Goal: Task Accomplishment & Management: Manage account settings

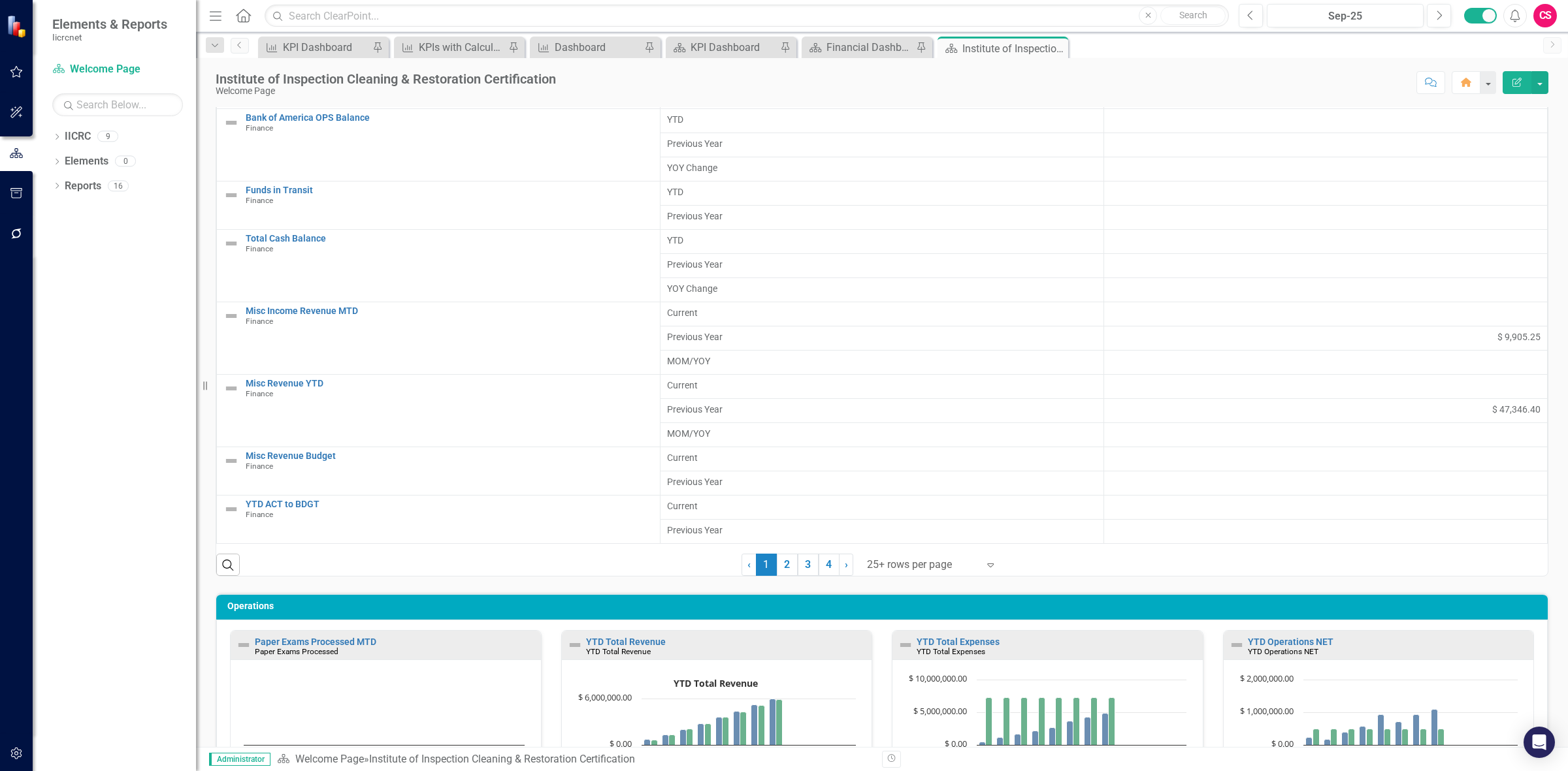
scroll to position [645, 0]
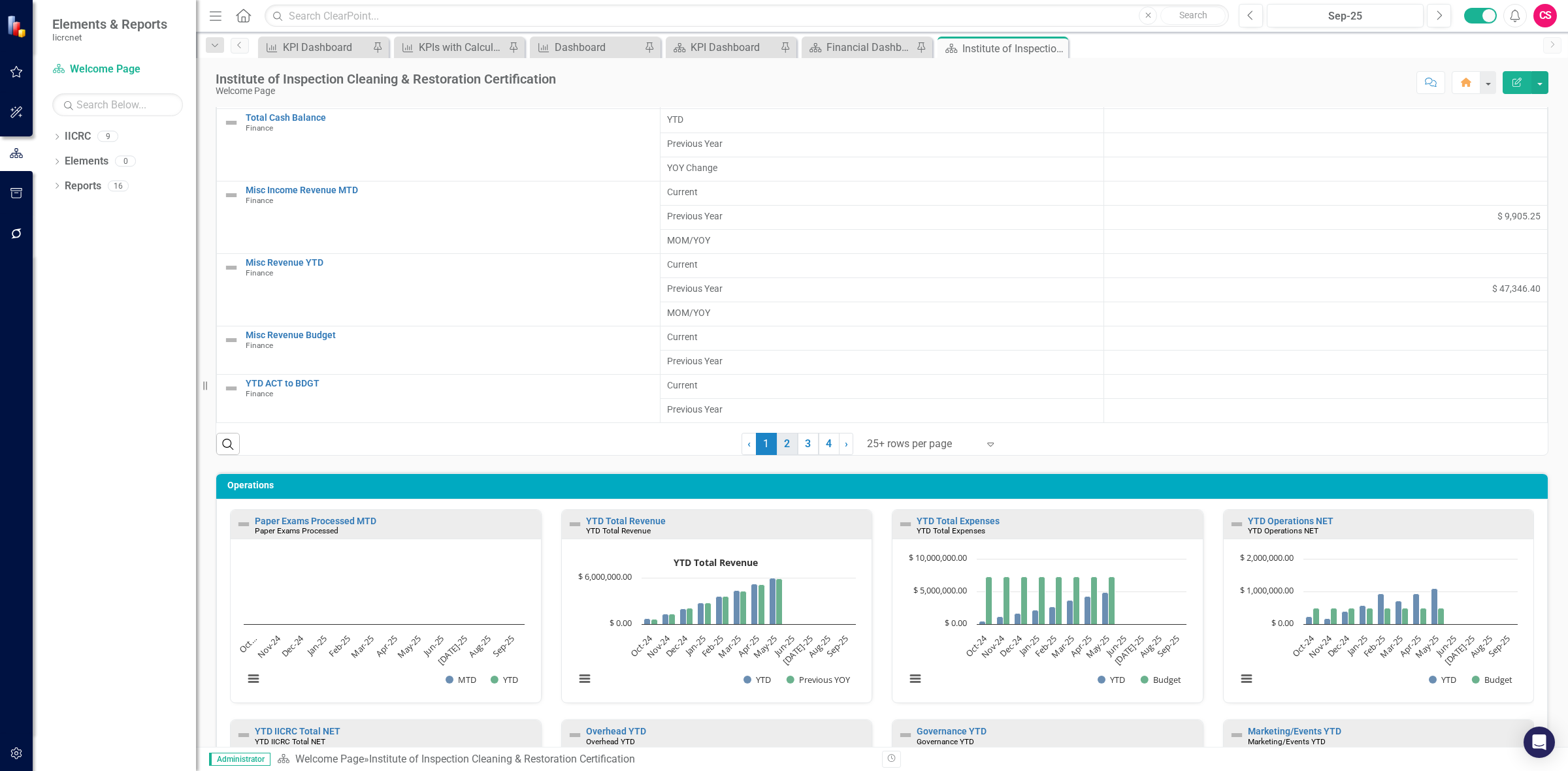
click at [779, 436] on link "2" at bounding box center [787, 444] width 21 height 22
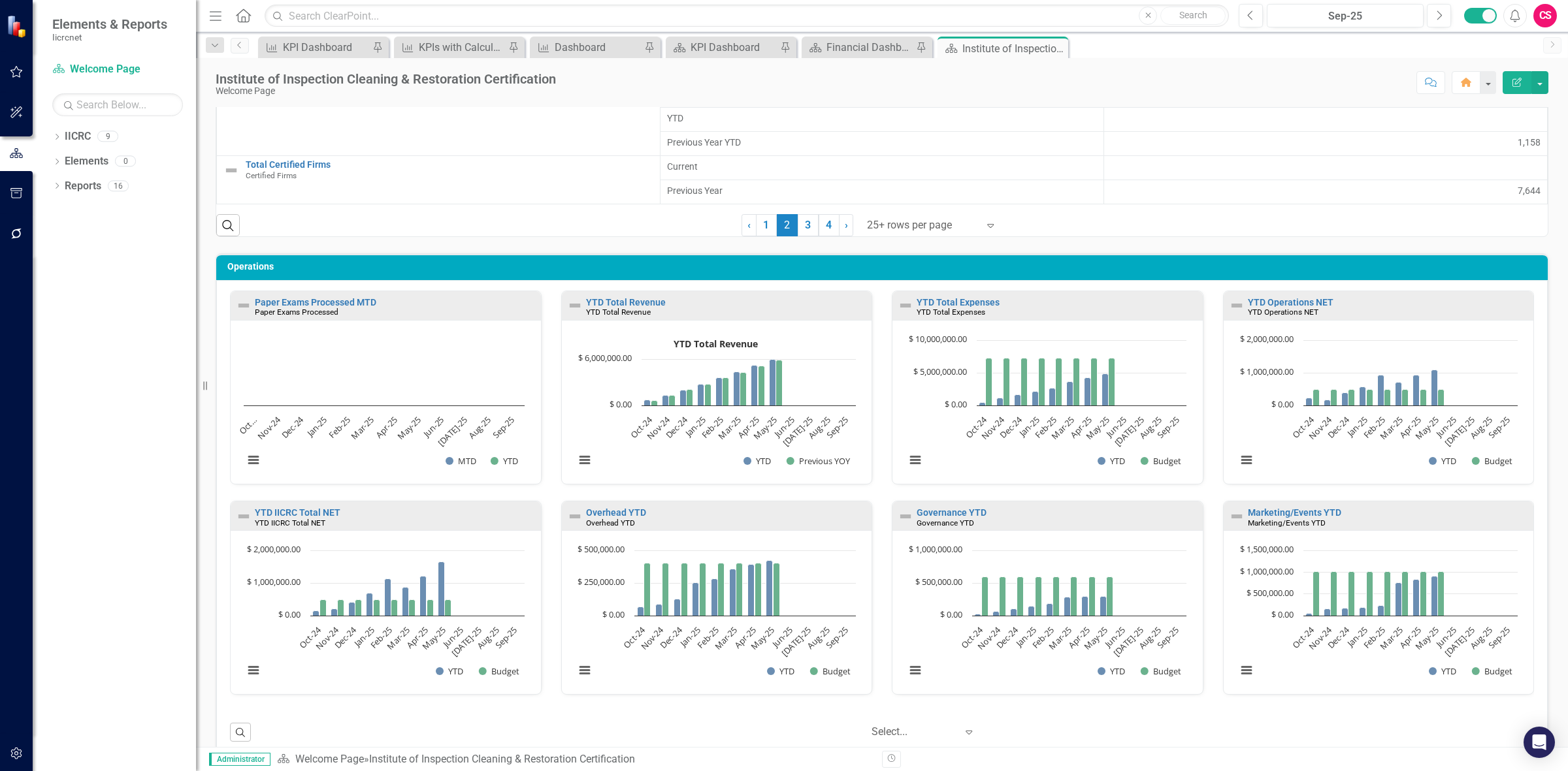
scroll to position [890, 0]
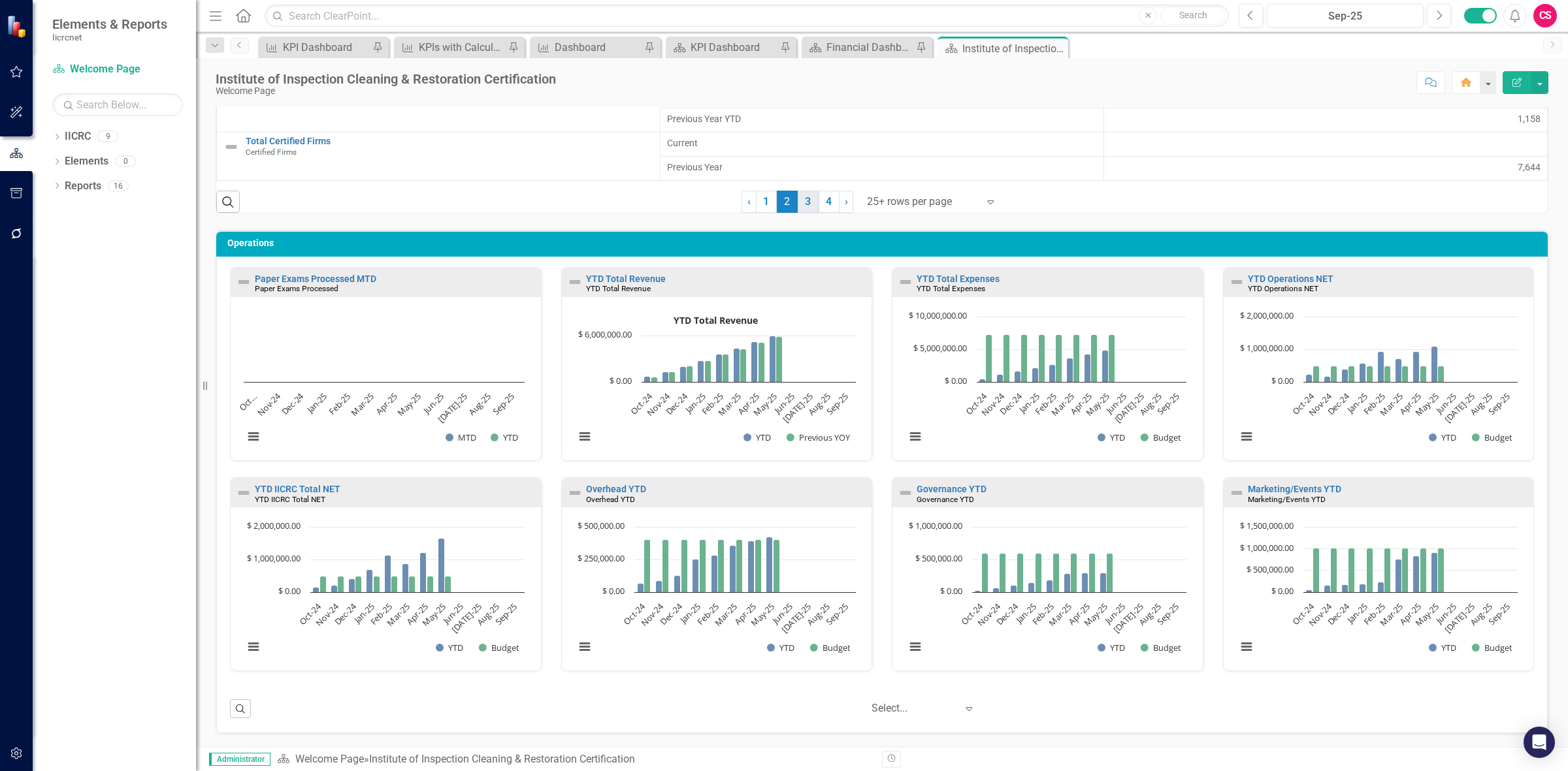
click at [798, 207] on link "3" at bounding box center [808, 202] width 21 height 22
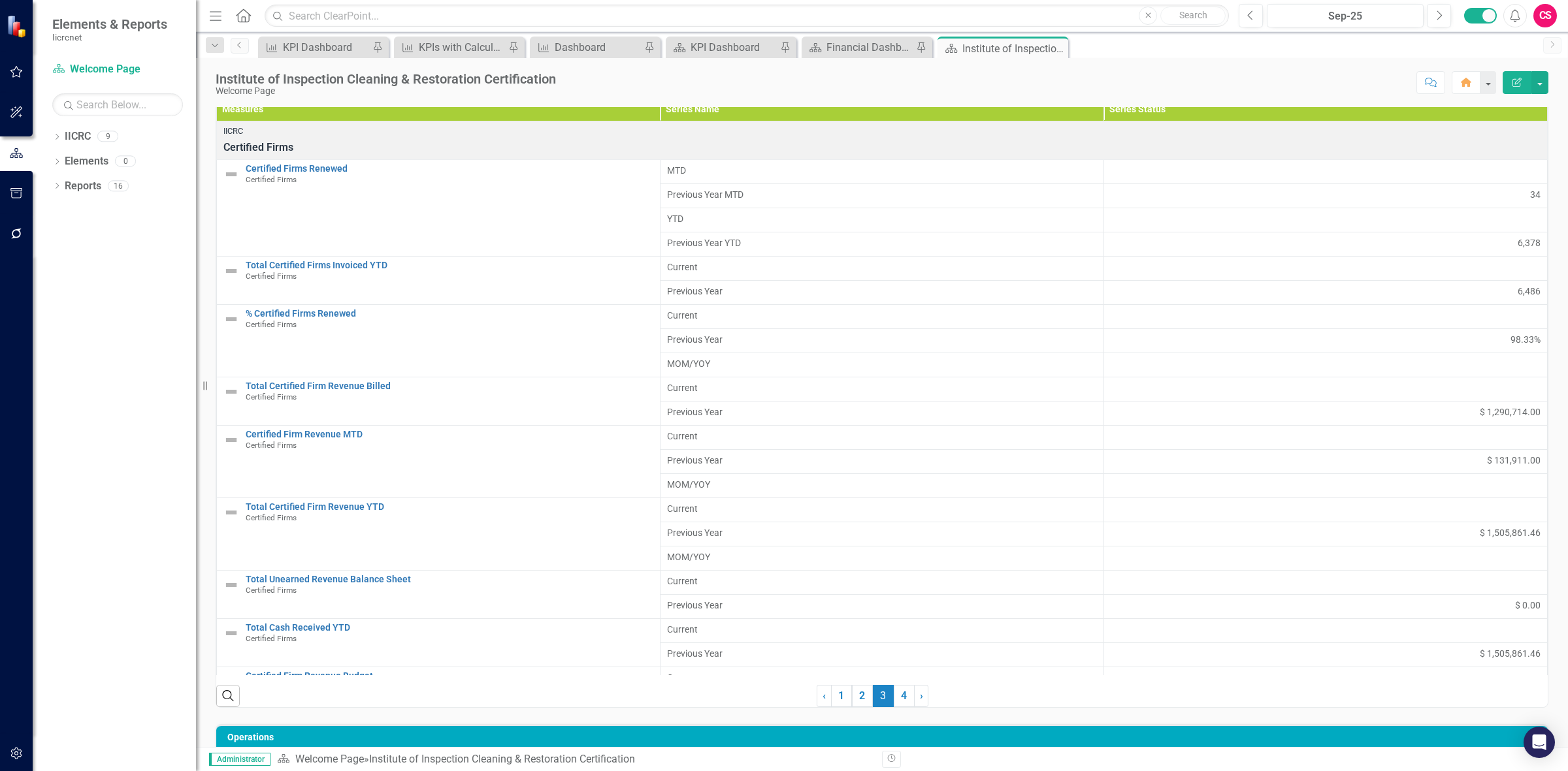
scroll to position [227, 0]
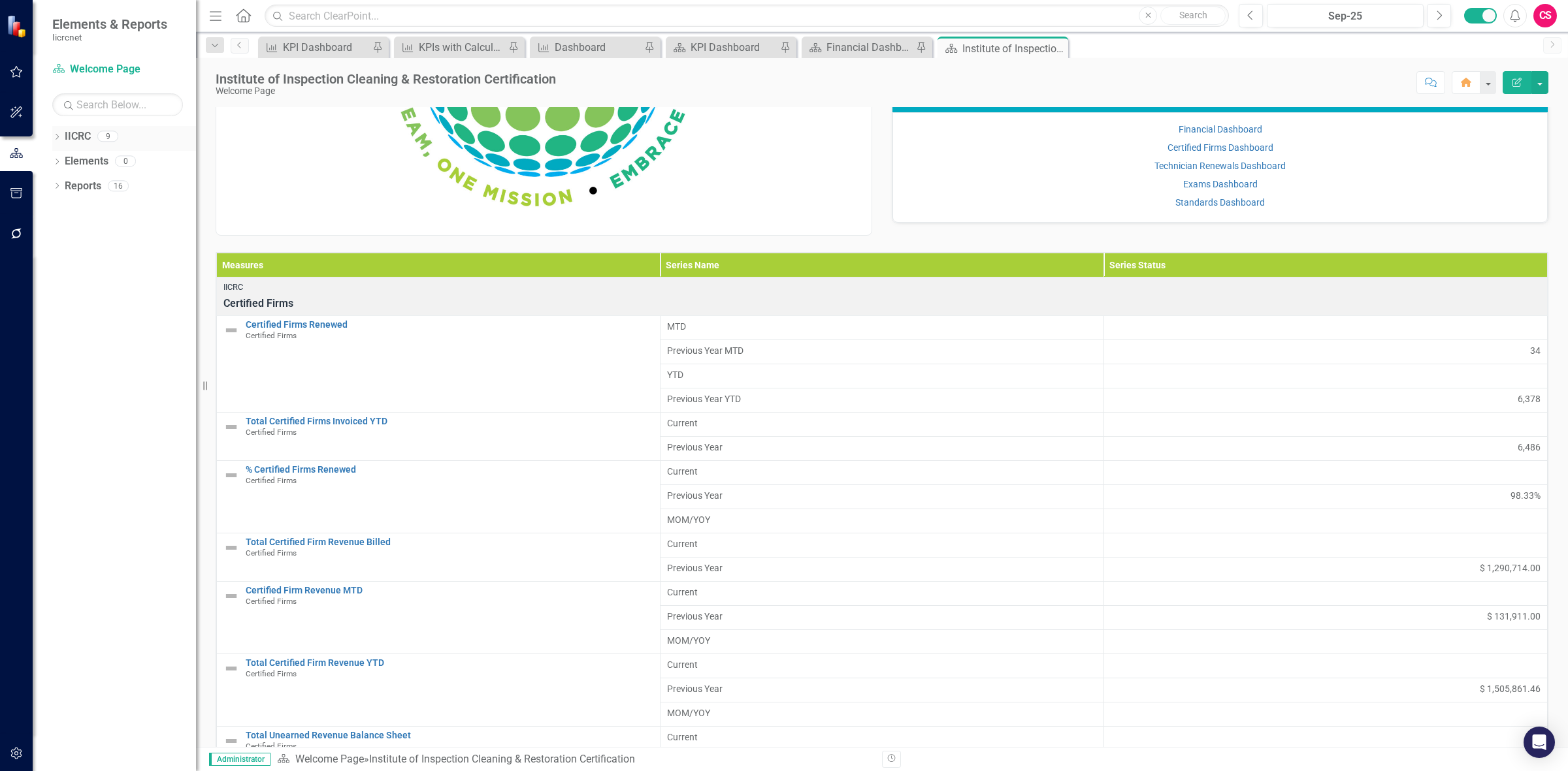
click at [54, 139] on icon "Dropdown" at bounding box center [57, 138] width 9 height 7
click at [60, 164] on icon "Dropdown" at bounding box center [64, 160] width 10 height 8
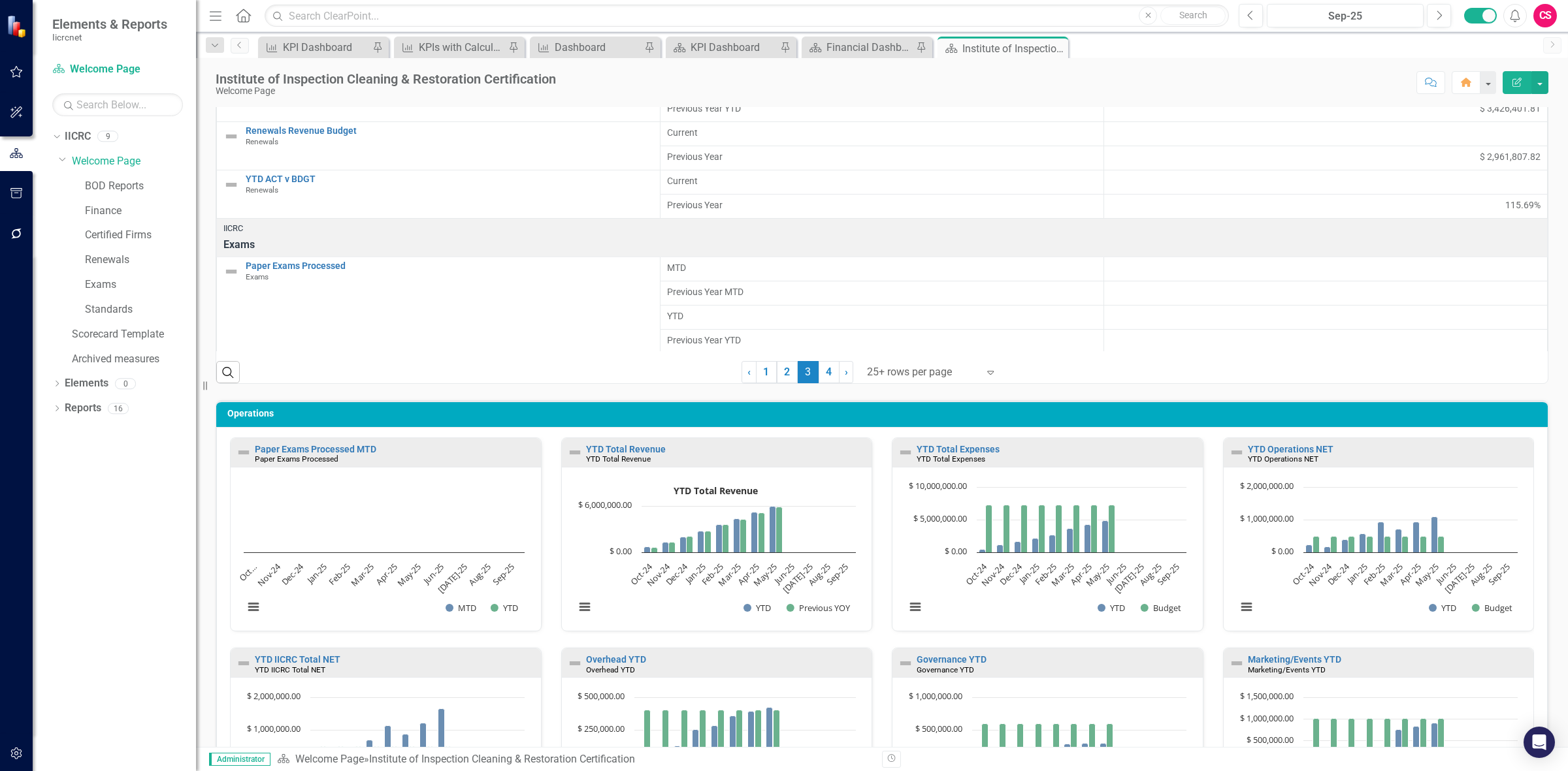
scroll to position [0, 0]
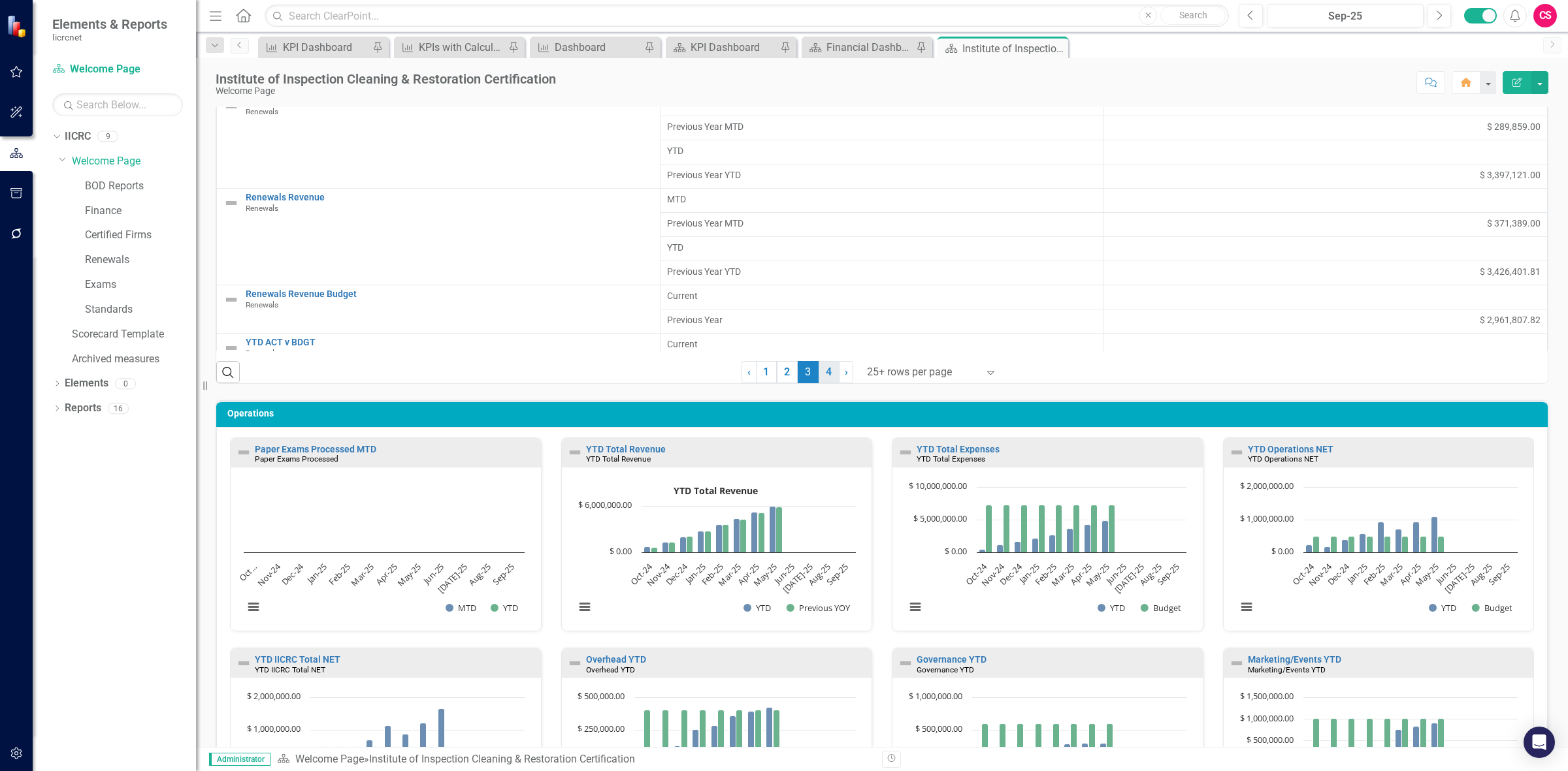
click at [819, 373] on link "4" at bounding box center [829, 372] width 21 height 22
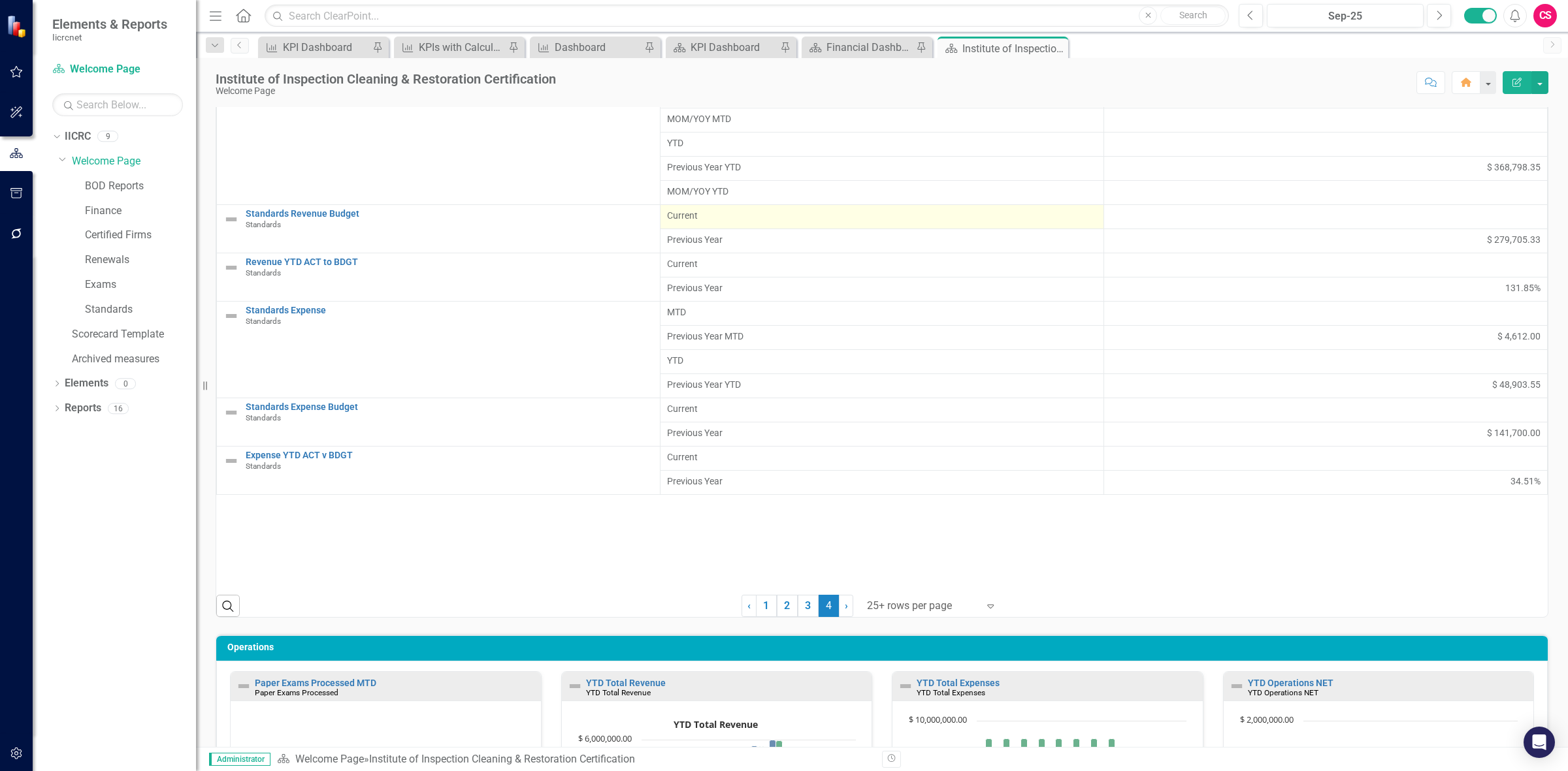
scroll to position [636, 0]
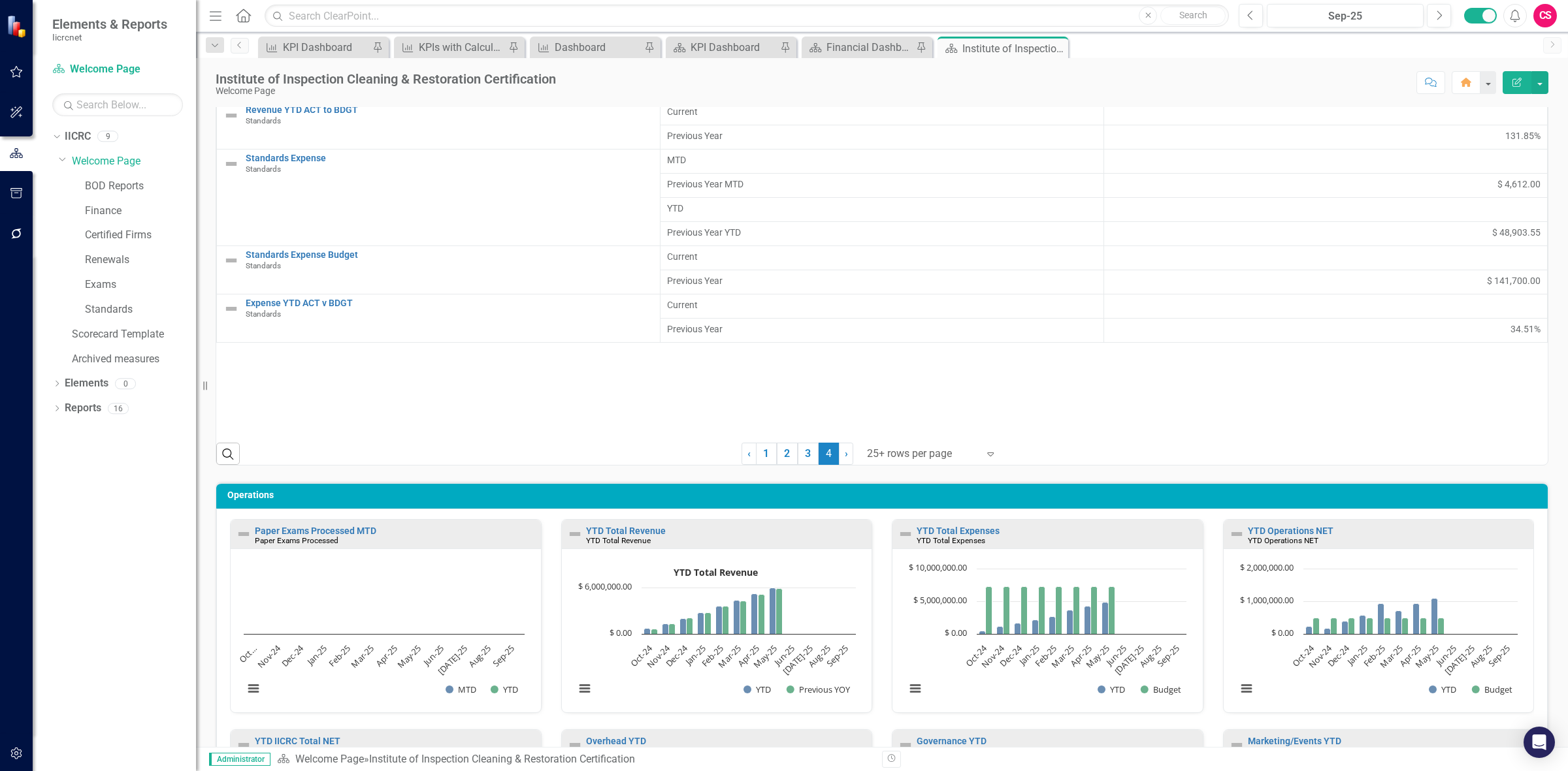
click at [28, 239] on button "button" at bounding box center [17, 235] width 30 height 28
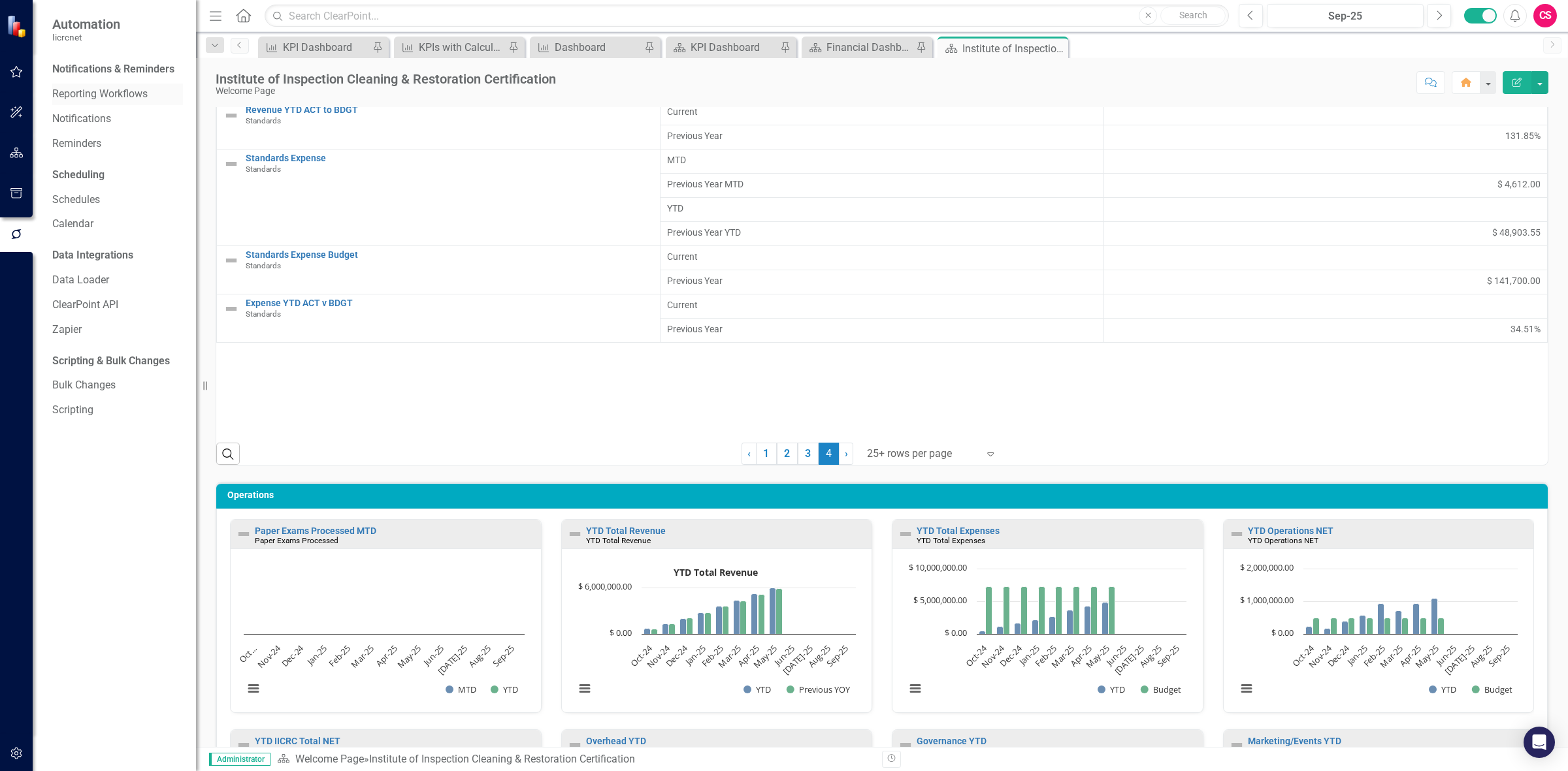
click at [98, 92] on link "Reporting Workflows" at bounding box center [117, 95] width 130 height 15
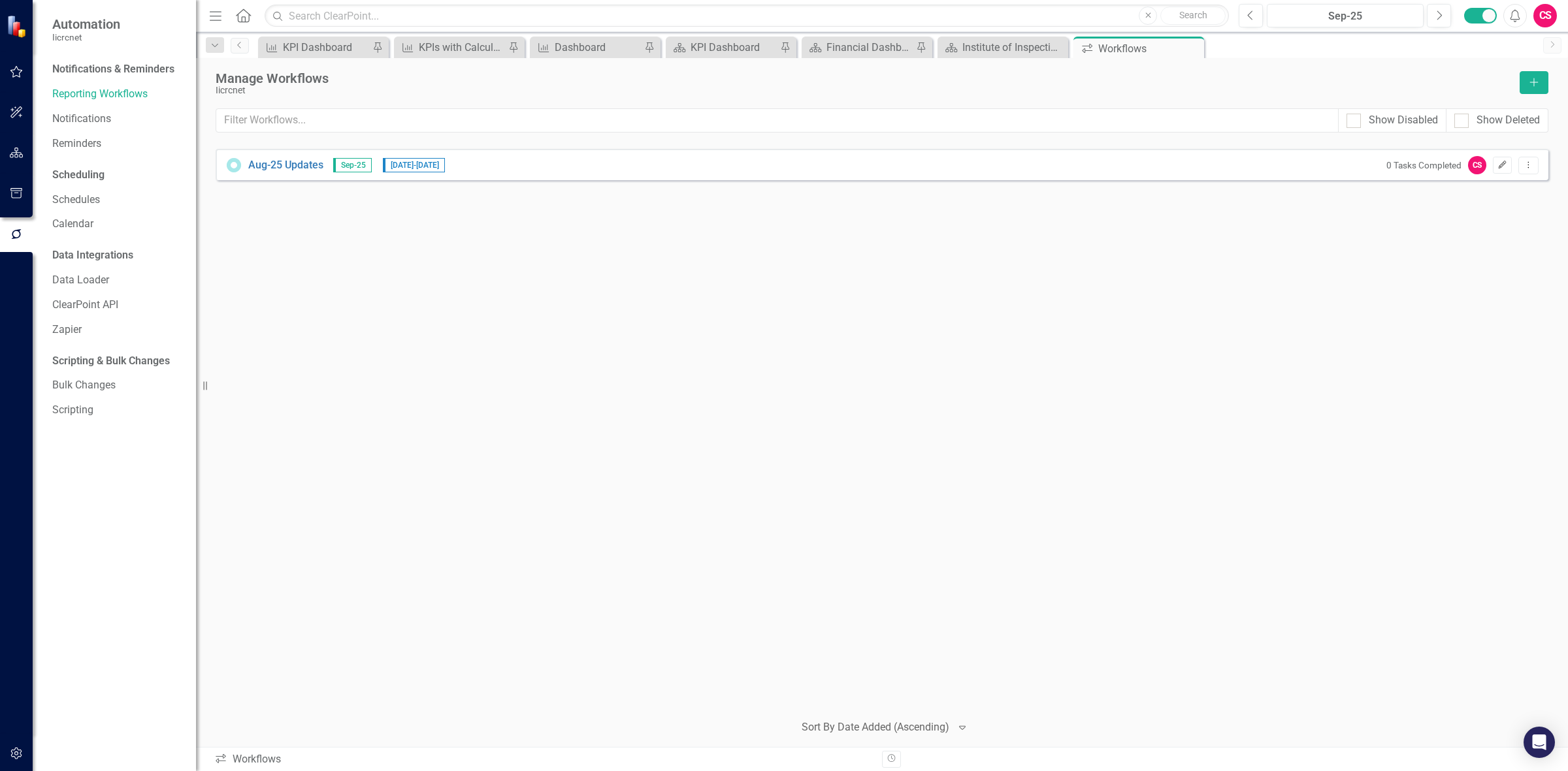
click at [1499, 170] on button "Edit" at bounding box center [1502, 165] width 19 height 17
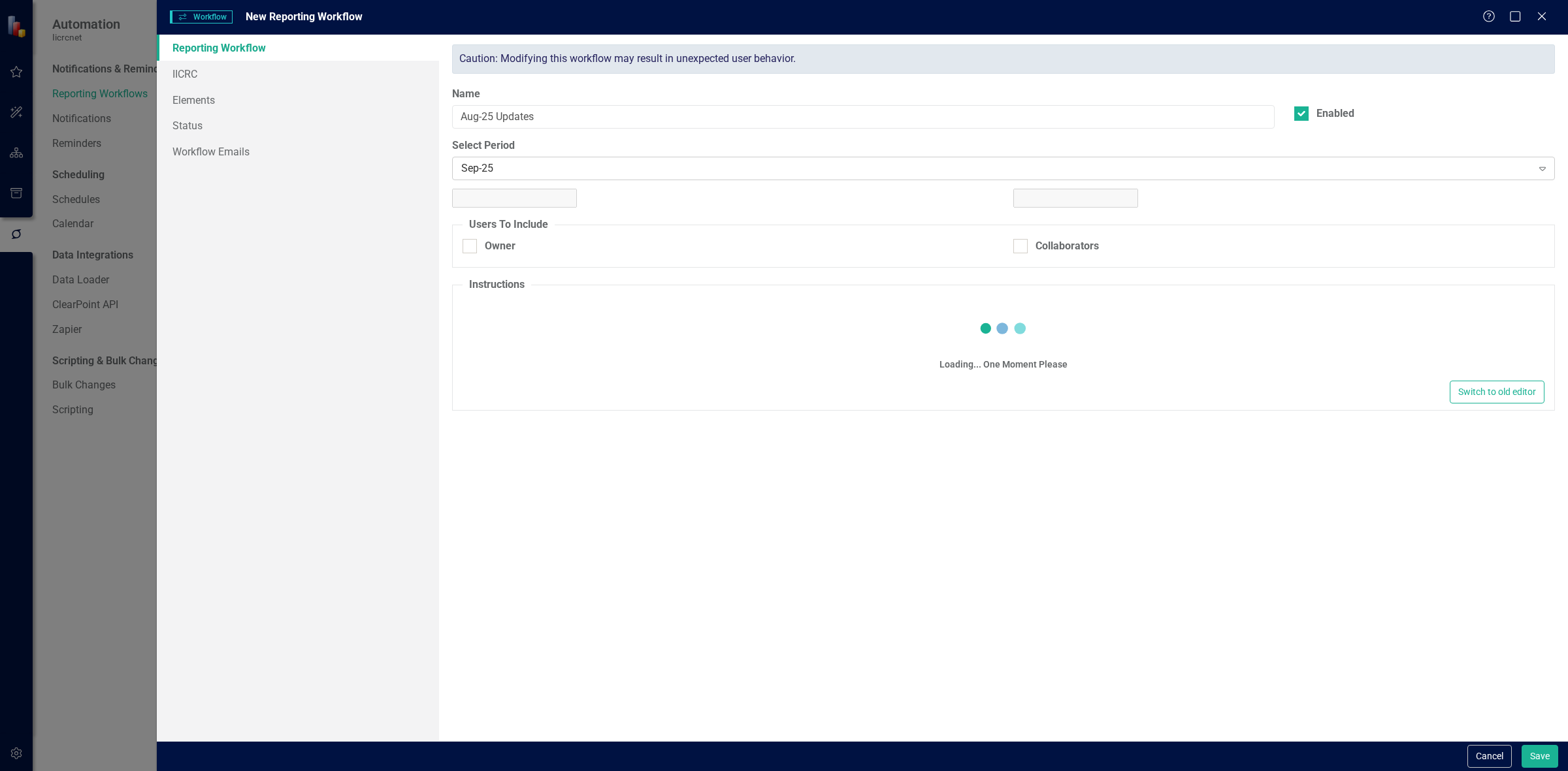
checkbox input "true"
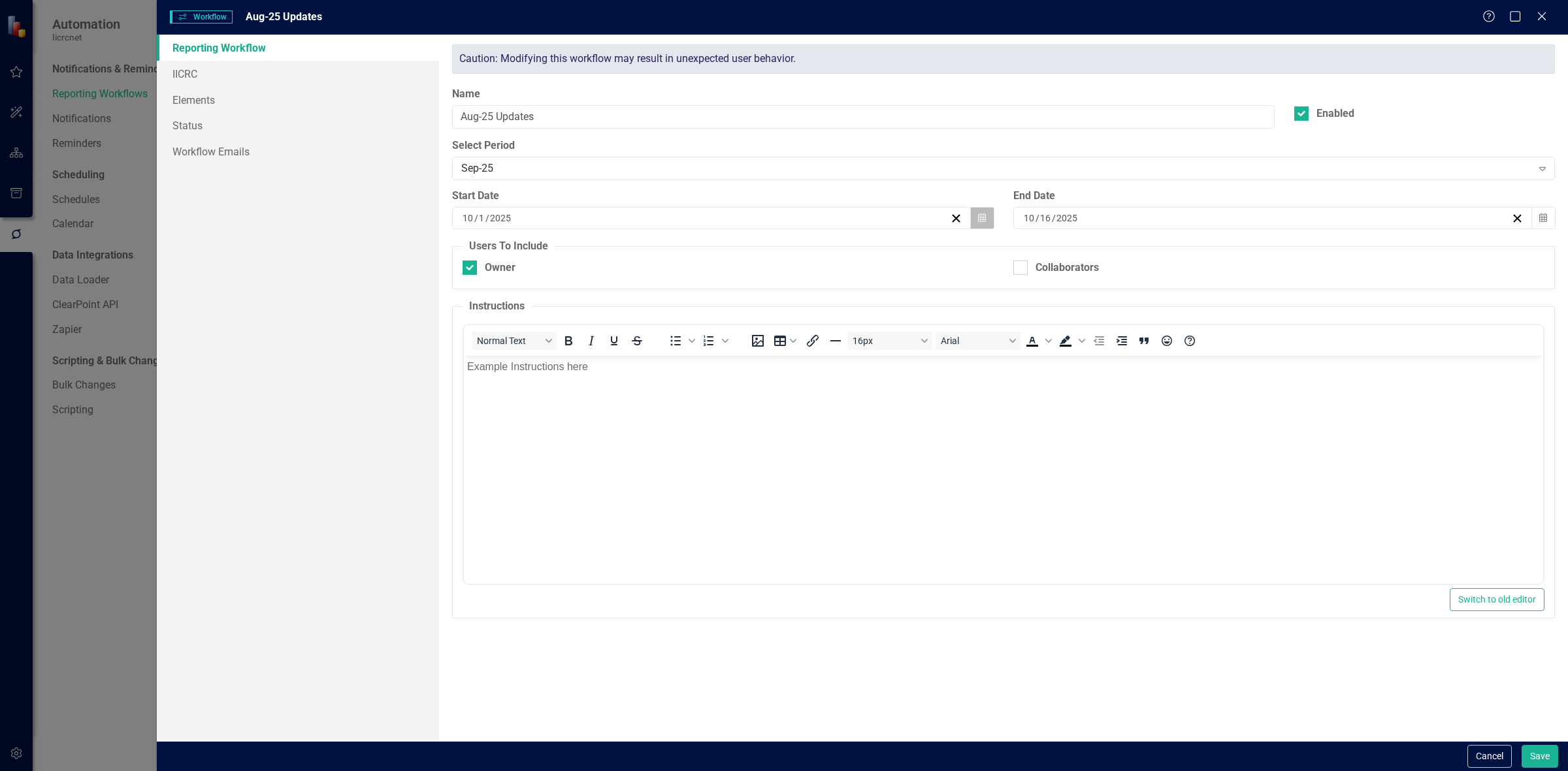
click at [985, 220] on icon "Calendar" at bounding box center [981, 217] width 8 height 9
click at [650, 368] on abbr "20" at bounding box center [646, 365] width 10 height 10
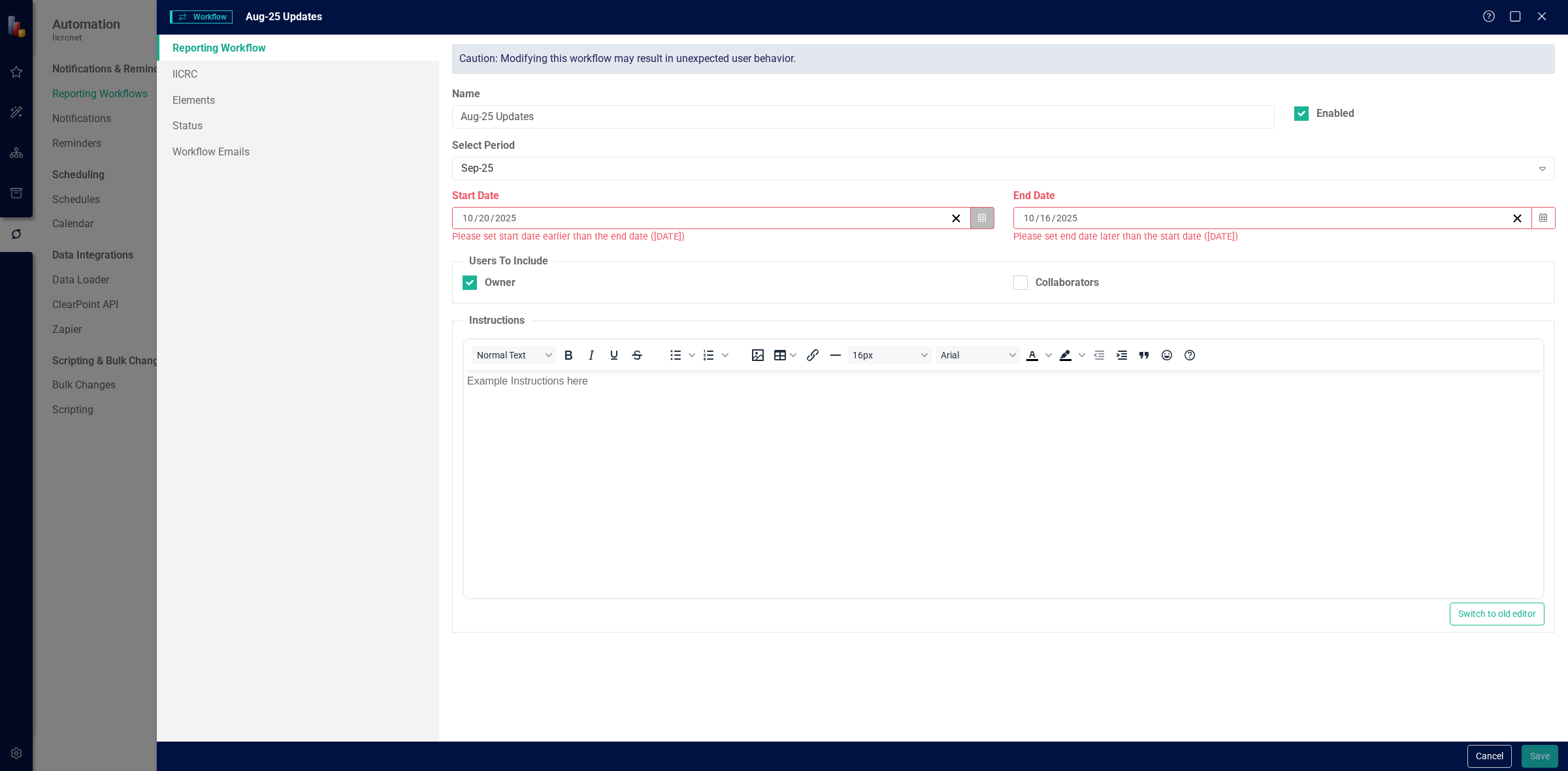
click at [985, 217] on icon "button" at bounding box center [981, 217] width 8 height 9
click at [778, 256] on button "›" at bounding box center [782, 252] width 29 height 29
drag, startPoint x: 811, startPoint y: 291, endPoint x: 817, endPoint y: 295, distance: 7.2
click at [811, 292] on abbr "1" at bounding box center [809, 295] width 6 height 10
click at [1544, 222] on icon "button" at bounding box center [1542, 217] width 8 height 9
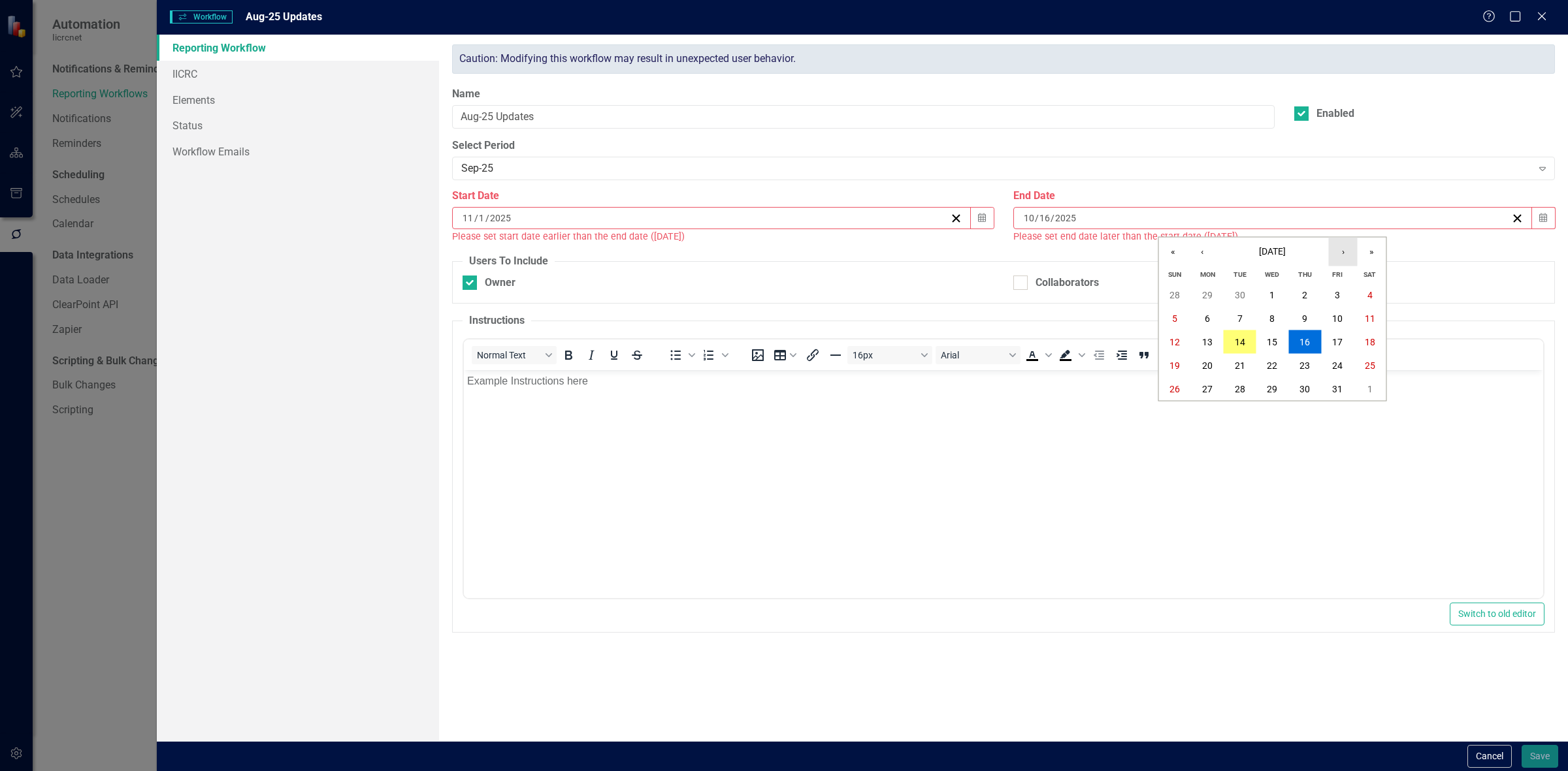
click at [1344, 248] on button "›" at bounding box center [1343, 252] width 29 height 29
click at [994, 213] on button "Calendar" at bounding box center [982, 218] width 25 height 22
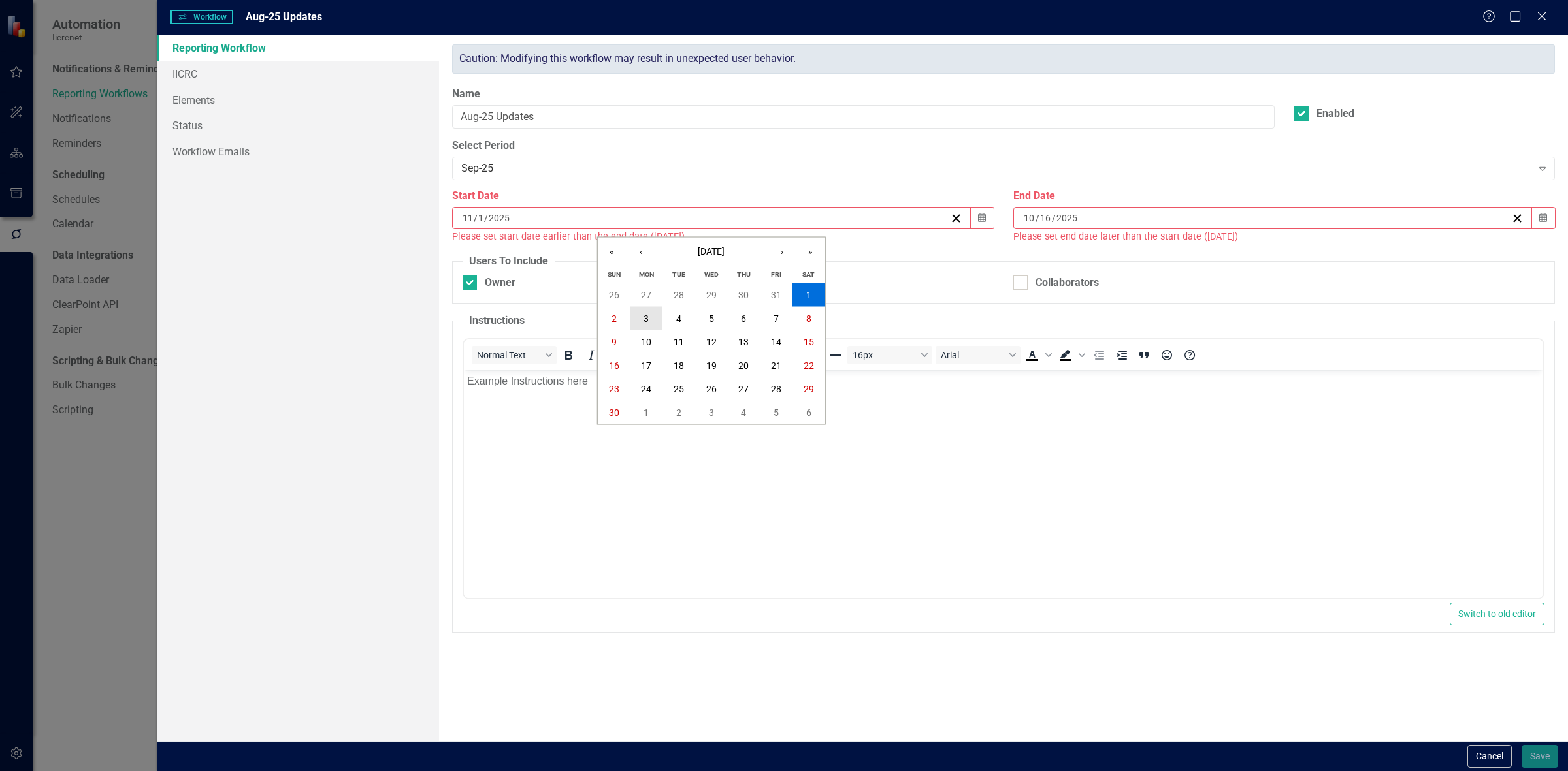
click at [651, 318] on button "3" at bounding box center [646, 319] width 32 height 23
click at [1546, 222] on icon "Calendar" at bounding box center [1542, 217] width 8 height 9
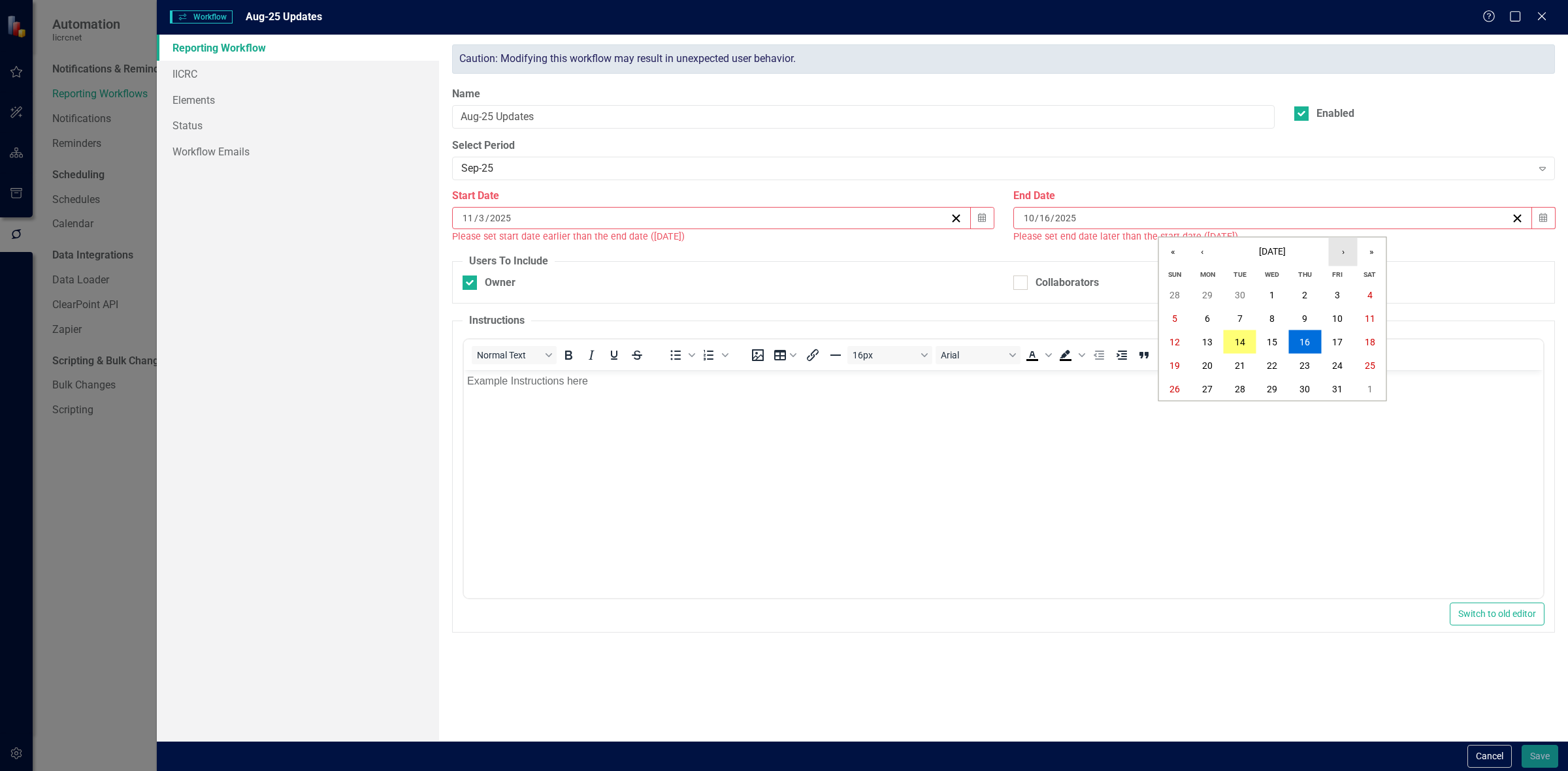
click at [1338, 255] on button "›" at bounding box center [1343, 252] width 29 height 29
click at [1330, 360] on button "21" at bounding box center [1337, 366] width 32 height 23
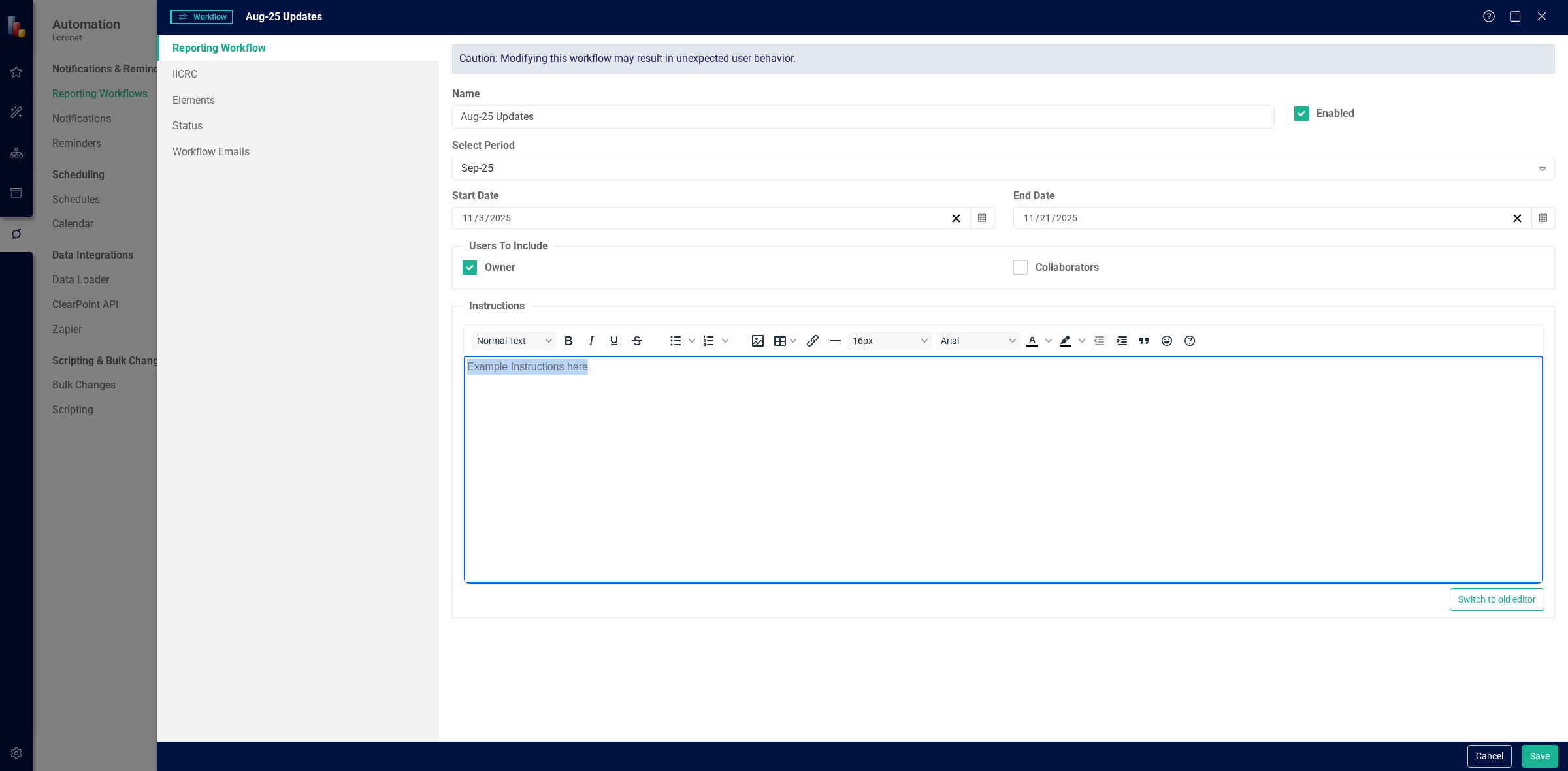
drag, startPoint x: 663, startPoint y: 375, endPoint x: 436, endPoint y: 384, distance: 227.2
click at [464, 384] on html "Example Instructions here" at bounding box center [1003, 453] width 1079 height 196
click at [568, 391] on body "Rich Text Area. Press ALT-0 for help." at bounding box center [1003, 453] width 1079 height 196
click at [526, 397] on body "Please make updates to your assigned elements for this reporting period. Review…" at bounding box center [1003, 453] width 1079 height 196
click at [1265, 362] on p "Please make updates to your assigned elements for this reporting period. Review…" at bounding box center [1004, 366] width 1073 height 16
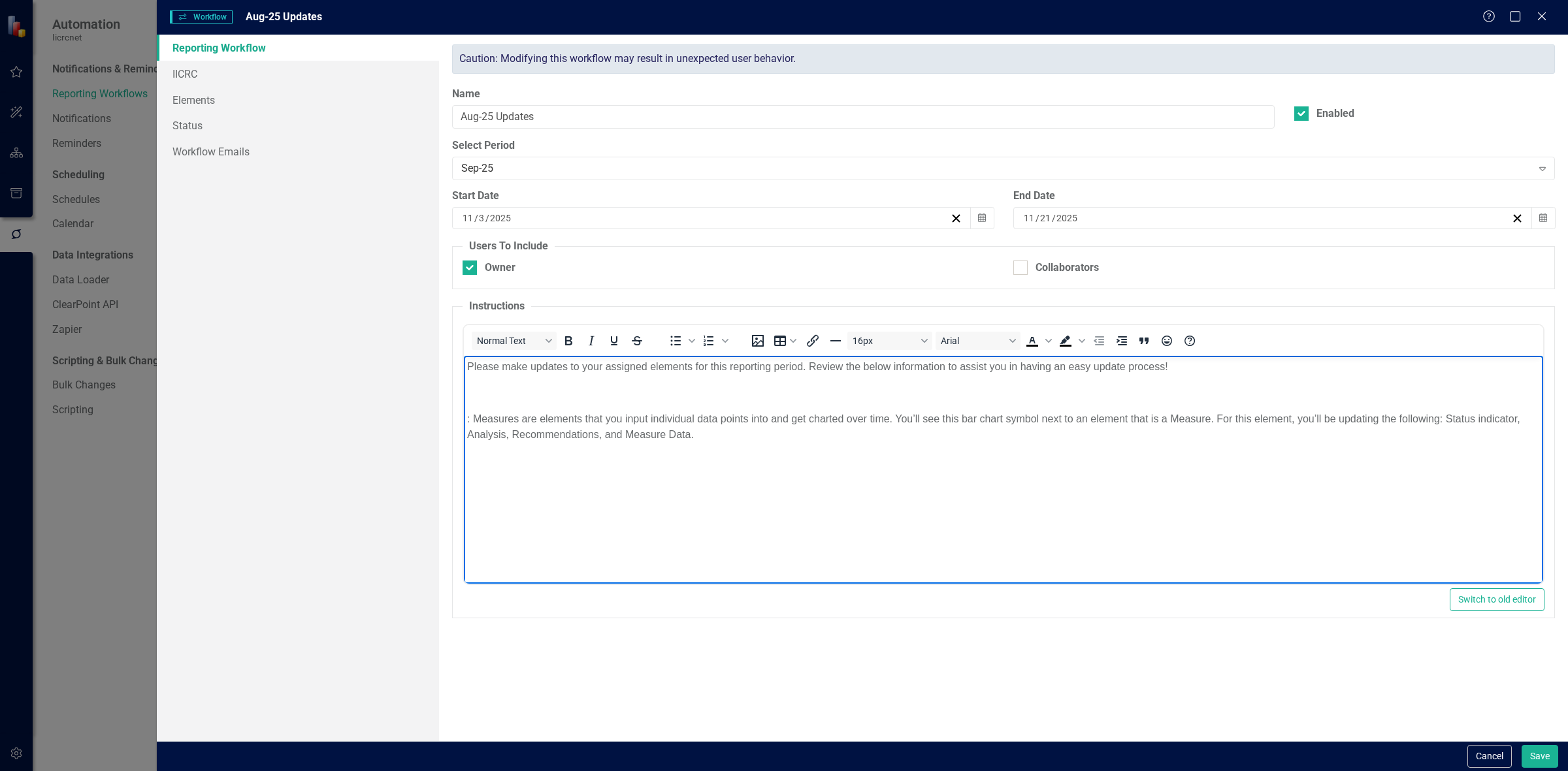
click at [474, 419] on p ": Measures are elements that you input individual data points into and get char…" at bounding box center [1004, 426] width 1073 height 31
click at [521, 383] on body "Please make updates to your assigned elements for this reporting period. Review…" at bounding box center [1003, 453] width 1079 height 196
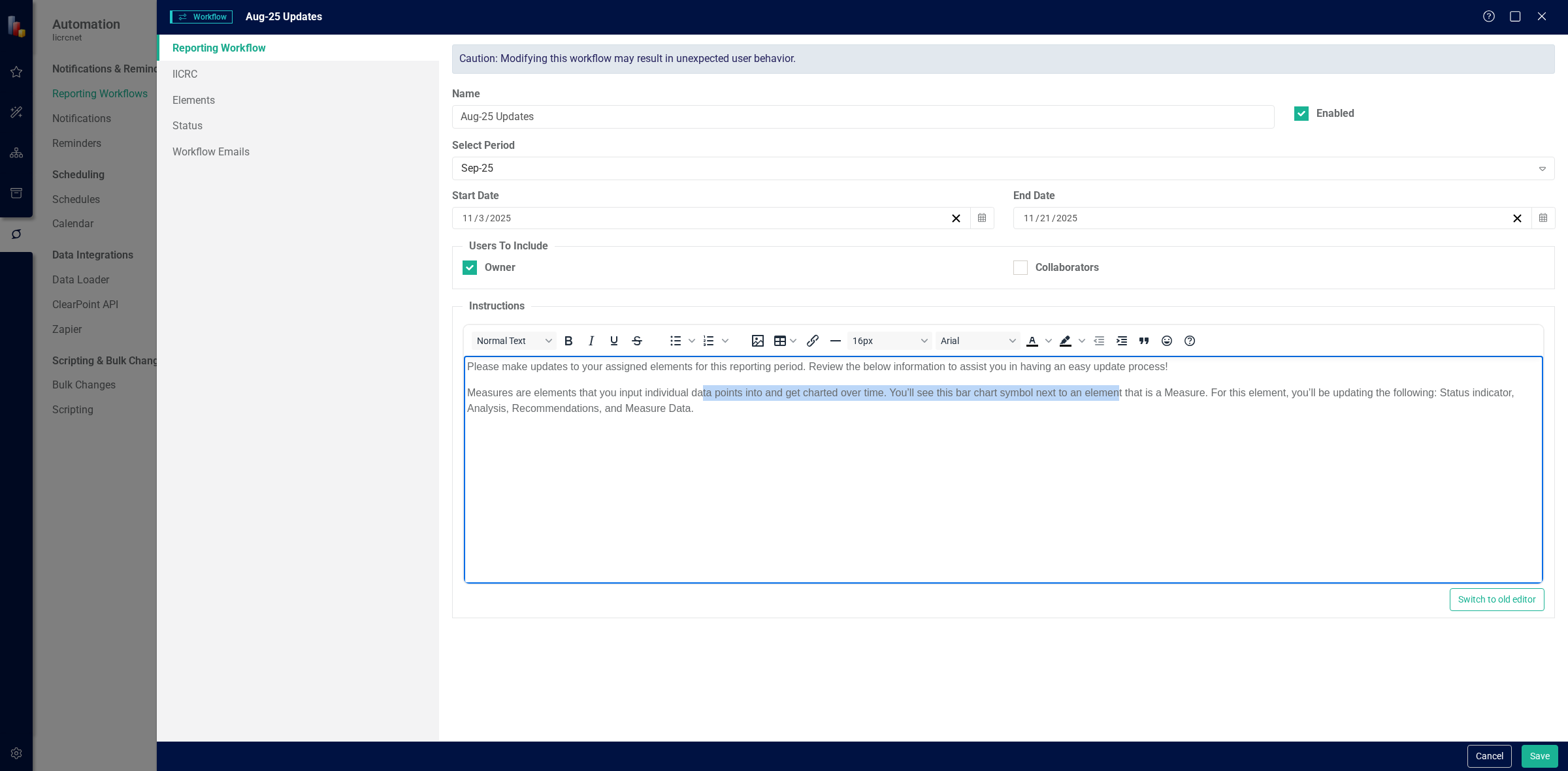
drag, startPoint x: 701, startPoint y: 389, endPoint x: 1119, endPoint y: 395, distance: 418.0
click at [1119, 395] on p "Measures are elements that you input individual data points into and get charte…" at bounding box center [1004, 400] width 1073 height 31
click at [949, 397] on p "Measures are elements that you input individual data points into and get charte…" at bounding box center [1004, 400] width 1073 height 31
click at [948, 397] on p "Measures are elements that you input individual data points into and get charte…" at bounding box center [1004, 400] width 1073 height 31
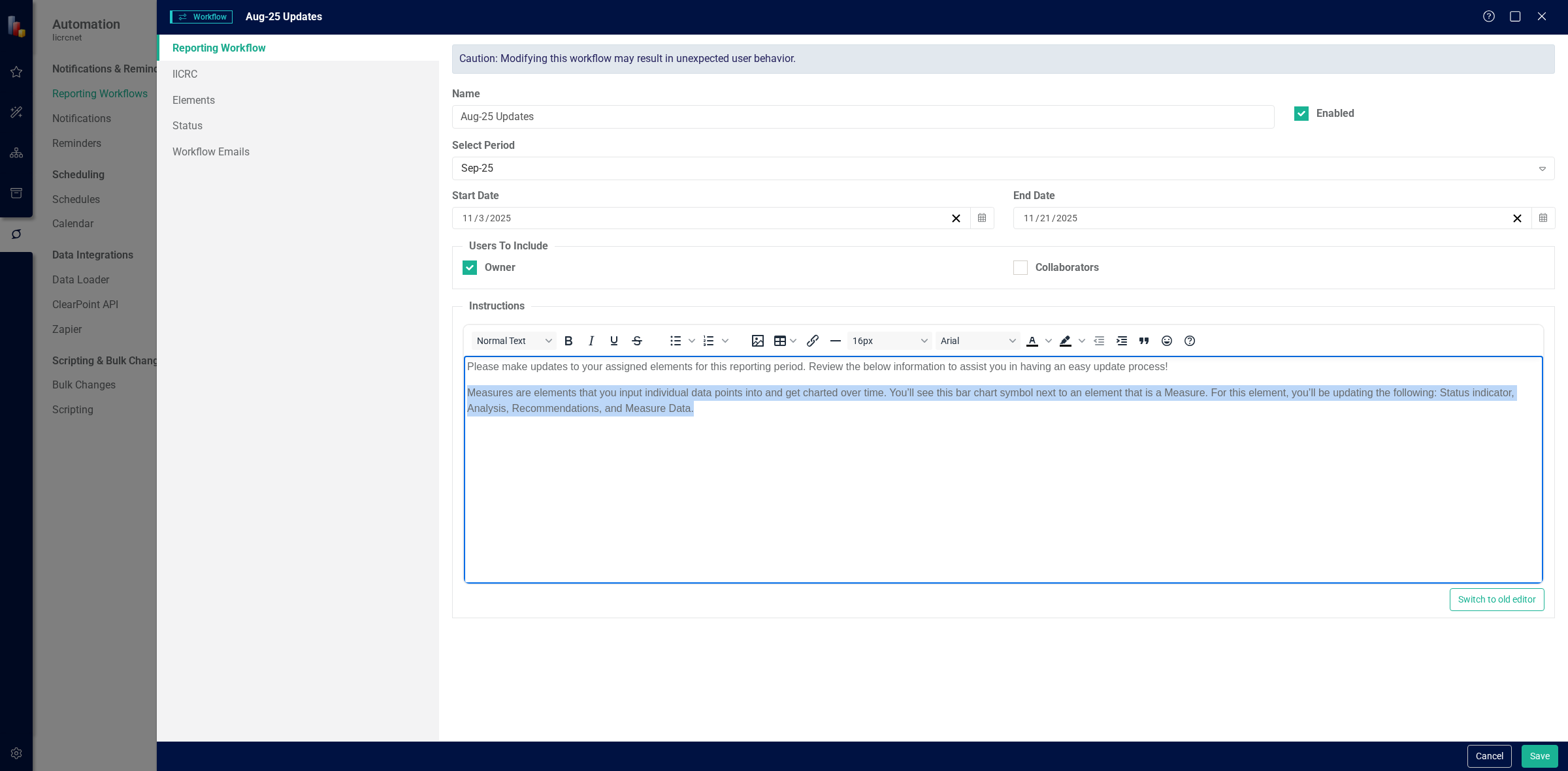
click at [948, 397] on p "Measures are elements that you input individual data points into and get charte…" at bounding box center [1004, 400] width 1073 height 31
click at [962, 428] on body "Please make updates to your assigned elements for this reporting period. Review…" at bounding box center [1003, 453] width 1079 height 196
click at [965, 436] on body "Please make updates to your assigned elements for this reporting period. Review…" at bounding box center [1003, 453] width 1079 height 196
click at [928, 407] on p "Measures are elements that you input individual data points into and get charte…" at bounding box center [1004, 400] width 1073 height 31
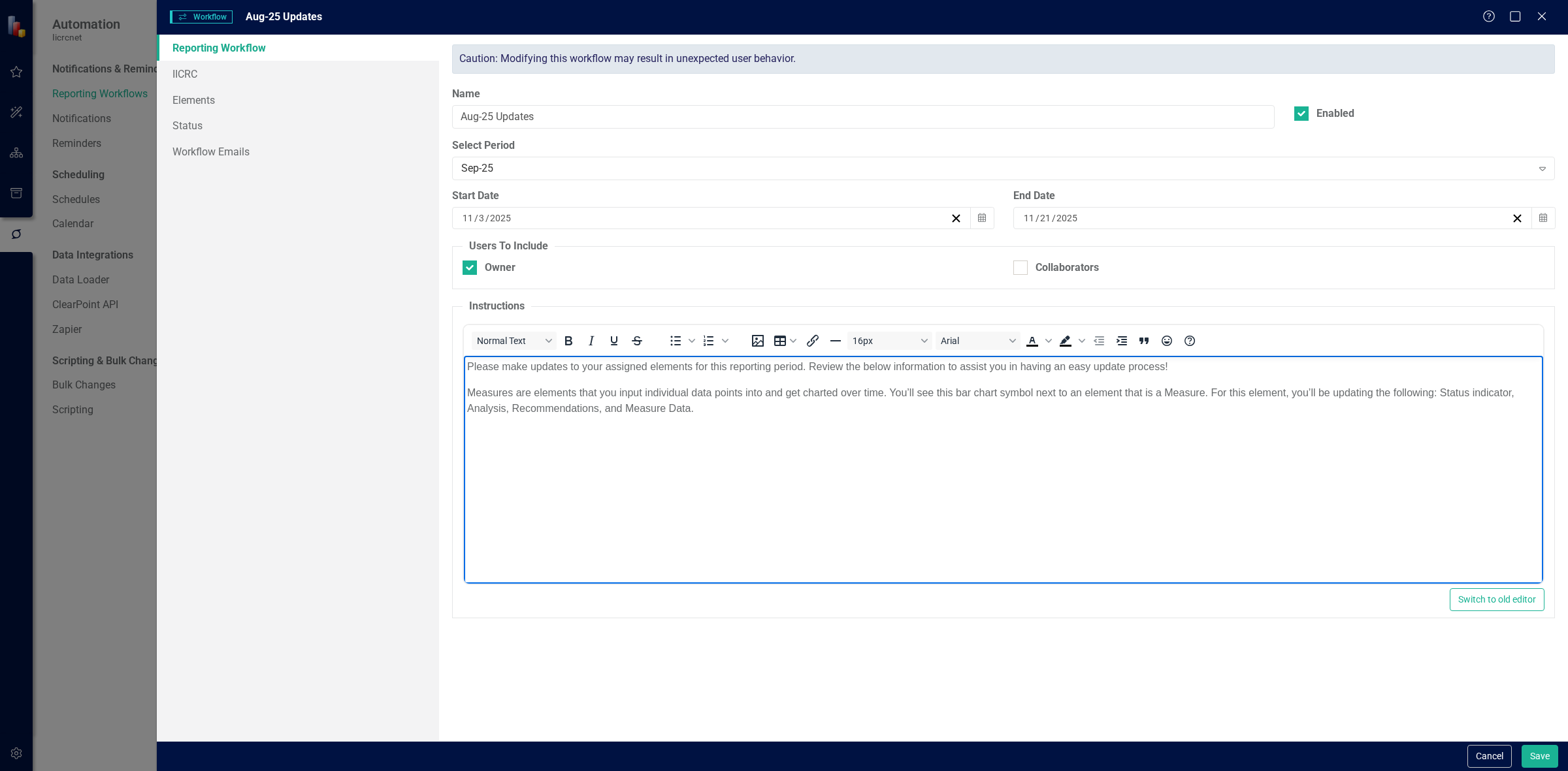
click at [943, 397] on p "Measures are elements that you input individual data points into and get charte…" at bounding box center [1004, 400] width 1073 height 31
click at [943, 395] on p "Measures are elements that you input individual data points into and get charte…" at bounding box center [1004, 400] width 1073 height 31
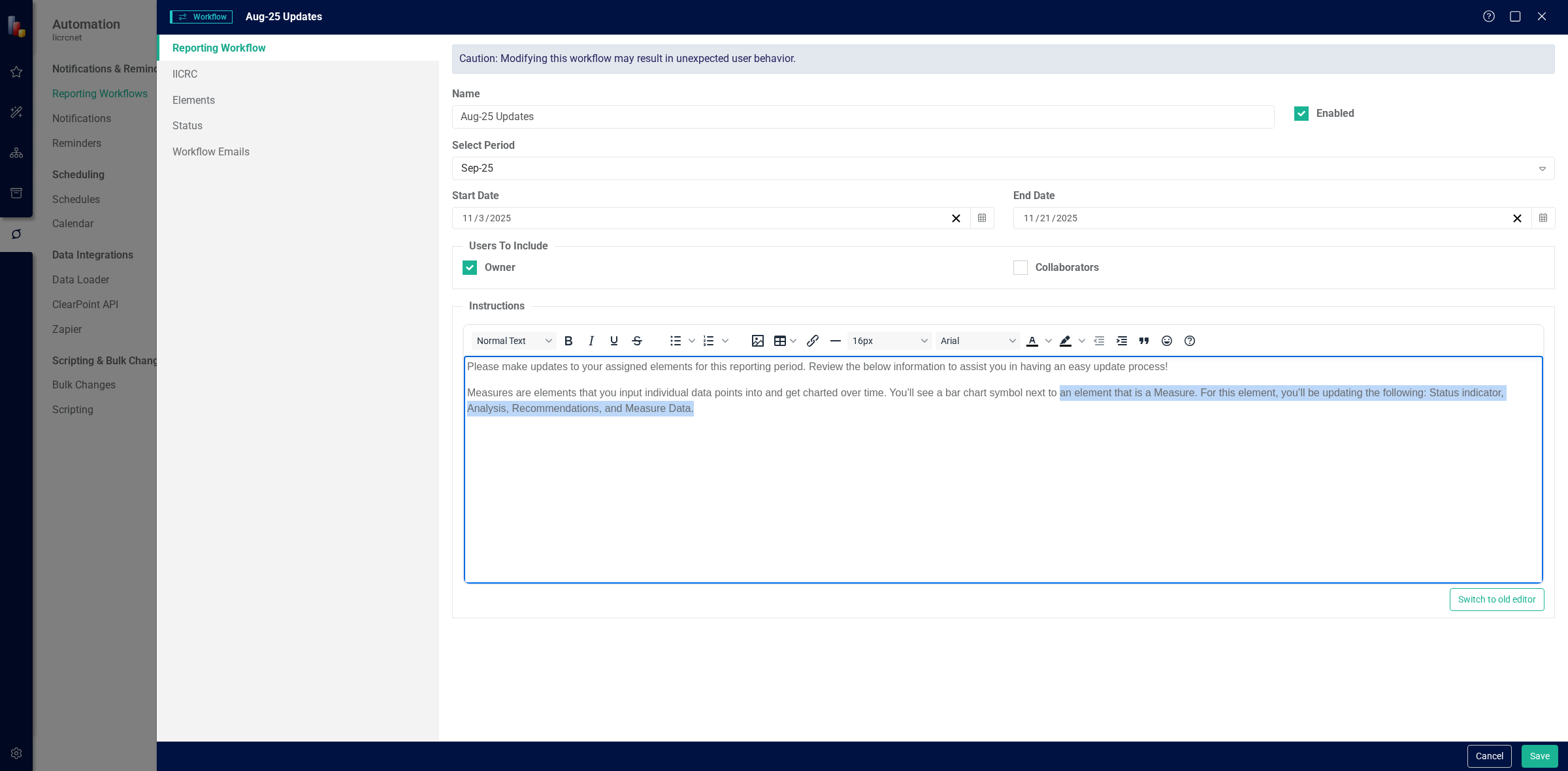
drag, startPoint x: 1067, startPoint y: 394, endPoint x: 1410, endPoint y: 368, distance: 344.0
click at [1245, 418] on body "Please make updates to your assigned elements for this reporting period. Review…" at bounding box center [1003, 453] width 1079 height 196
click at [1460, 407] on p "Measures are elements that you input individual data points into and get charte…" at bounding box center [1004, 400] width 1073 height 31
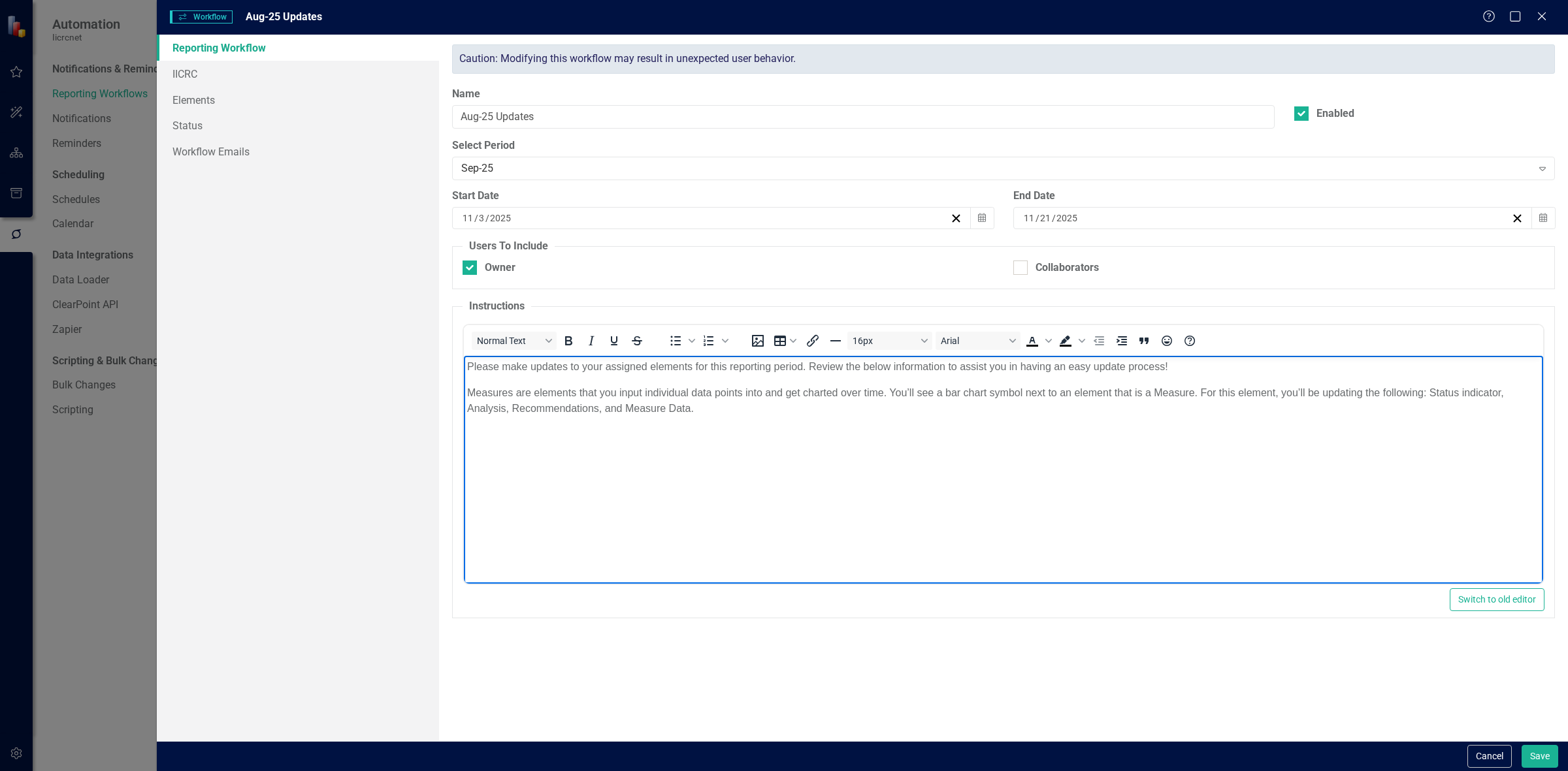
click at [716, 424] on body "Please make updates to your assigned elements for this reporting period. Review…" at bounding box center [1003, 453] width 1079 height 196
click at [754, 409] on p "Measures are elements that you input individual data points into and get charte…" at bounding box center [1004, 400] width 1073 height 31
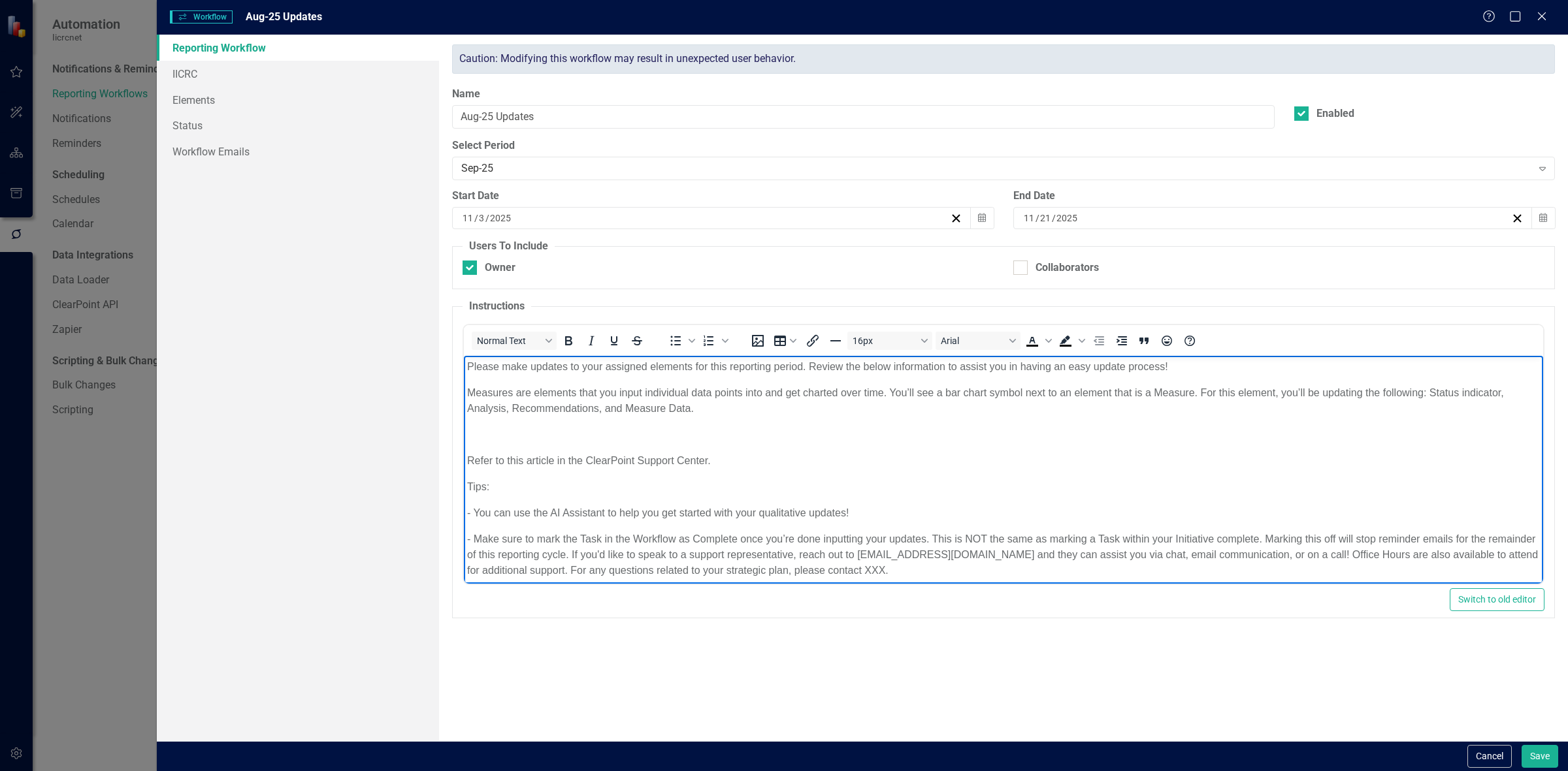
drag, startPoint x: 731, startPoint y: 428, endPoint x: 717, endPoint y: 426, distance: 14.1
click at [729, 429] on p "Rich Text Area. Press ALT-0 for help." at bounding box center [1004, 434] width 1073 height 16
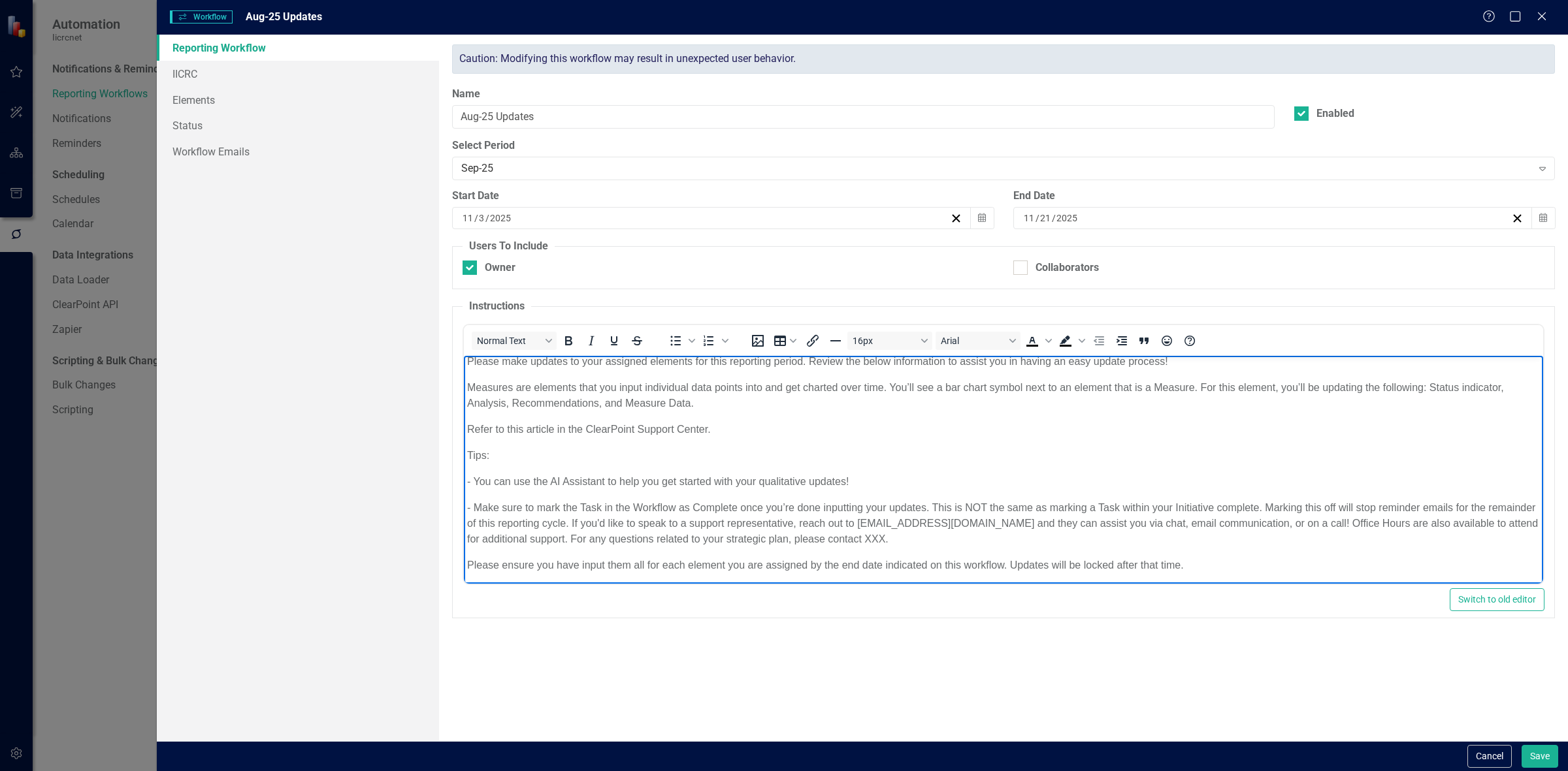
scroll to position [7, 0]
drag, startPoint x: 940, startPoint y: 534, endPoint x: 874, endPoint y: 534, distance: 66.0
click at [874, 534] on p "- Make sure to mark the Task in the Workflow as Complete once you’re done input…" at bounding box center [1004, 521] width 1073 height 47
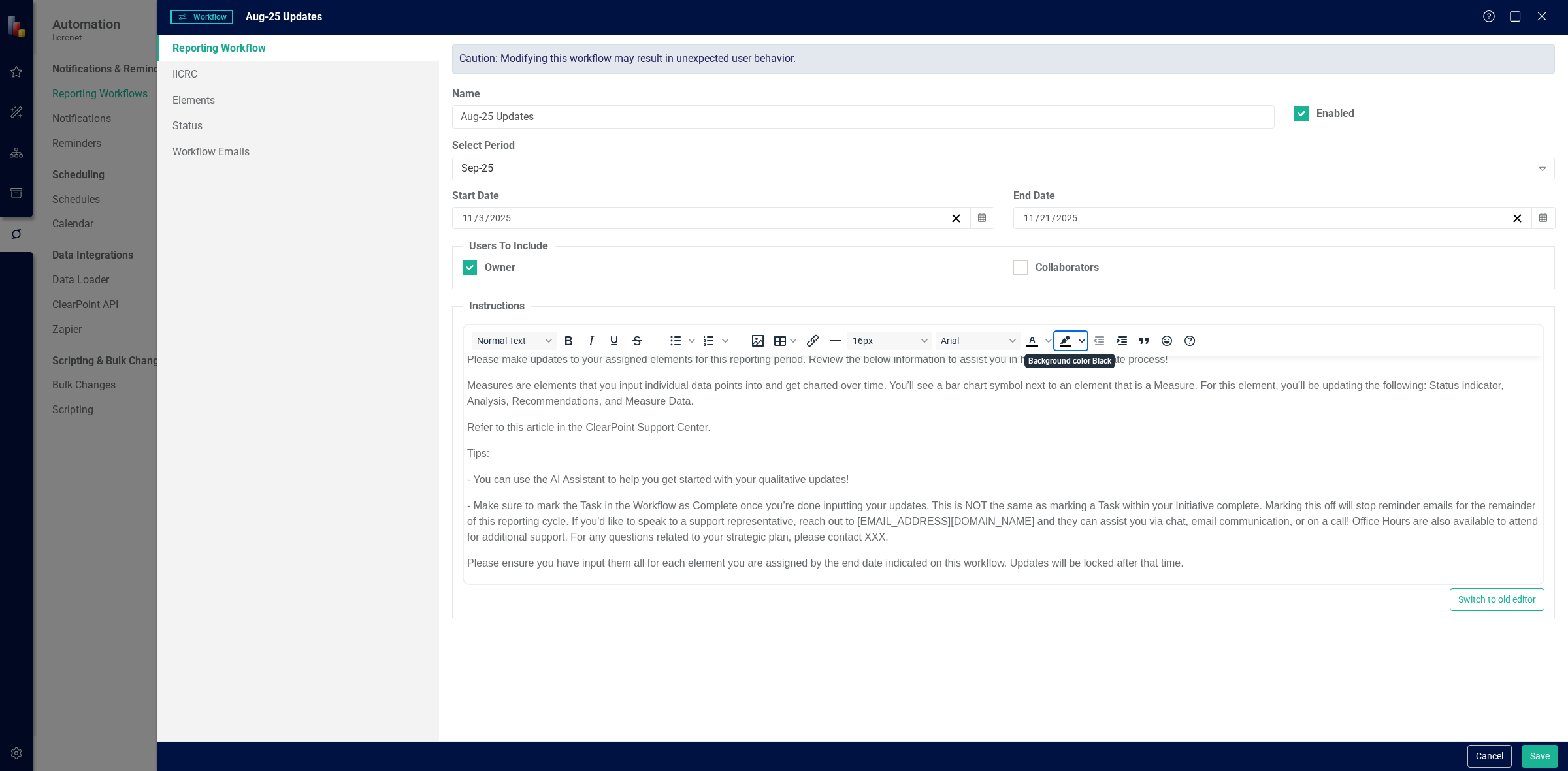
click at [1081, 343] on span "Background color Black" at bounding box center [1081, 341] width 10 height 18
click at [1083, 364] on div "Light Yellow" at bounding box center [1083, 360] width 16 height 16
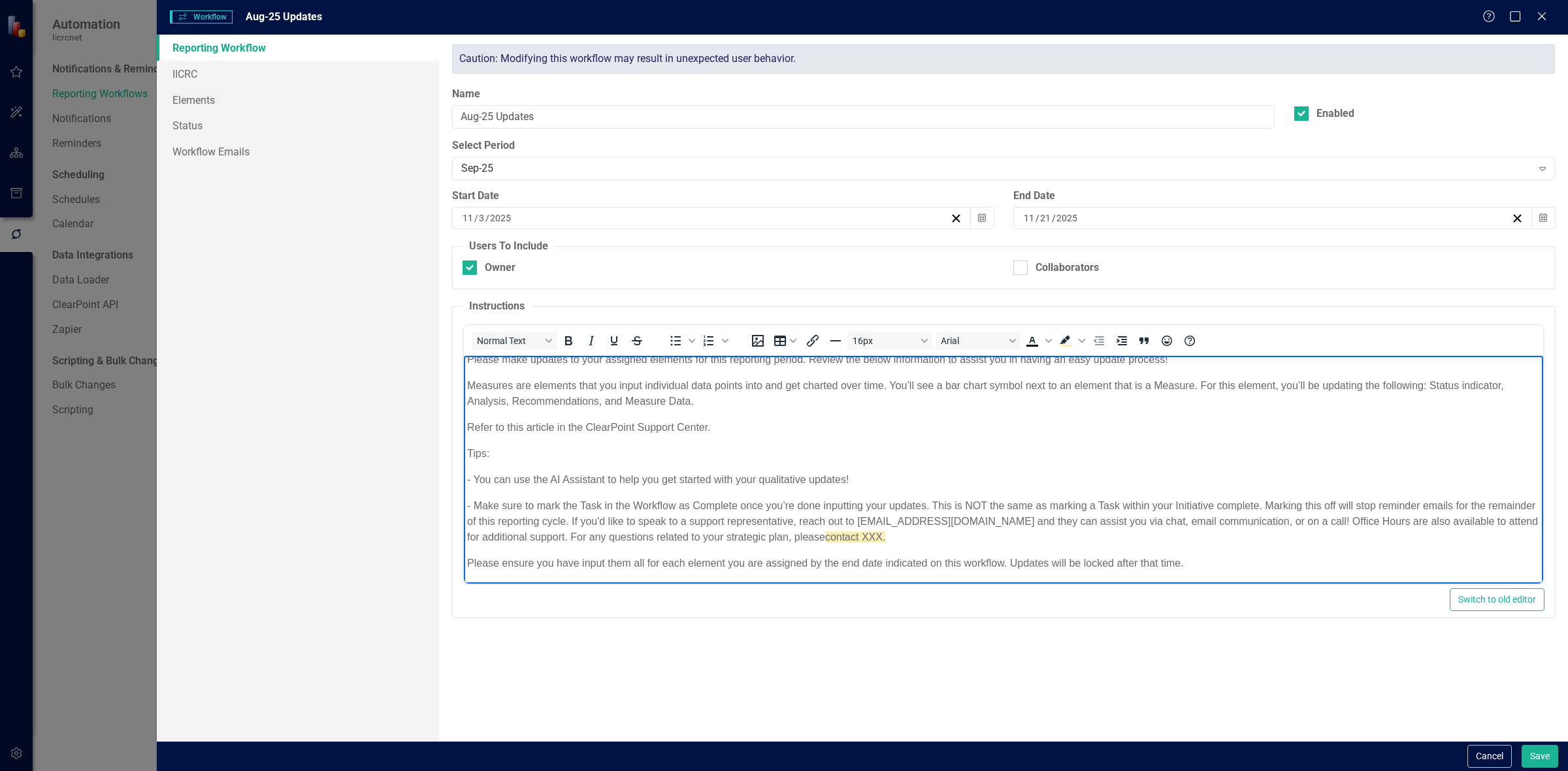
click at [970, 545] on body "Please make updates to your assigned elements for this reporting period. Review…" at bounding box center [1003, 466] width 1079 height 237
drag, startPoint x: 1071, startPoint y: 563, endPoint x: 1009, endPoint y: 558, distance: 62.2
click at [1006, 558] on p "Please ensure you have input them all for each element you are assigned by the …" at bounding box center [1004, 563] width 1073 height 16
click at [1544, 759] on button "Save" at bounding box center [1540, 757] width 37 height 23
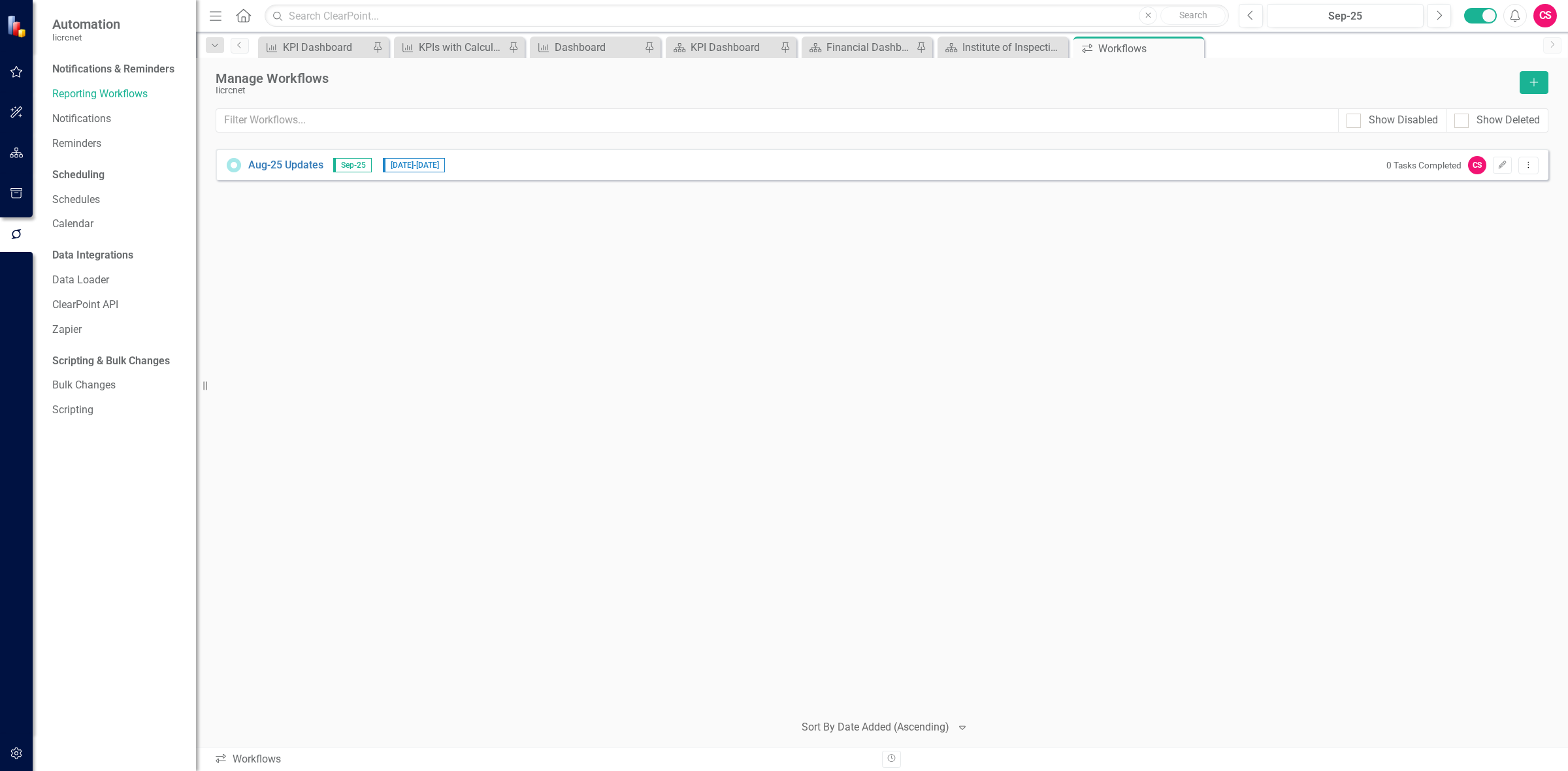
click at [17, 154] on icon "button" at bounding box center [17, 153] width 14 height 10
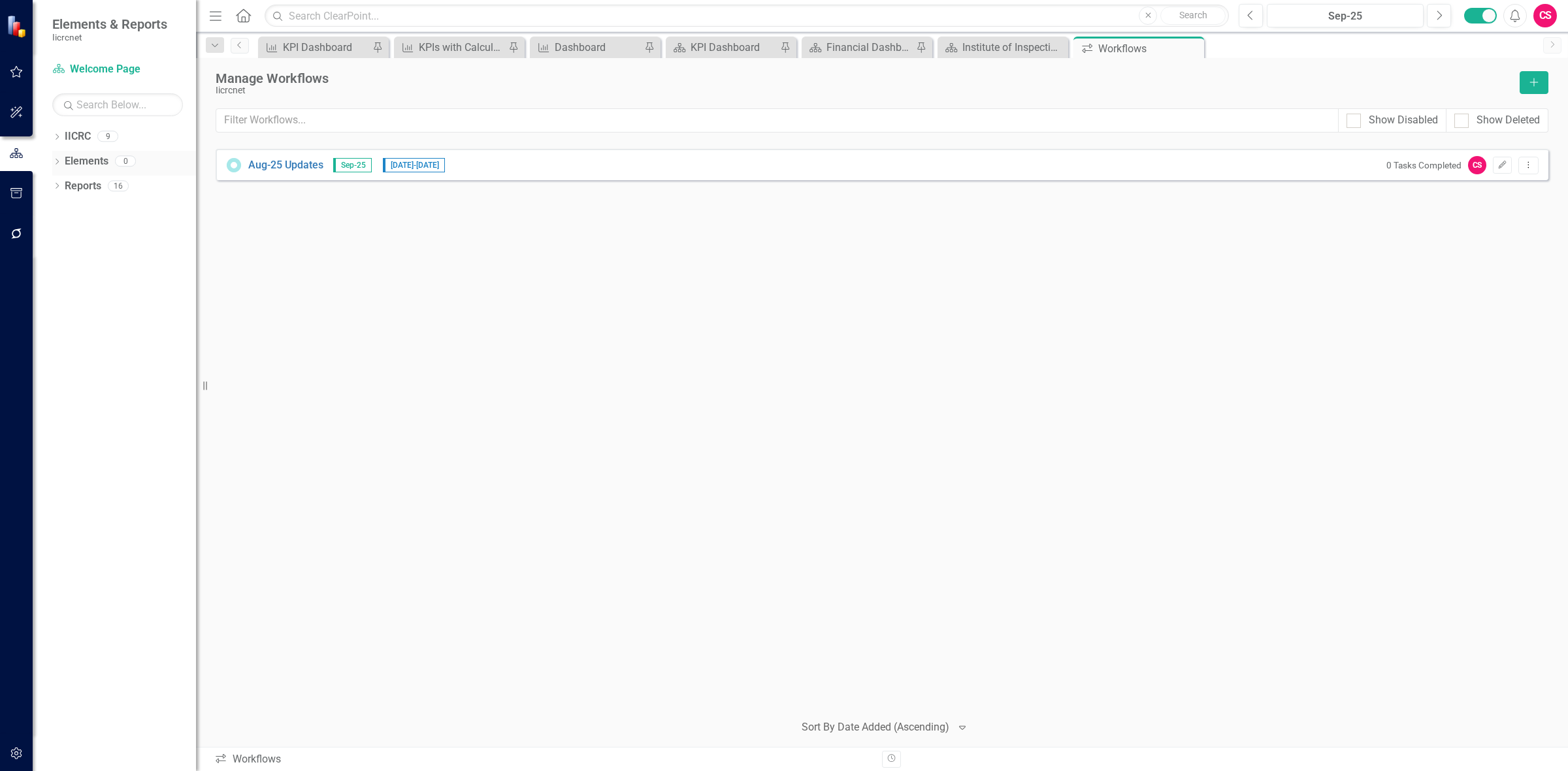
click at [52, 167] on div "Dropdown" at bounding box center [57, 163] width 9 height 11
click at [106, 210] on link "Measure Measures" at bounding box center [104, 211] width 65 height 15
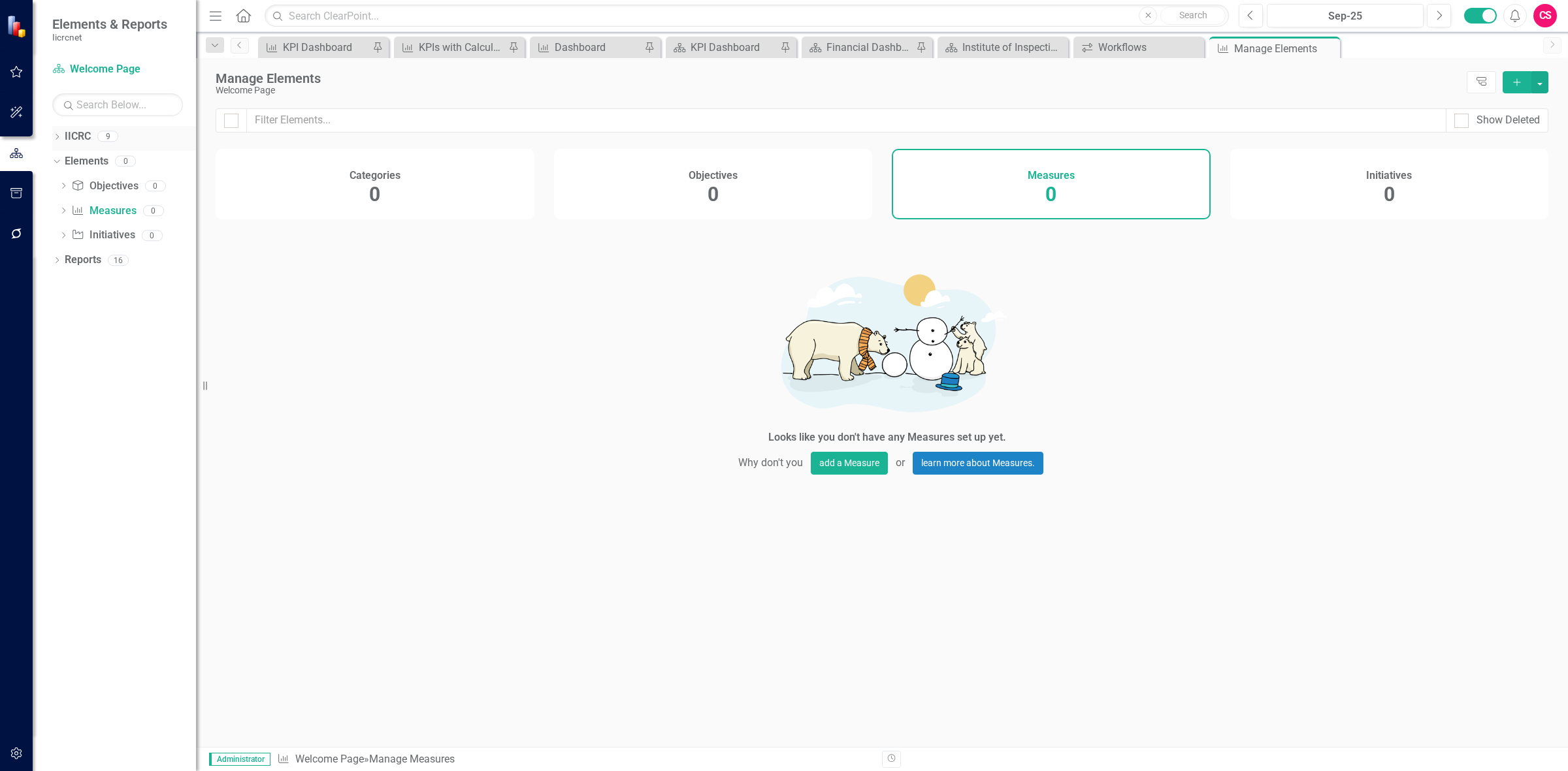
click at [77, 135] on link "IICRC" at bounding box center [78, 137] width 26 height 15
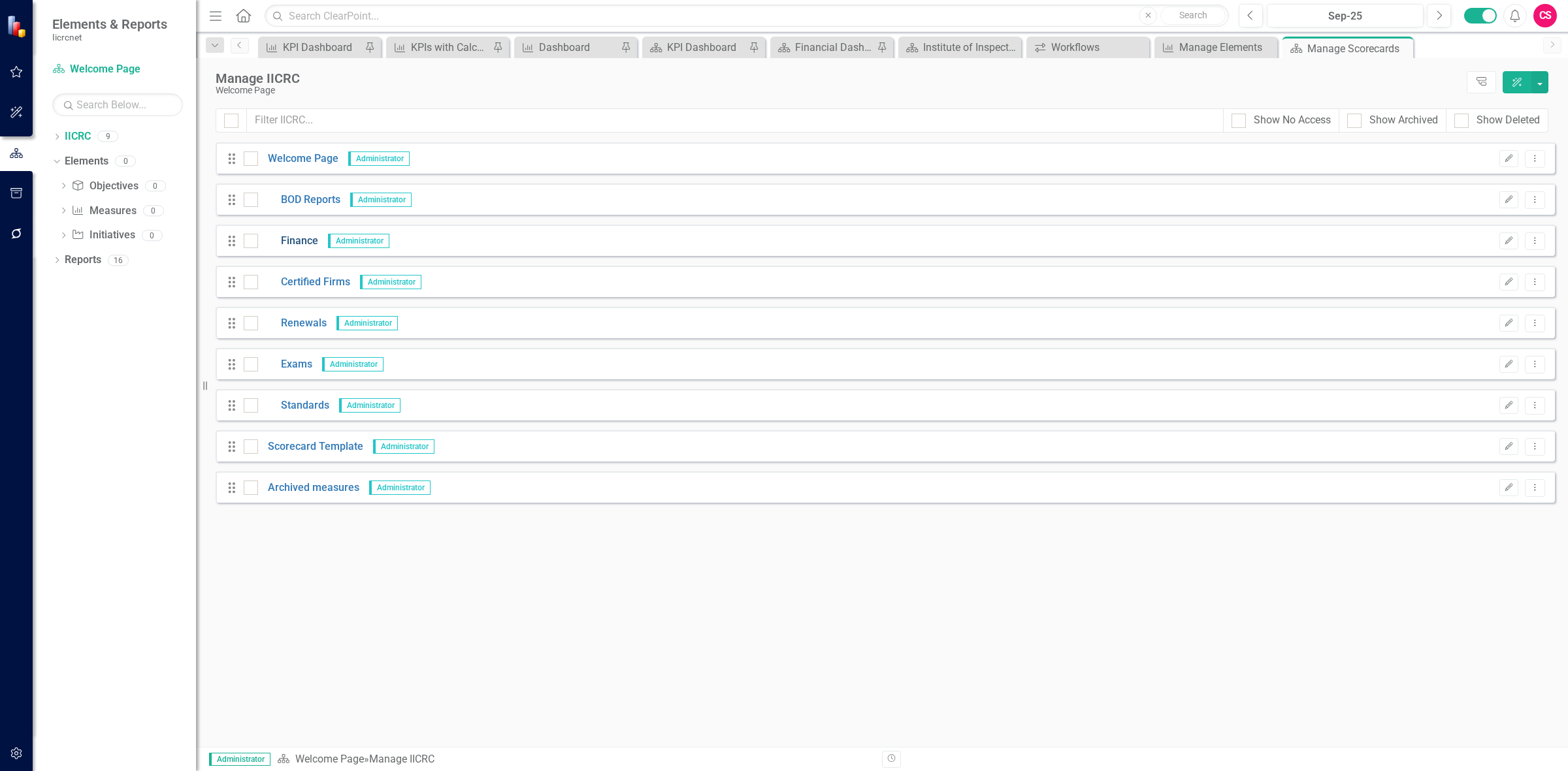
click at [298, 244] on link "Finance" at bounding box center [288, 242] width 60 height 15
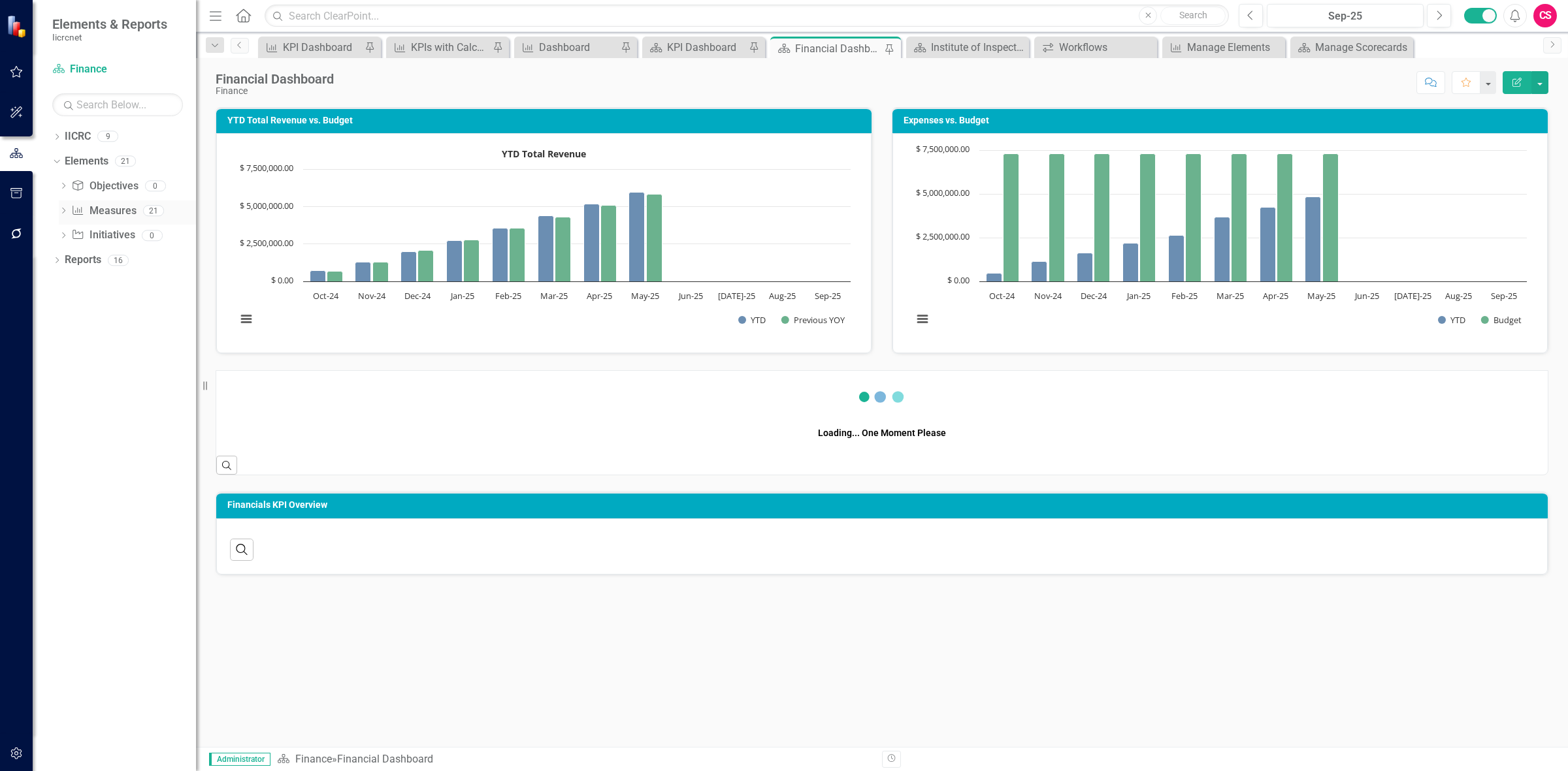
click at [115, 213] on link "Measure Measures" at bounding box center [104, 211] width 65 height 15
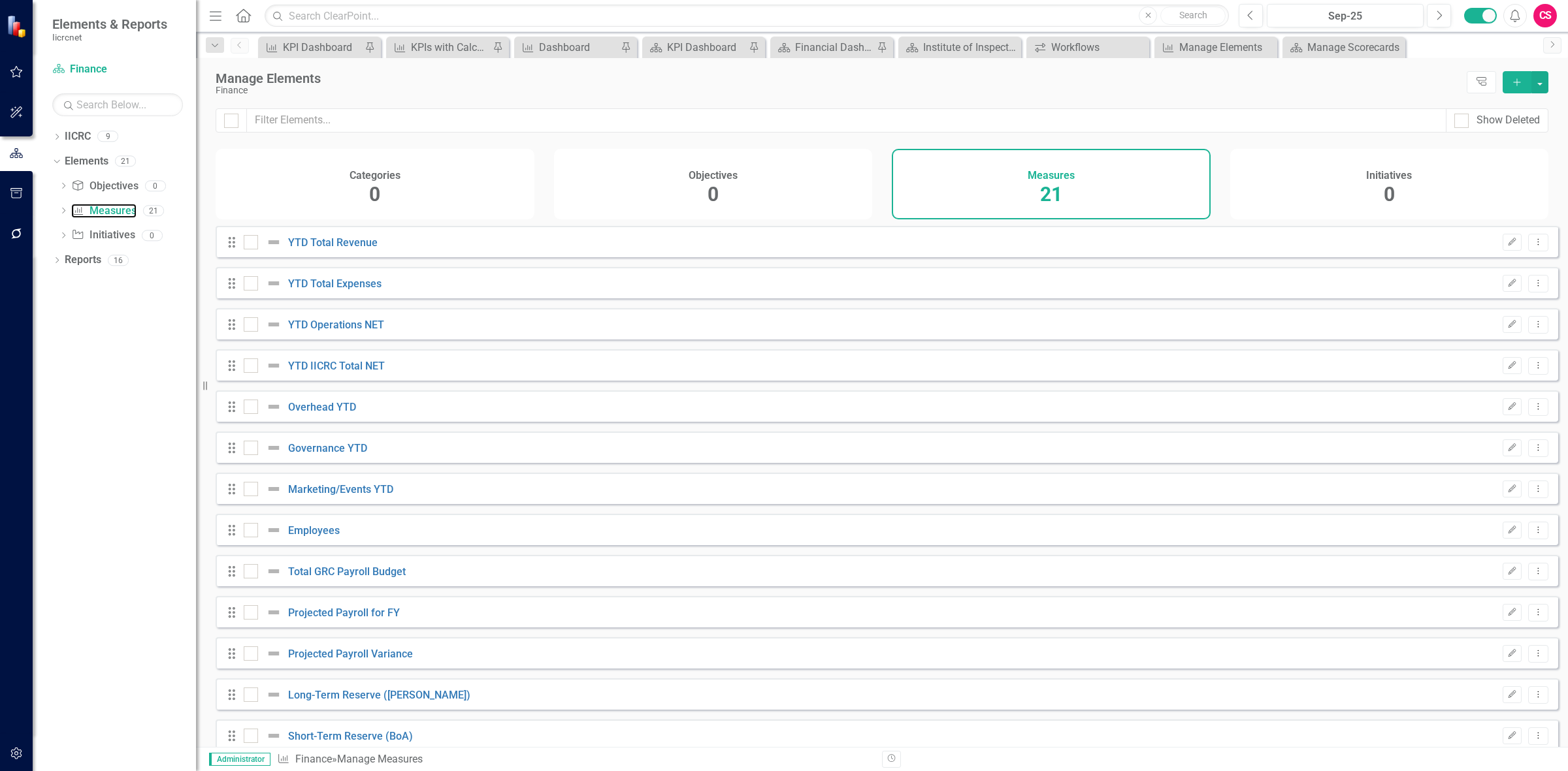
checkbox input "false"
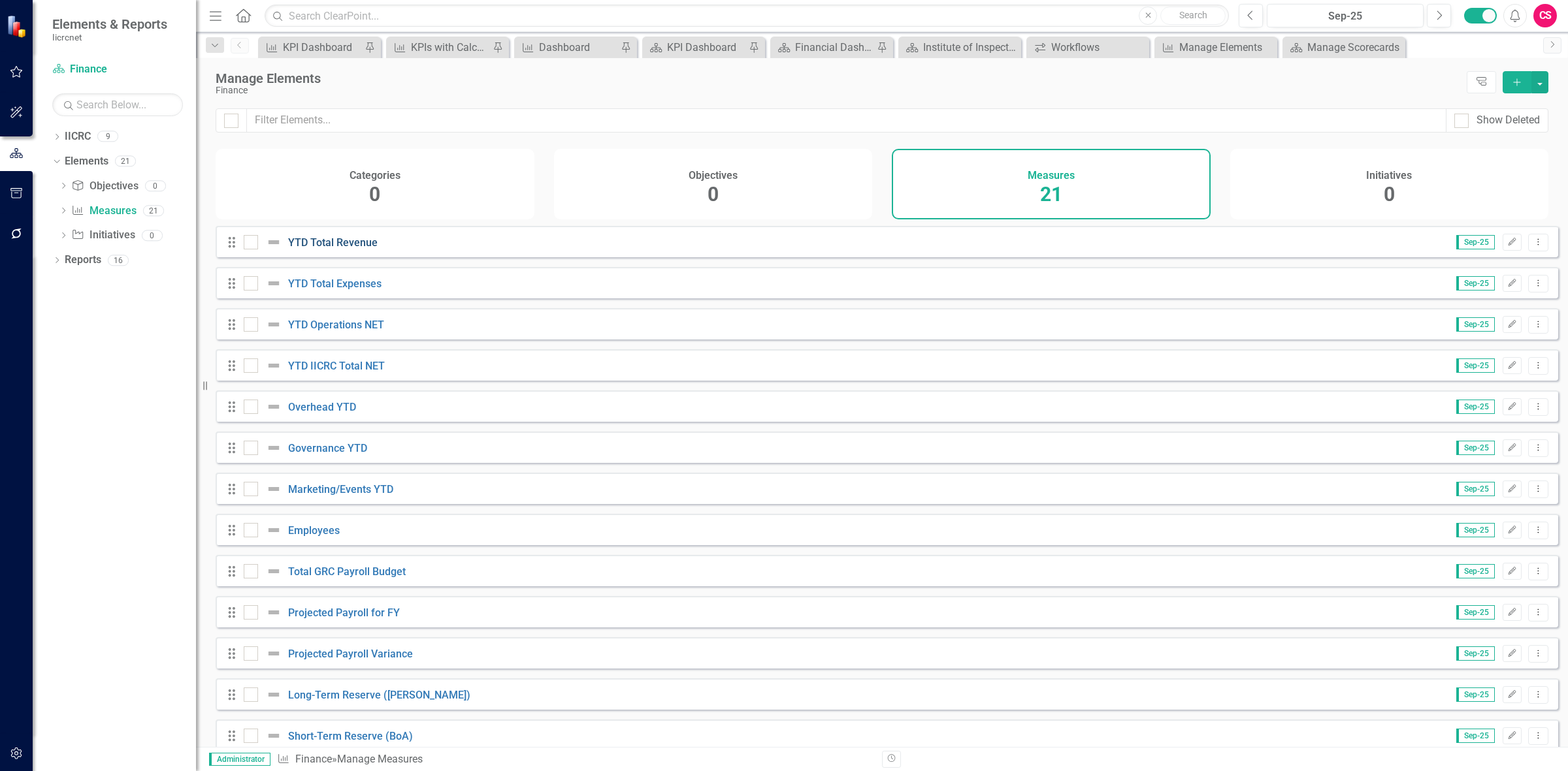
click at [331, 248] on link "YTD Total Revenue" at bounding box center [333, 243] width 90 height 12
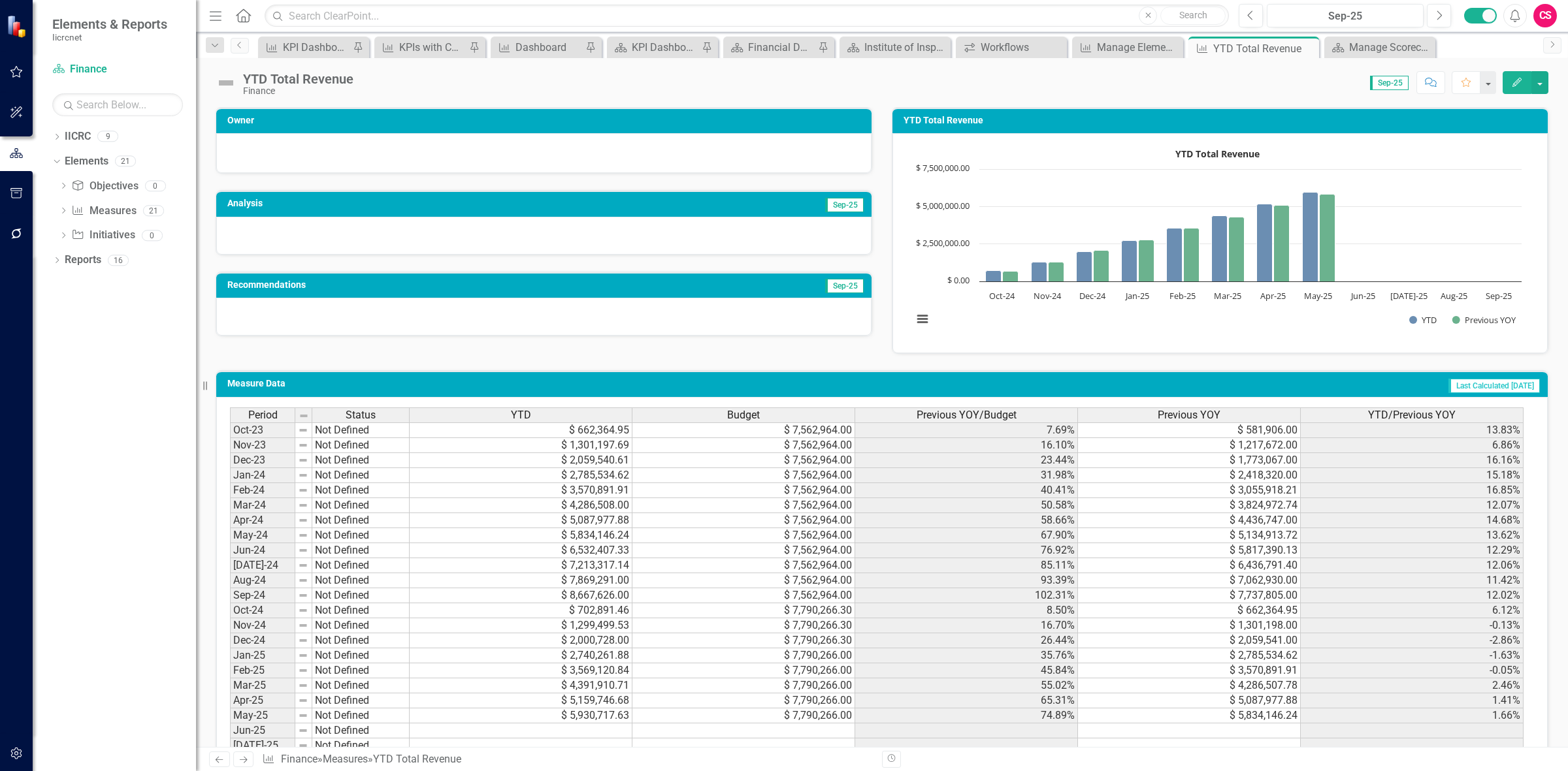
click at [343, 165] on div at bounding box center [543, 153] width 655 height 40
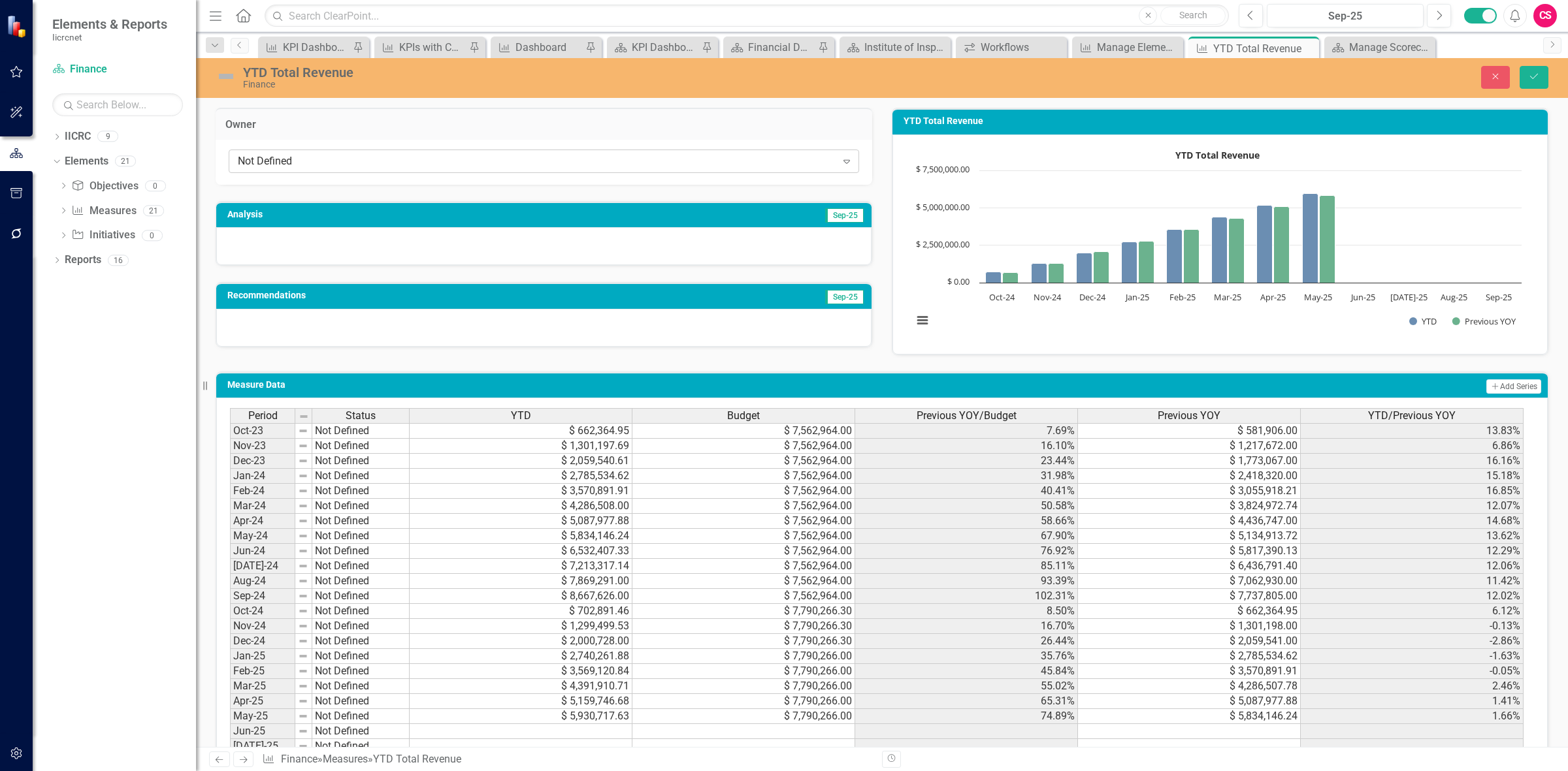
click at [331, 160] on div "Not Defined" at bounding box center [536, 162] width 599 height 15
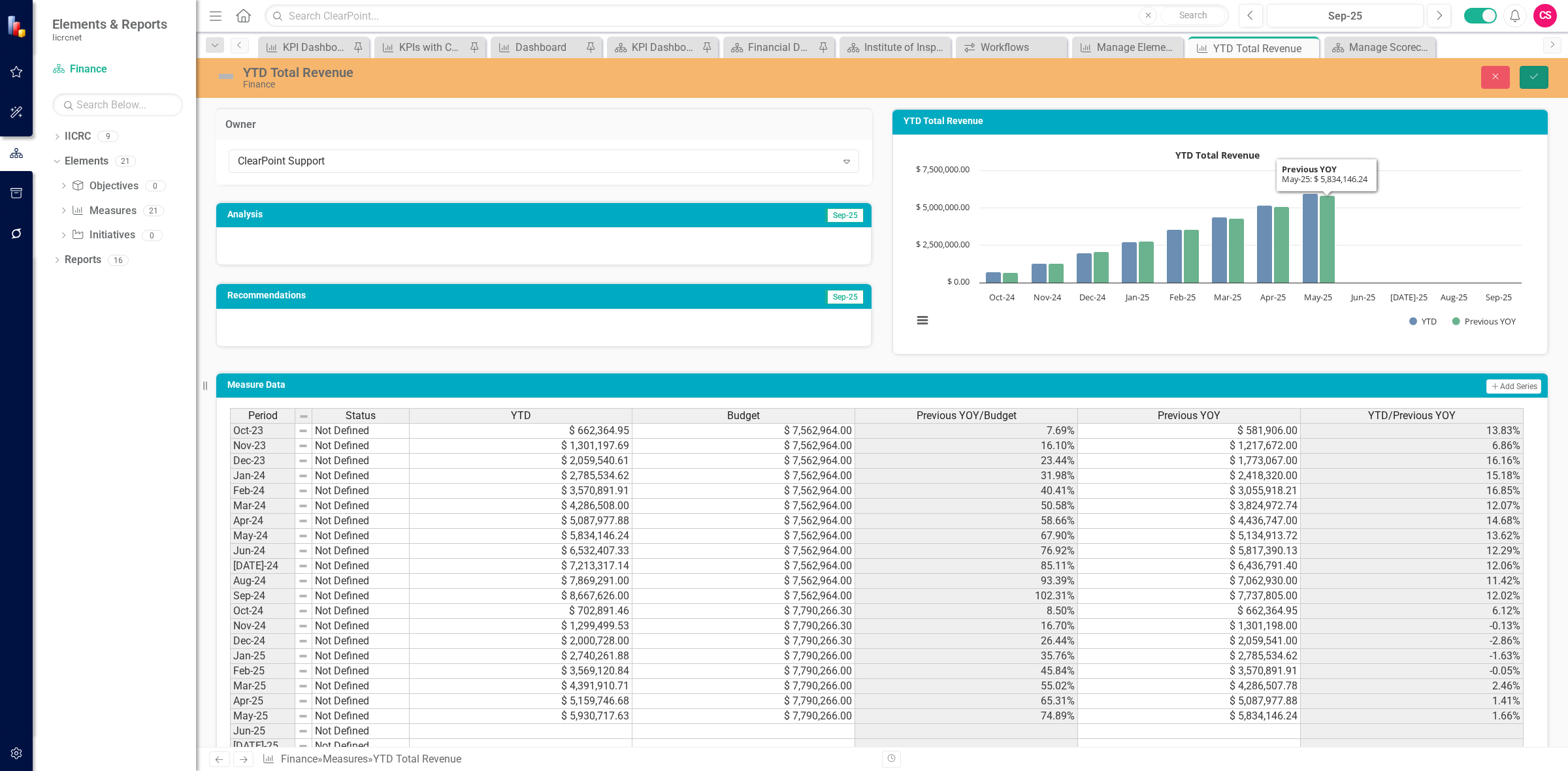
click at [1540, 83] on button "Save" at bounding box center [1534, 77] width 29 height 23
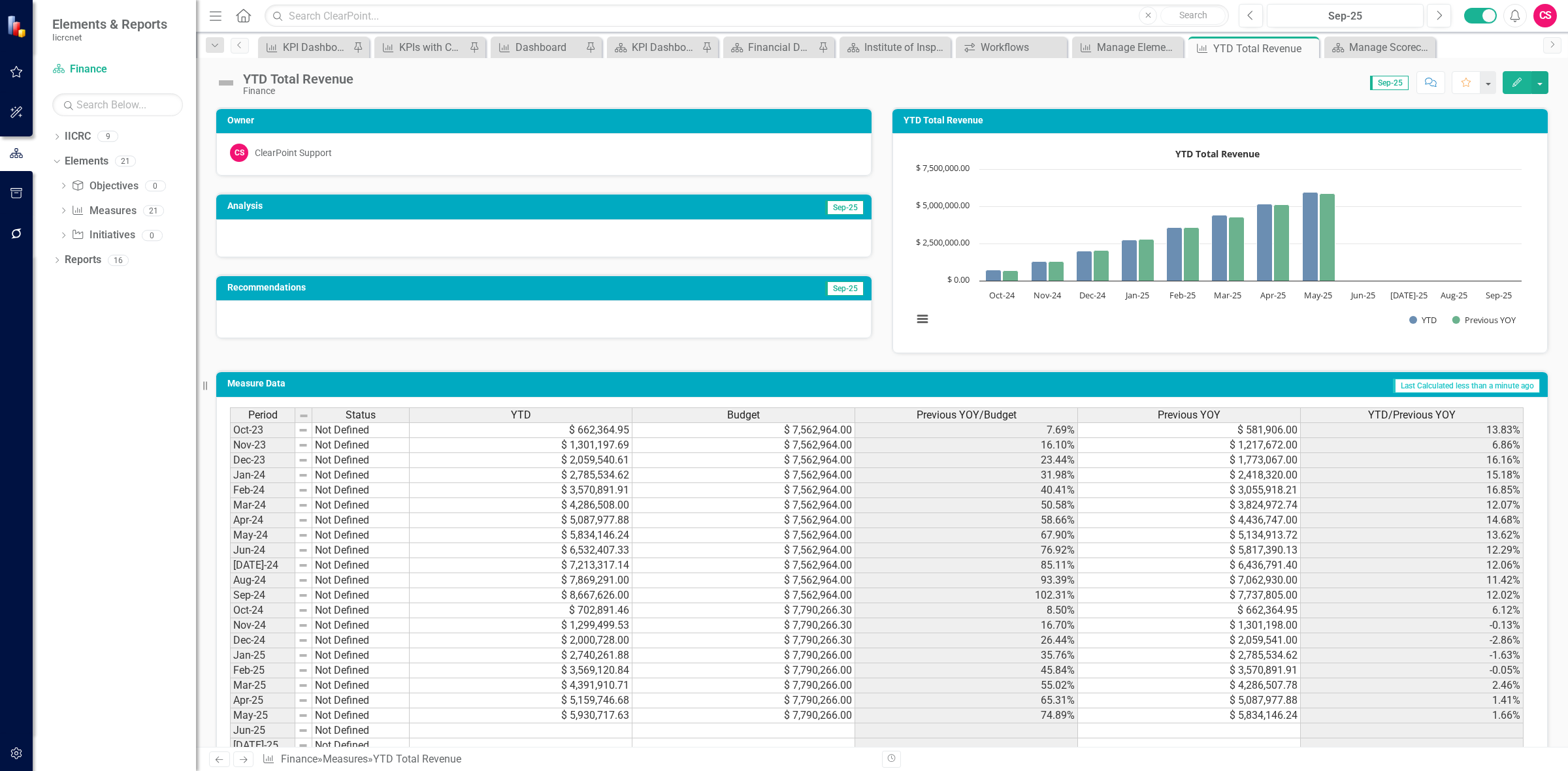
click at [249, 761] on icon "Next" at bounding box center [243, 760] width 11 height 8
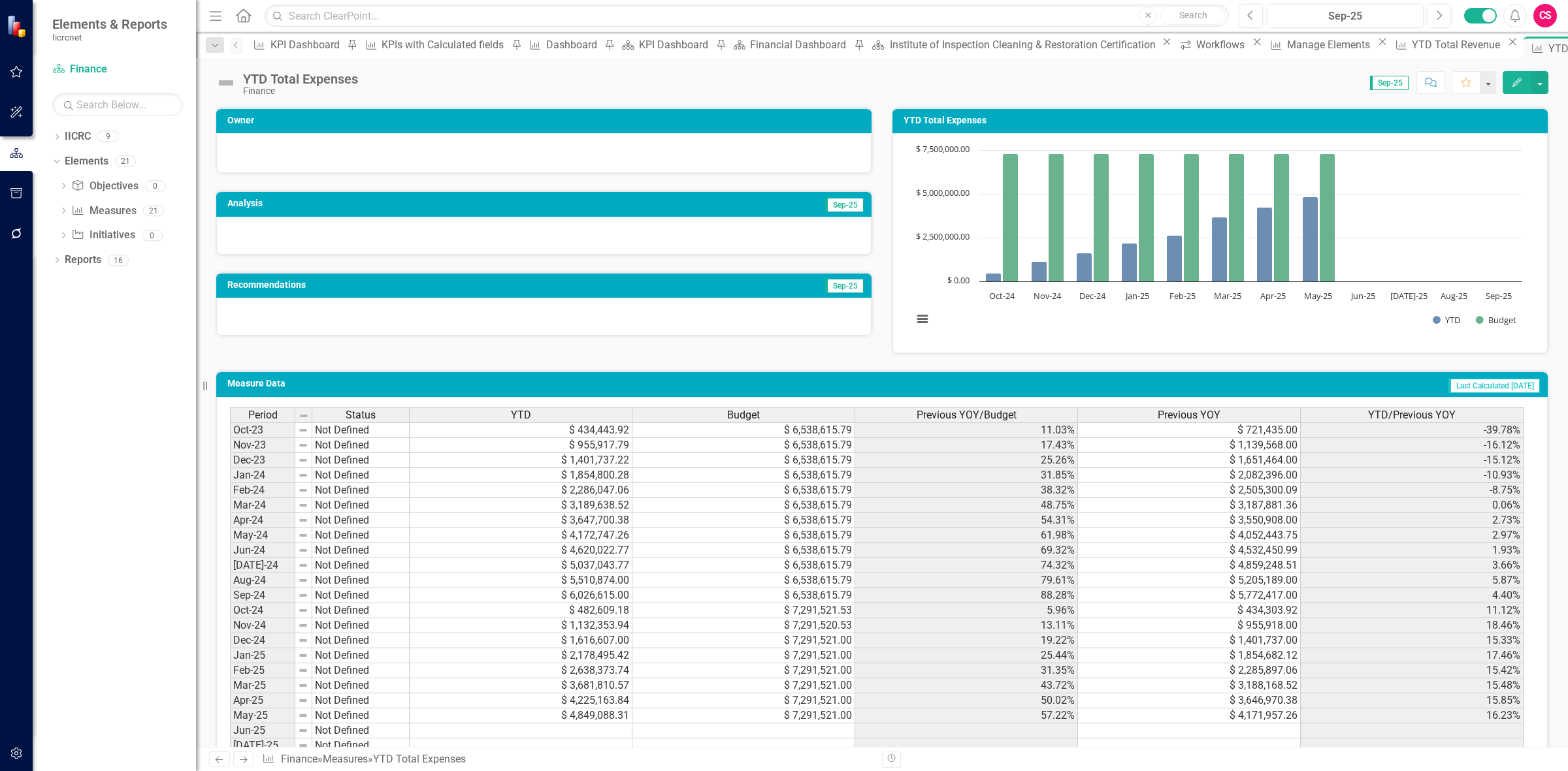
click at [309, 164] on div at bounding box center [543, 153] width 655 height 40
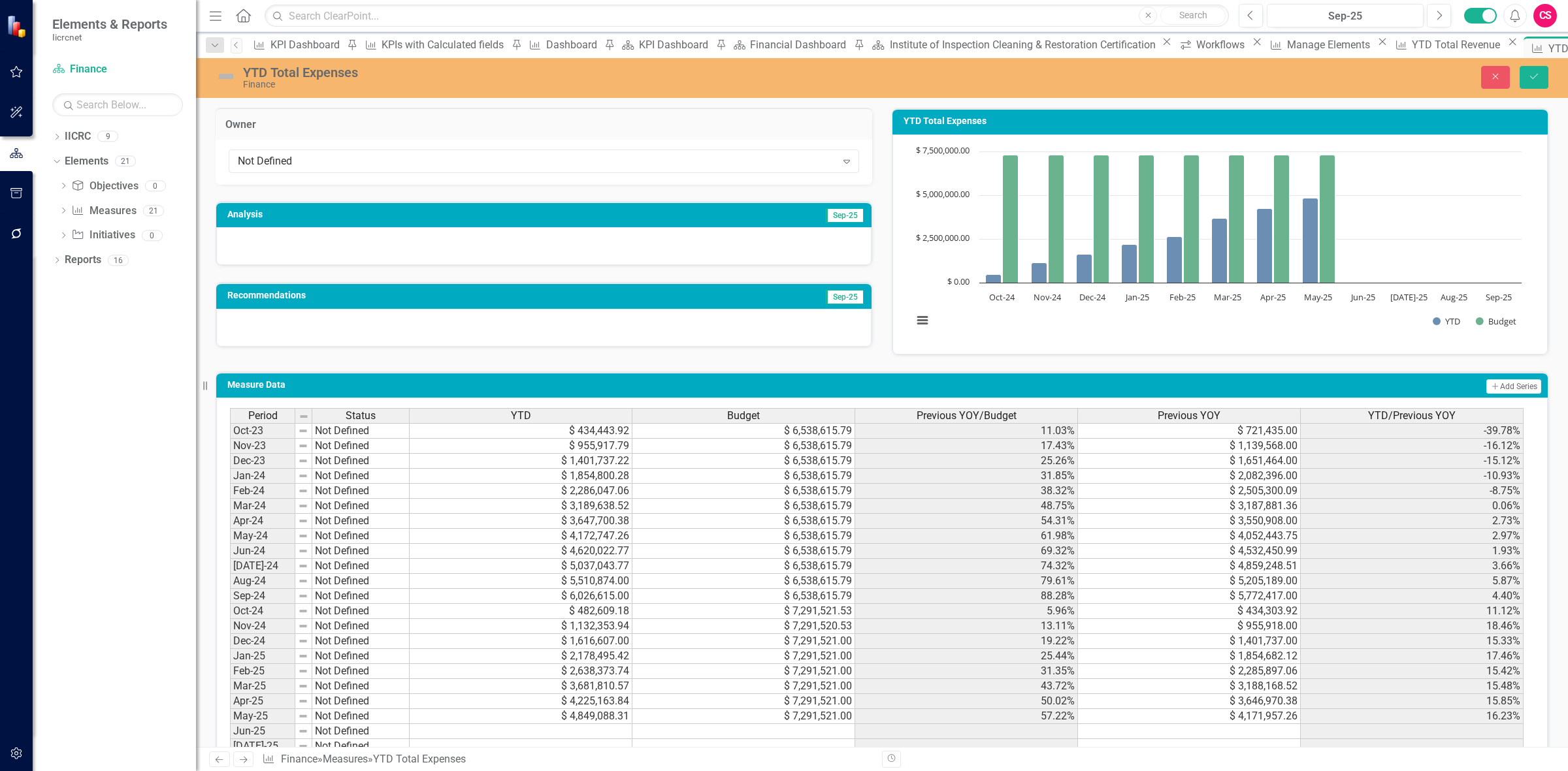
click at [309, 164] on div "Not Defined" at bounding box center [536, 162] width 599 height 15
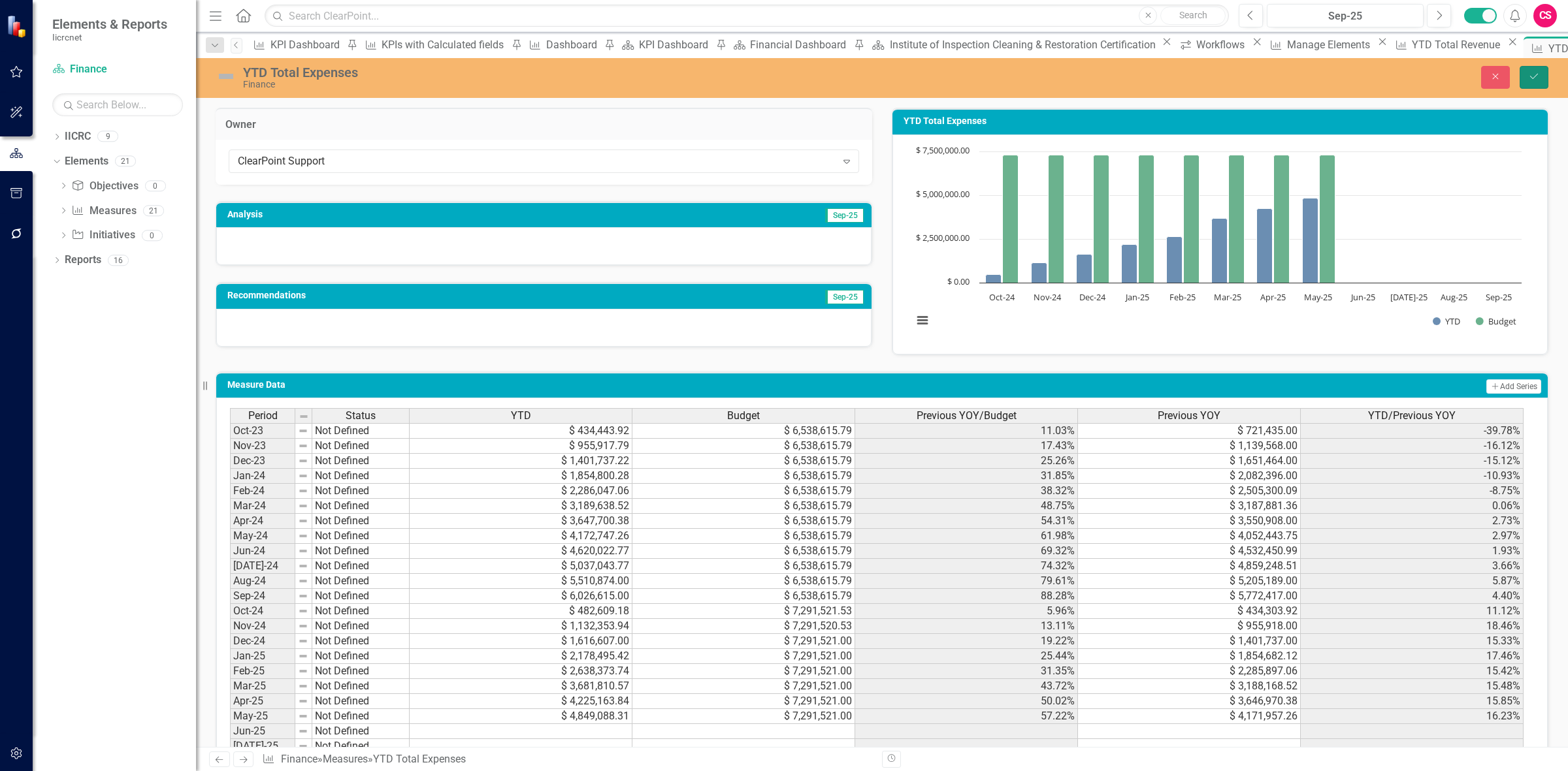
click at [1524, 77] on button "Save" at bounding box center [1534, 77] width 29 height 23
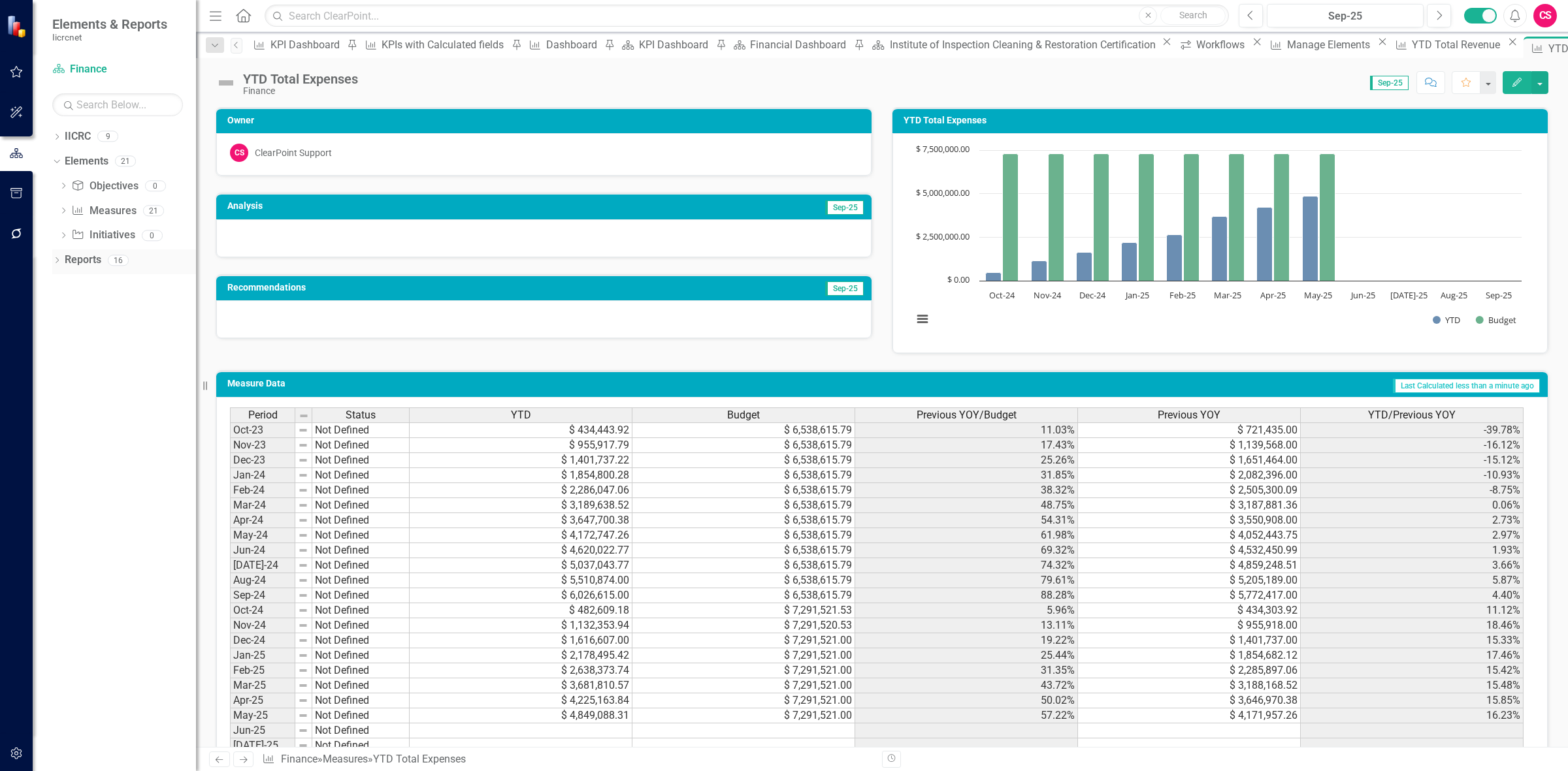
click at [74, 266] on link "Reports" at bounding box center [83, 260] width 37 height 15
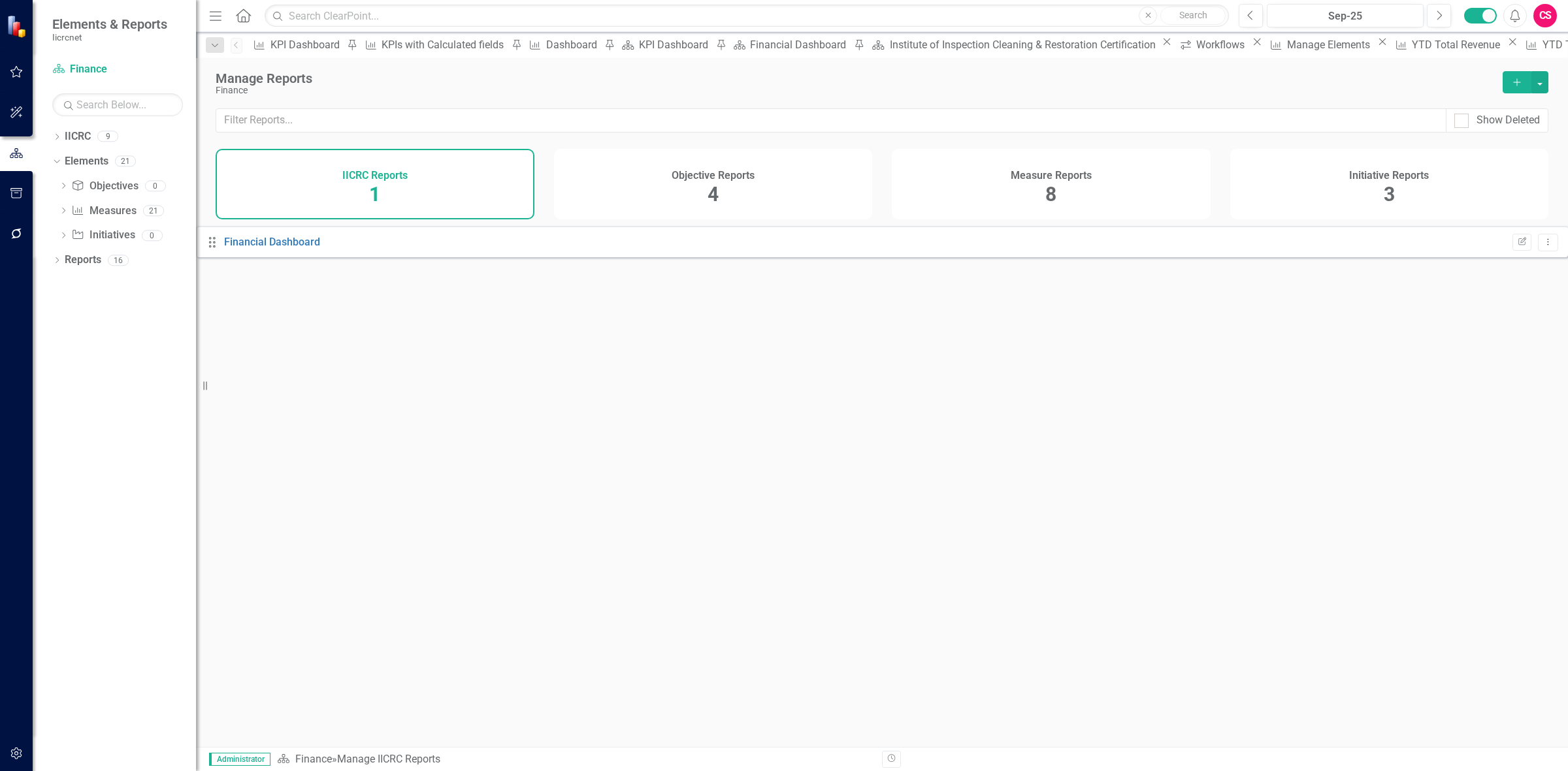
click at [15, 234] on icon "button" at bounding box center [17, 233] width 14 height 10
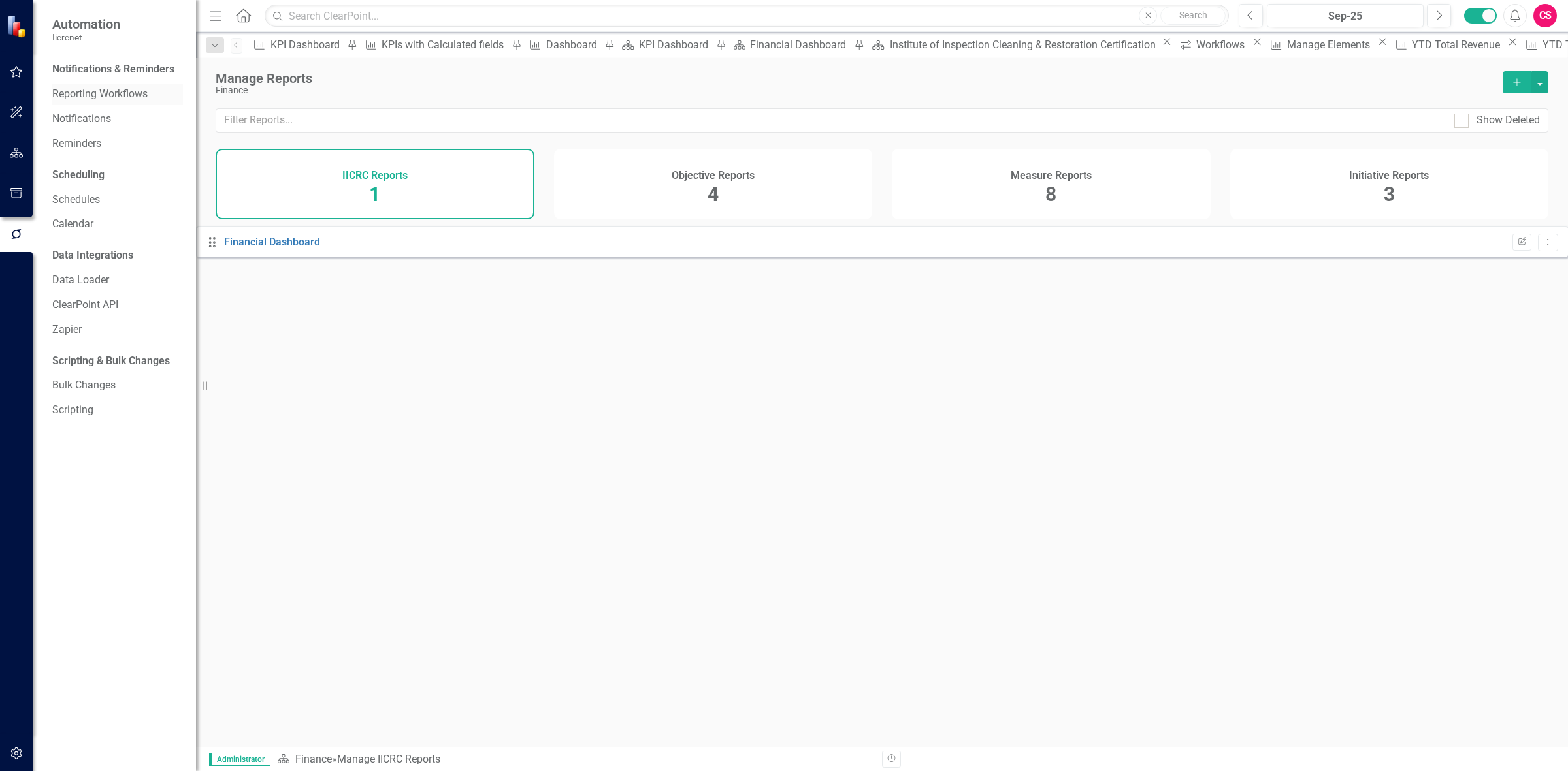
click at [97, 84] on div "Reporting Workflows" at bounding box center [117, 94] width 130 height 21
click at [108, 95] on link "Reporting Workflows" at bounding box center [117, 95] width 130 height 15
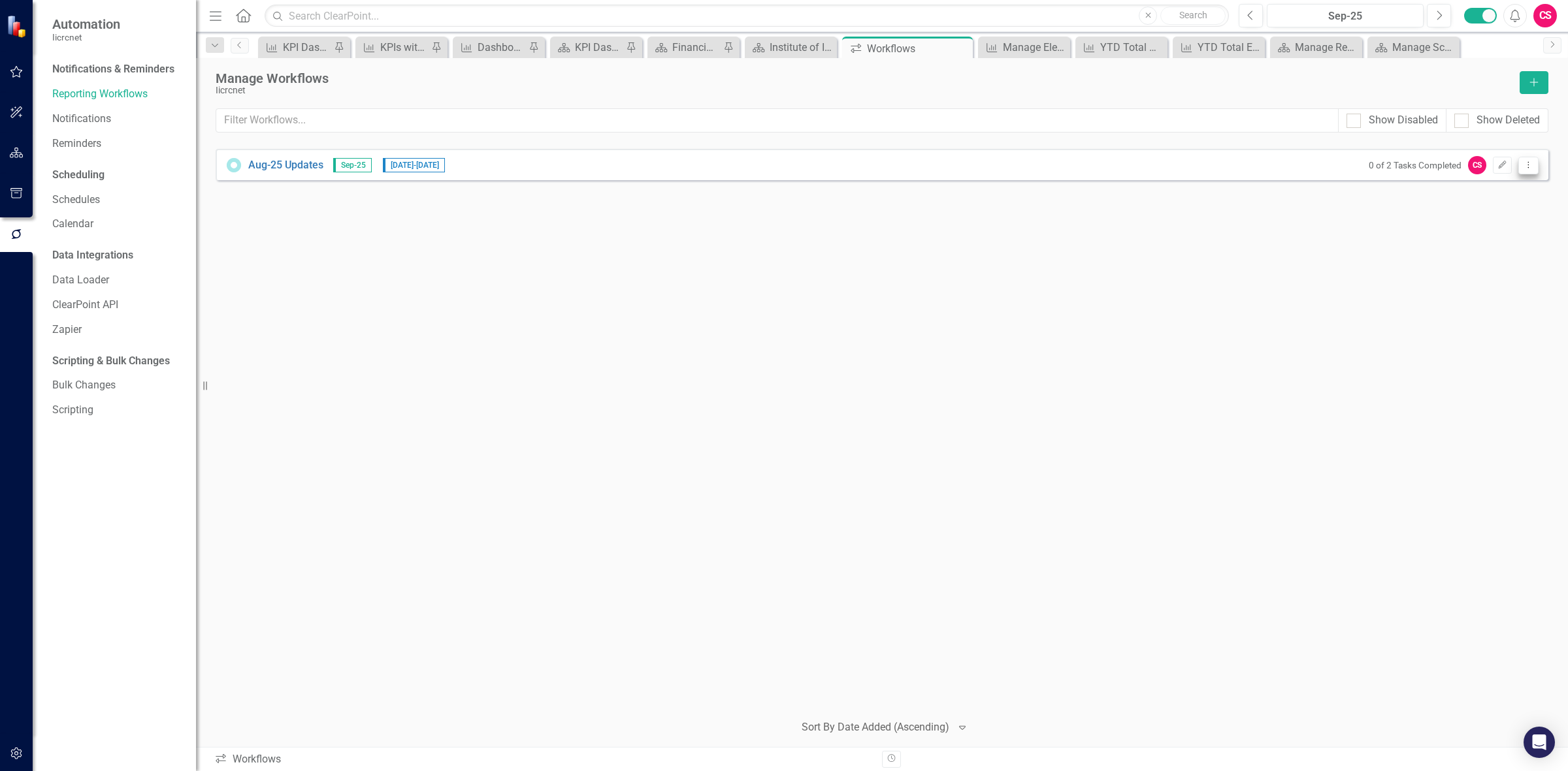
click at [1527, 170] on button "Dropdown Menu" at bounding box center [1528, 166] width 20 height 18
click at [17, 150] on icon "button" at bounding box center [17, 153] width 14 height 10
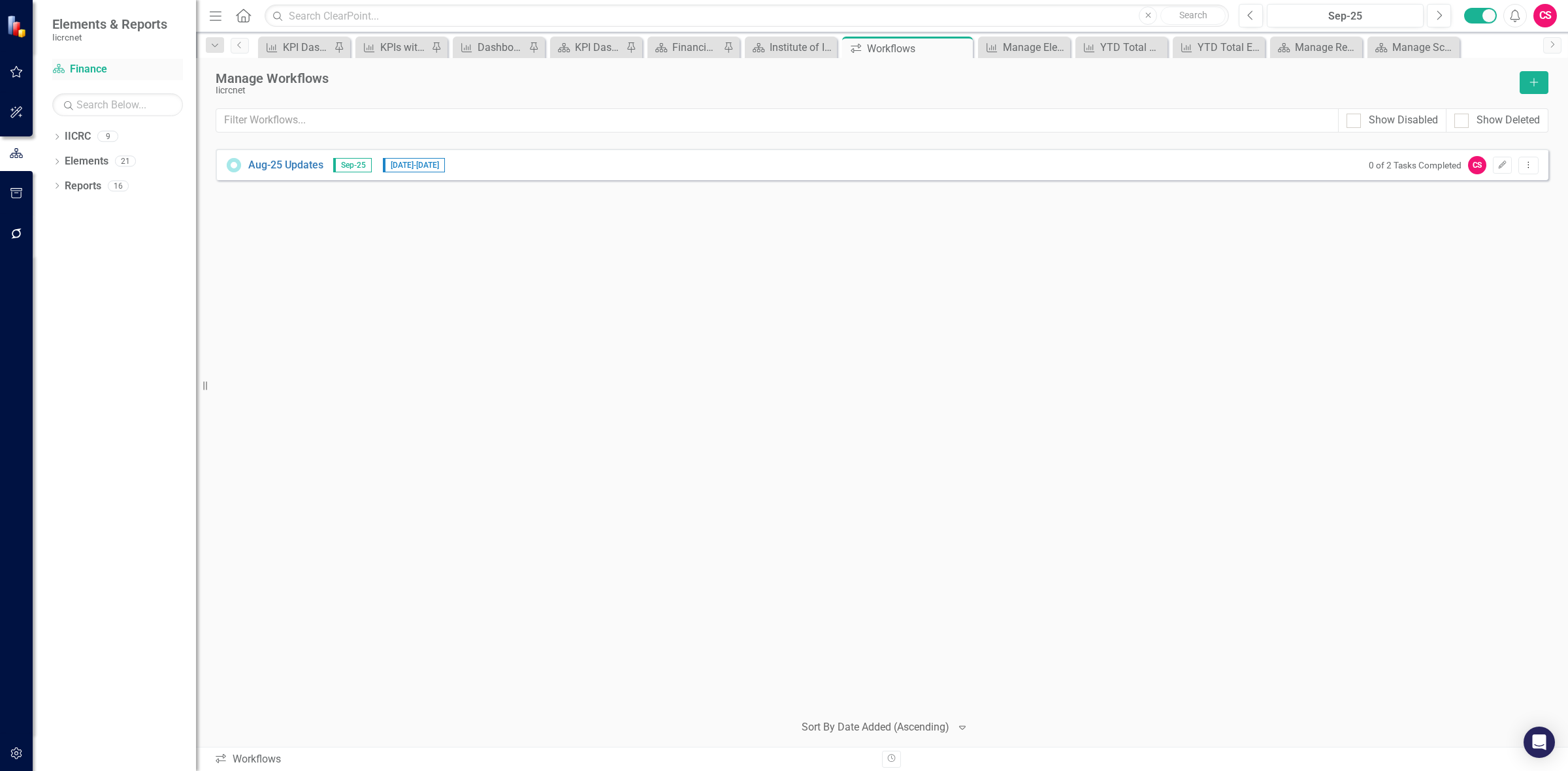
click at [90, 67] on link "IICRC Finance" at bounding box center [117, 70] width 130 height 15
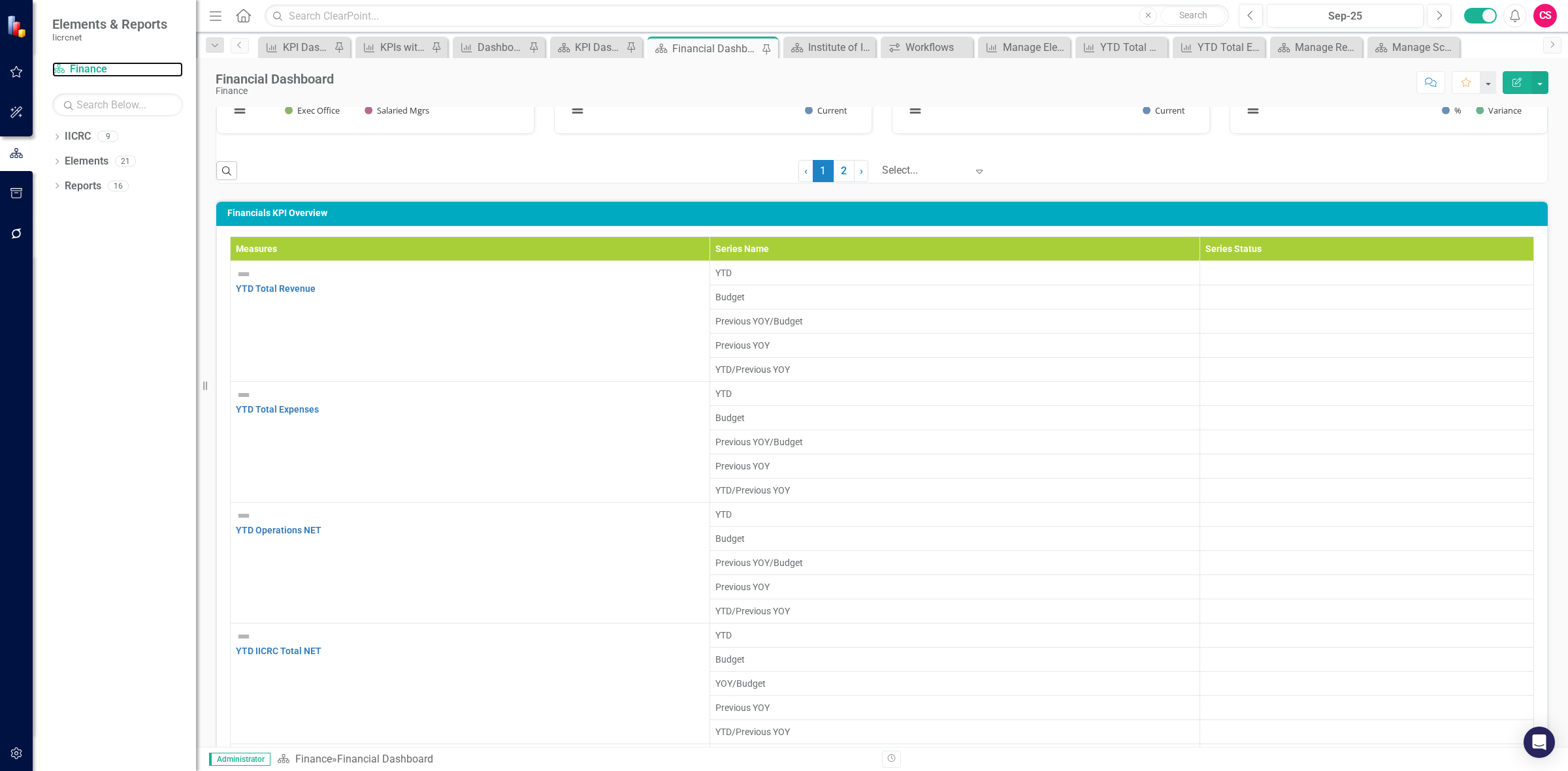
scroll to position [975, 0]
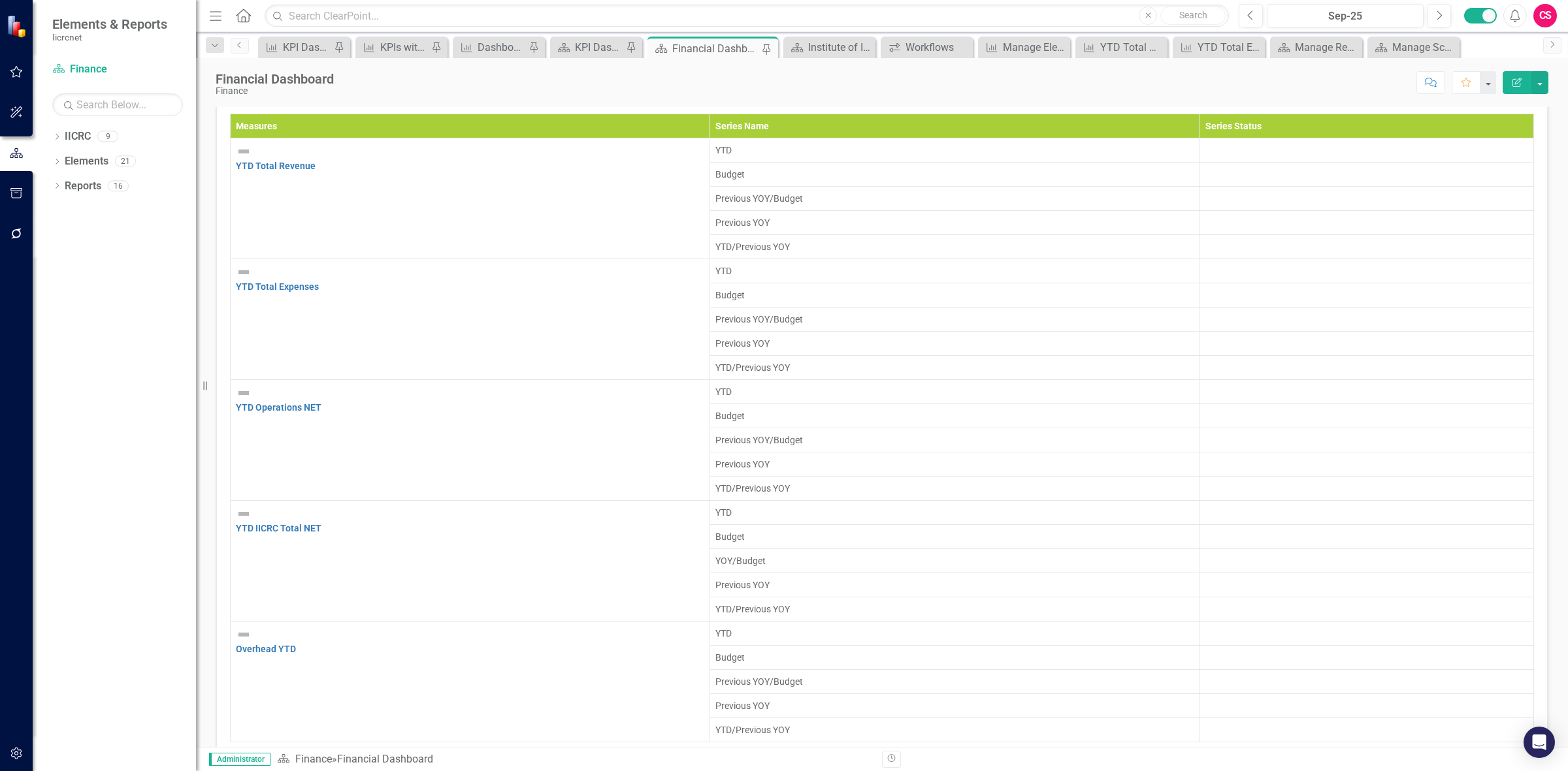
click at [1206, 144] on div at bounding box center [1366, 144] width 322 height 0
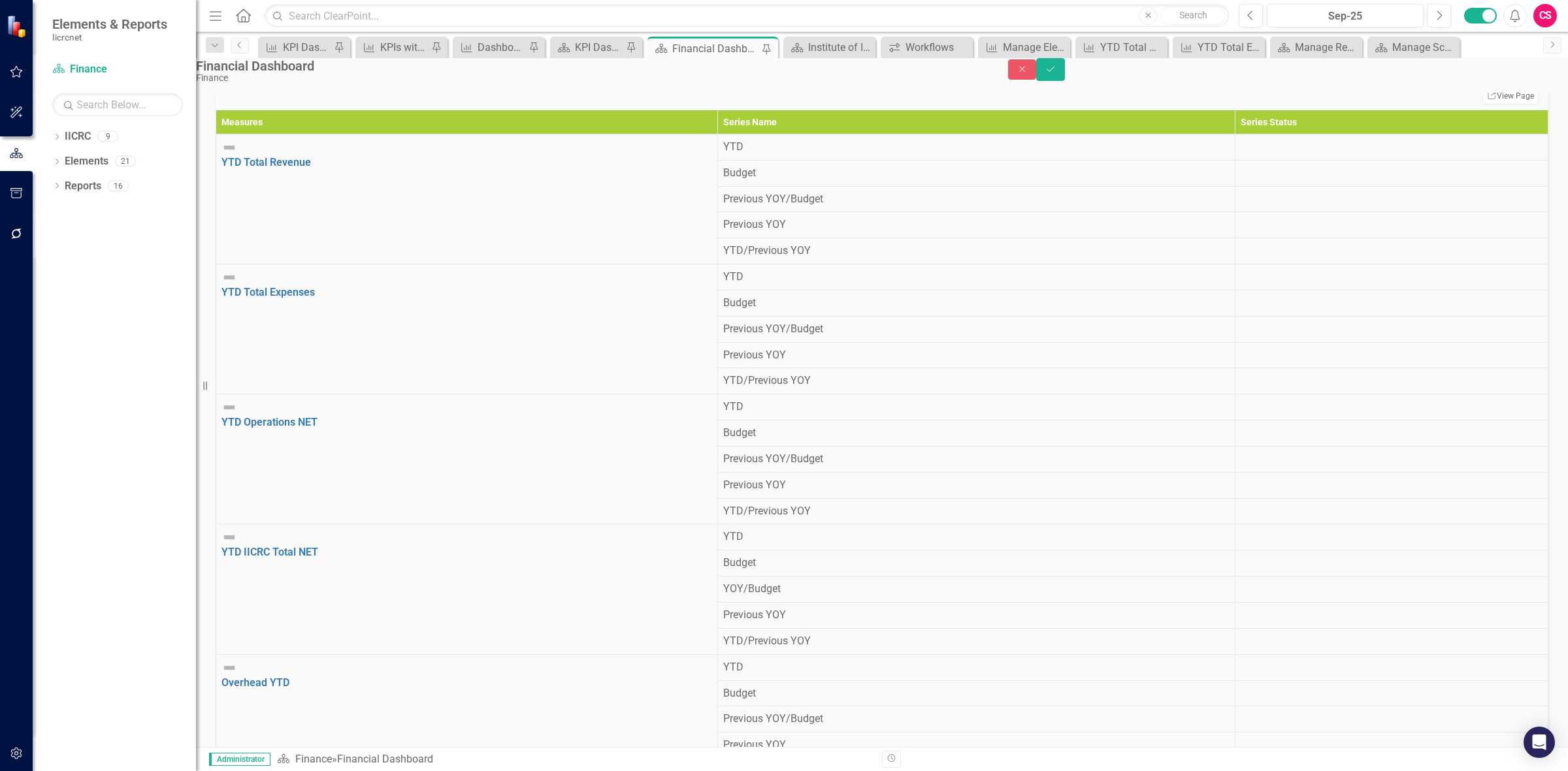
scroll to position [980, 0]
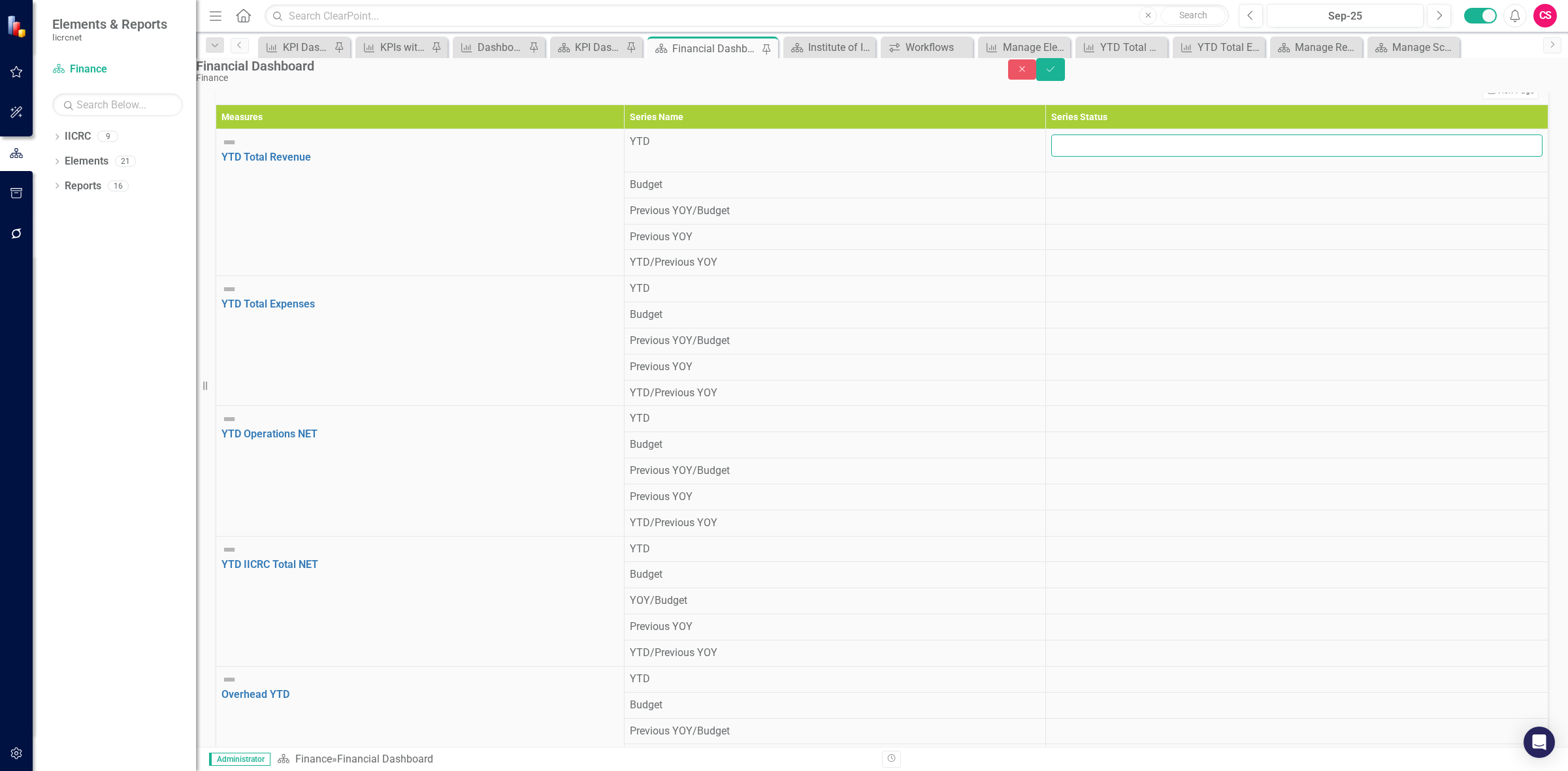
click at [1159, 157] on input "number" at bounding box center [1297, 146] width 492 height 22
click at [1152, 177] on div at bounding box center [1297, 177] width 492 height 0
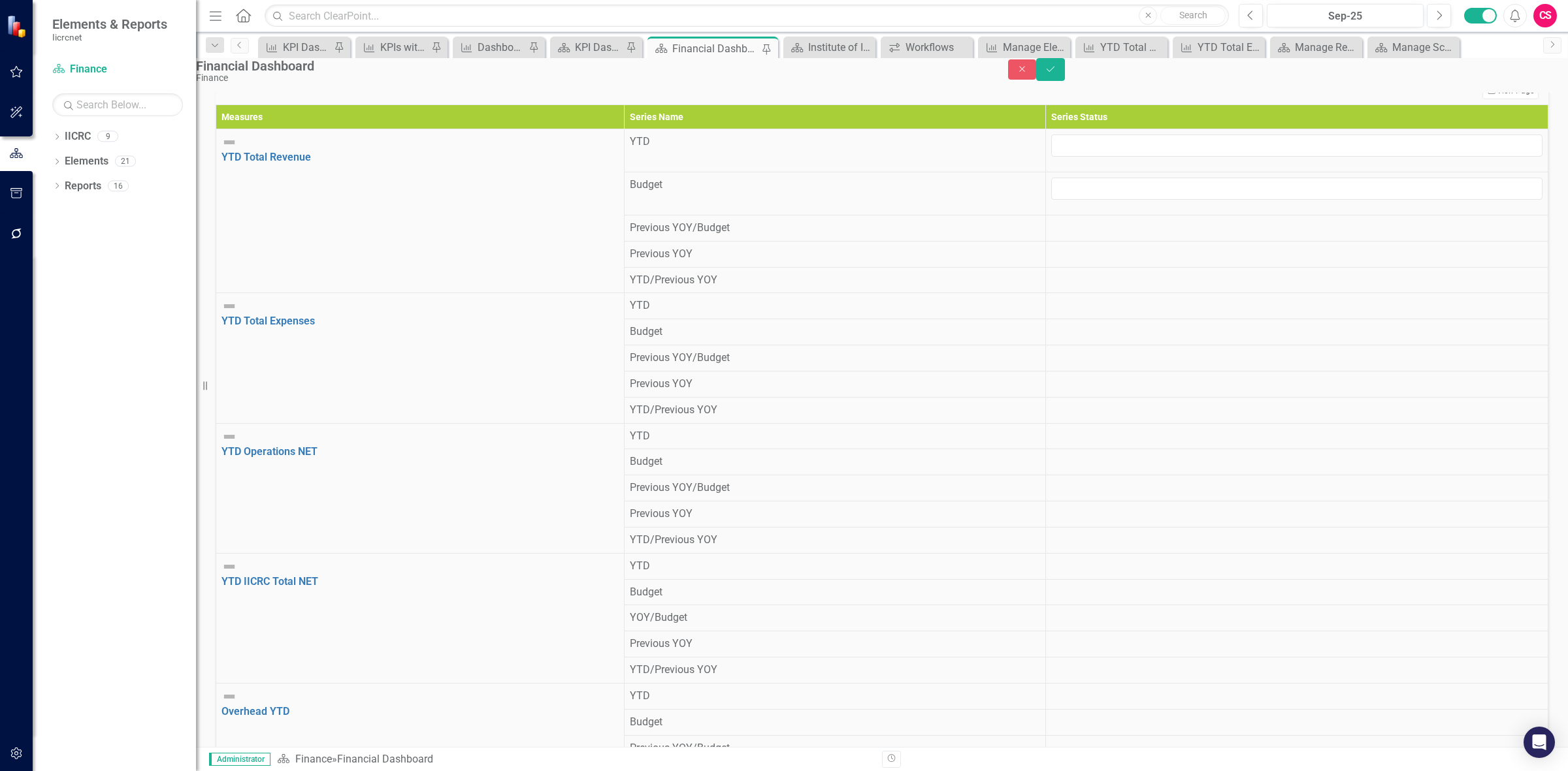
click at [1135, 221] on div at bounding box center [1297, 221] width 492 height 0
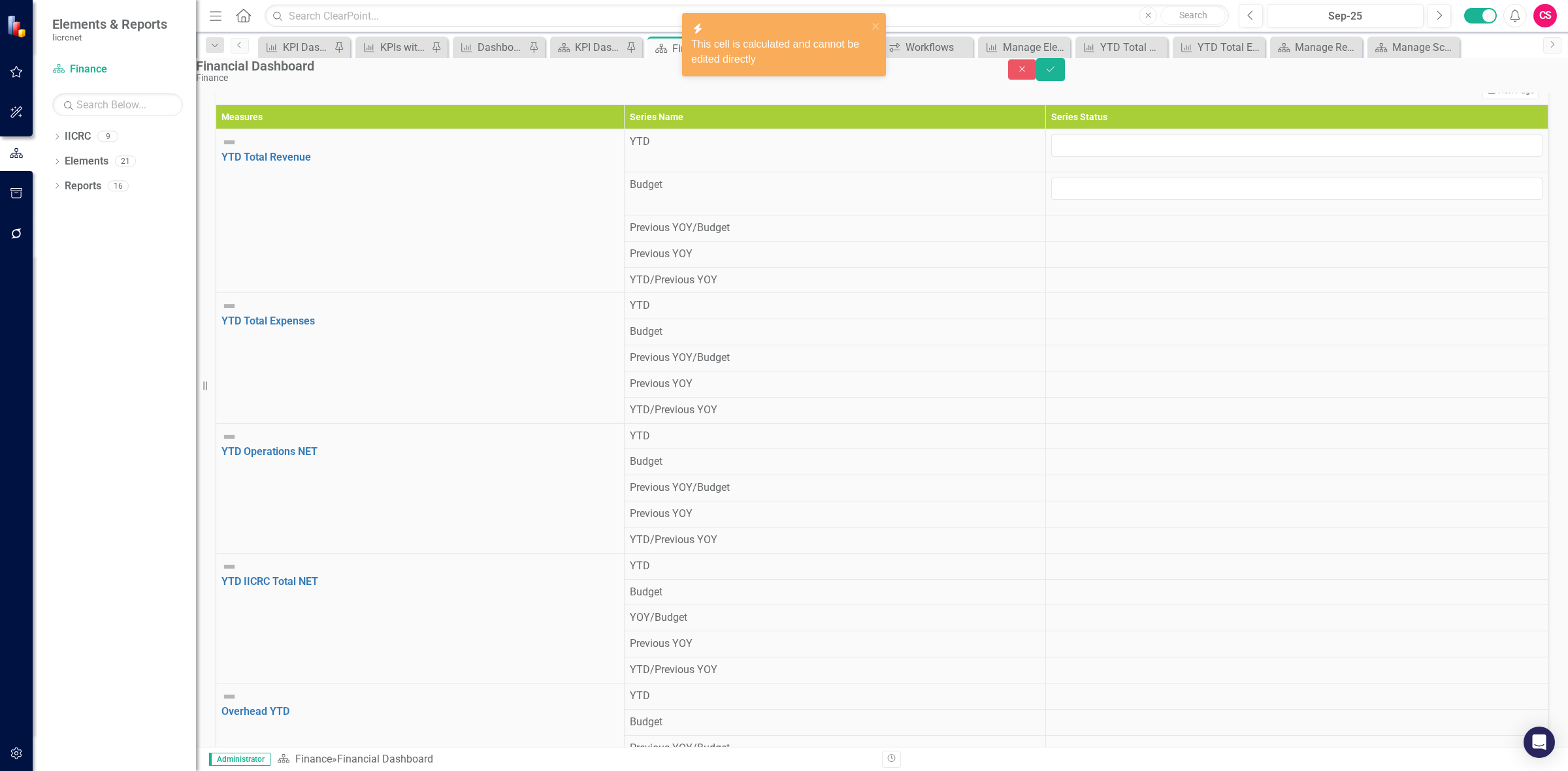
click at [1134, 247] on div at bounding box center [1297, 247] width 492 height 0
click at [1134, 247] on div at bounding box center [1297, 247] width 492 height 0
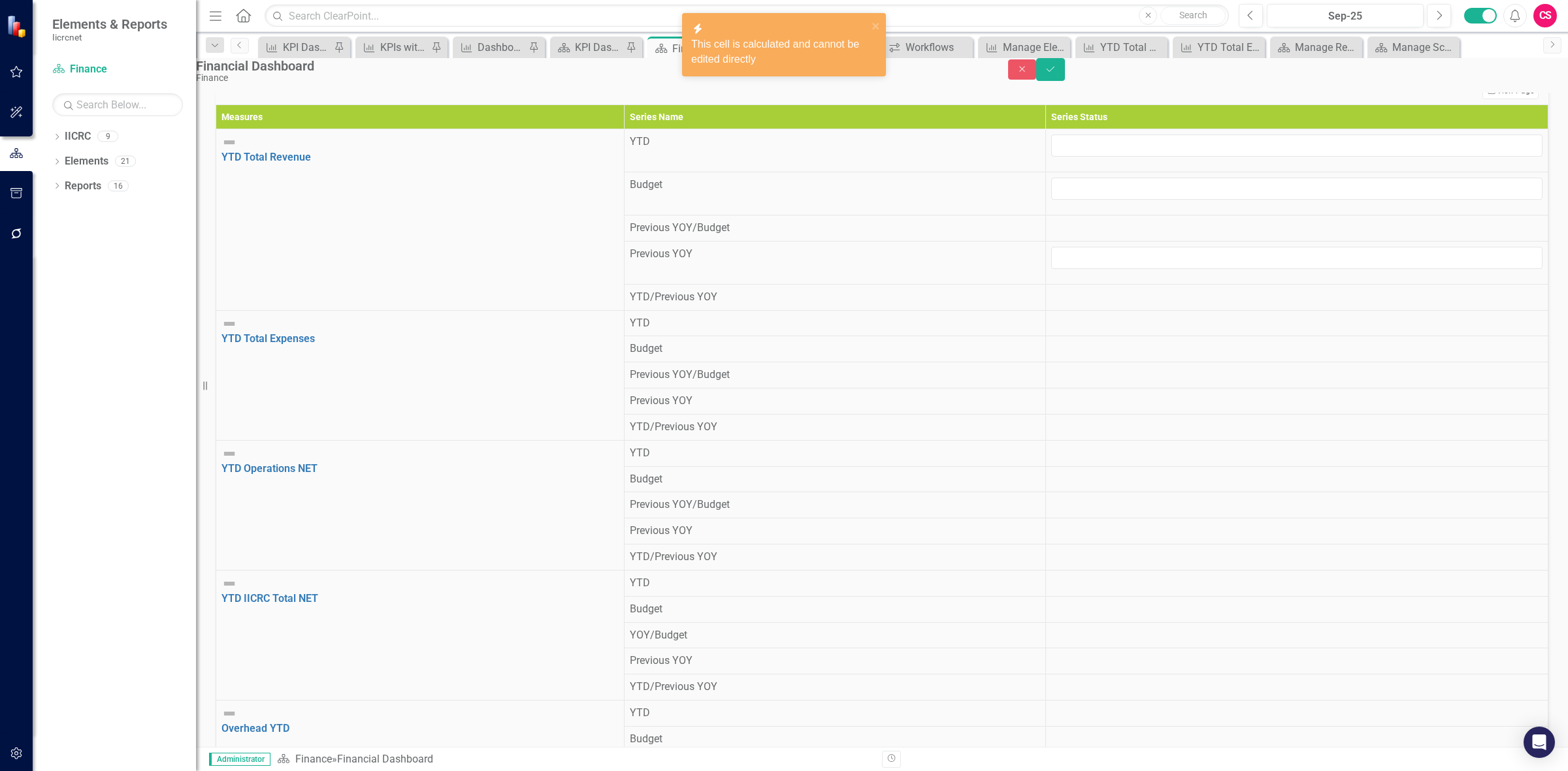
drag, startPoint x: 1132, startPoint y: 264, endPoint x: 1134, endPoint y: 274, distance: 10.2
click at [1132, 284] on td at bounding box center [1297, 297] width 503 height 26
click at [1134, 290] on div at bounding box center [1297, 290] width 492 height 0
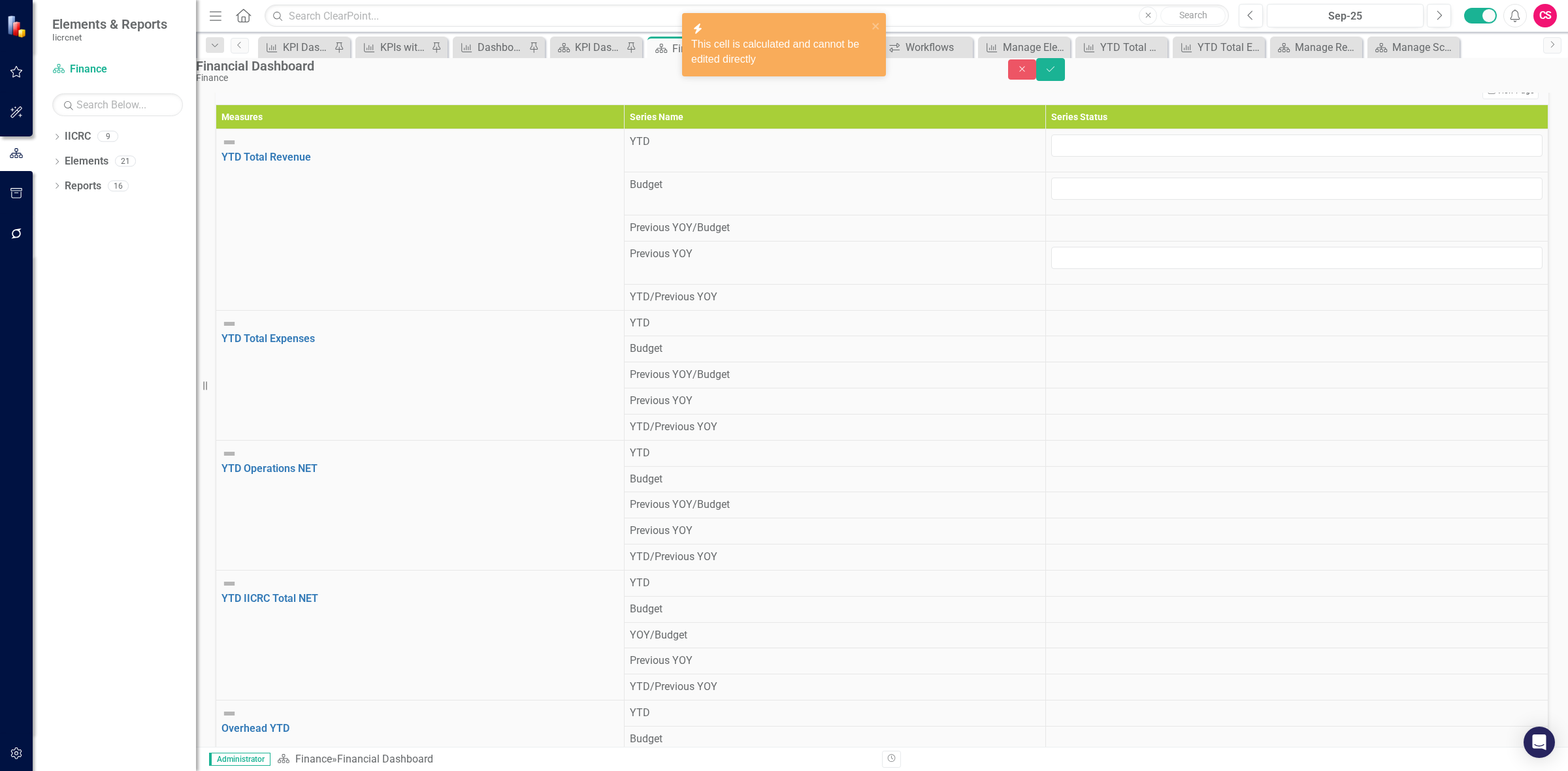
click at [1153, 290] on div at bounding box center [1297, 290] width 492 height 0
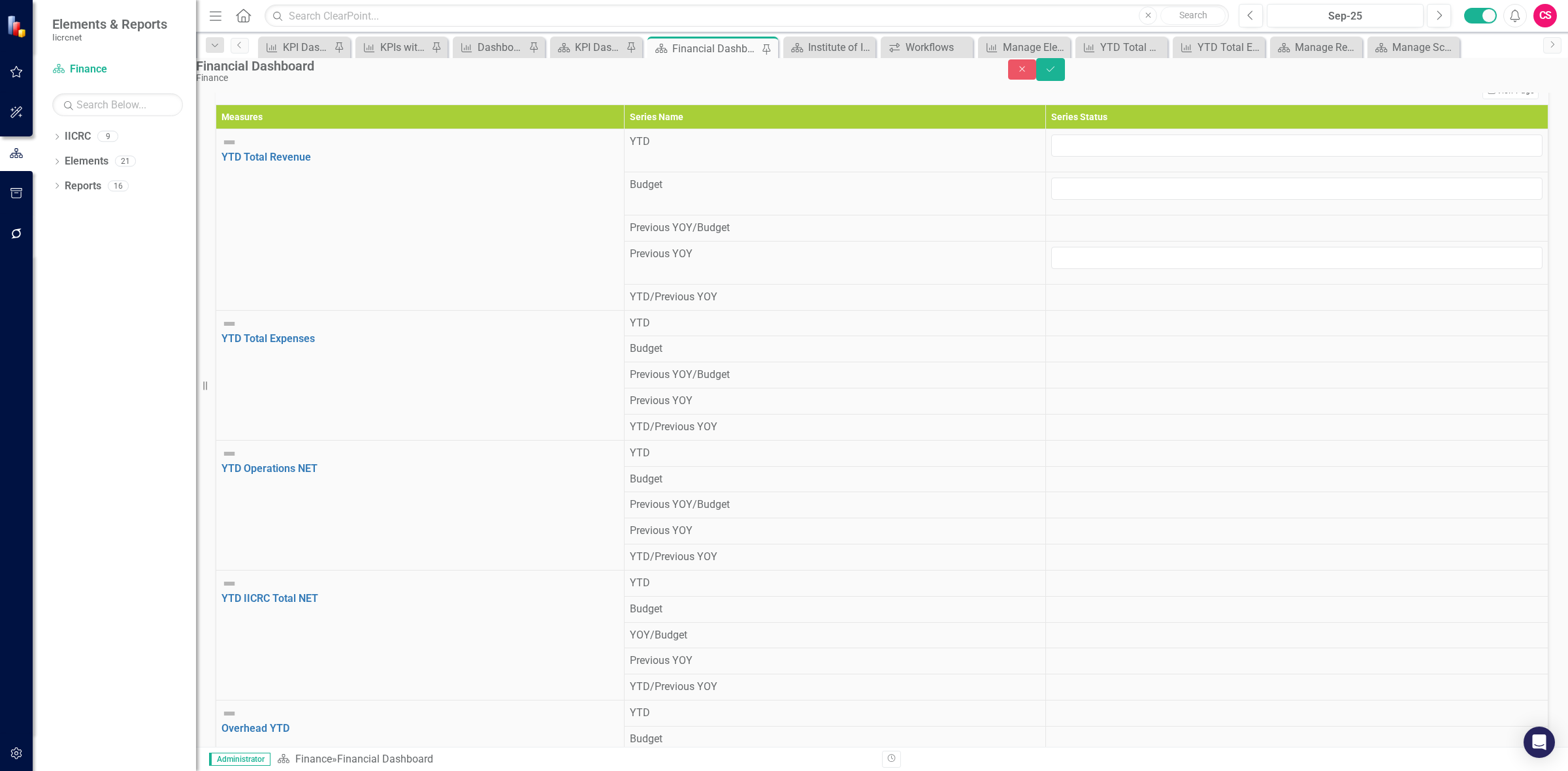
click at [1153, 290] on div at bounding box center [1297, 290] width 492 height 0
click at [1037, 79] on button "Close" at bounding box center [1023, 69] width 29 height 20
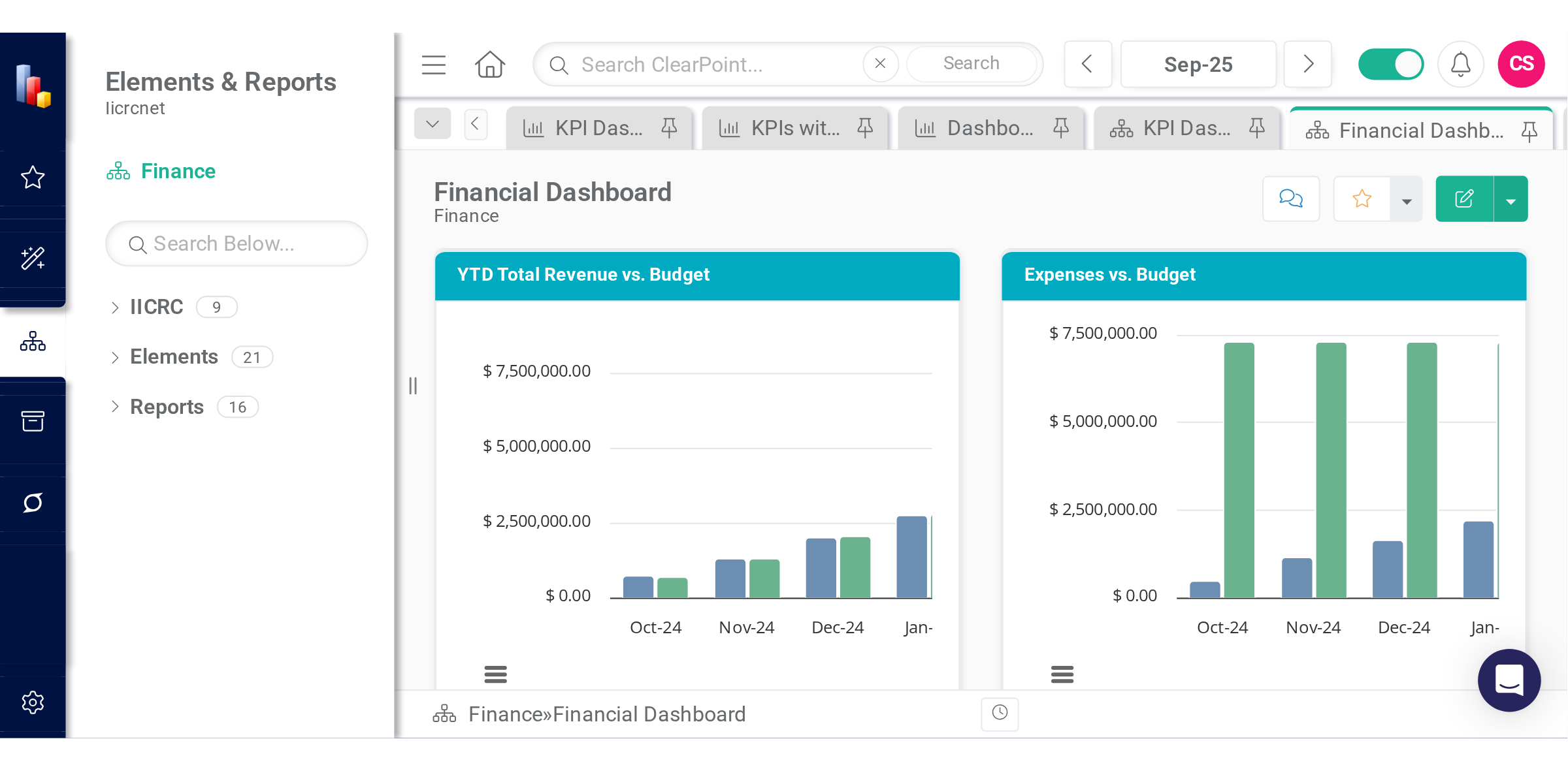
scroll to position [0, 0]
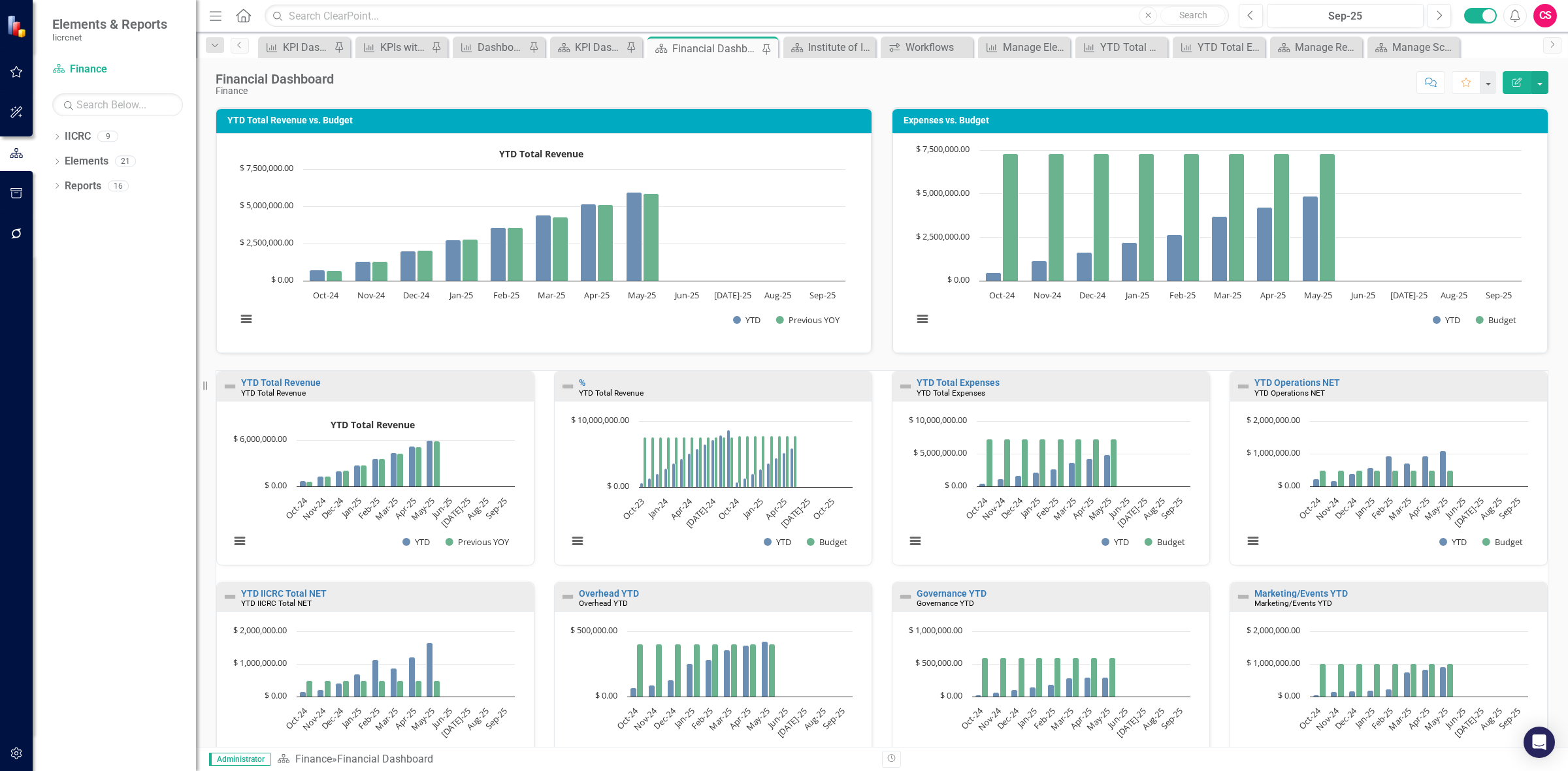
click at [76, 126] on div "IICRC" at bounding box center [78, 137] width 26 height 21
click at [80, 134] on link "IICRC" at bounding box center [78, 137] width 26 height 15
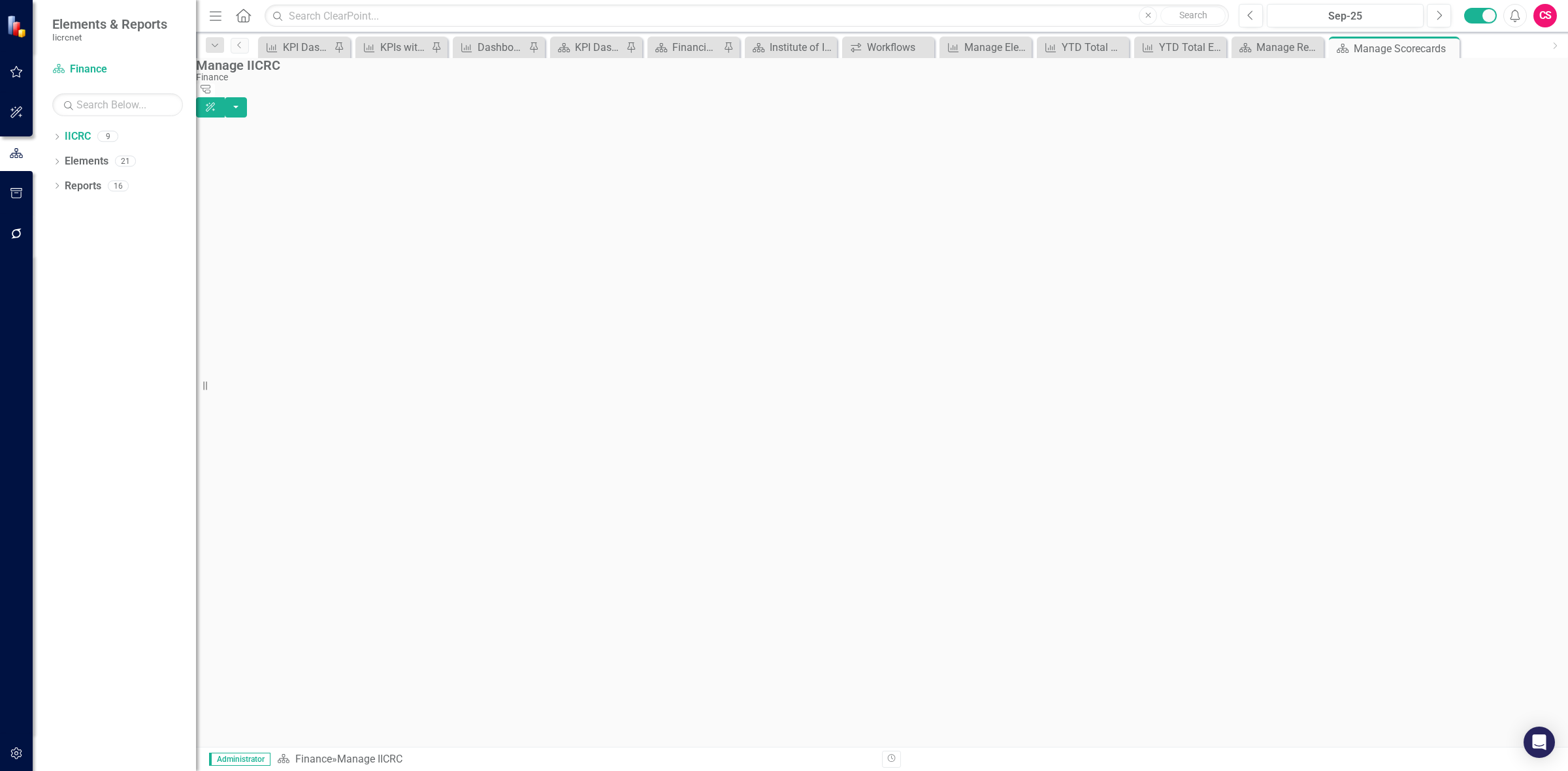
click at [244, 10] on icon "Home" at bounding box center [243, 15] width 17 height 14
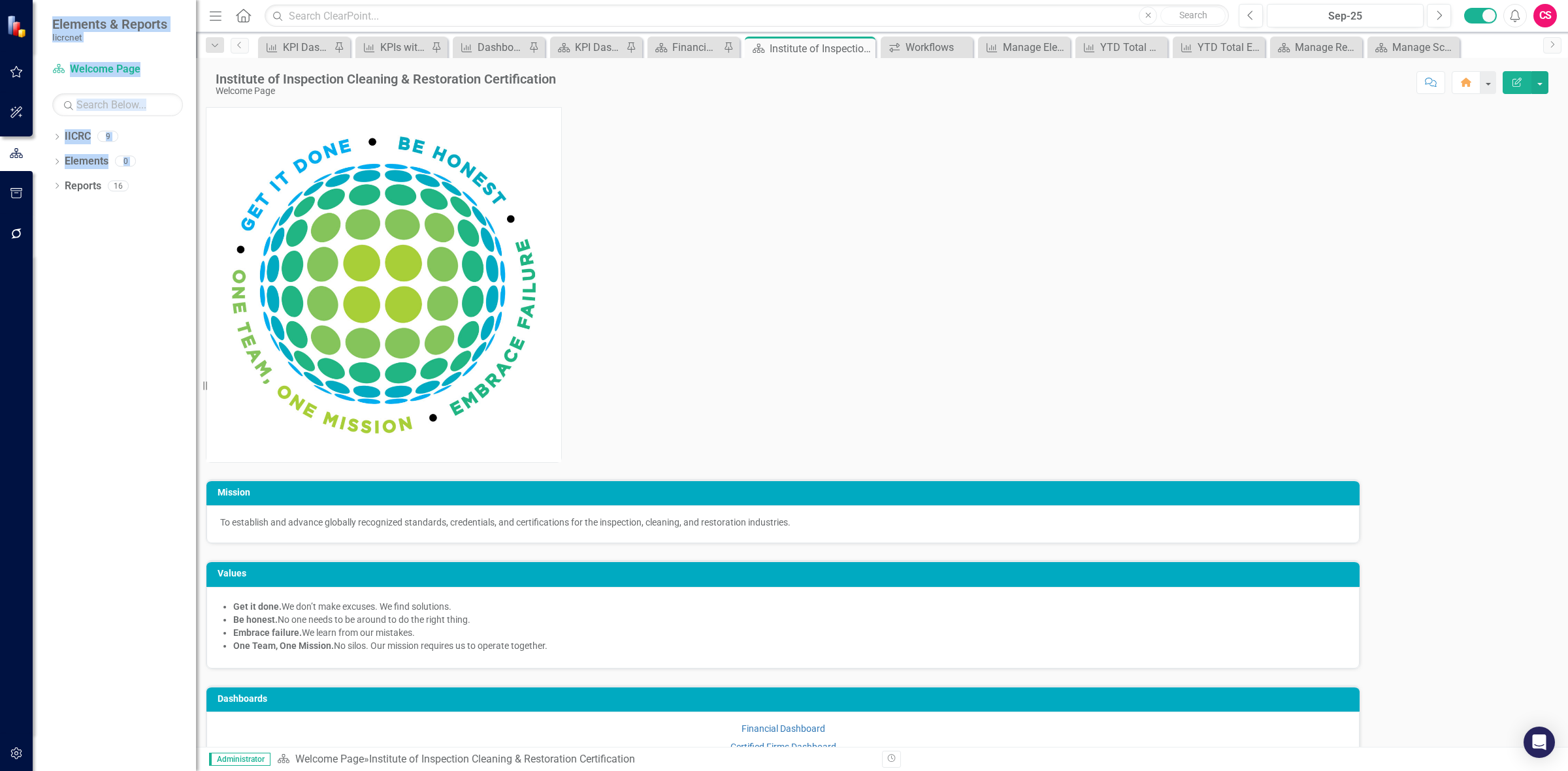
drag, startPoint x: 35, startPoint y: 746, endPoint x: 10, endPoint y: 745, distance: 25.0
click at [28, 745] on div "Elements & Reports Iicrcnet IICRC Welcome Page Search Dropdown IICRC 9 Dropdown…" at bounding box center [98, 385] width 196 height 771
click at [10, 745] on button "button" at bounding box center [17, 754] width 30 height 28
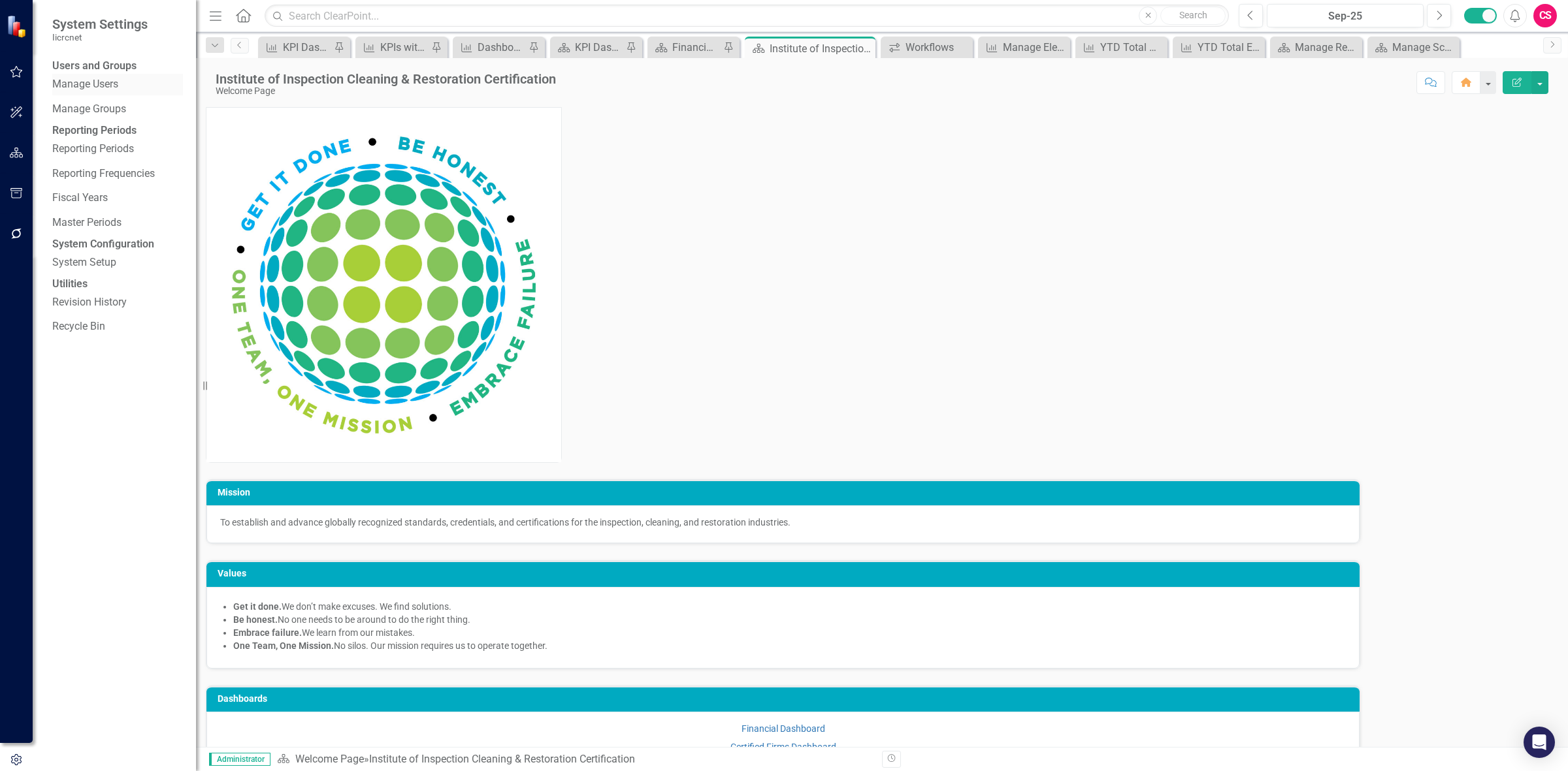
click at [88, 80] on div "Manage Users" at bounding box center [117, 84] width 130 height 21
click at [96, 86] on link "Manage Users" at bounding box center [117, 85] width 130 height 15
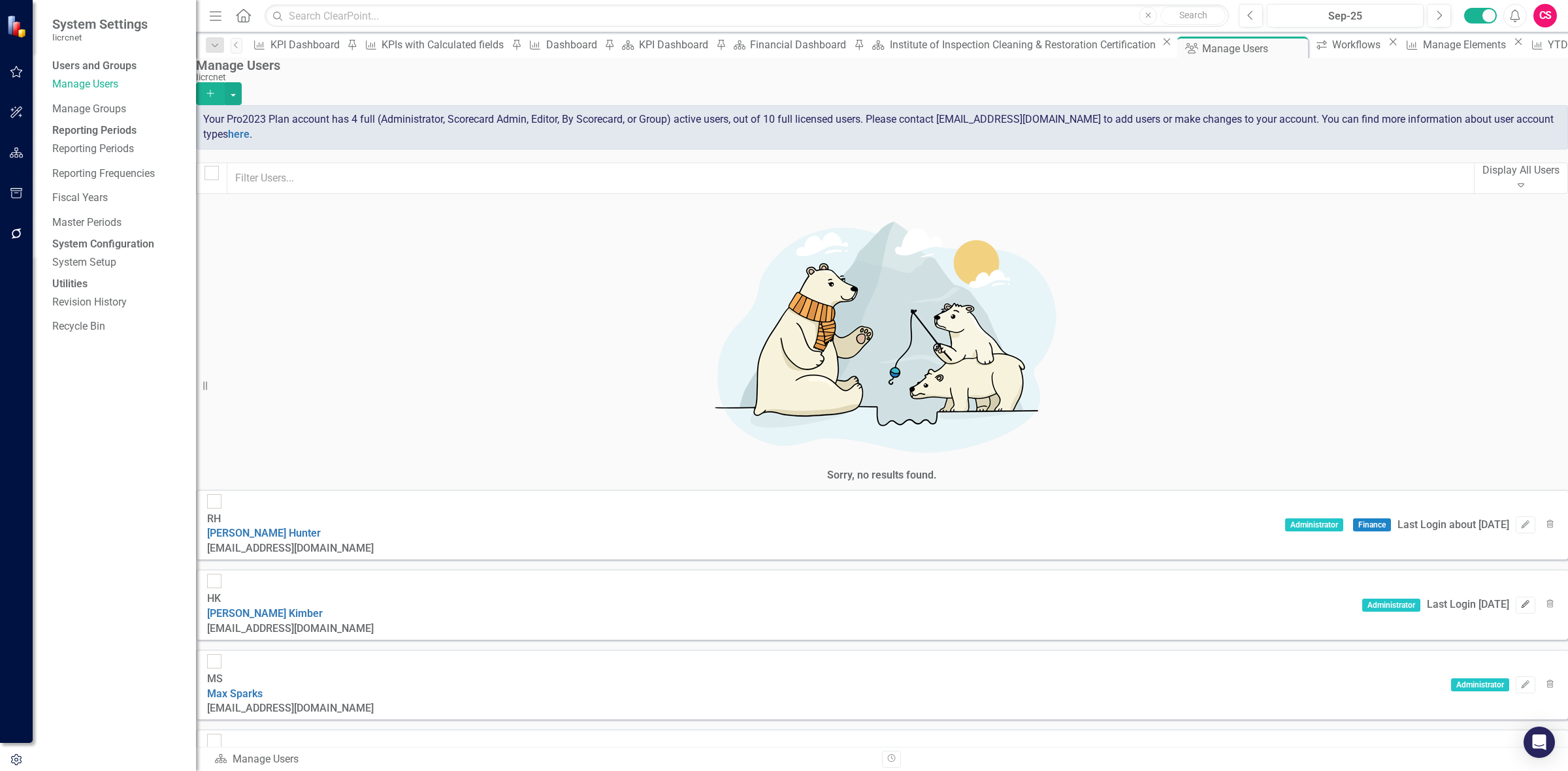
click at [1520, 601] on icon "Edit" at bounding box center [1525, 604] width 10 height 8
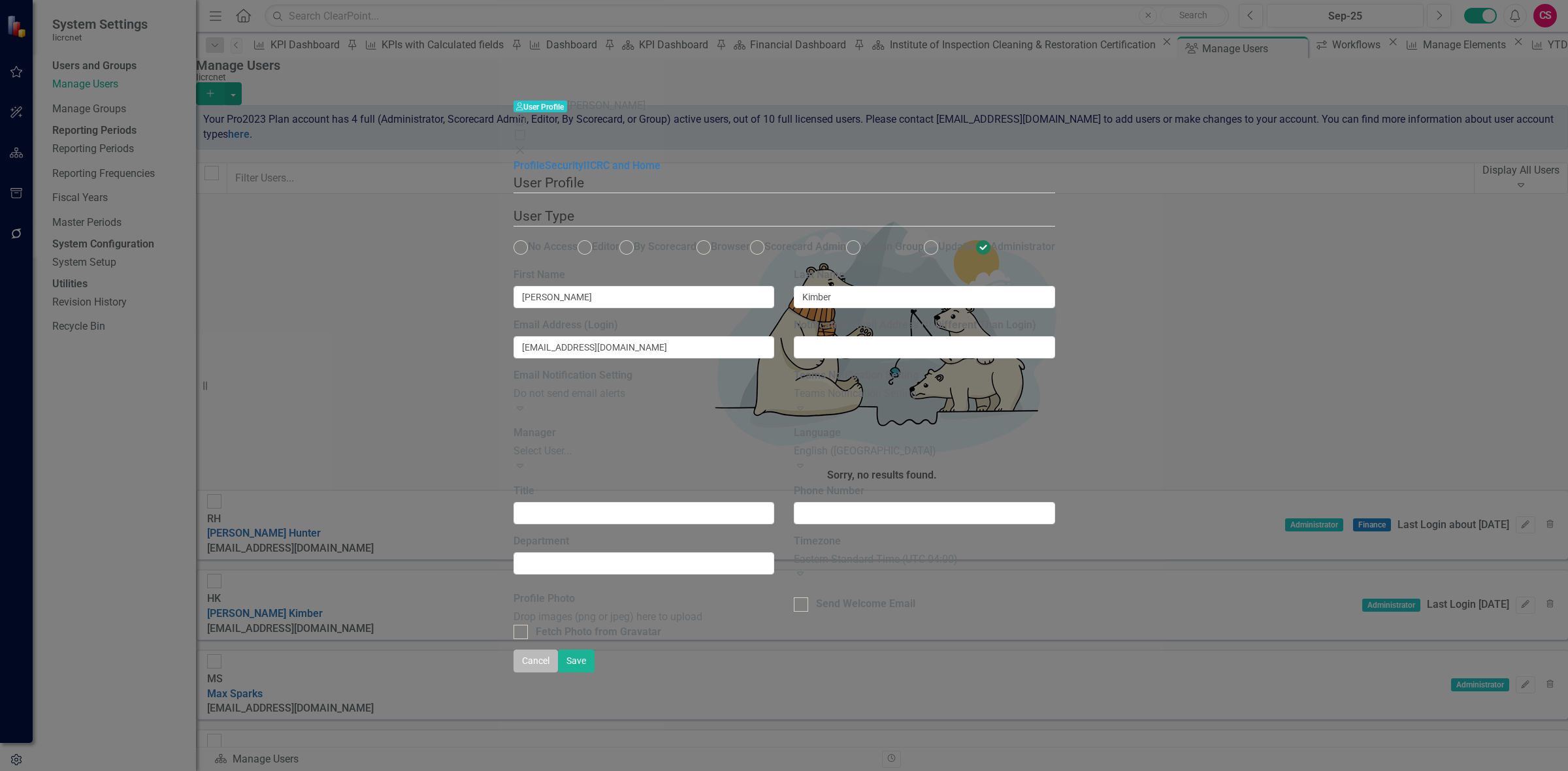
click at [558, 673] on button "Cancel" at bounding box center [536, 661] width 44 height 23
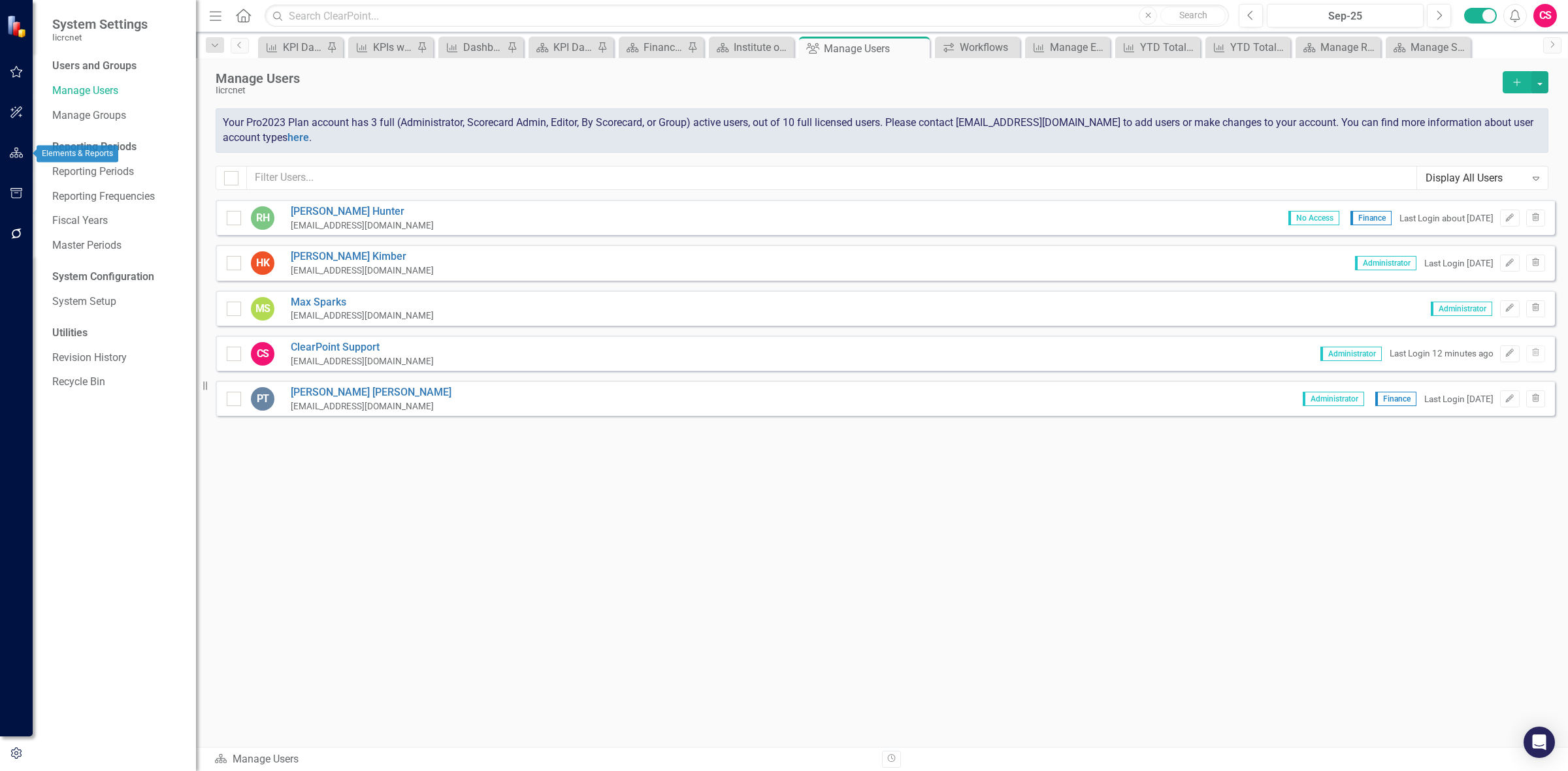
click at [11, 154] on icon "button" at bounding box center [17, 153] width 14 height 10
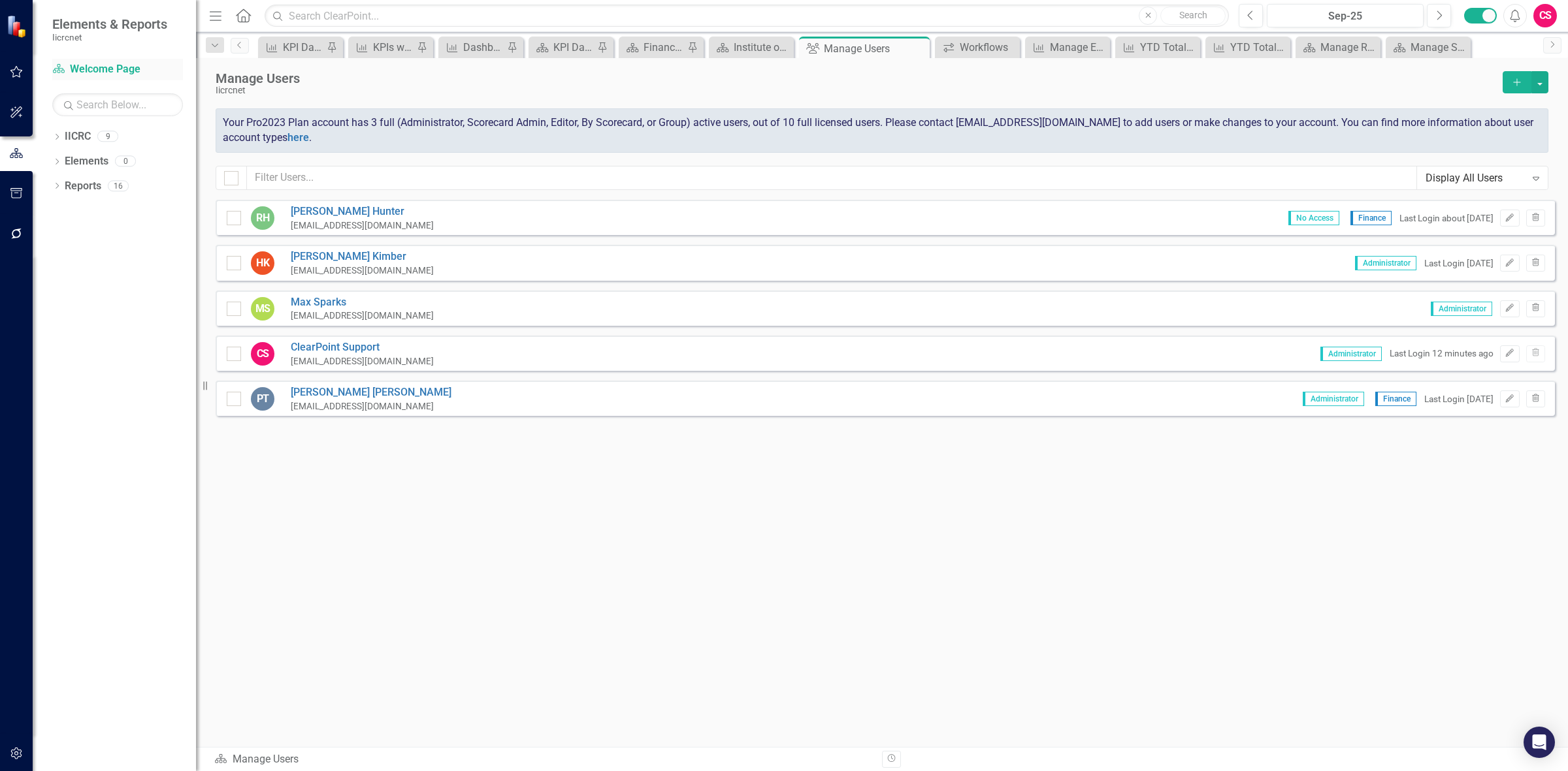
click at [98, 72] on link "IICRC Welcome Page" at bounding box center [117, 70] width 130 height 15
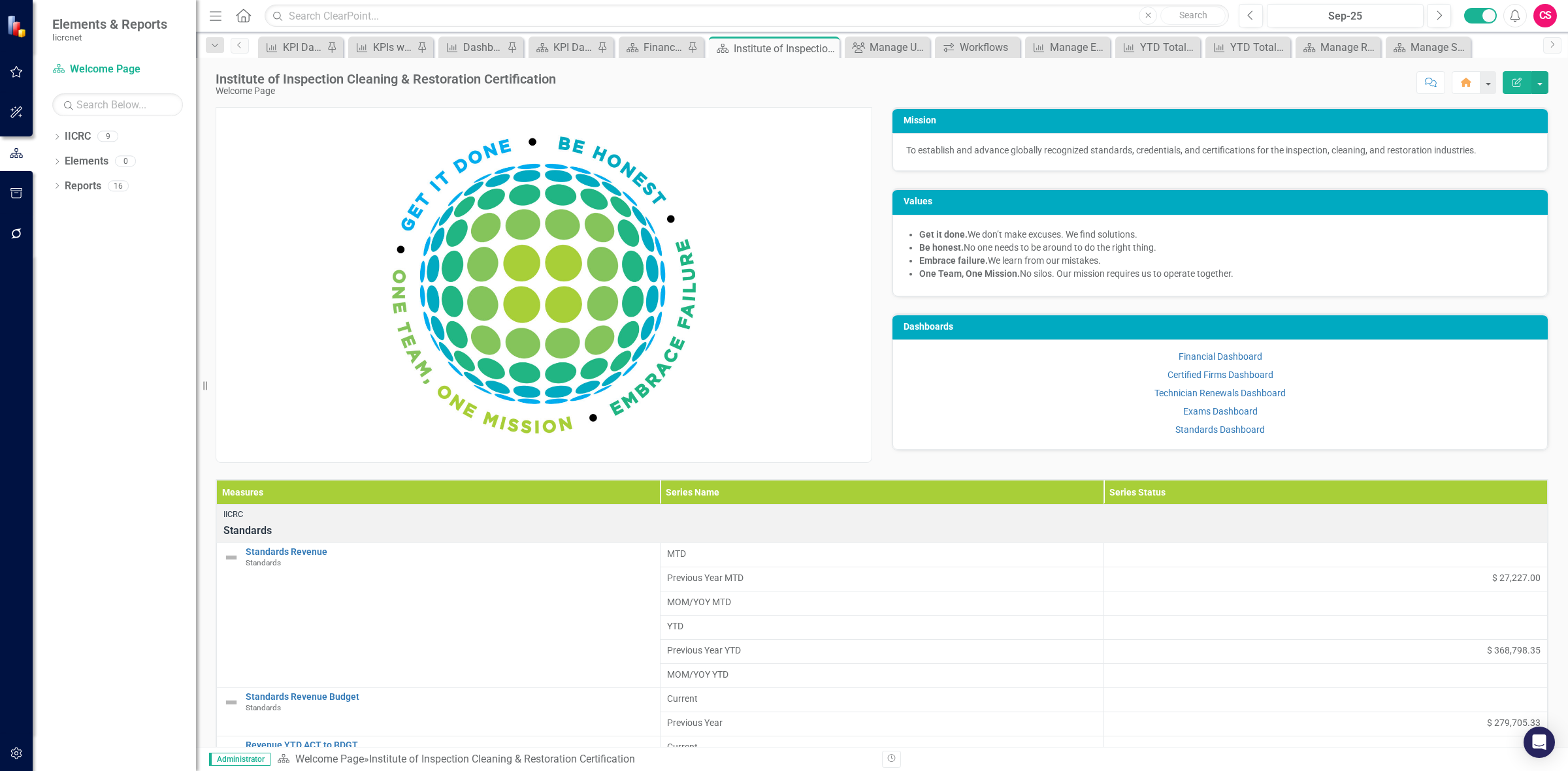
drag, startPoint x: 1453, startPoint y: 0, endPoint x: 804, endPoint y: 146, distance: 665.2
click at [638, 85] on div "Score: N/A Sep-25 Completed Comment Home Edit Report" at bounding box center [1056, 82] width 986 height 22
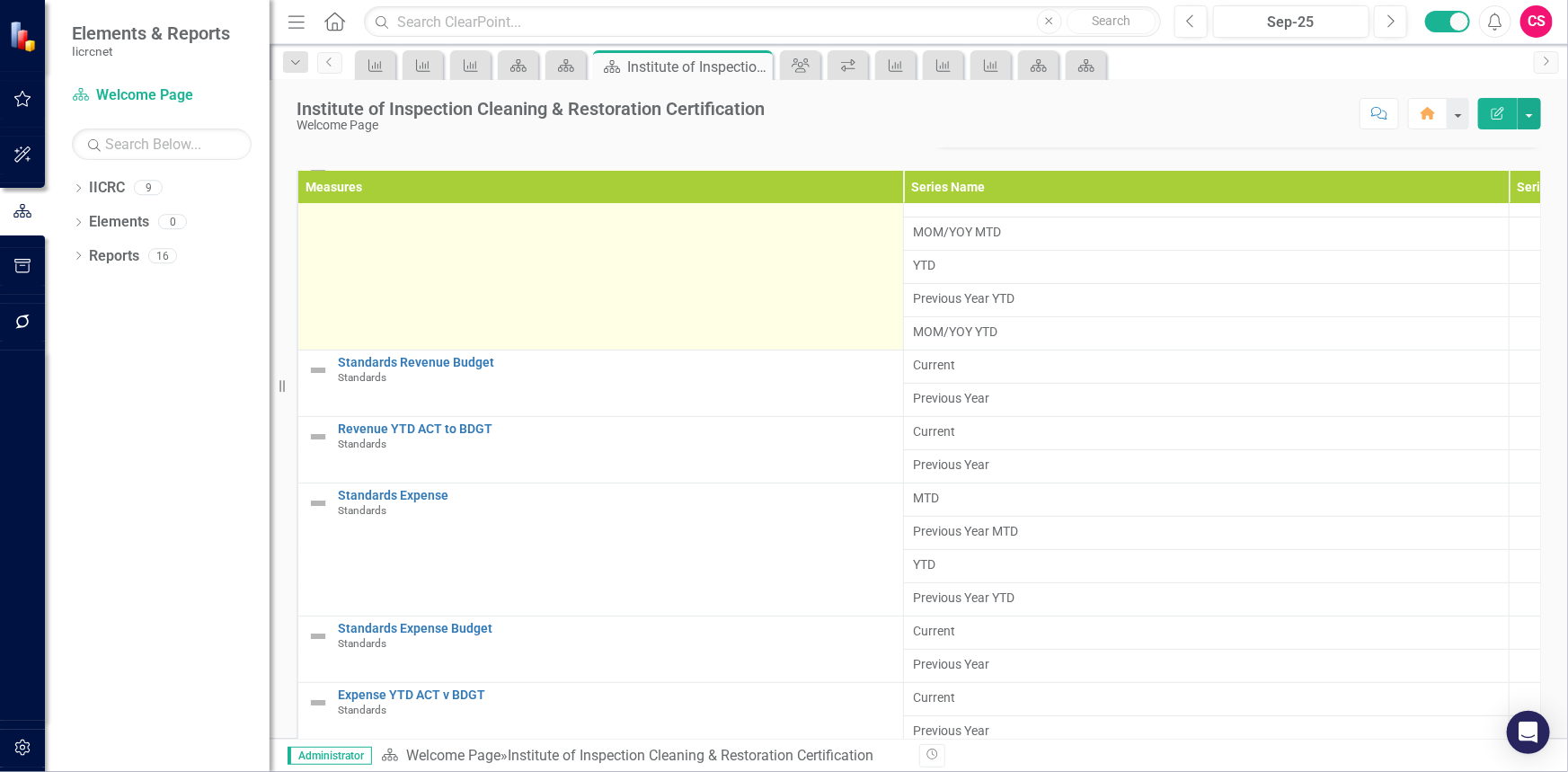
scroll to position [119, 0]
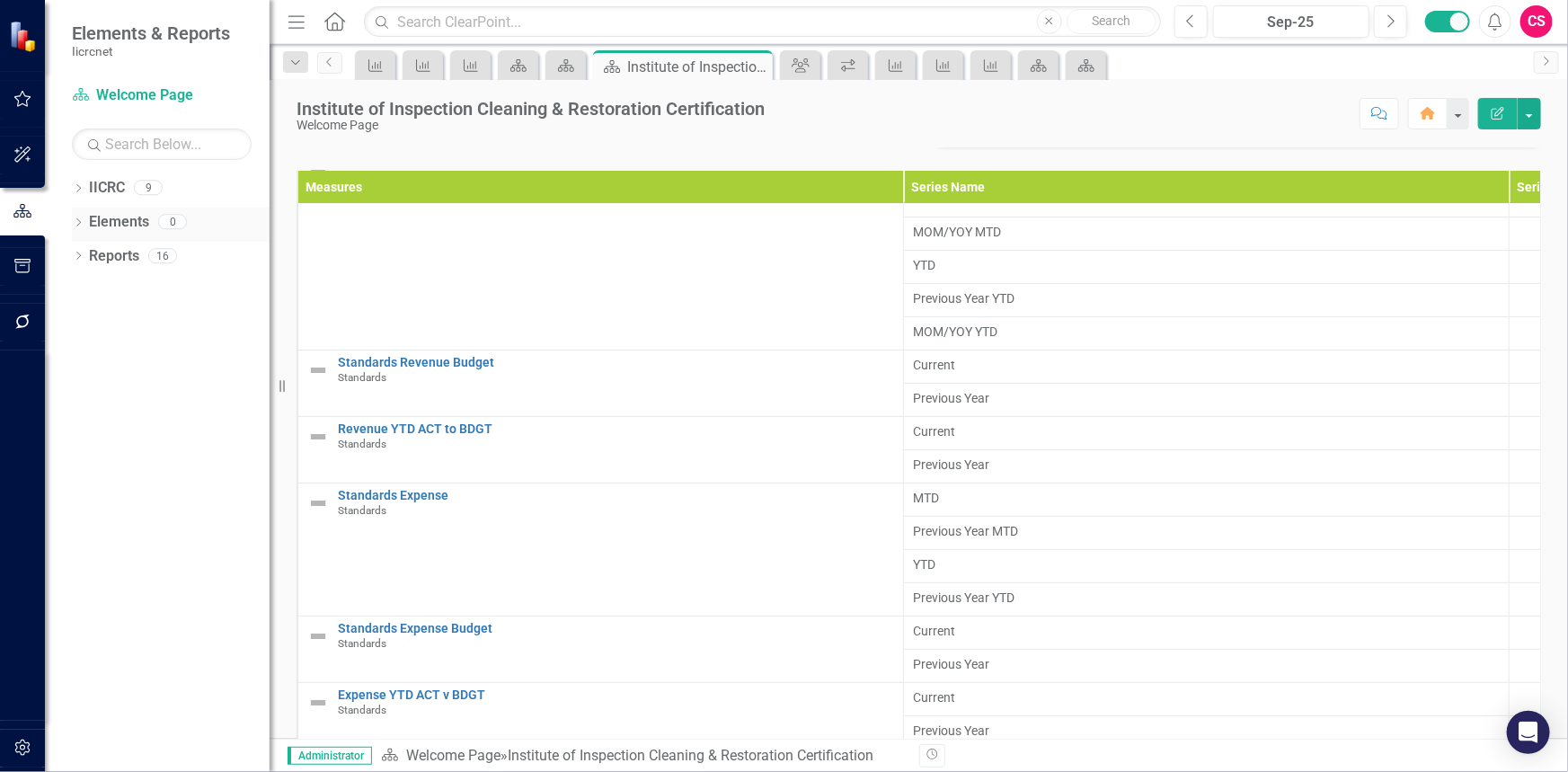
click at [80, 230] on div "Dropdown" at bounding box center [78, 224] width 12 height 15
click at [74, 199] on div "Dropdown IICRC 9" at bounding box center [171, 191] width 198 height 34
click at [76, 193] on icon "Dropdown" at bounding box center [78, 190] width 12 height 9
click at [90, 230] on div "Dropdown Welcome Page" at bounding box center [175, 222] width 189 height 29
click at [83, 224] on icon "Dropdown" at bounding box center [87, 220] width 13 height 10
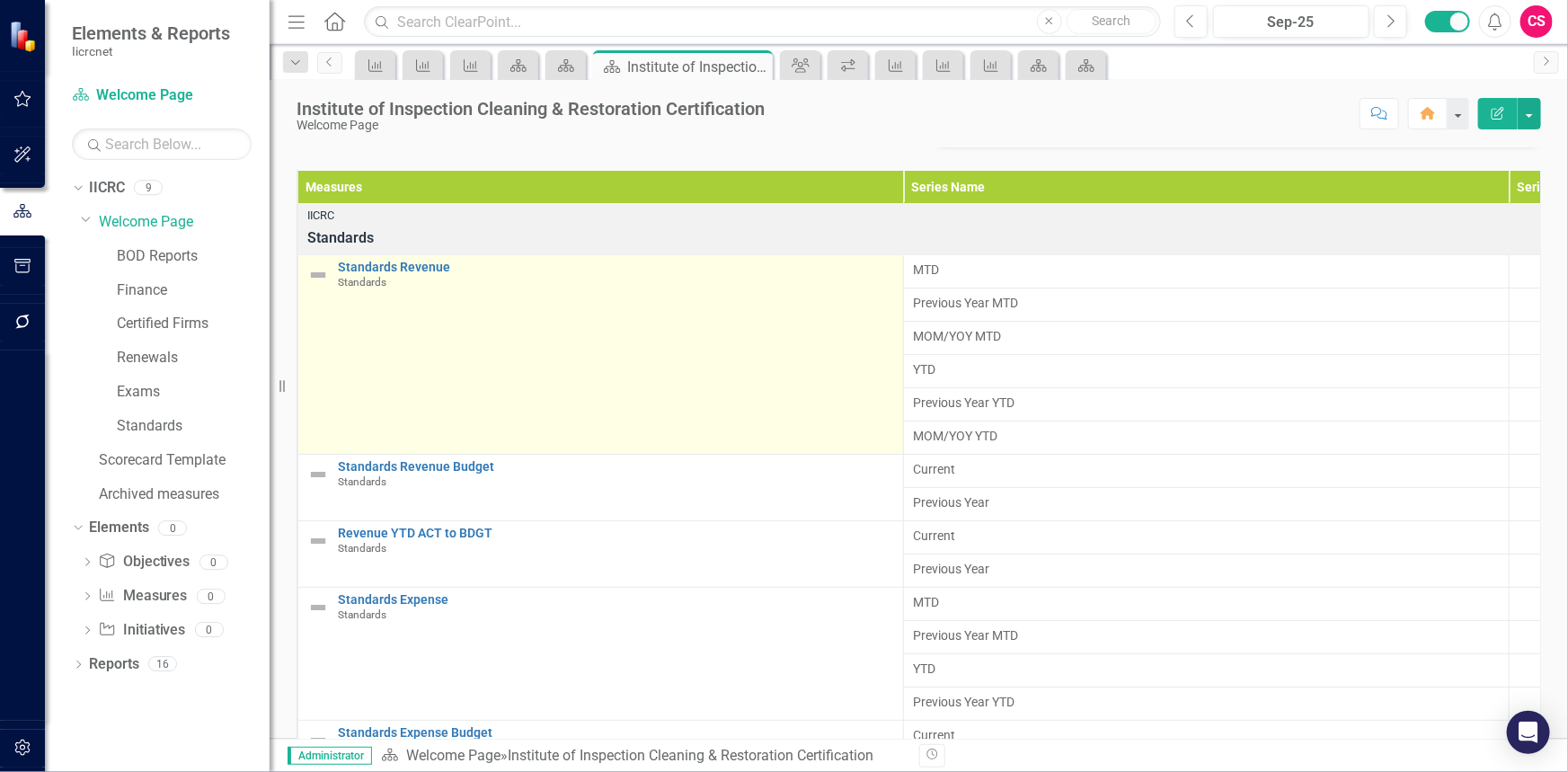
scroll to position [0, 0]
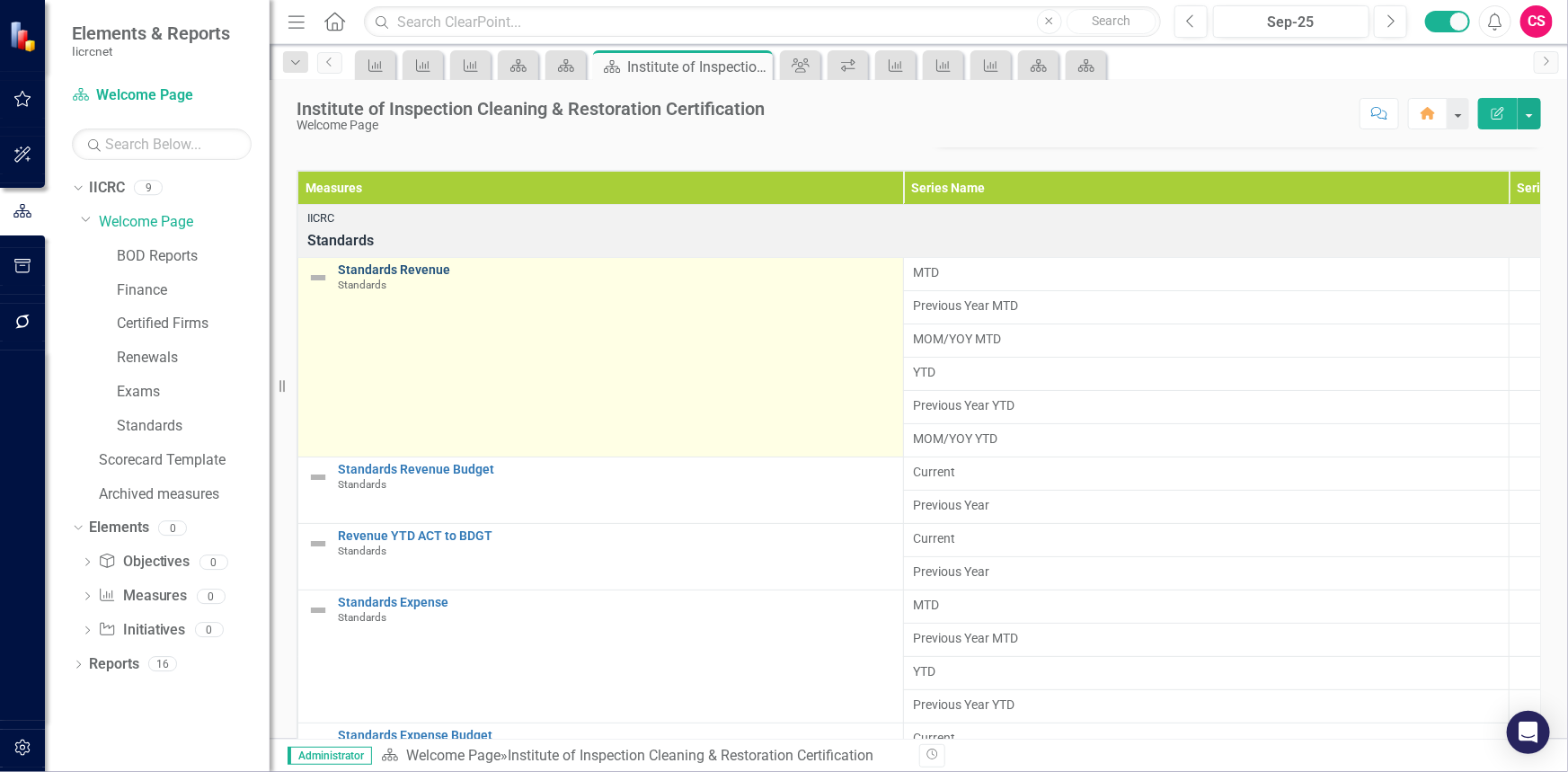
click at [387, 269] on link "Standards Revenue" at bounding box center [616, 270] width 557 height 13
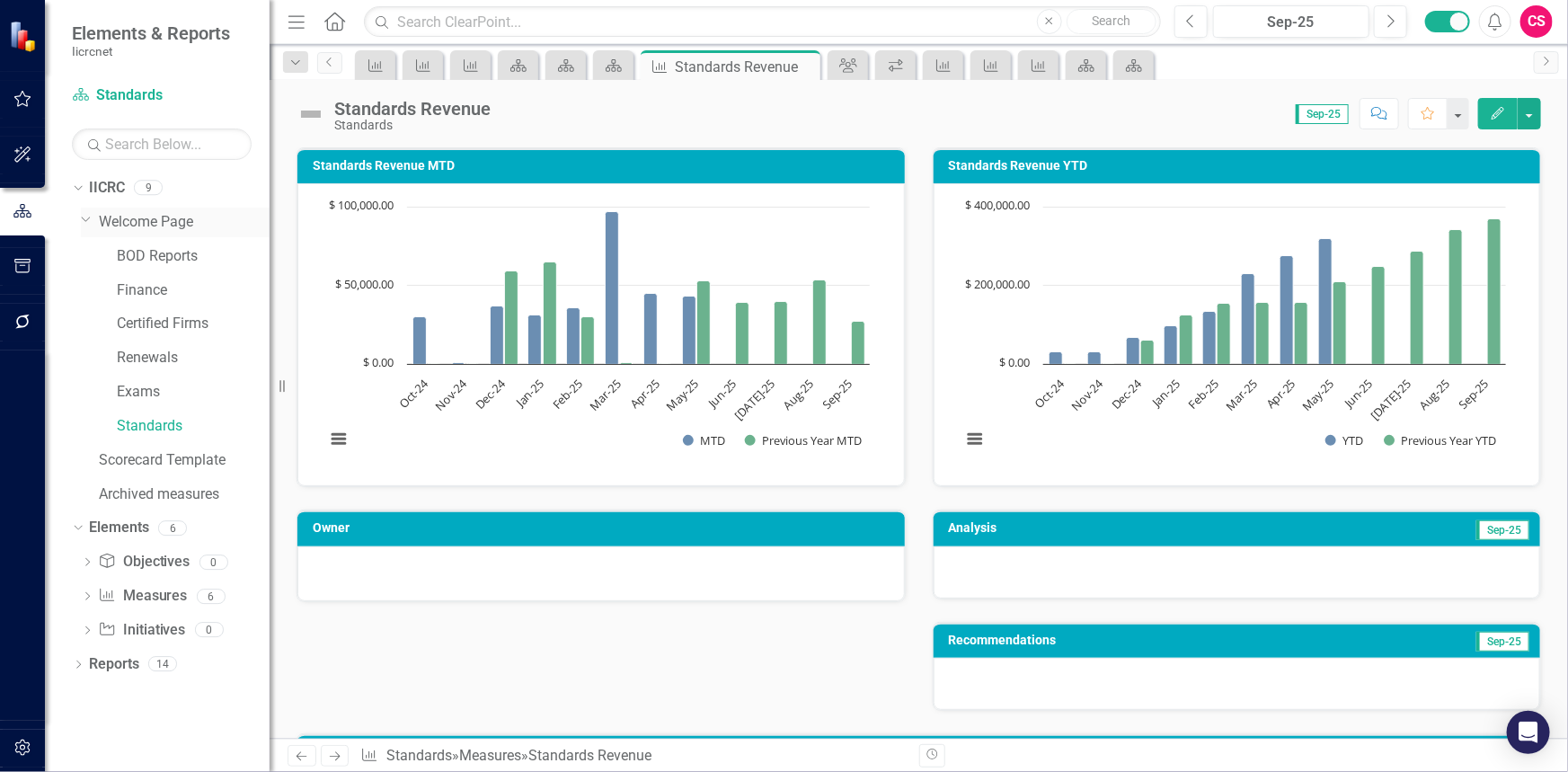
click at [115, 221] on link "Welcome Page" at bounding box center [184, 222] width 171 height 21
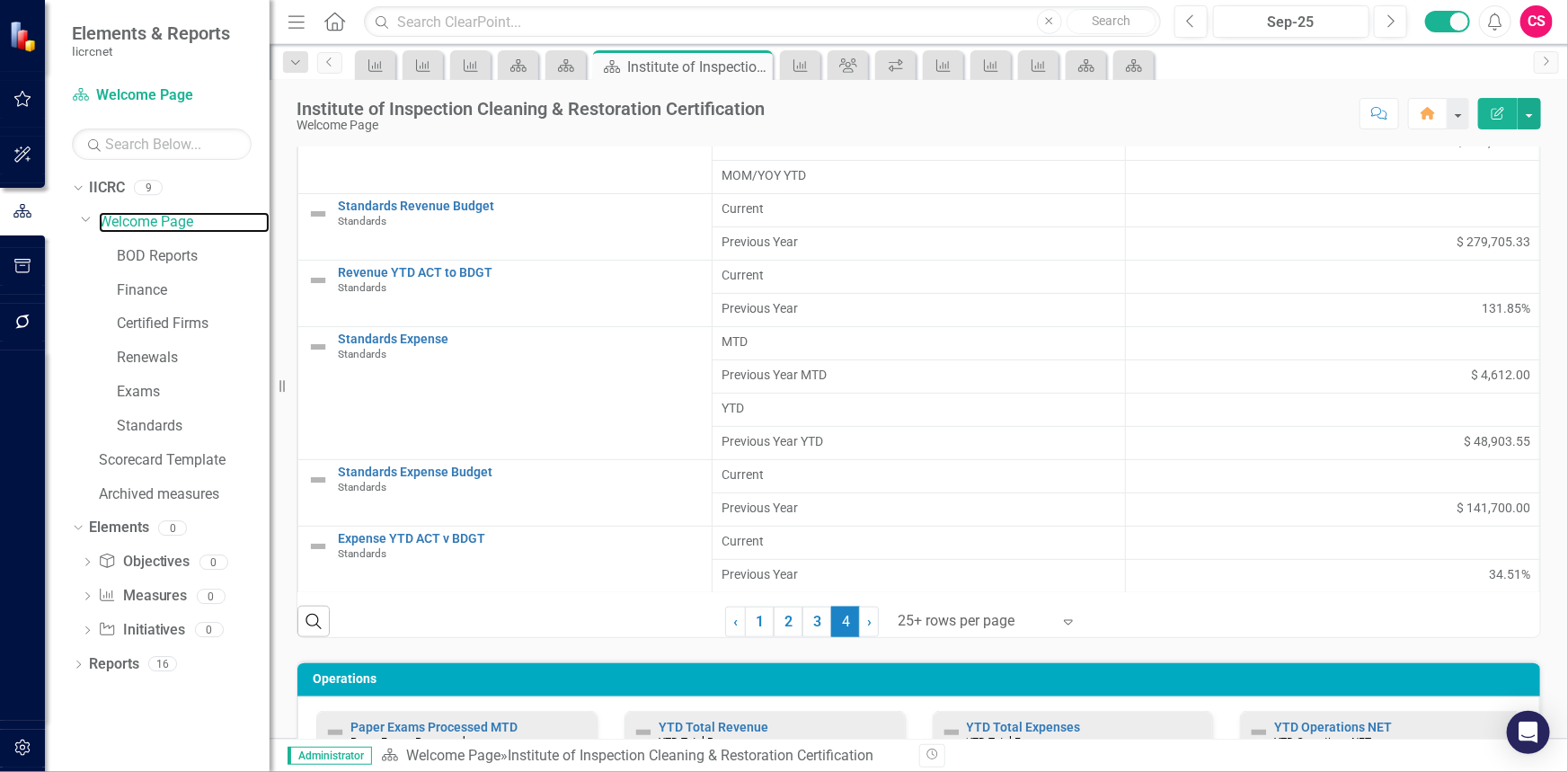
scroll to position [653, 0]
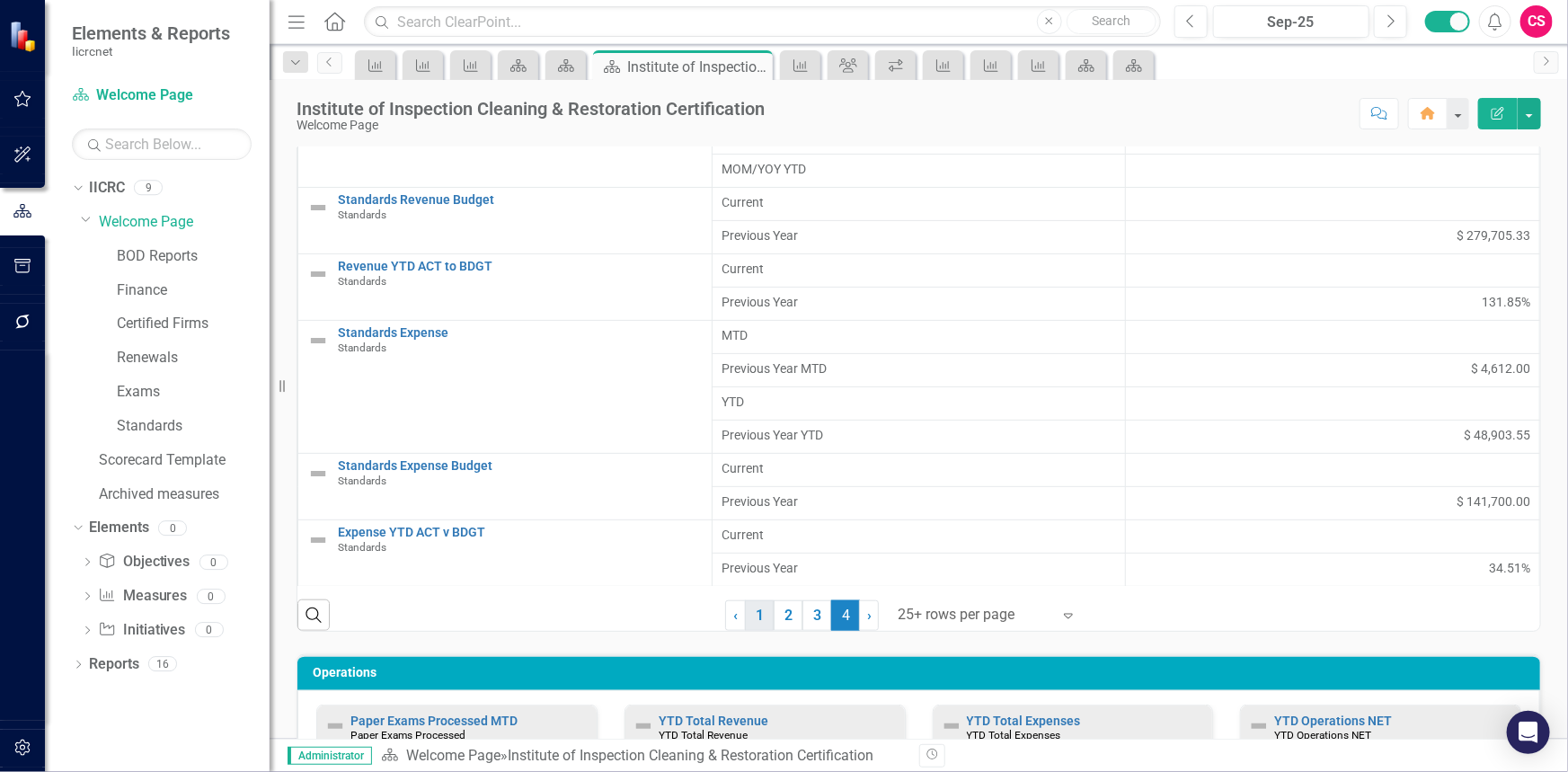
click at [745, 606] on link "1" at bounding box center [759, 615] width 28 height 30
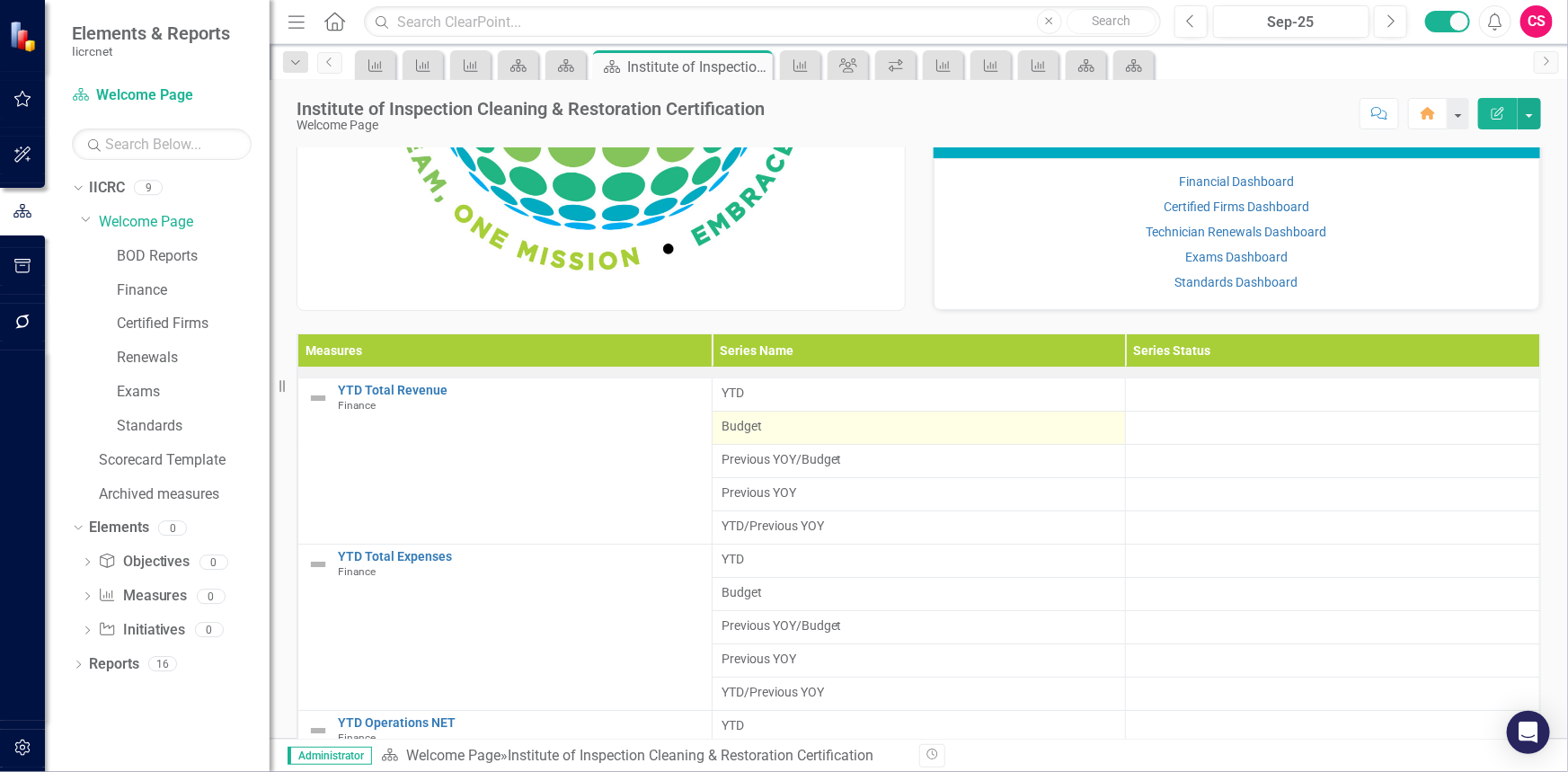
scroll to position [81, 0]
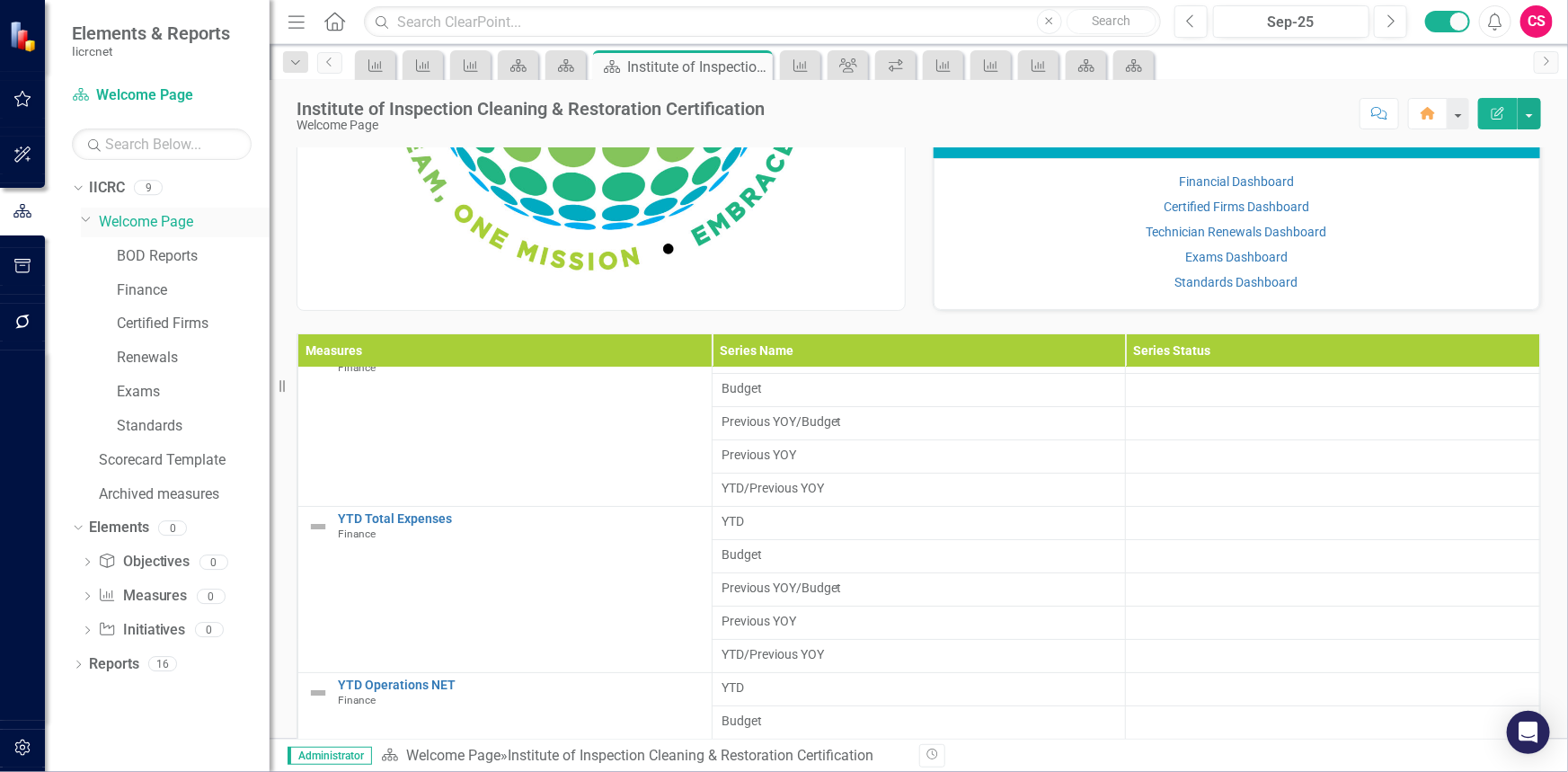
click at [83, 223] on icon "Dropdown" at bounding box center [85, 218] width 10 height 13
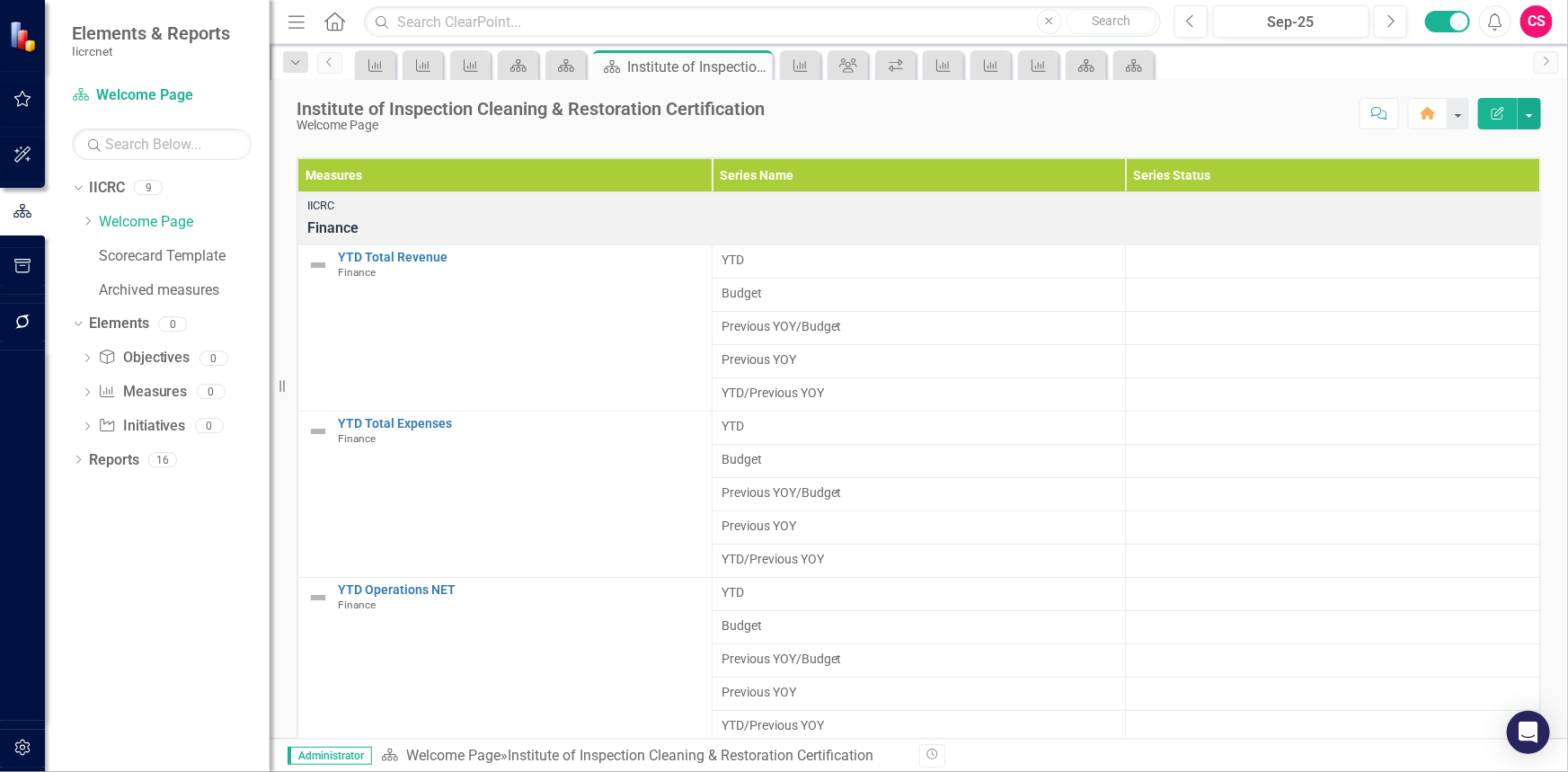
scroll to position [490, 0]
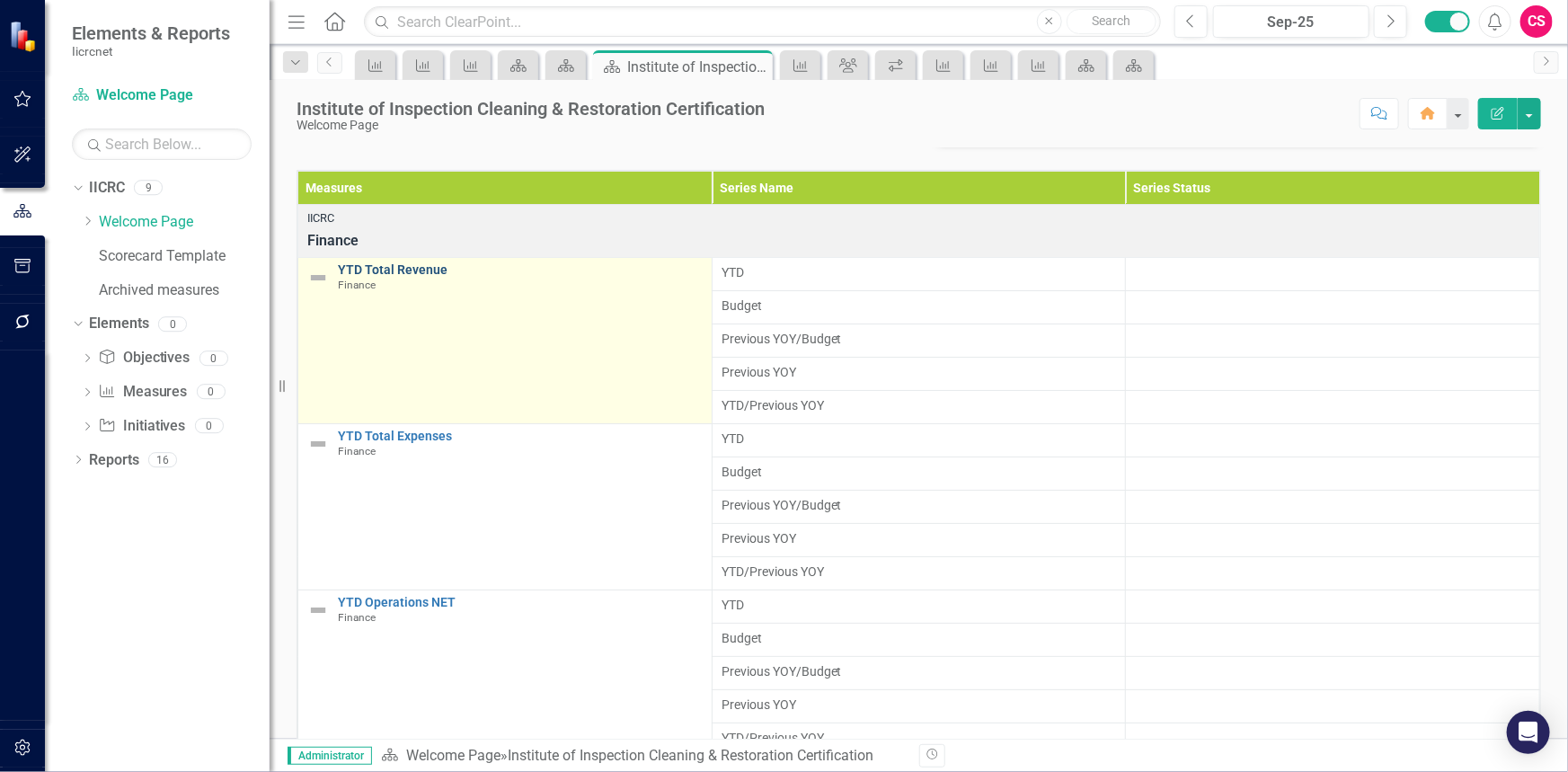
click at [390, 270] on link "YTD Total Revenue" at bounding box center [520, 270] width 365 height 13
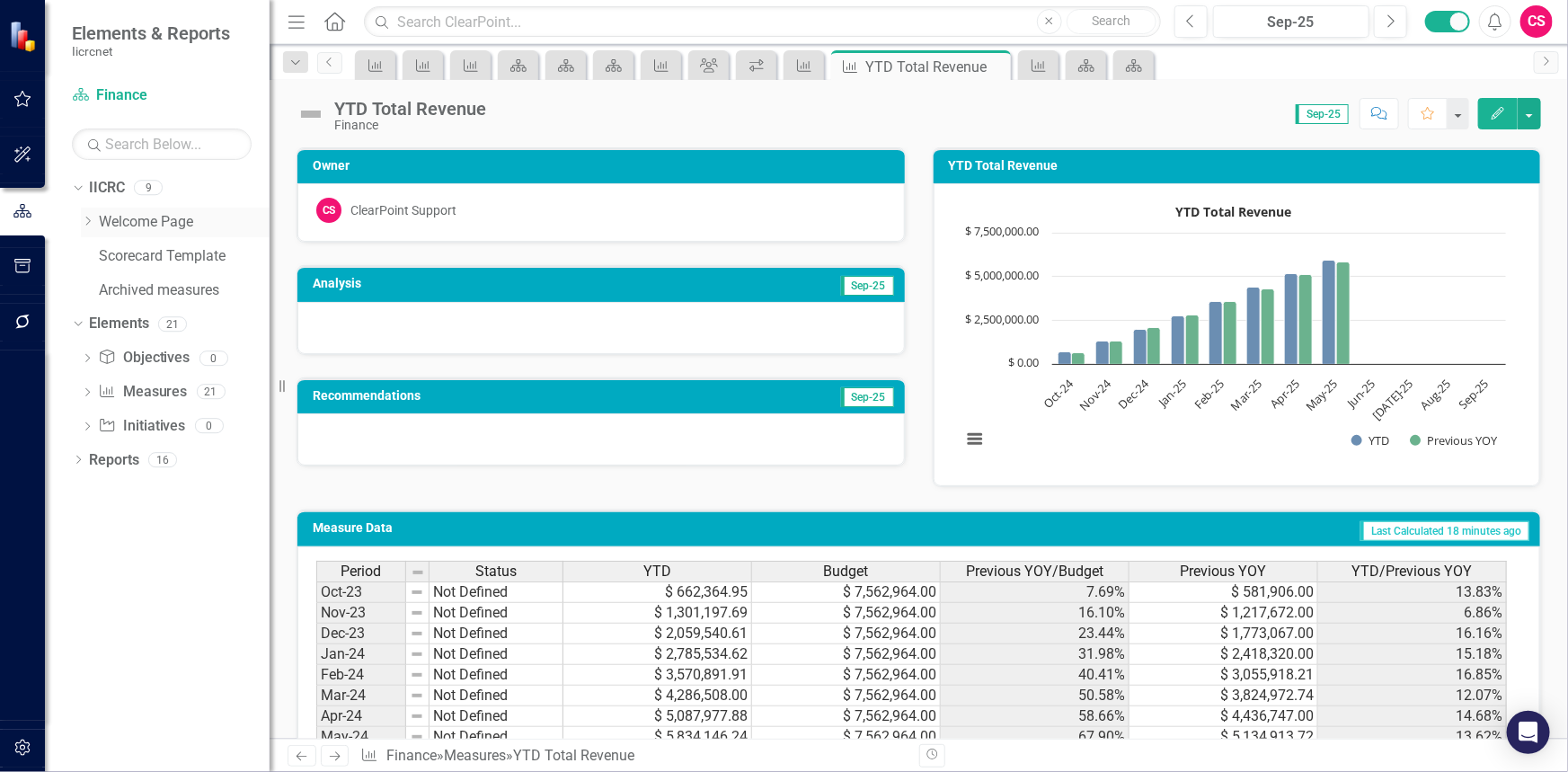
click at [86, 228] on div "Dropdown IICRC 9 Dropdown Welcome Page BOD Reports Finance Certified Firms Rene…" at bounding box center [171, 241] width 198 height 136
click at [87, 229] on div "Dropdown" at bounding box center [87, 222] width 13 height 15
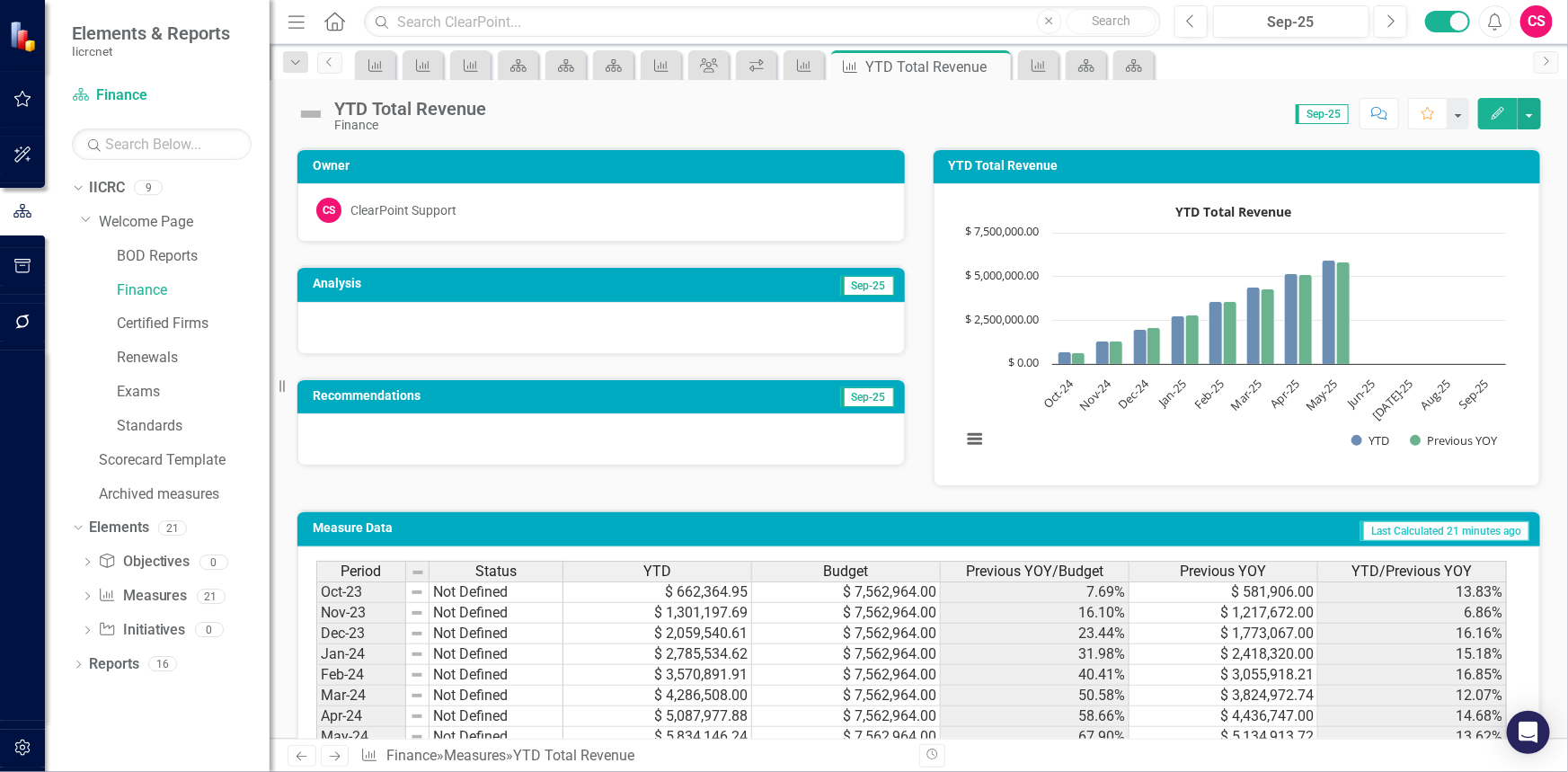
click at [463, 321] on div at bounding box center [601, 328] width 608 height 52
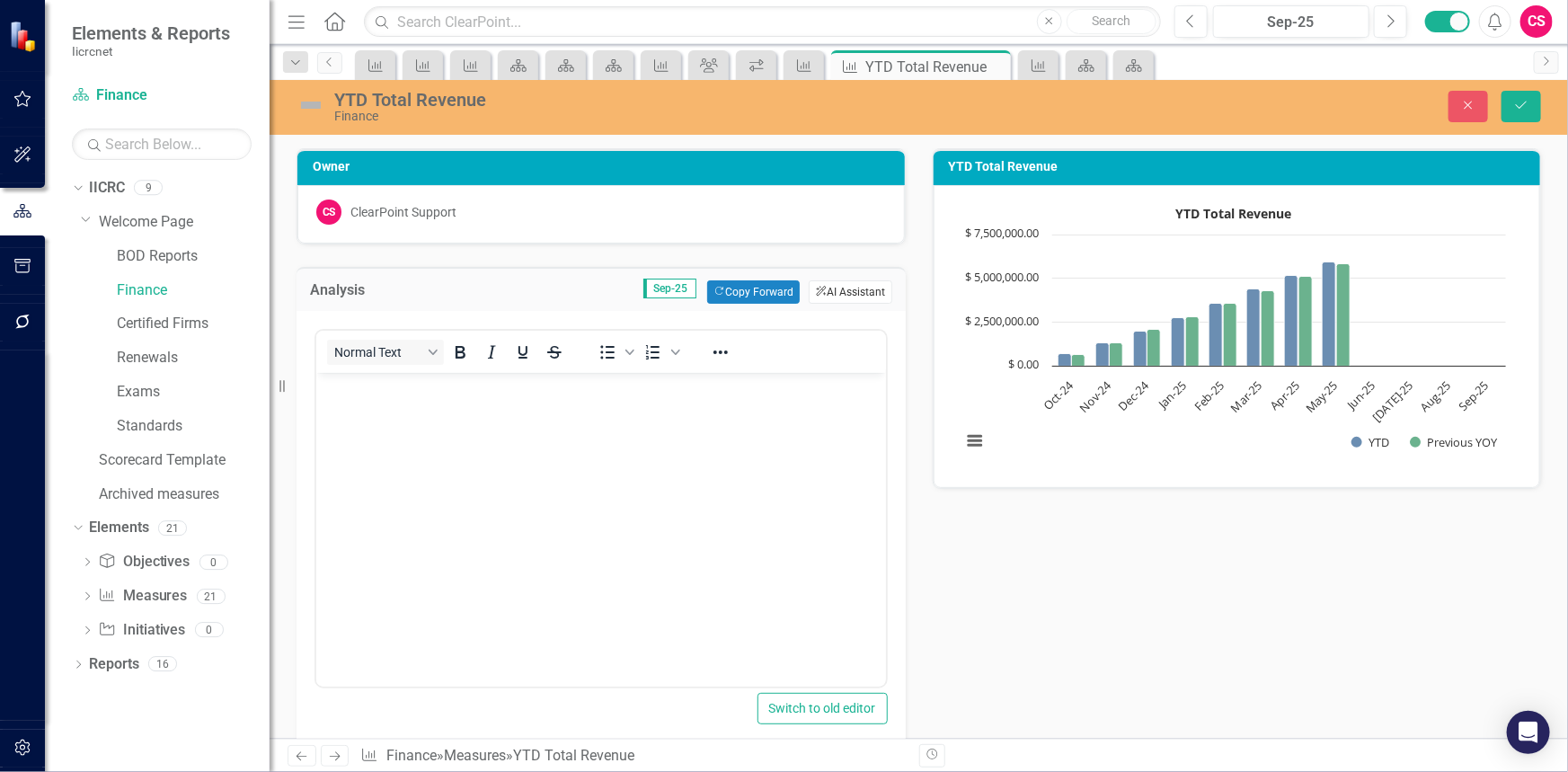
click at [852, 285] on button "ClearPoint AI AI Assistant" at bounding box center [850, 292] width 83 height 24
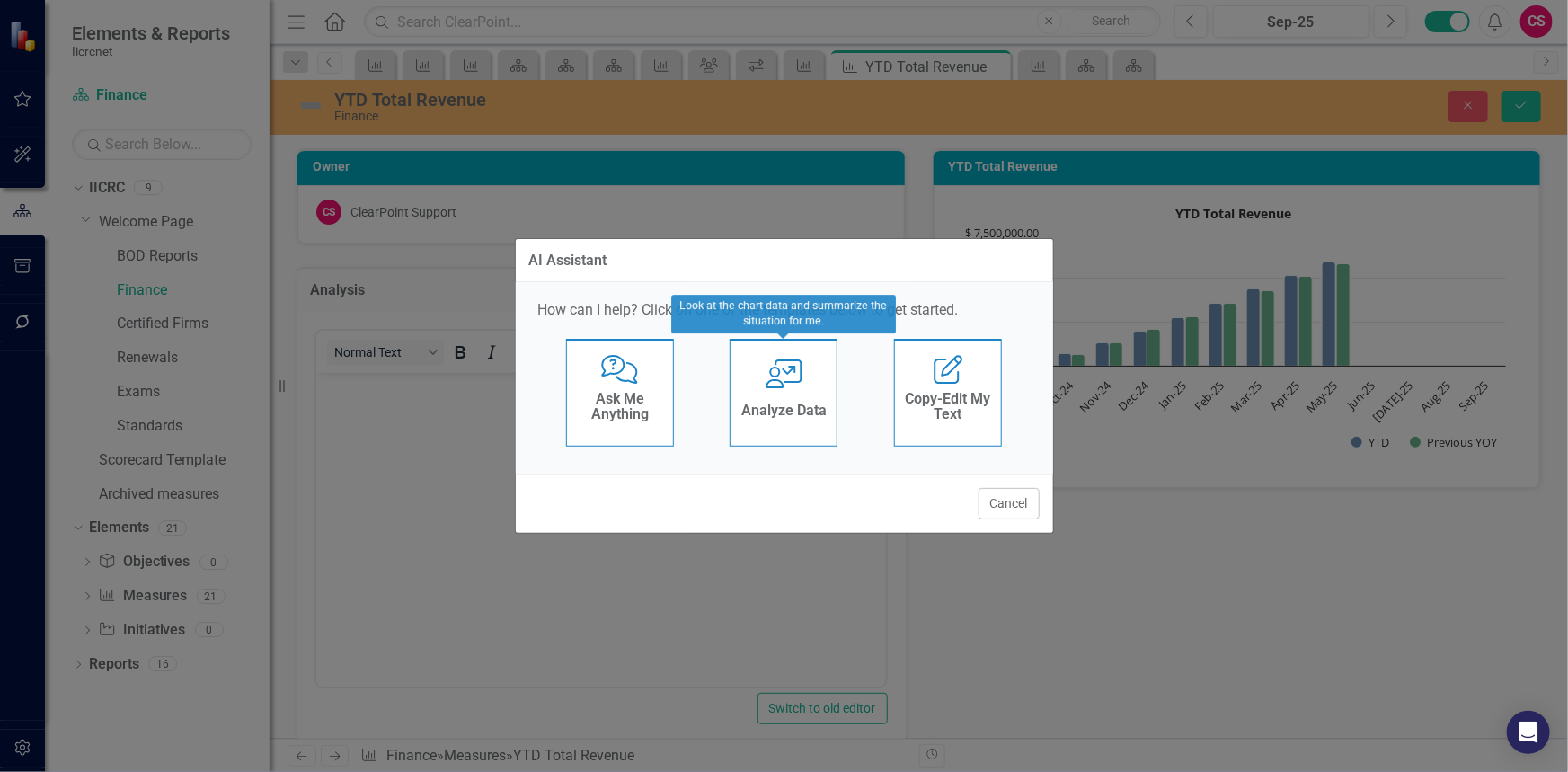
click at [813, 404] on h4 "Analyze Data" at bounding box center [784, 410] width 85 height 16
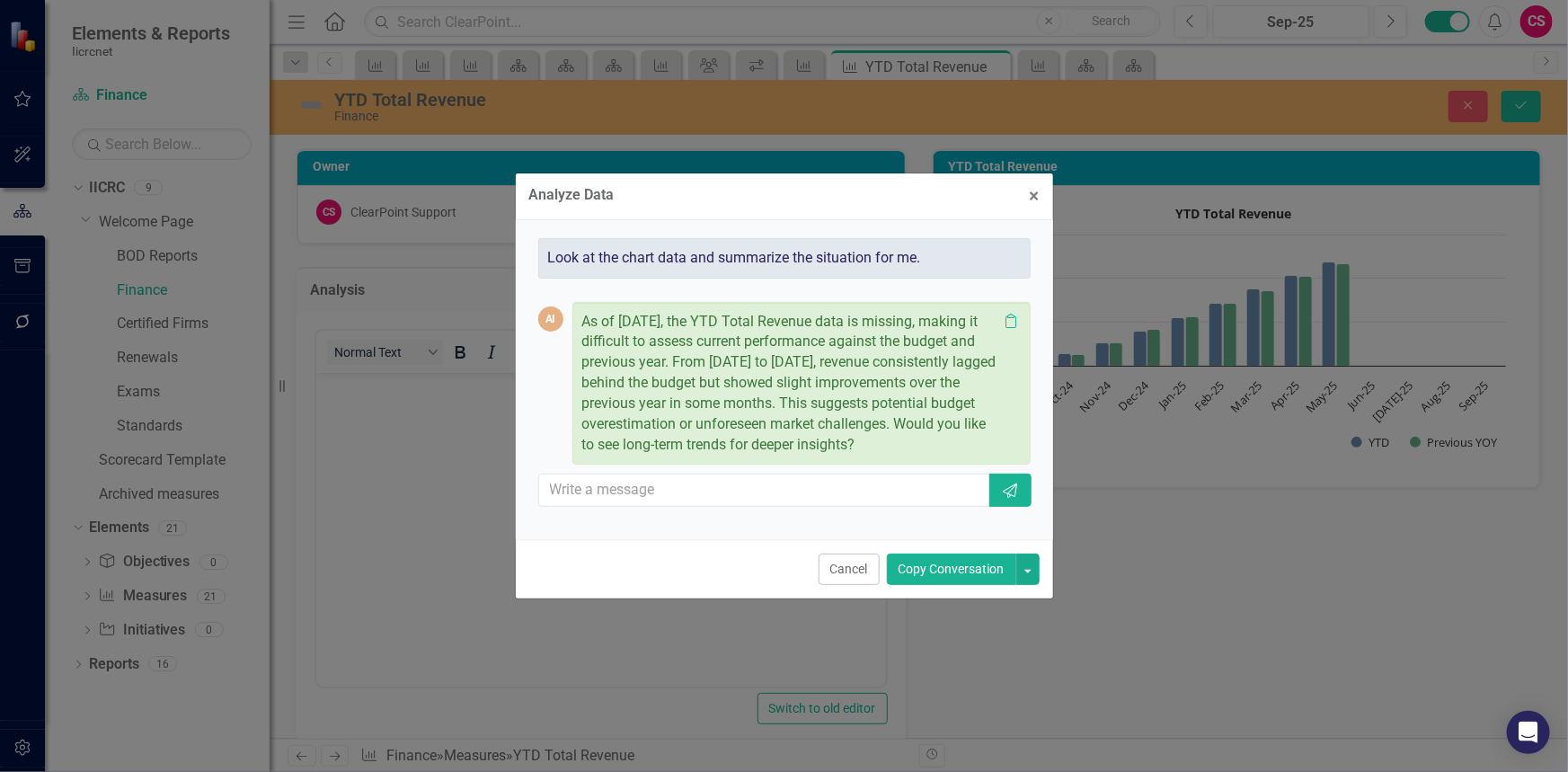
drag, startPoint x: 675, startPoint y: 432, endPoint x: 894, endPoint y: 449, distance: 219.7
click at [894, 449] on p "As of September 2025, the YTD Total Revenue data is missing, making it difficul…" at bounding box center [790, 383] width 416 height 143
click at [674, 431] on p "As of September 2025, the YTD Total Revenue data is missing, making it difficul…" at bounding box center [790, 383] width 416 height 143
drag, startPoint x: 657, startPoint y: 436, endPoint x: 704, endPoint y: 463, distance: 54.2
click at [704, 456] on p "As of September 2025, the YTD Total Revenue data is missing, making it difficul…" at bounding box center [790, 383] width 416 height 143
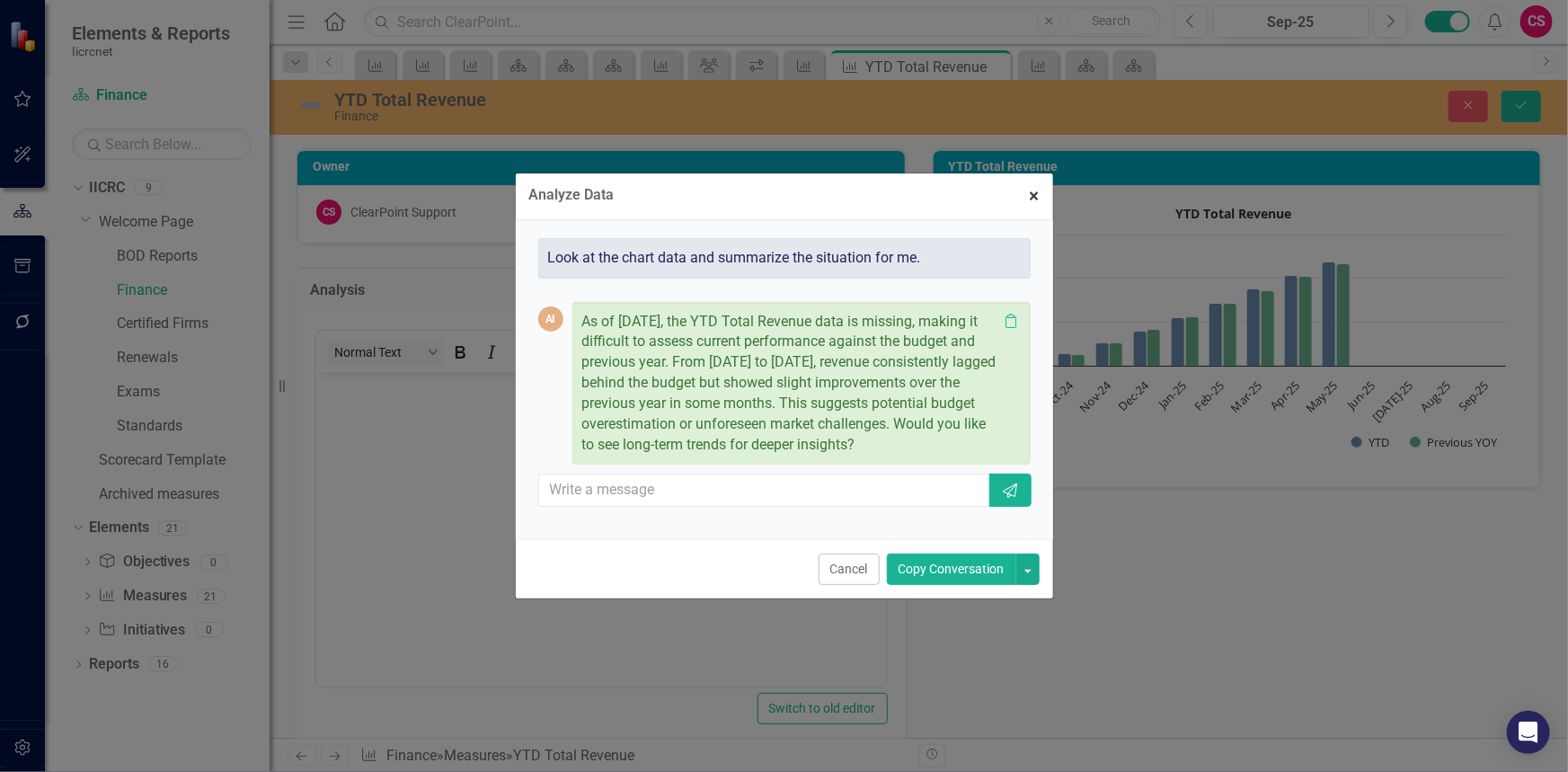
click at [1033, 192] on span "×" at bounding box center [1034, 196] width 9 height 22
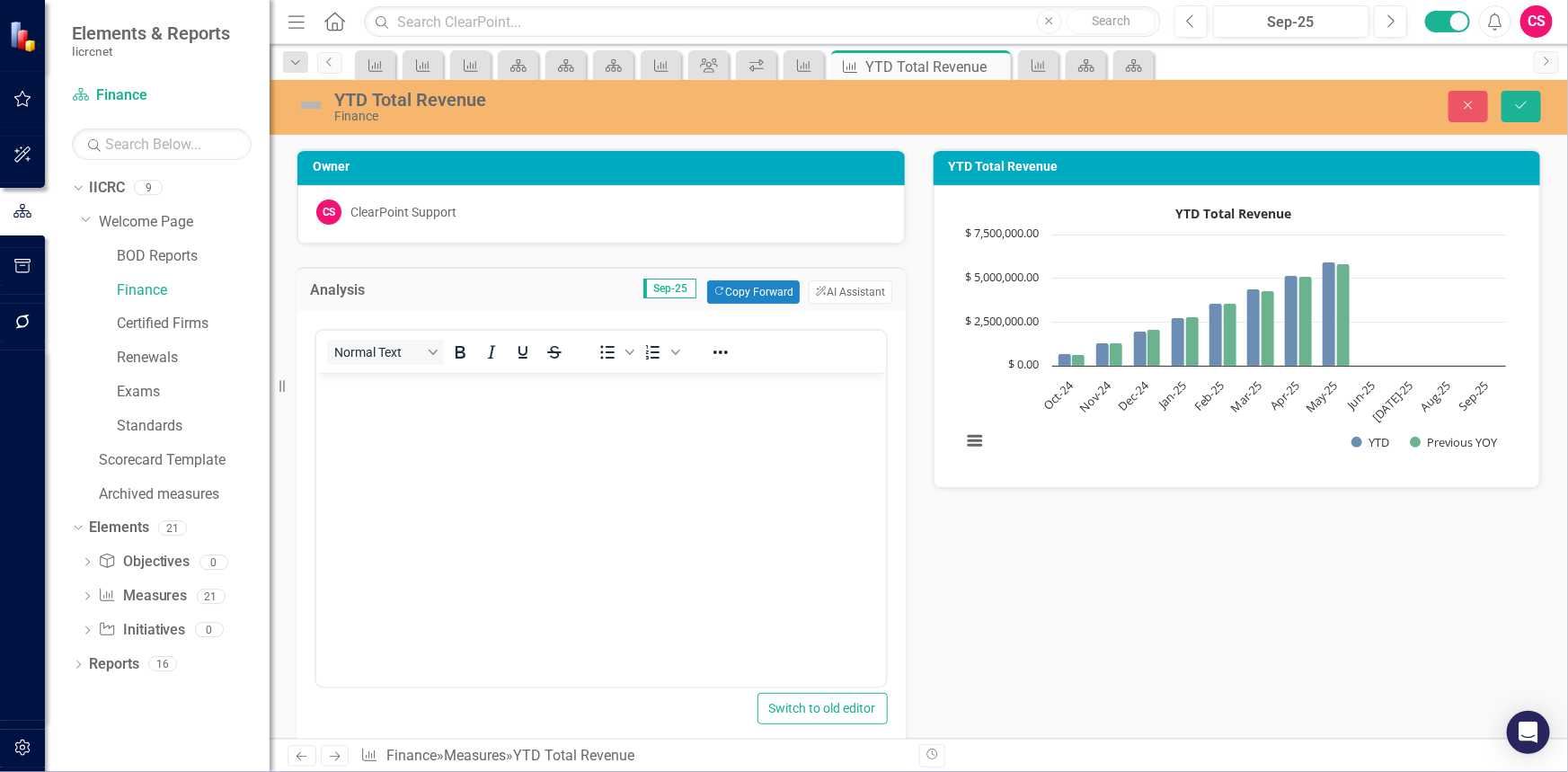
scroll to position [81, 0]
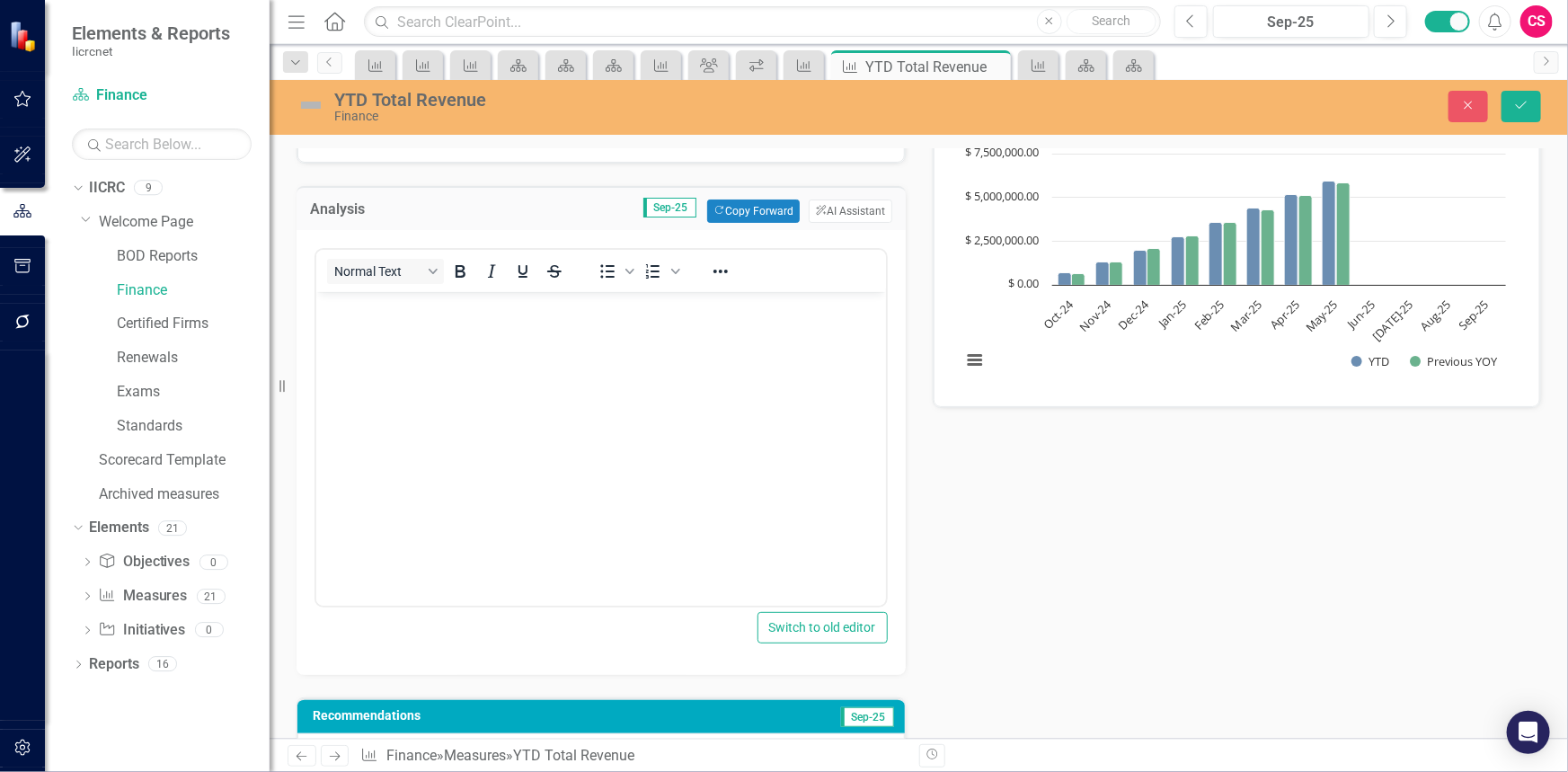
click at [375, 353] on body "Rich Text Area. Press ALT-0 for help." at bounding box center [600, 426] width 570 height 270
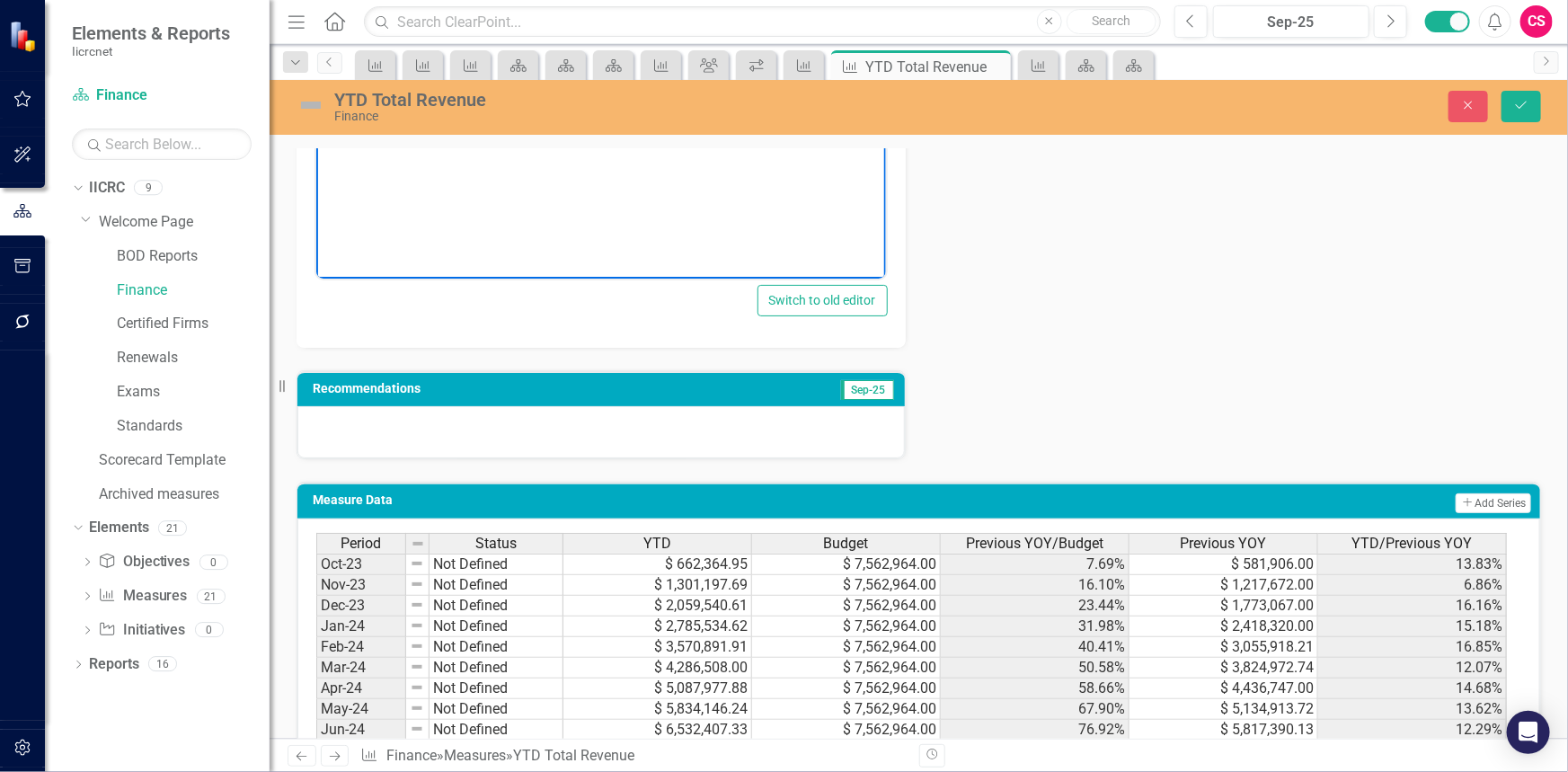
scroll to position [244, 0]
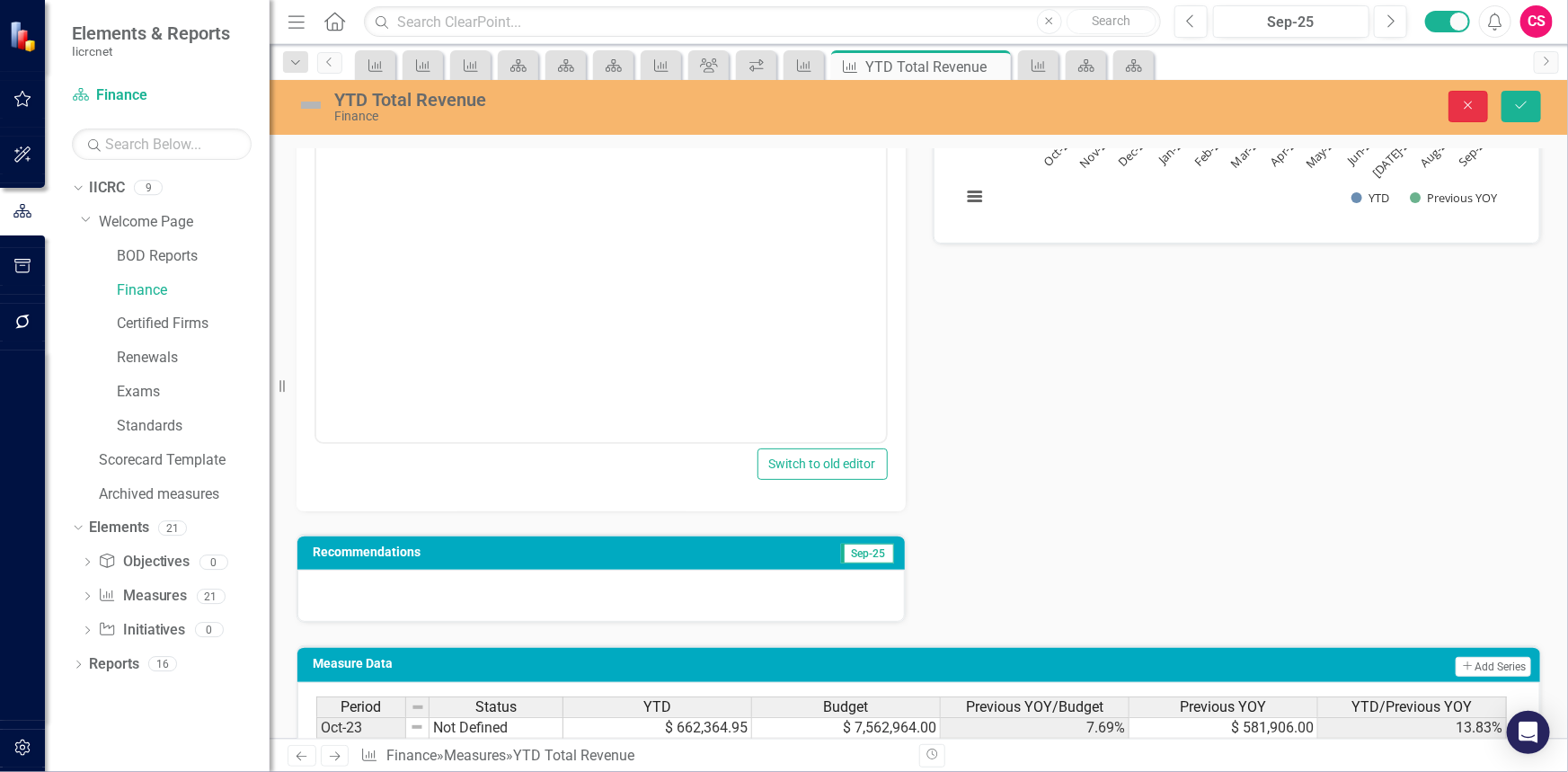
click at [1465, 112] on button "Close" at bounding box center [1468, 106] width 40 height 31
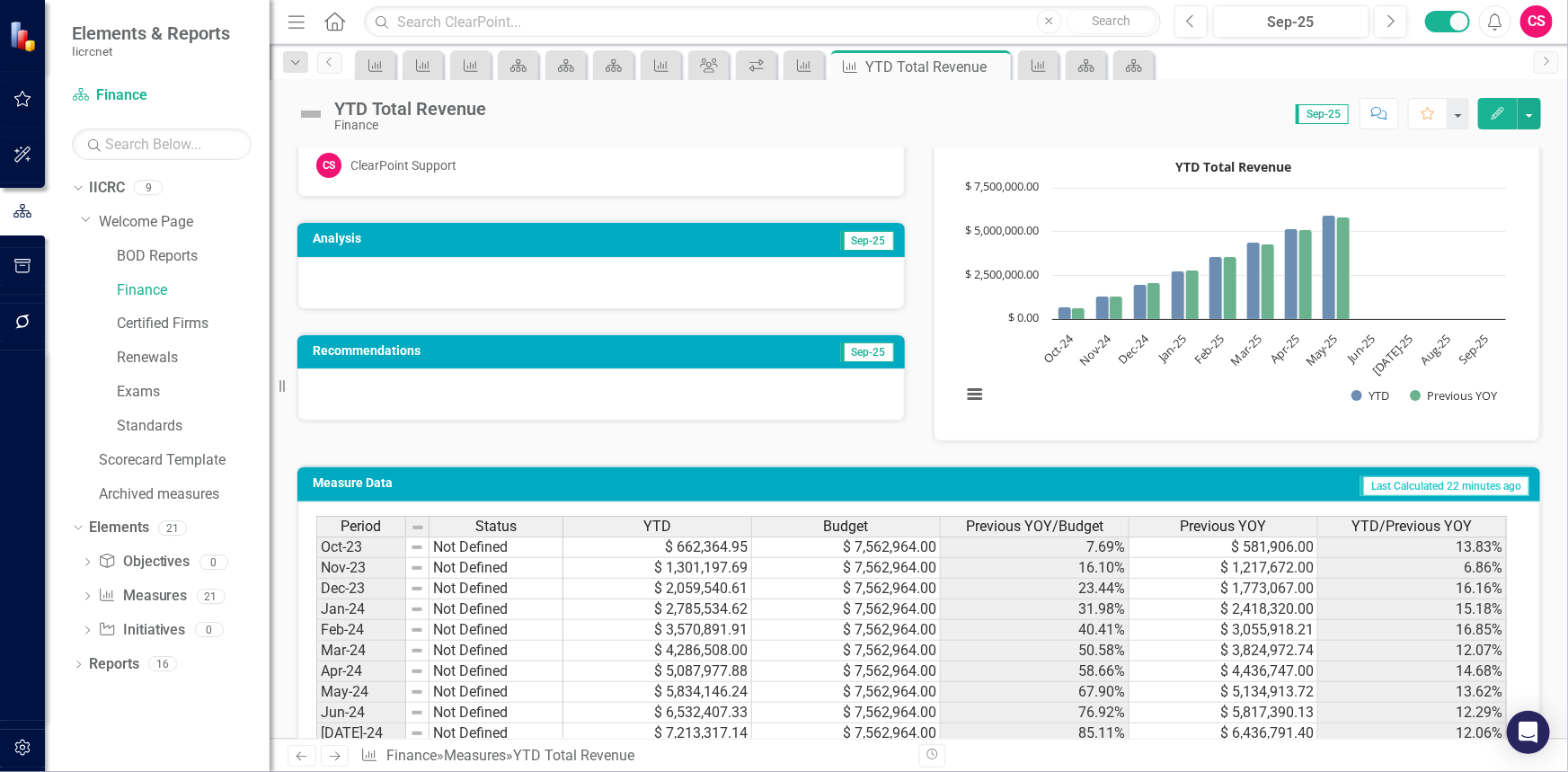
scroll to position [0, 0]
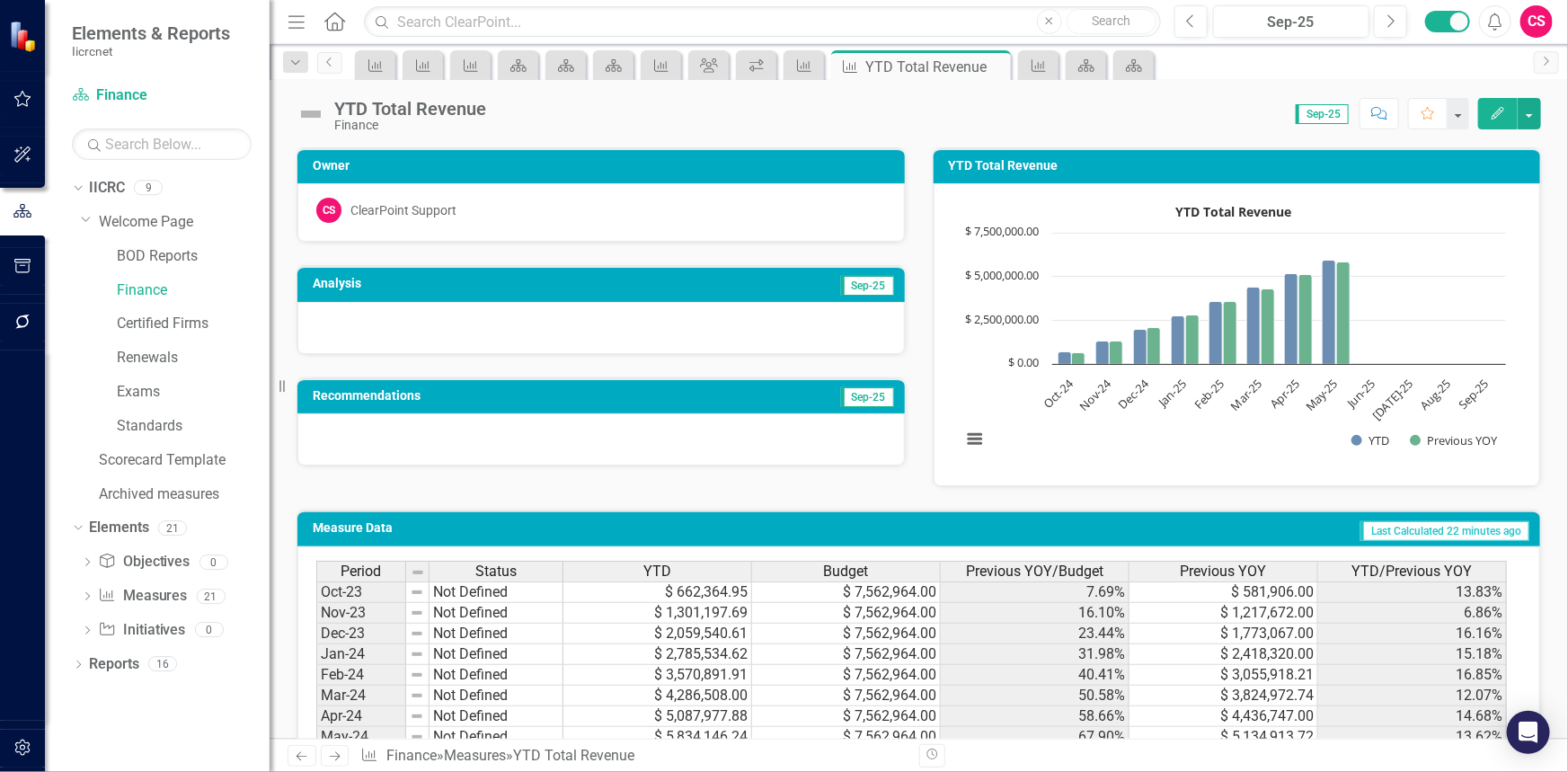
click at [319, 120] on img at bounding box center [311, 114] width 28 height 28
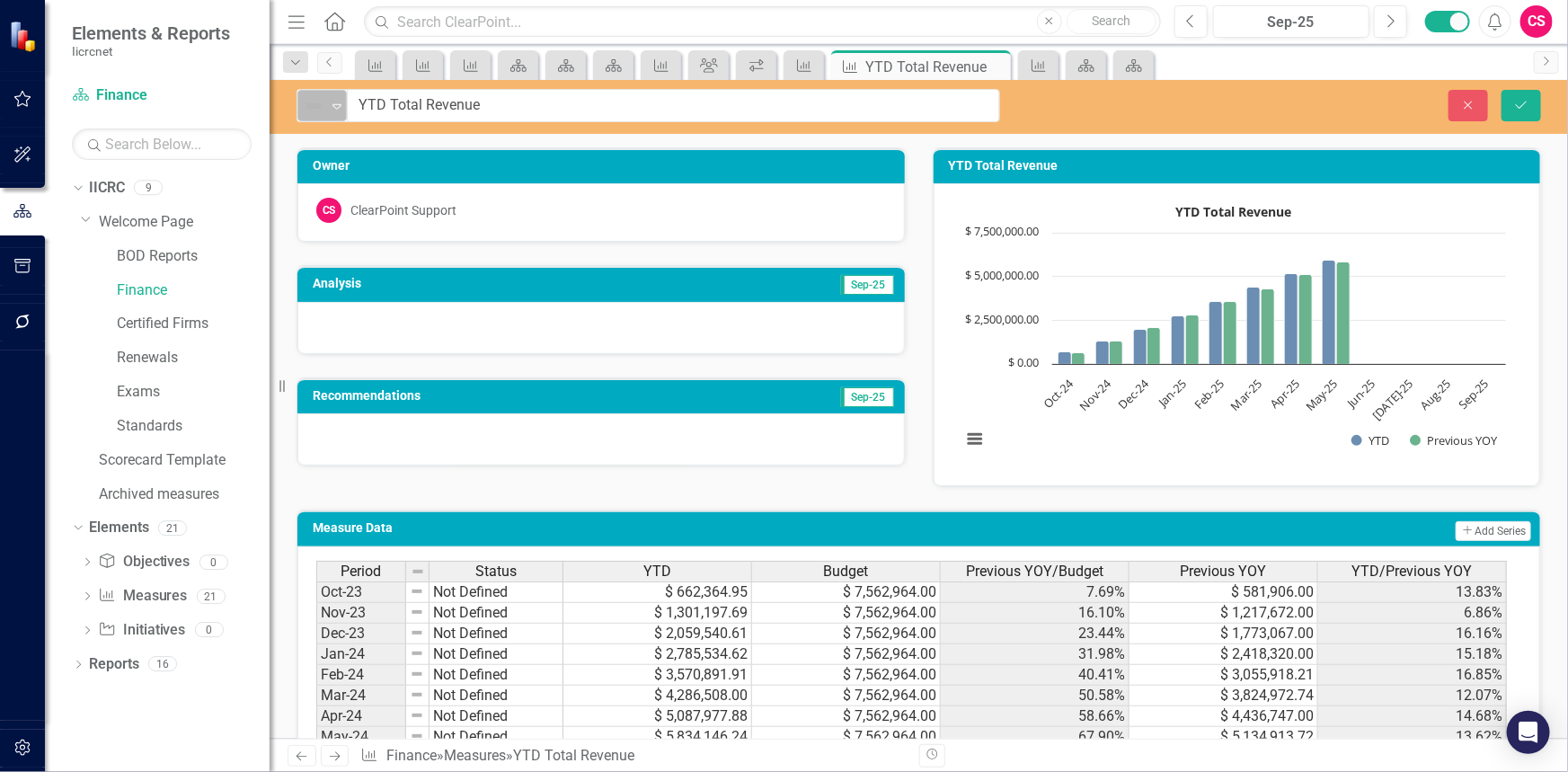
click at [318, 117] on div "Not Defined" at bounding box center [314, 105] width 27 height 25
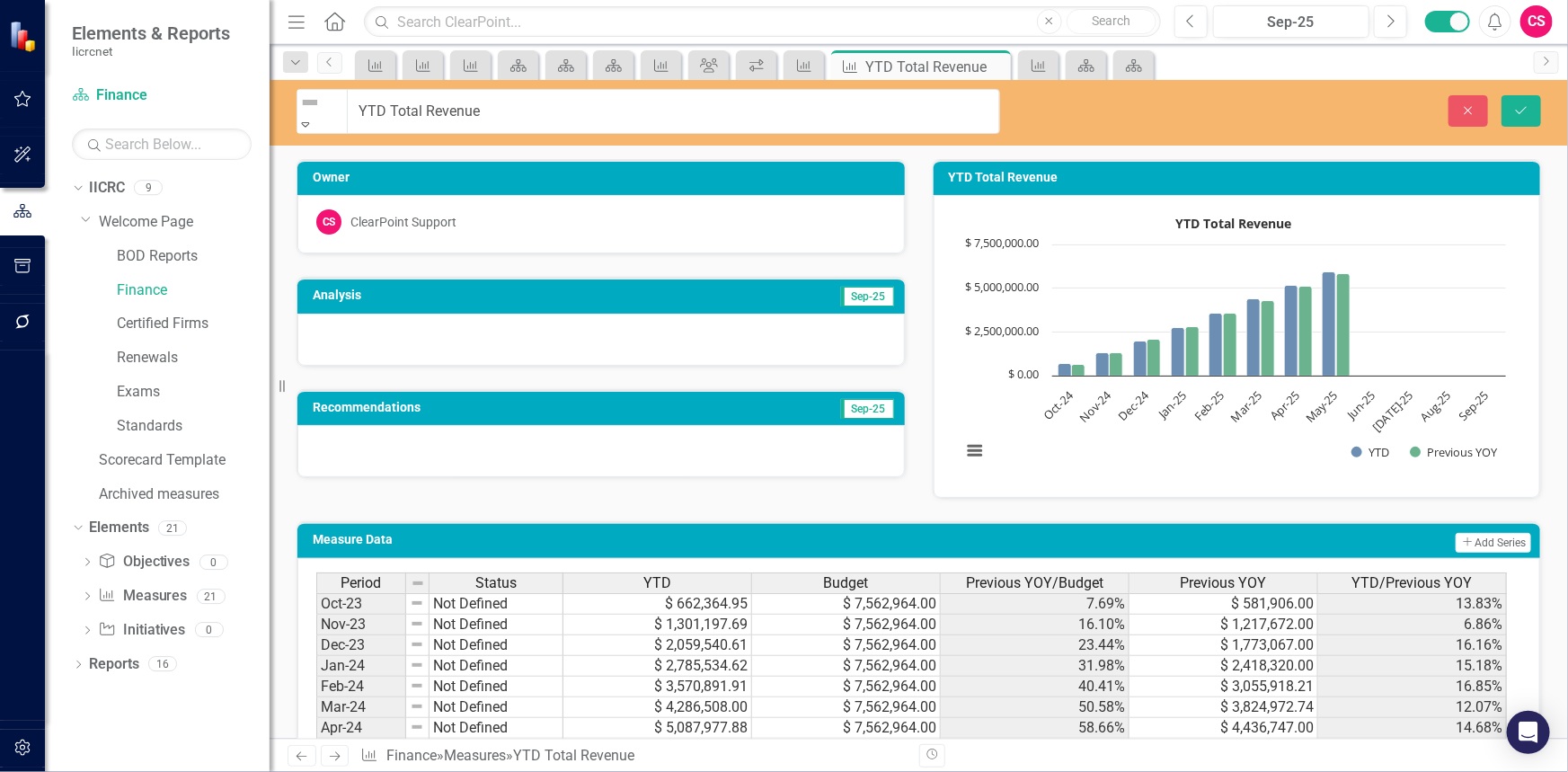
click at [581, 171] on h3 "Owner" at bounding box center [604, 178] width 583 height 13
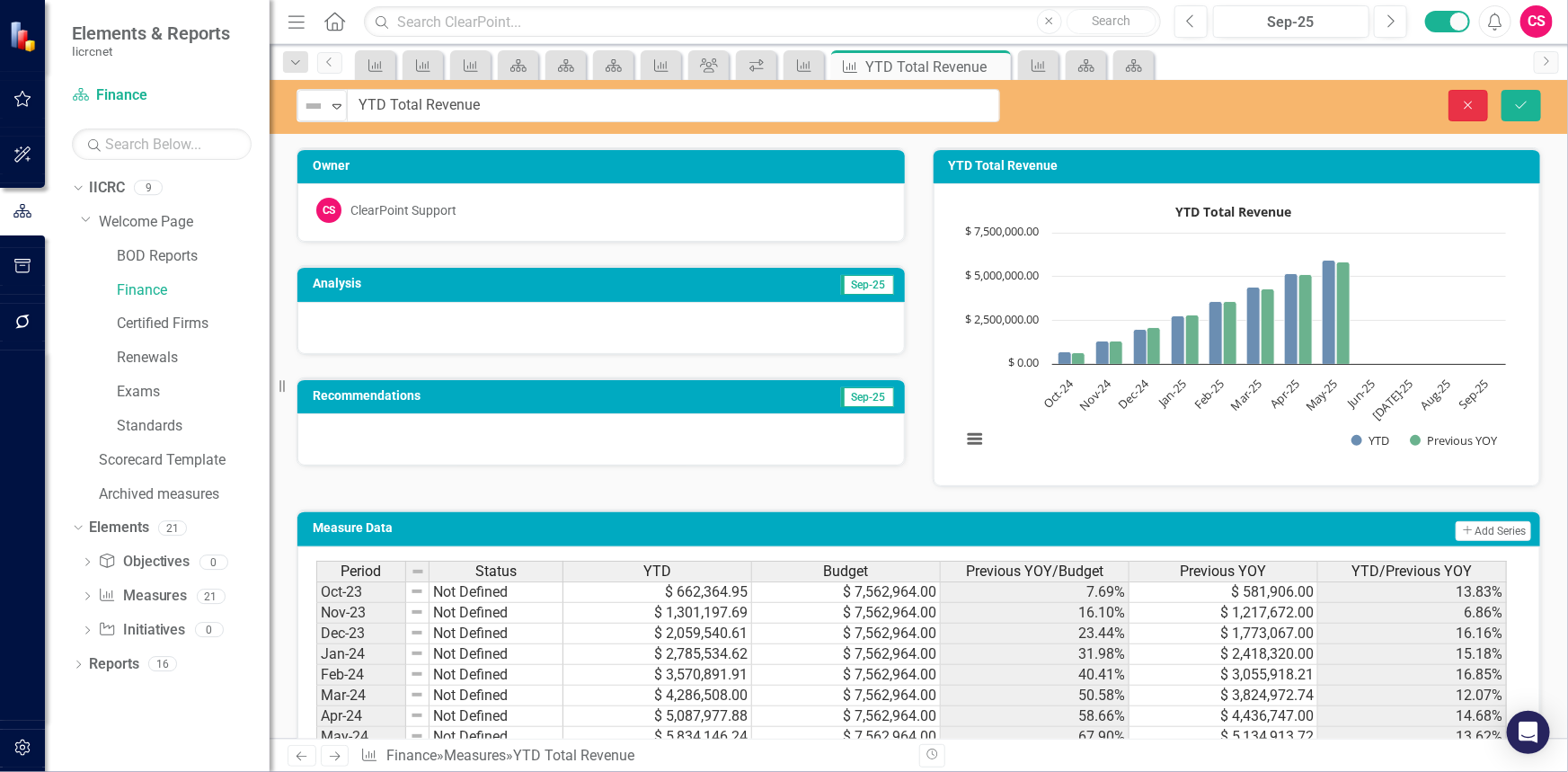
click at [1464, 105] on icon "Close" at bounding box center [1468, 104] width 16 height 12
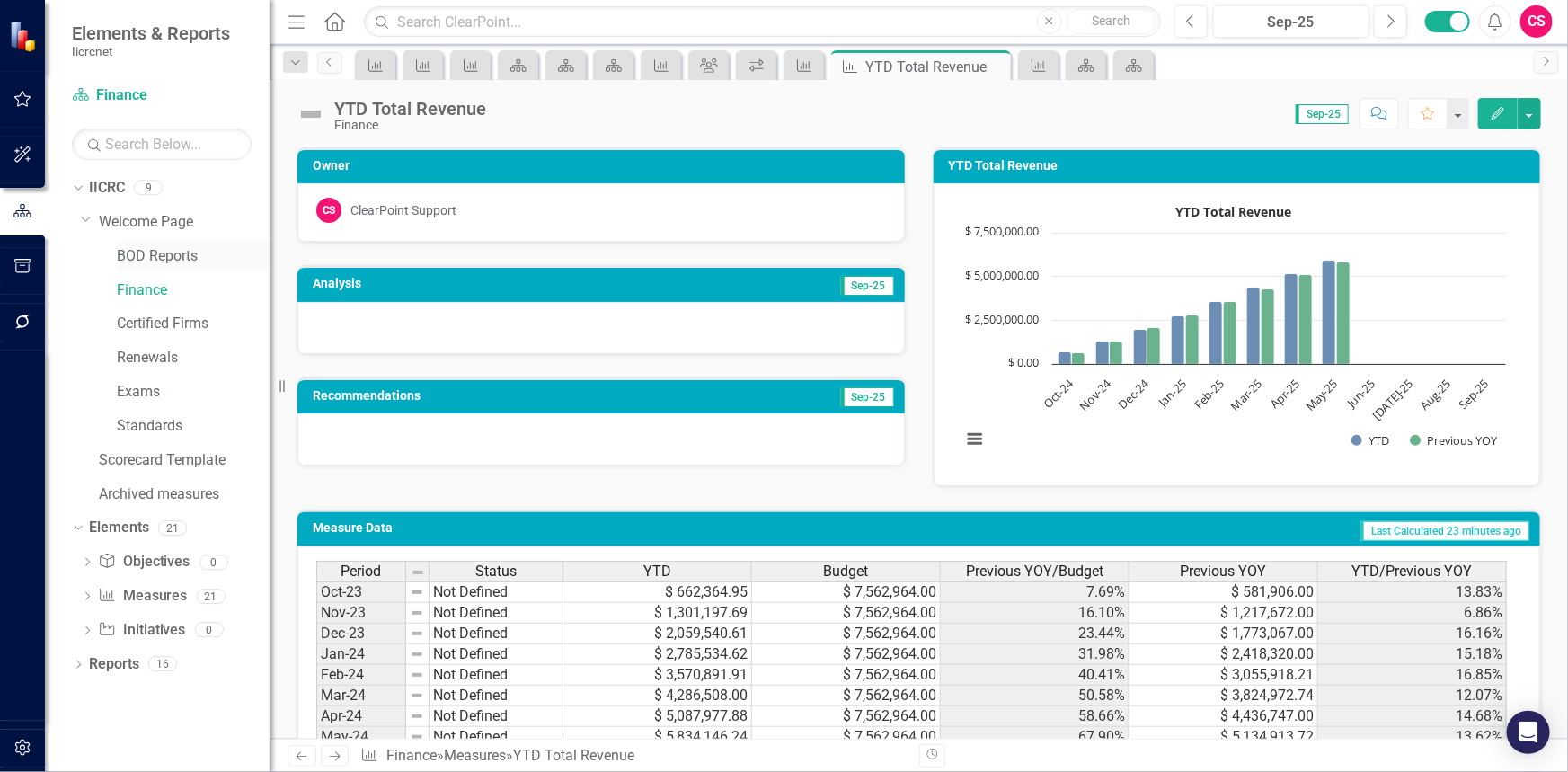
click at [152, 254] on link "BOD Reports" at bounding box center [193, 256] width 153 height 21
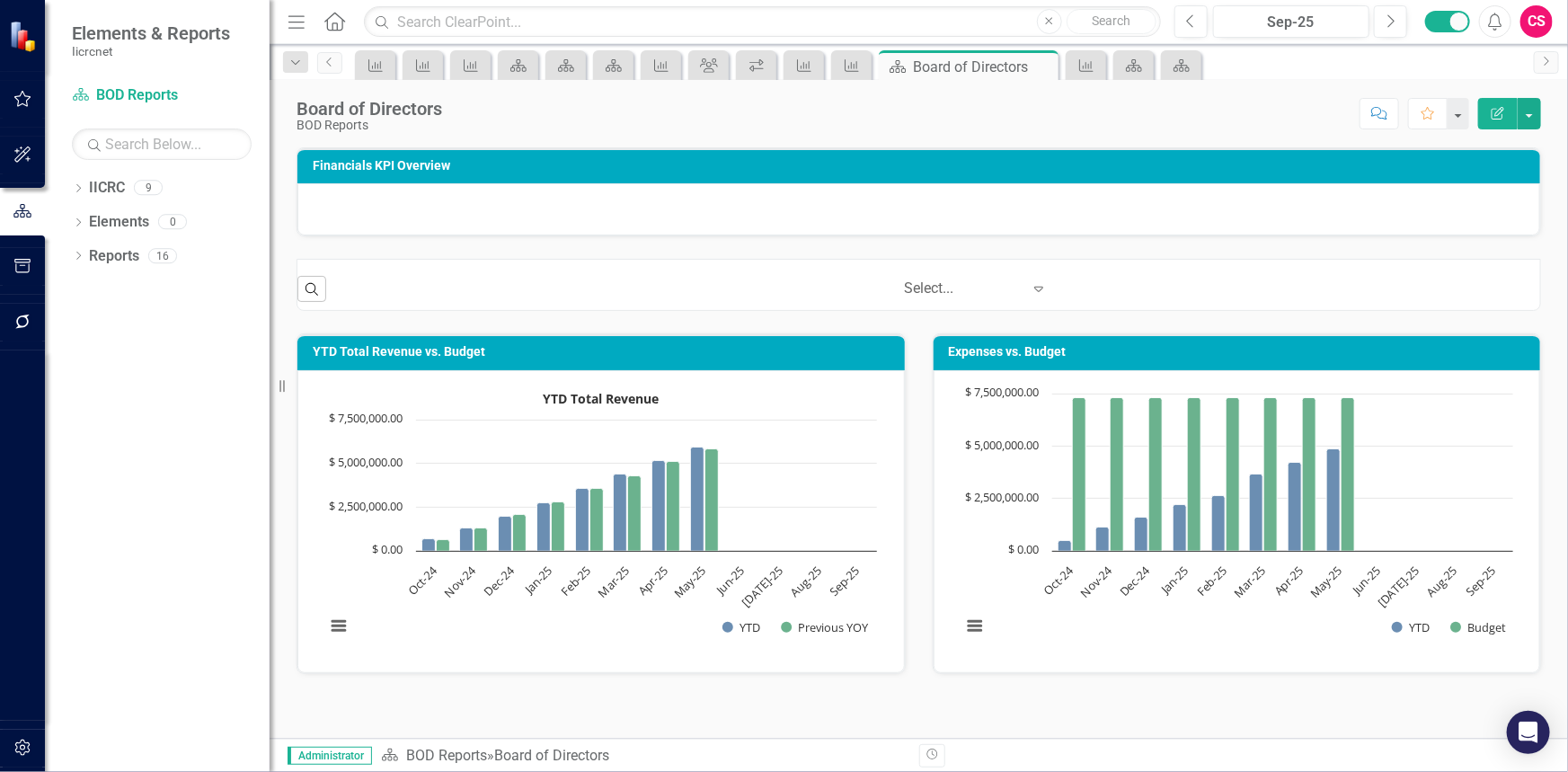
click at [1030, 285] on icon "Expand" at bounding box center [1038, 288] width 18 height 14
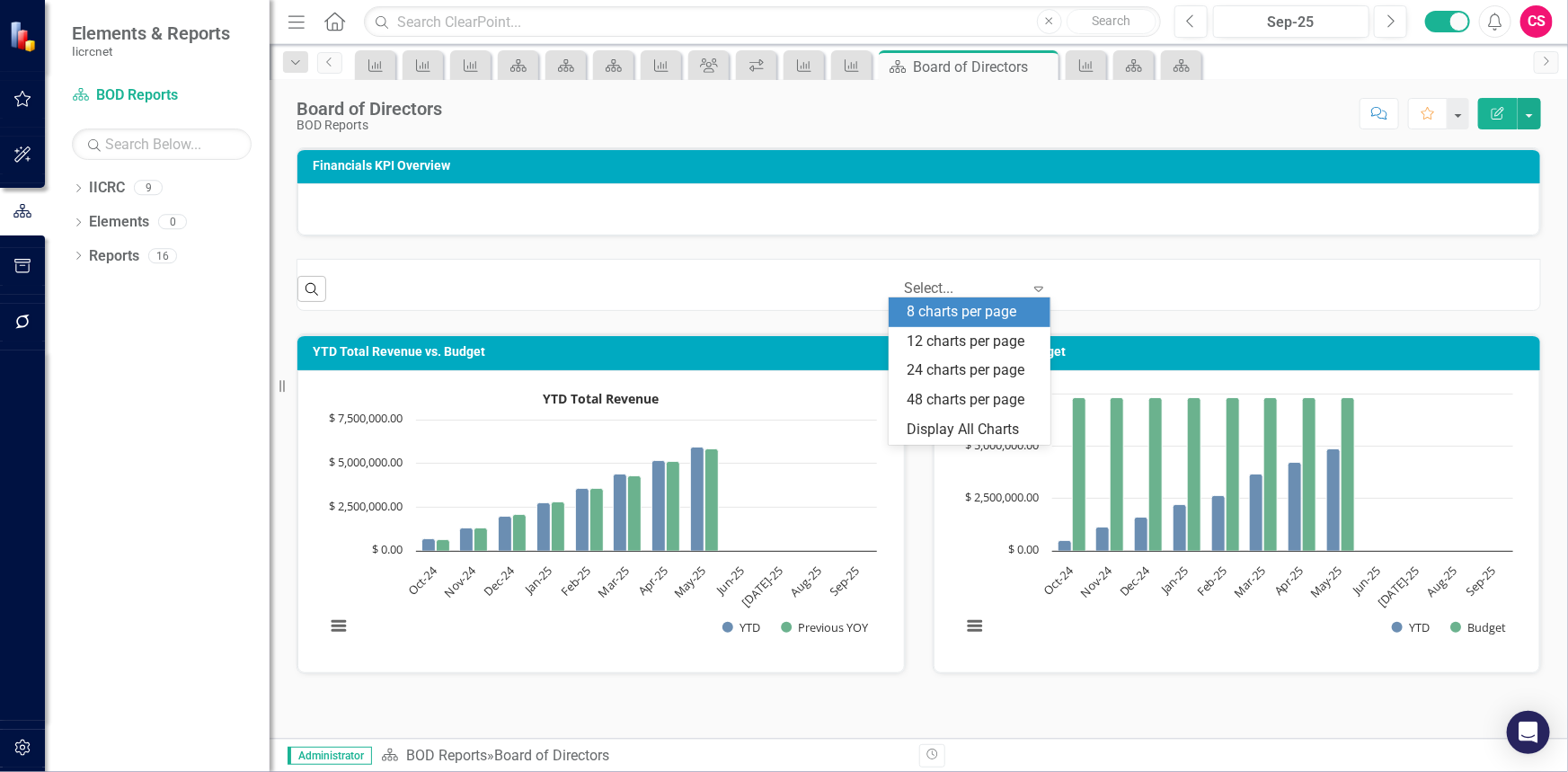
click at [954, 259] on div "Search ‹ Previous 1 (current) › Next 5 results available. Use Up and Down to ch…" at bounding box center [918, 281] width 1243 height 44
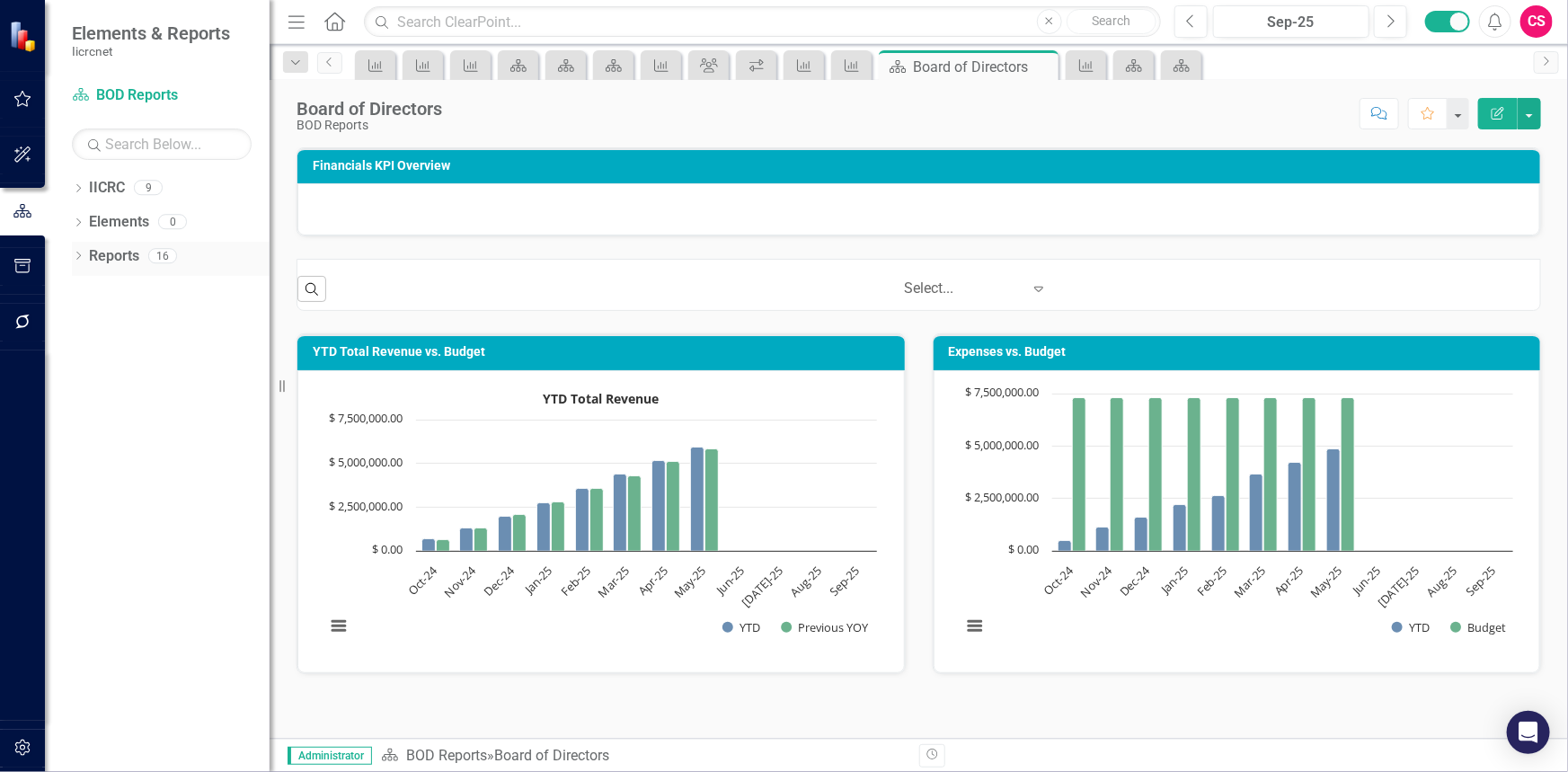
click at [110, 250] on link "Reports" at bounding box center [114, 256] width 50 height 21
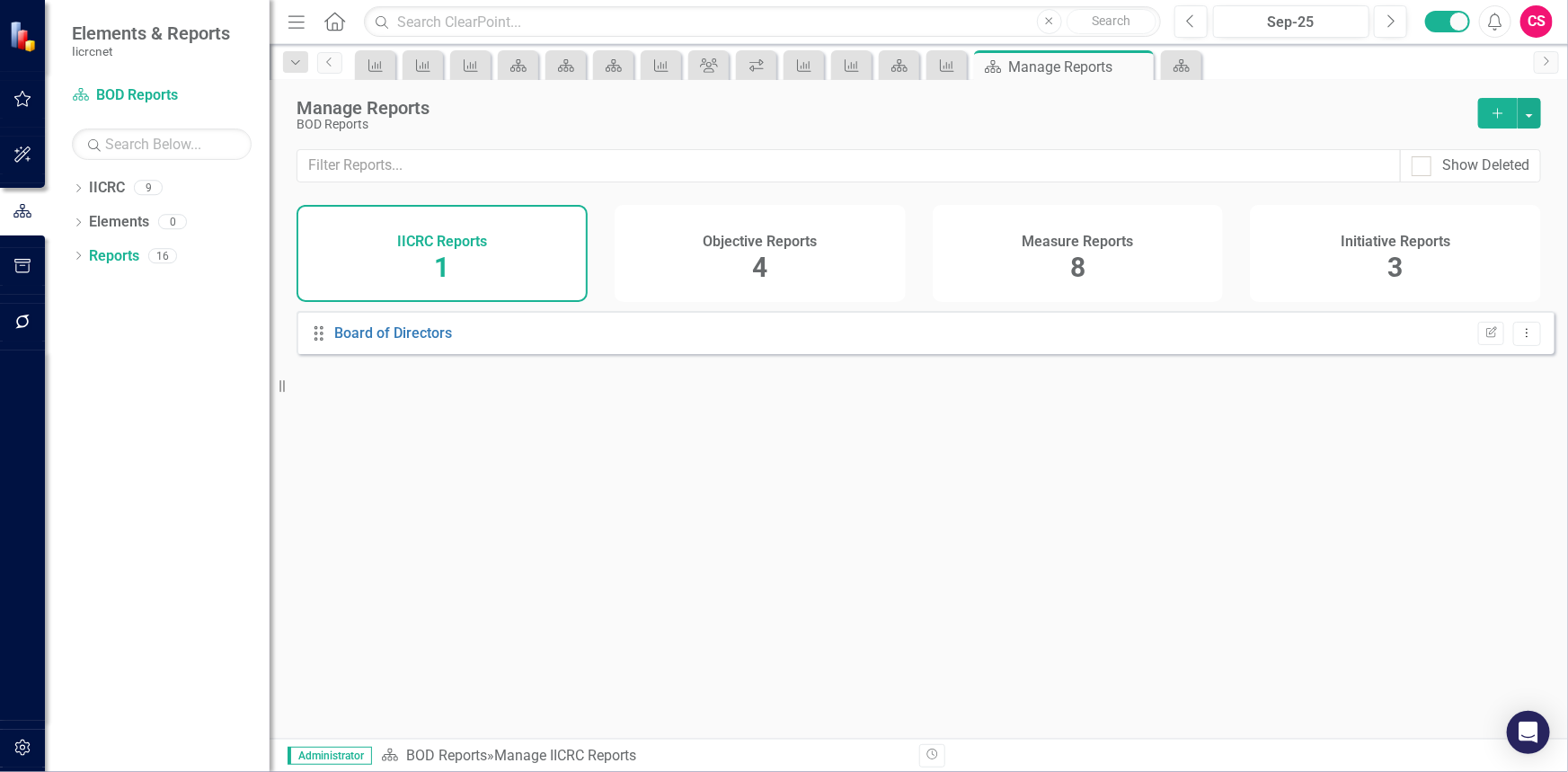
click at [1033, 253] on div "Measure Reports 8" at bounding box center [1078, 254] width 292 height 97
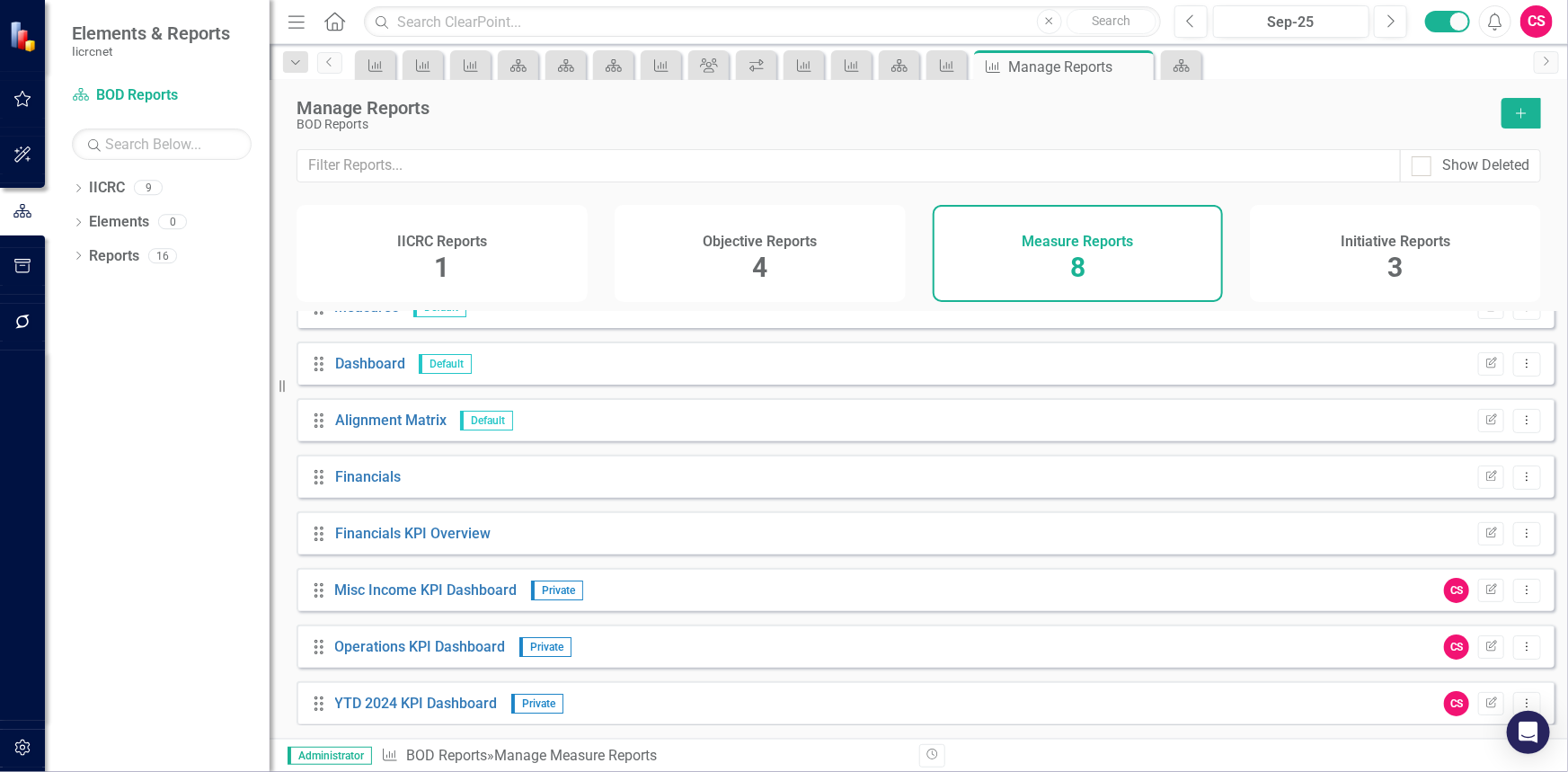
scroll to position [38, 0]
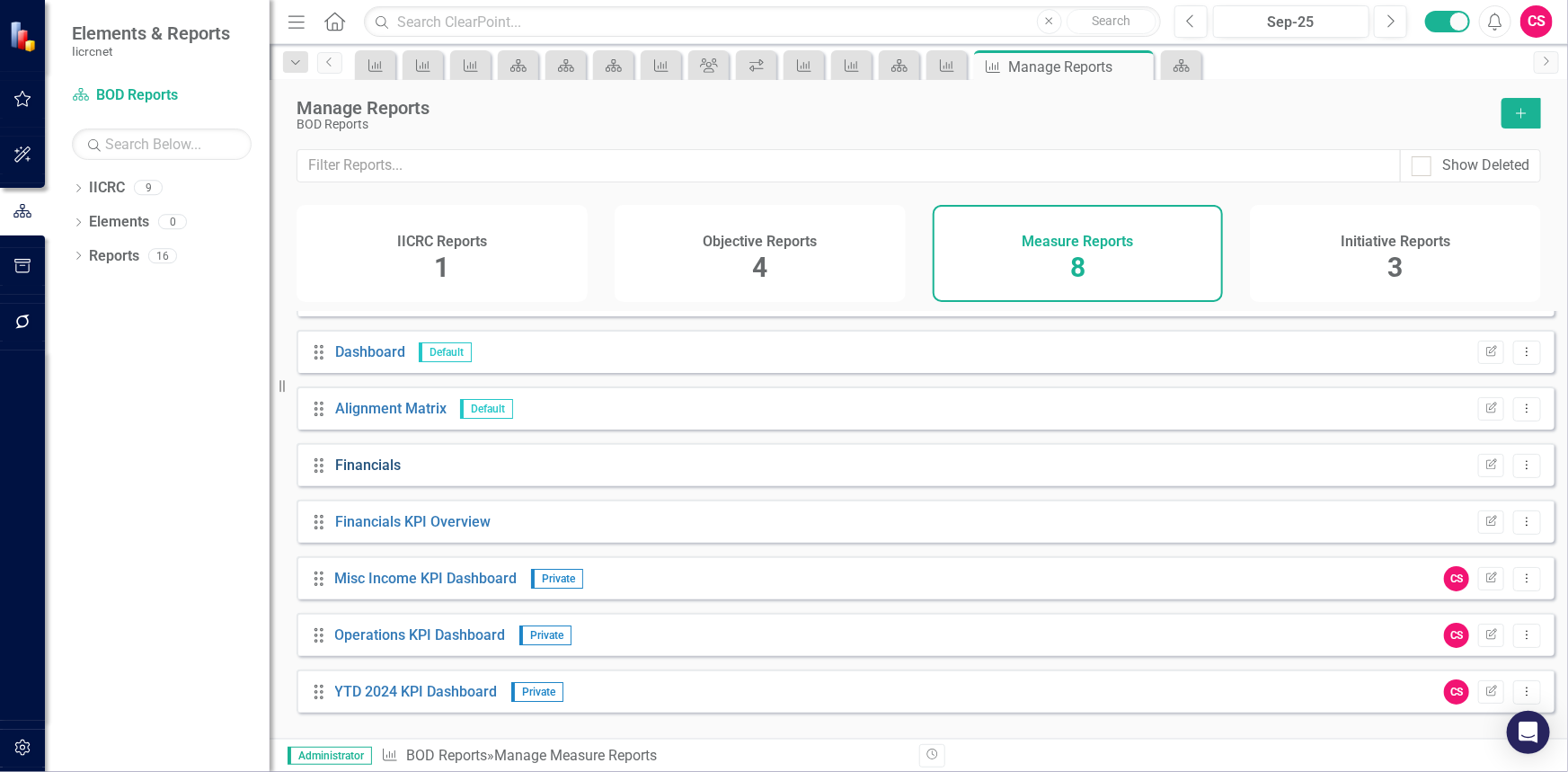
click at [369, 470] on link "Financials" at bounding box center [368, 465] width 66 height 17
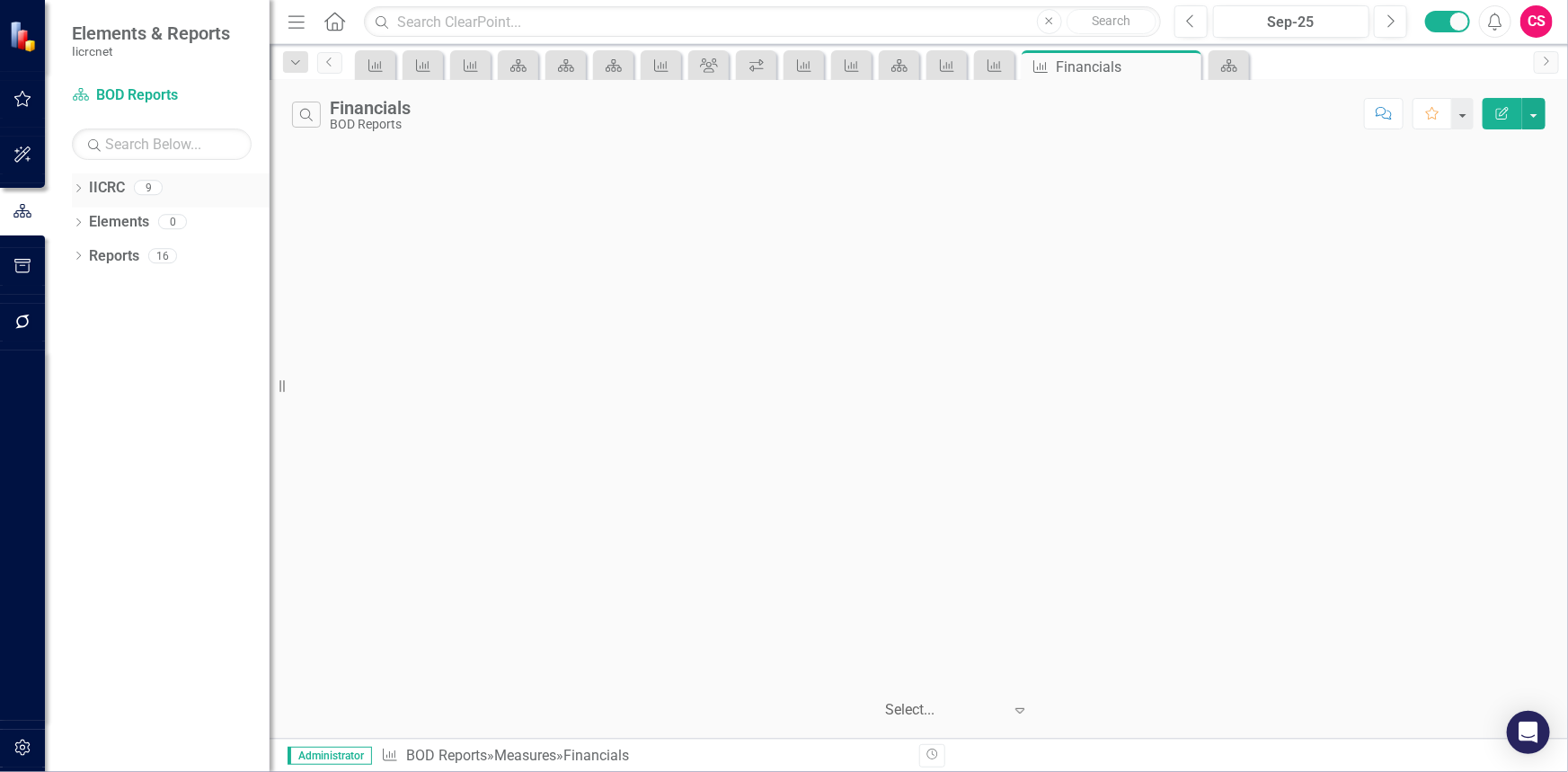
click at [104, 180] on link "IICRC" at bounding box center [107, 188] width 36 height 21
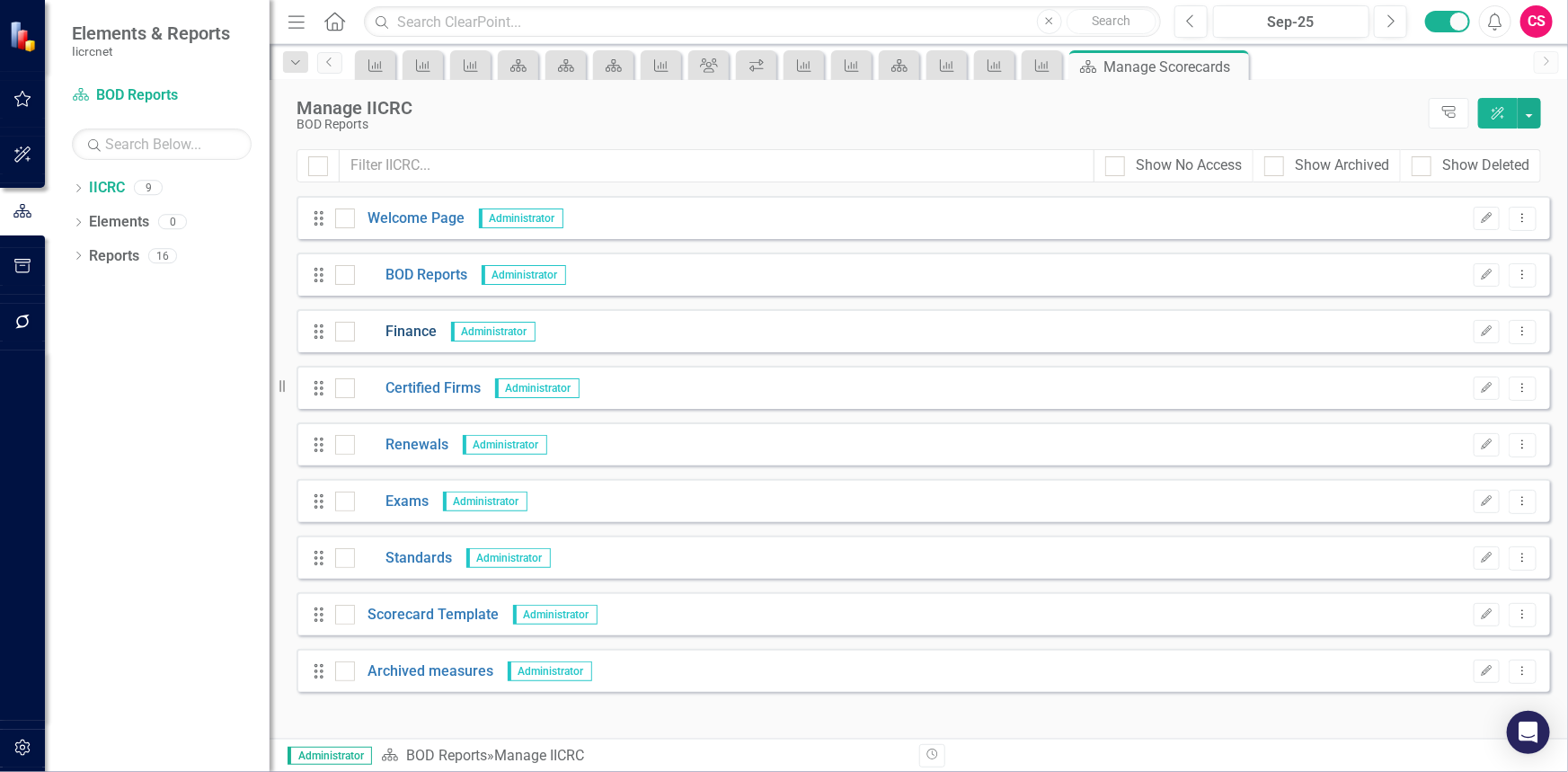
click at [398, 332] on link "Finance" at bounding box center [396, 332] width 83 height 21
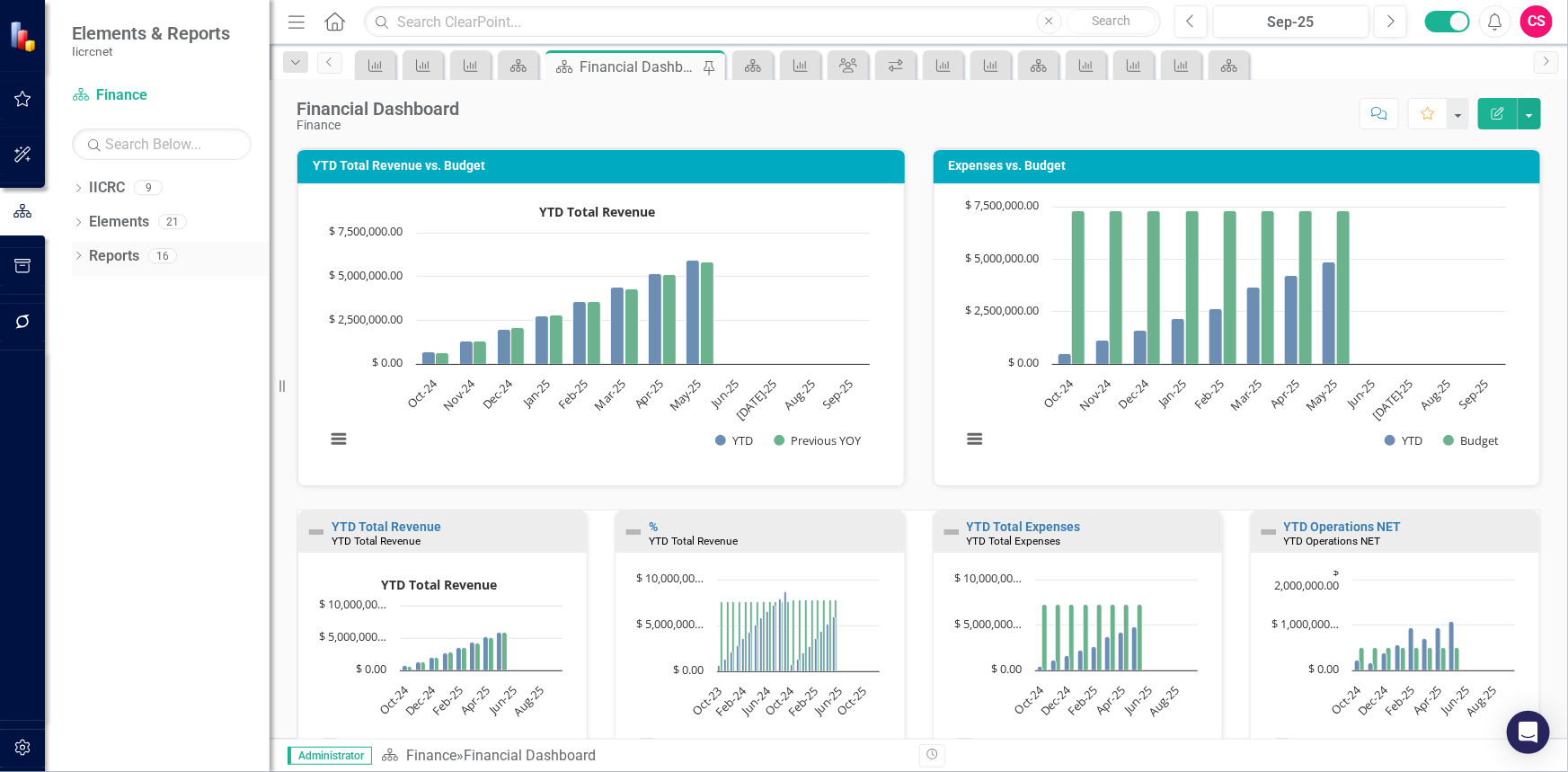
click at [131, 252] on link "Reports" at bounding box center [114, 256] width 50 height 21
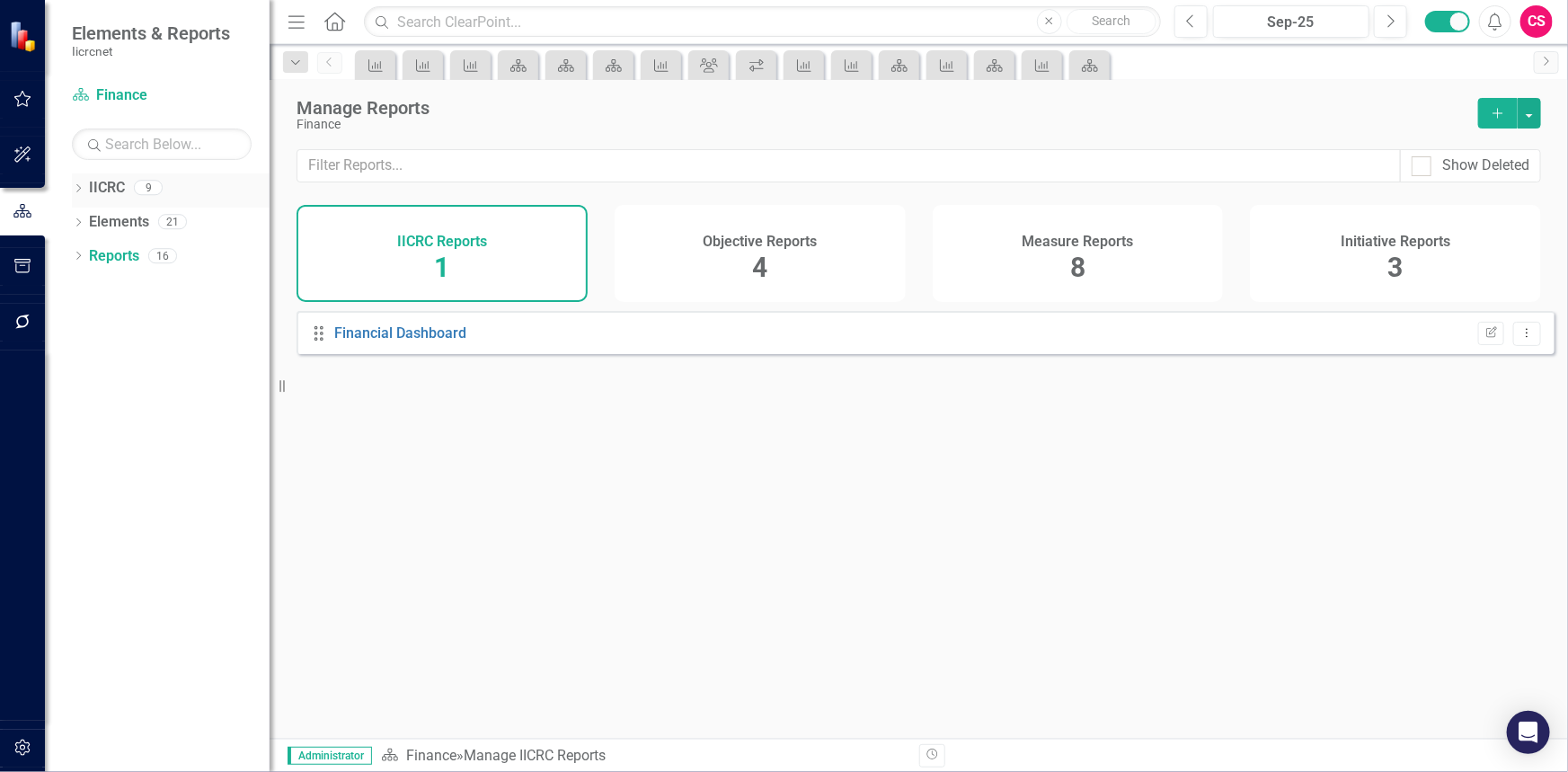
click at [123, 182] on link "IICRC" at bounding box center [107, 188] width 36 height 21
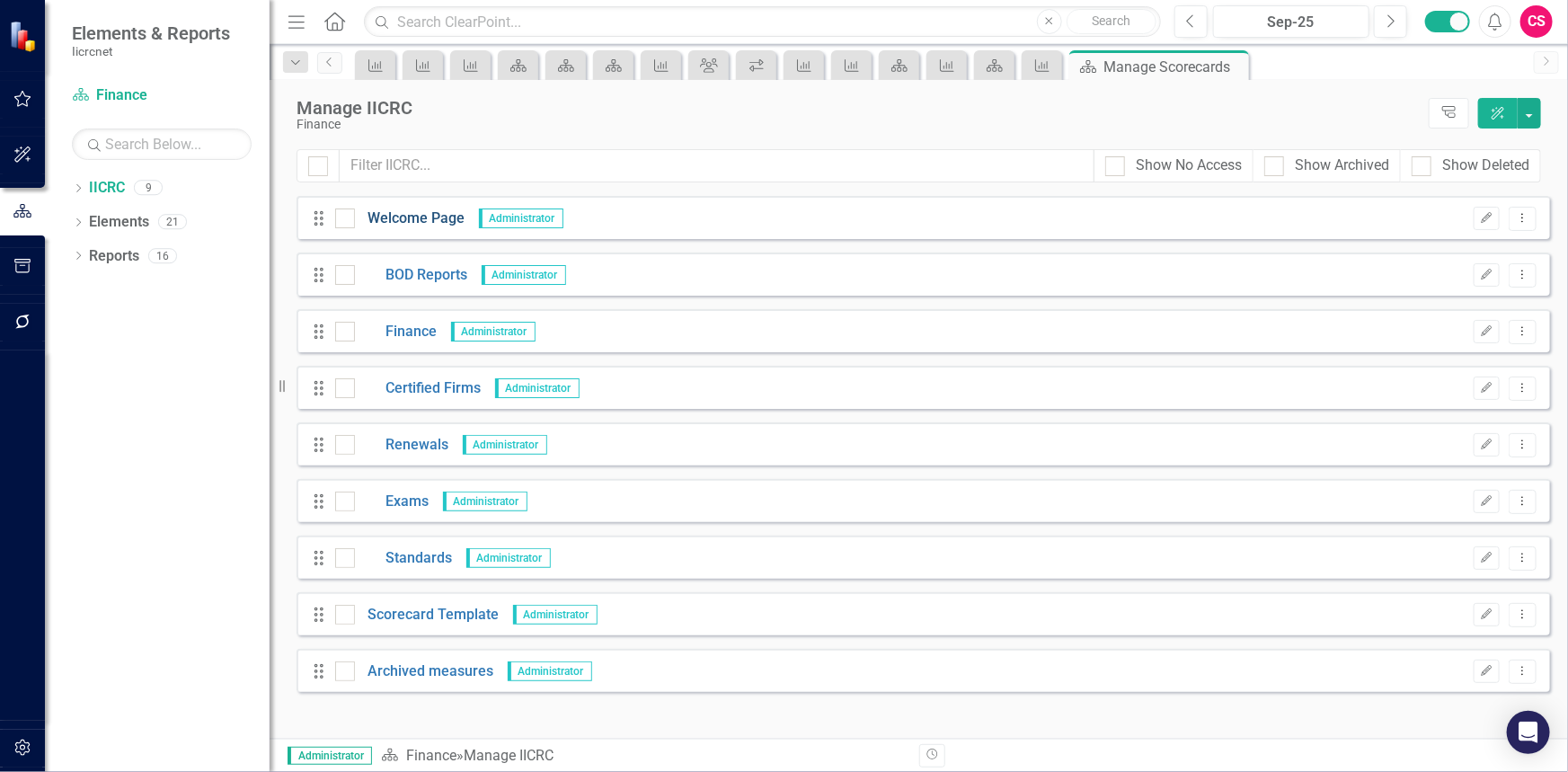
click at [422, 224] on link "Welcome Page" at bounding box center [410, 219] width 110 height 21
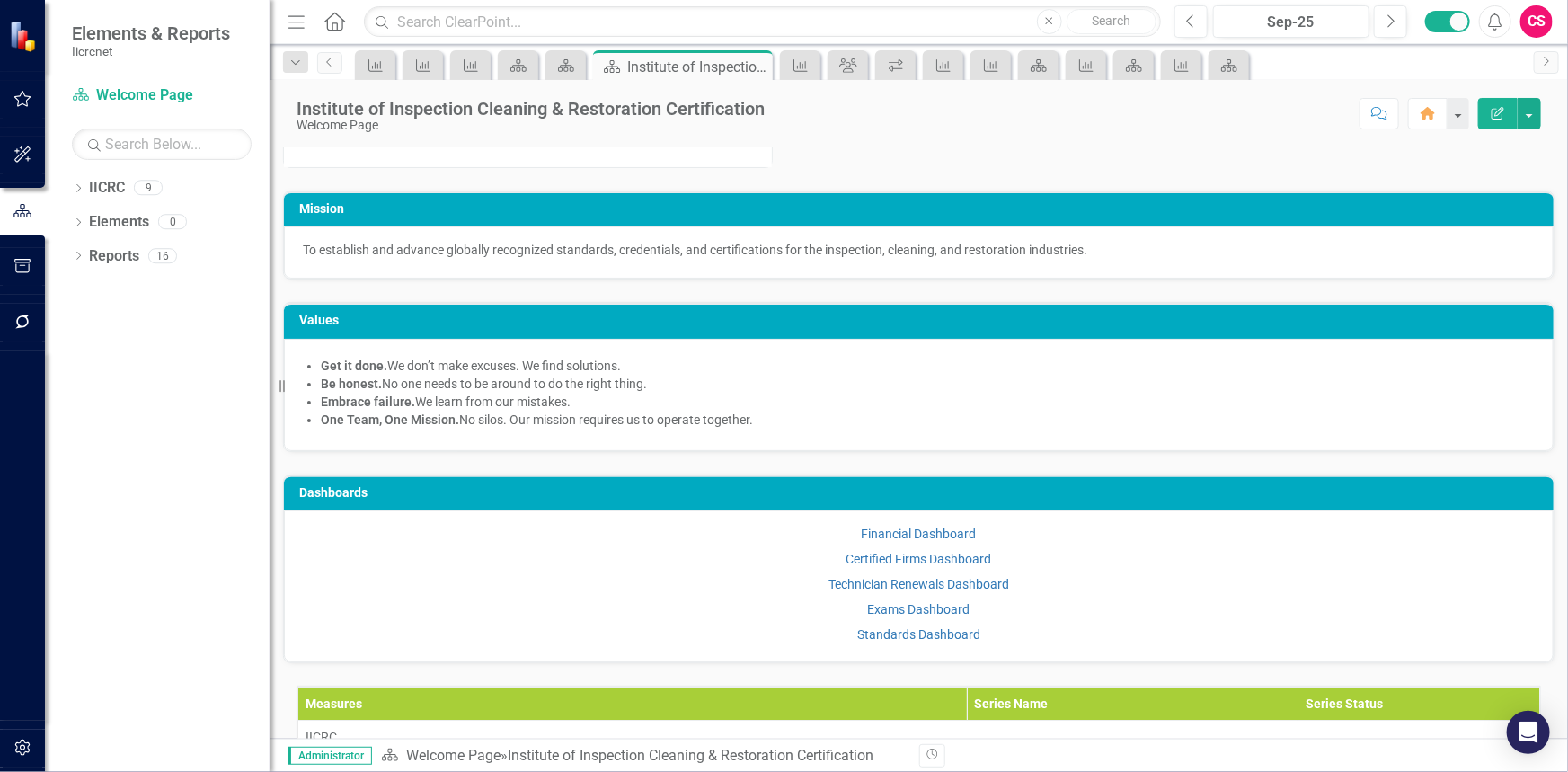
scroll to position [474, 0]
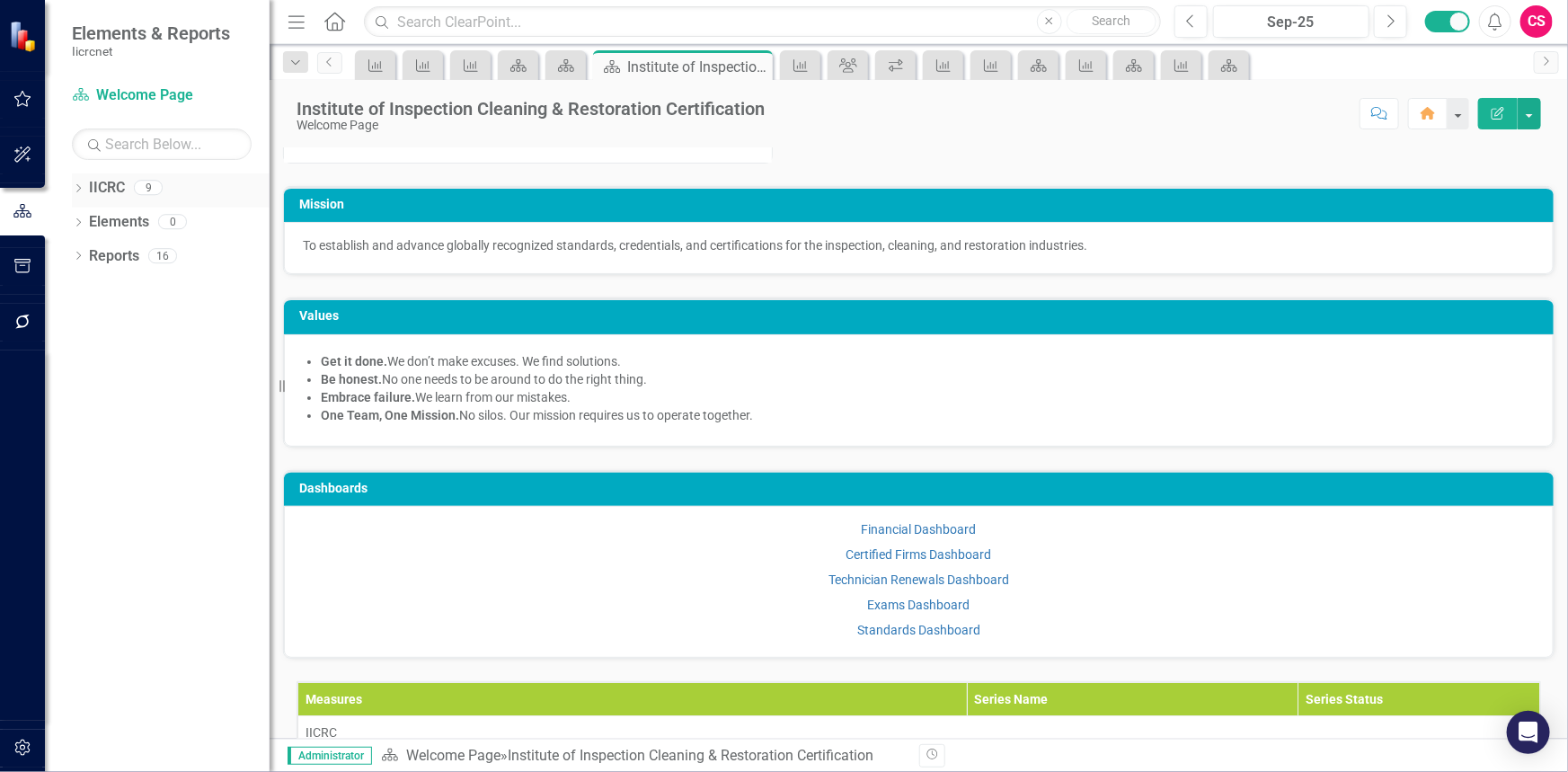
click at [75, 196] on div "Dropdown" at bounding box center [78, 190] width 12 height 15
click at [67, 223] on icon "Dropdown" at bounding box center [61, 220] width 13 height 10
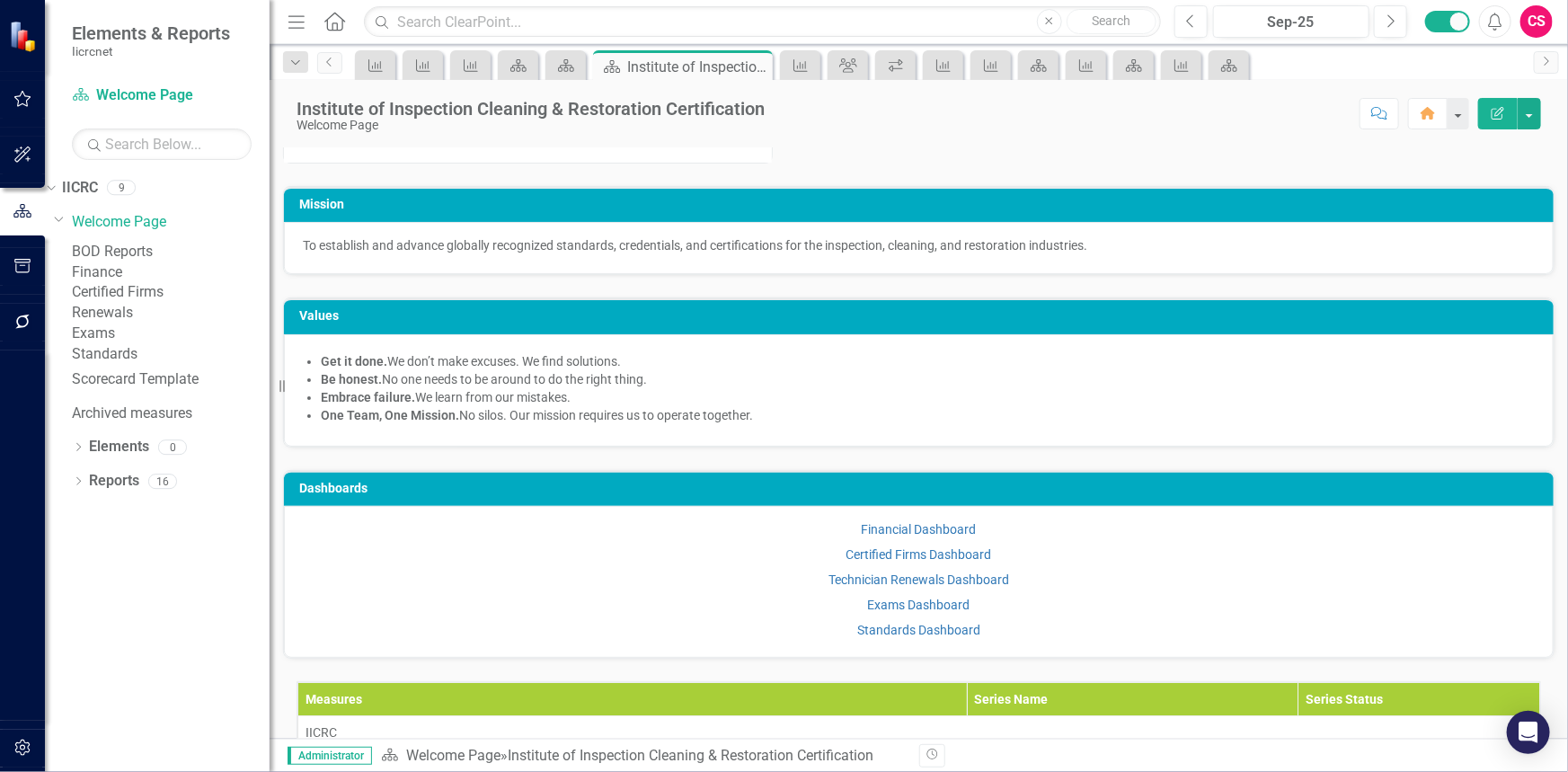
click at [26, 261] on icon "button" at bounding box center [22, 265] width 16 height 14
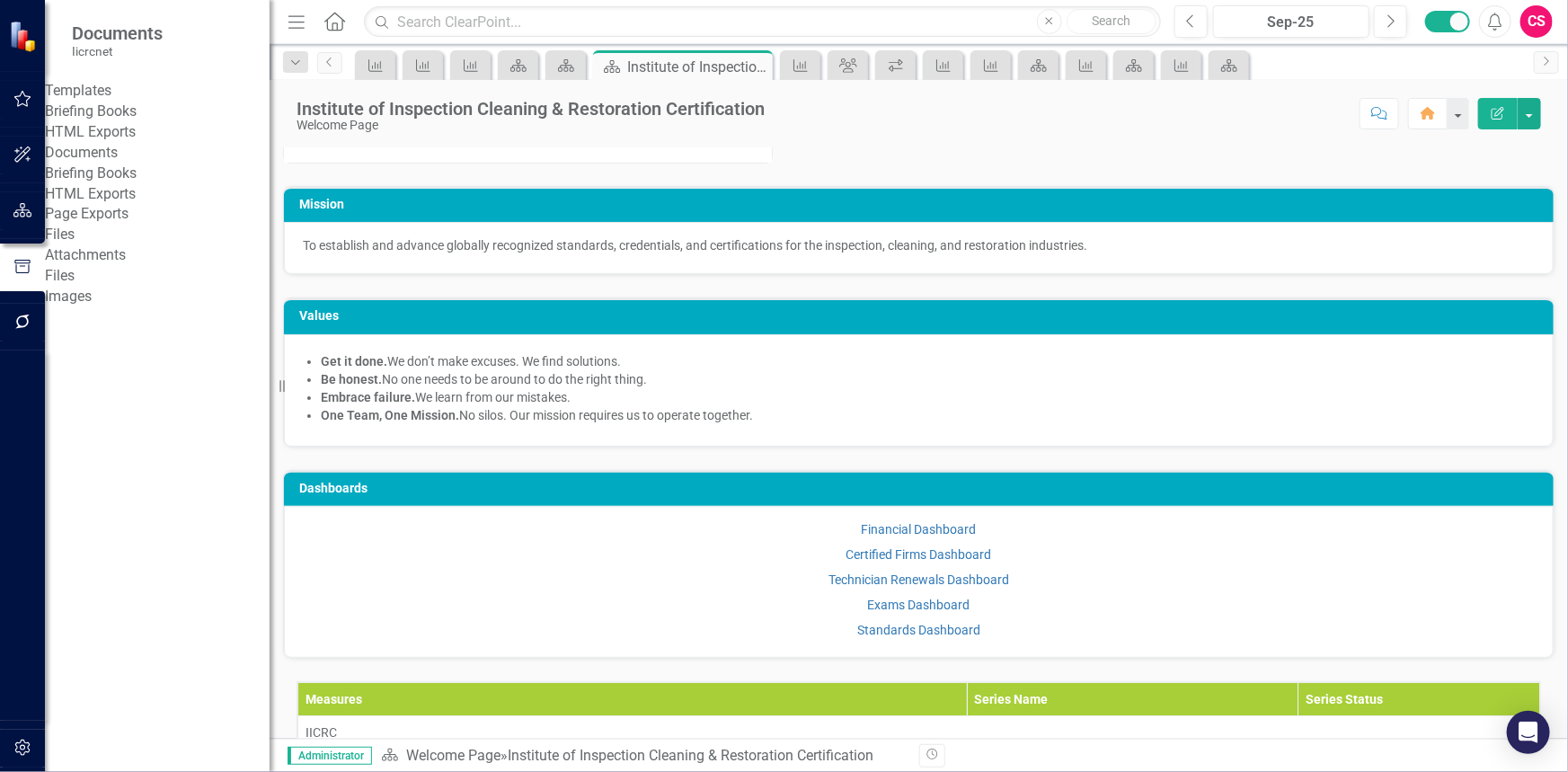
click at [109, 122] on link "Briefing Books" at bounding box center [157, 112] width 225 height 21
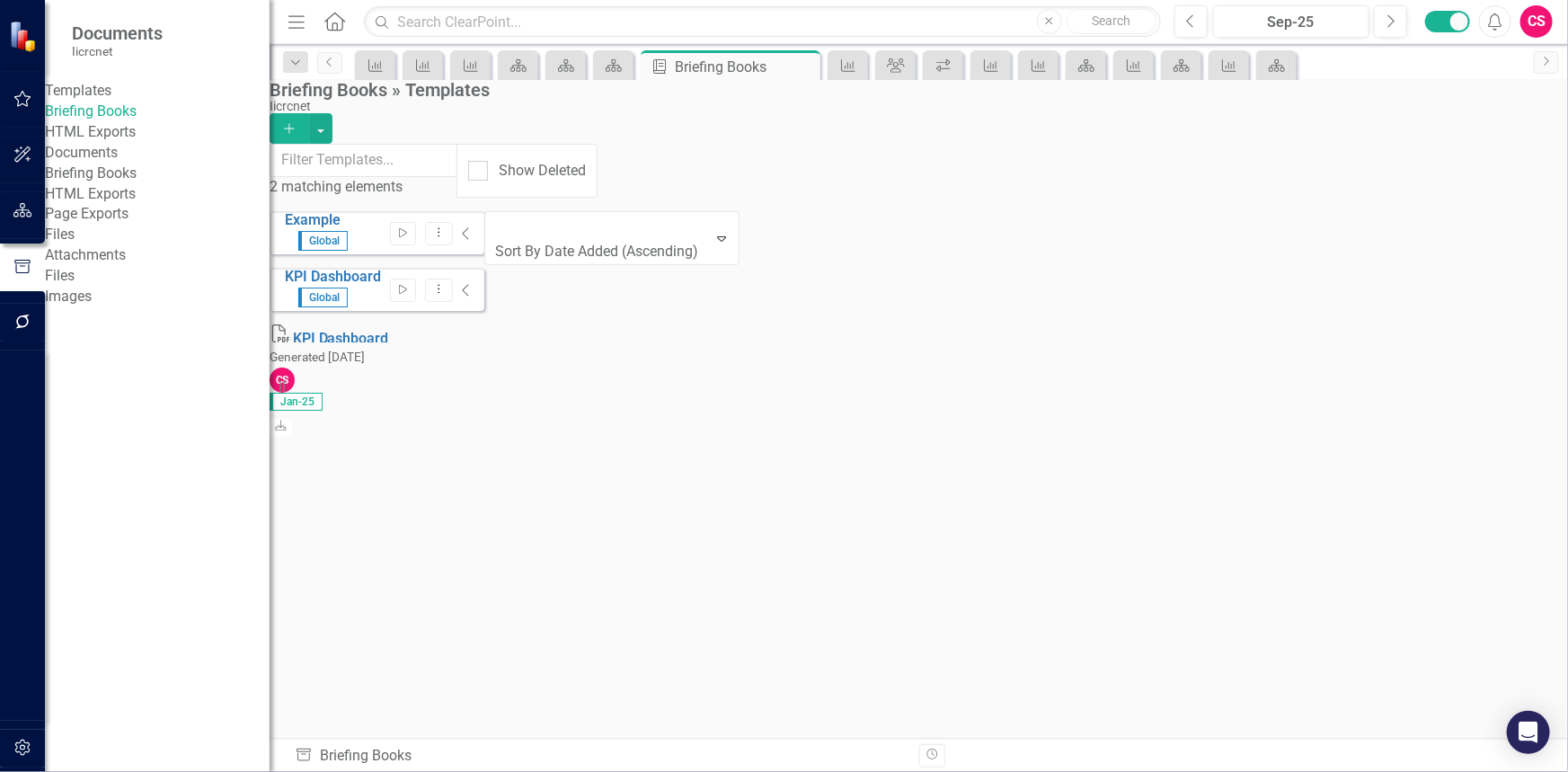
click at [318, 10] on div "Menu Home Search Close Search" at bounding box center [720, 22] width 874 height 34
click at [337, 30] on link "Home" at bounding box center [335, 22] width 24 height 27
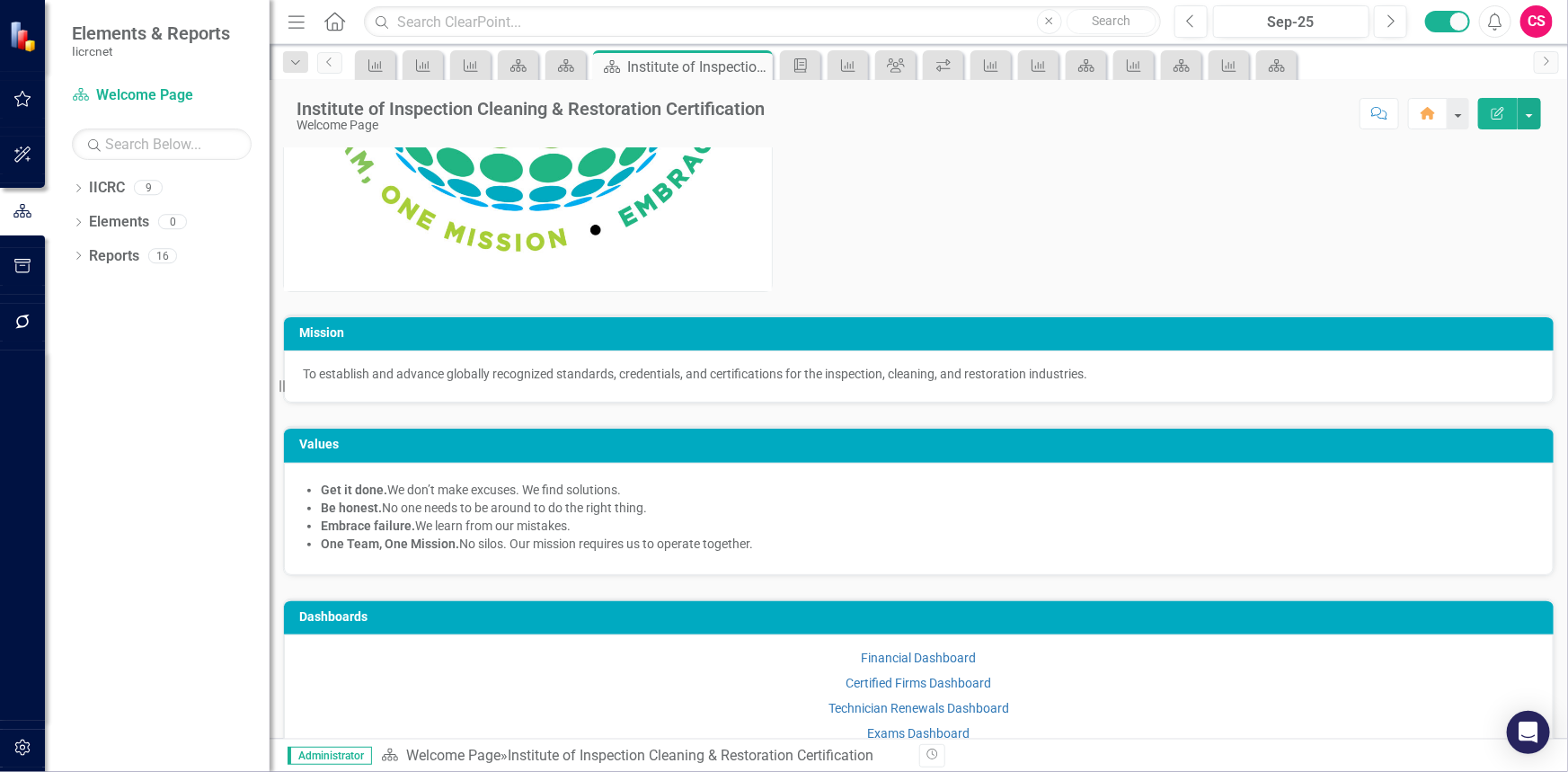
scroll to position [236, 0]
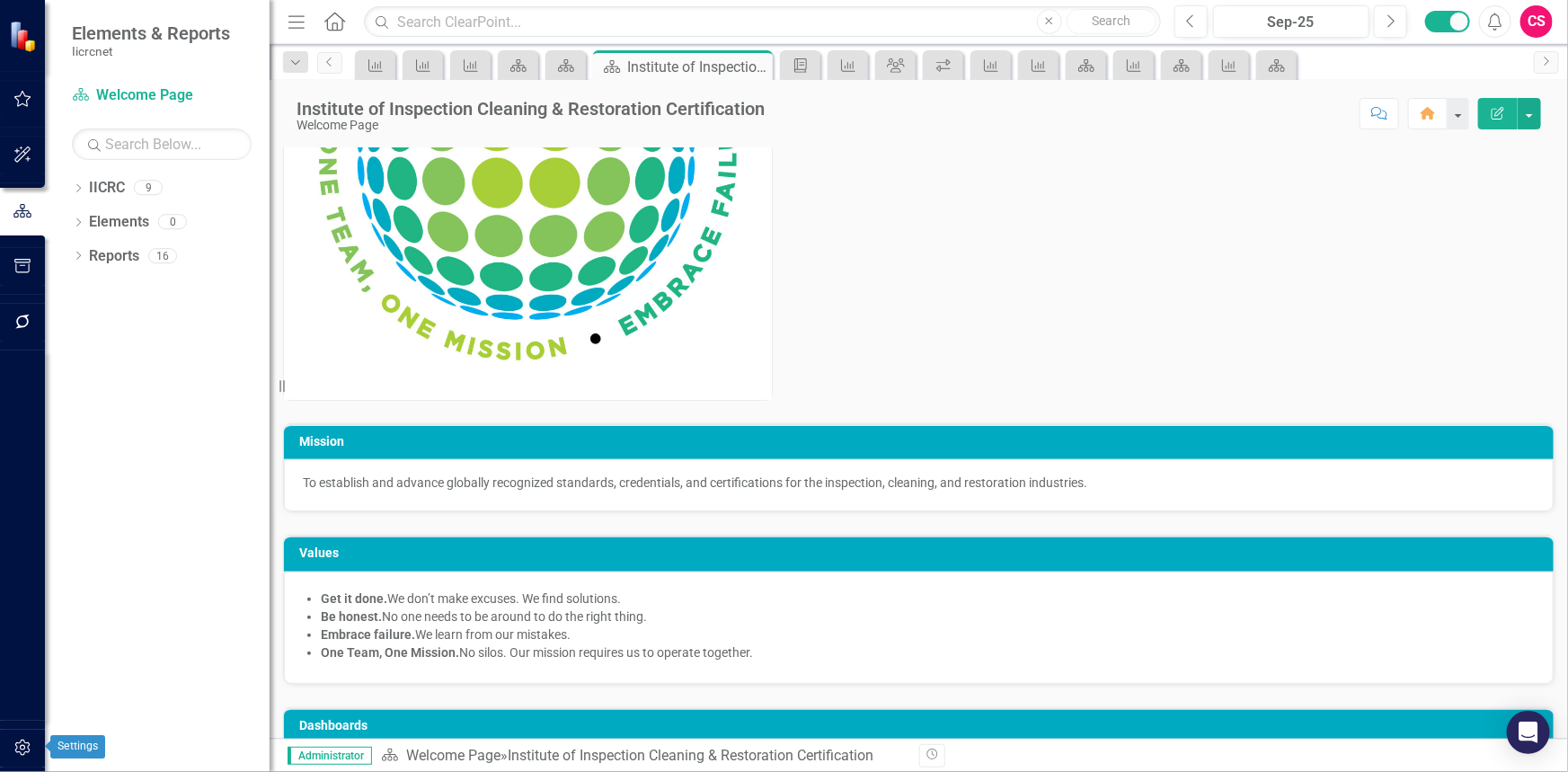
click at [26, 731] on button "button" at bounding box center [23, 748] width 41 height 38
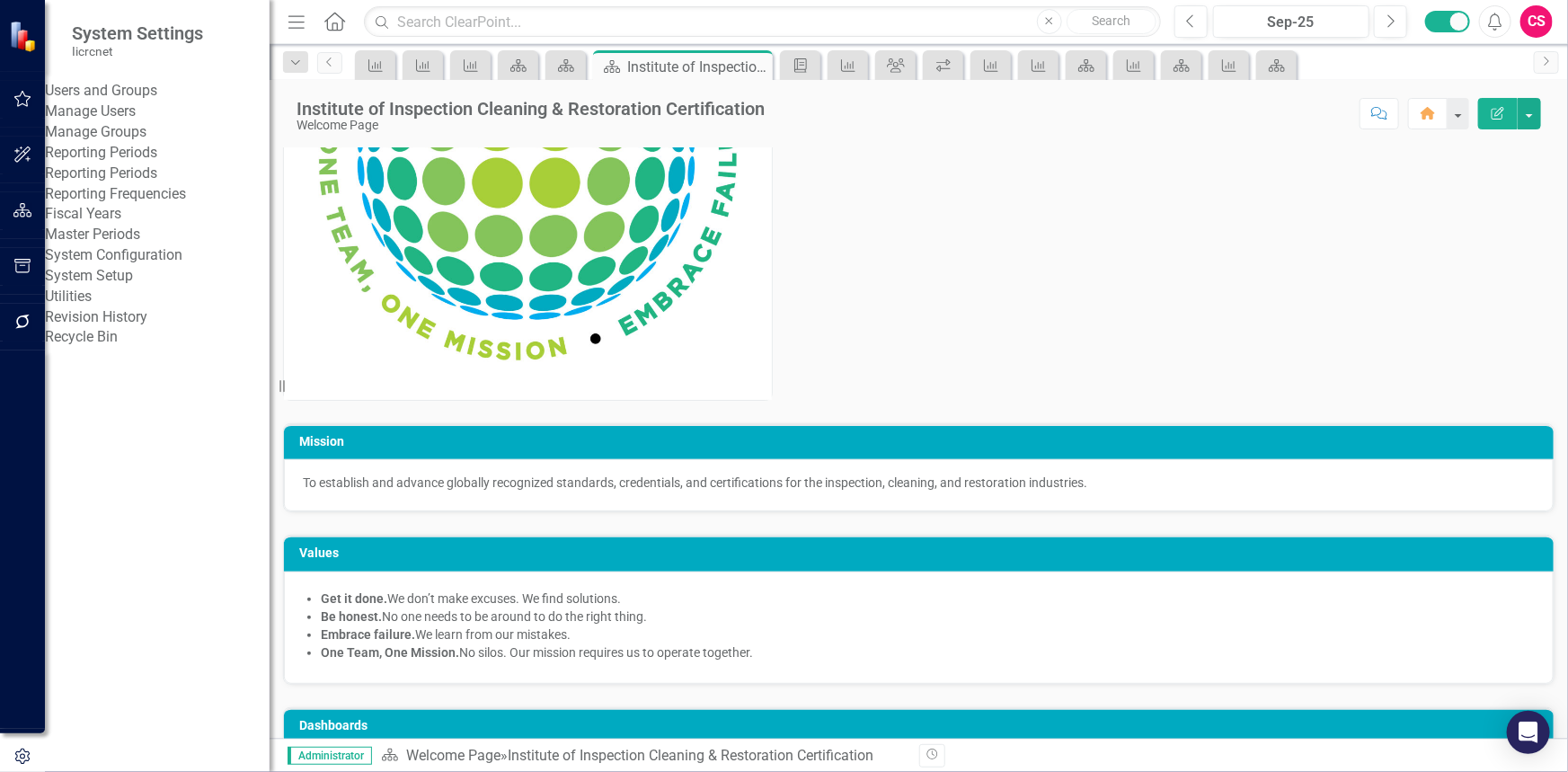
click at [131, 122] on link "Manage Users" at bounding box center [157, 112] width 225 height 21
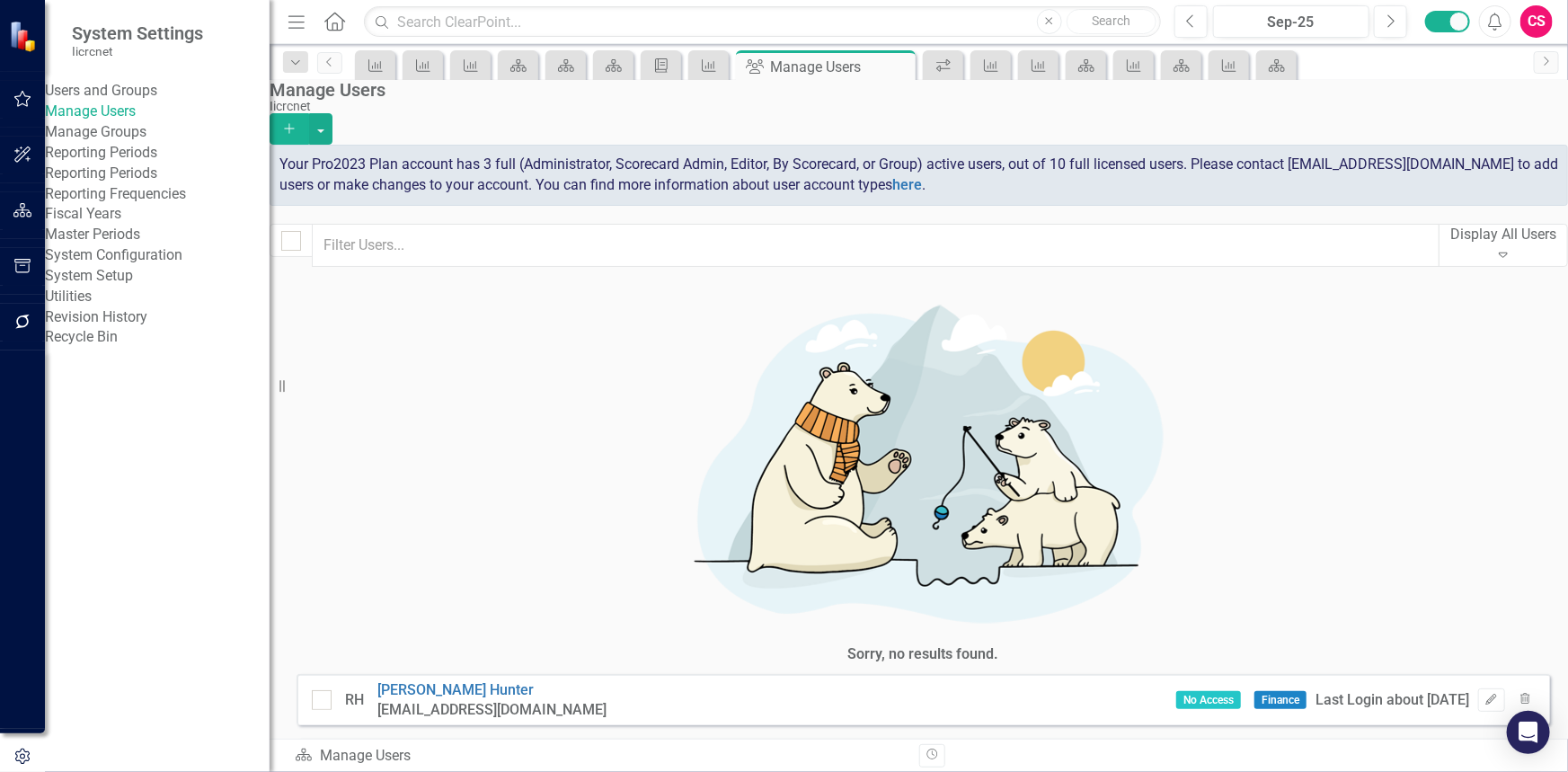
click at [1486, 760] on icon "button" at bounding box center [1491, 764] width 10 height 10
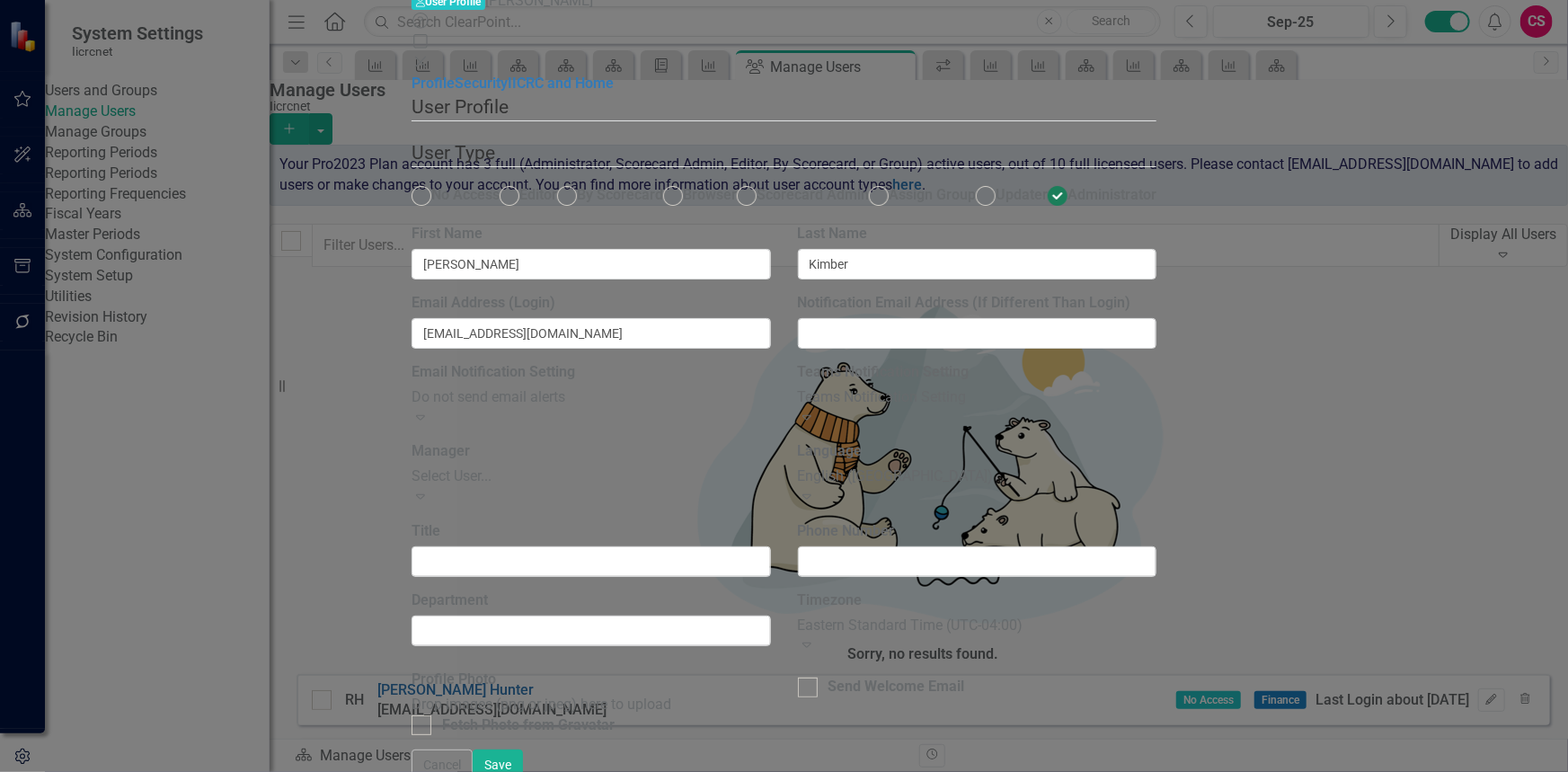
scroll to position [63, 0]
click at [473, 749] on button "Cancel" at bounding box center [442, 764] width 61 height 31
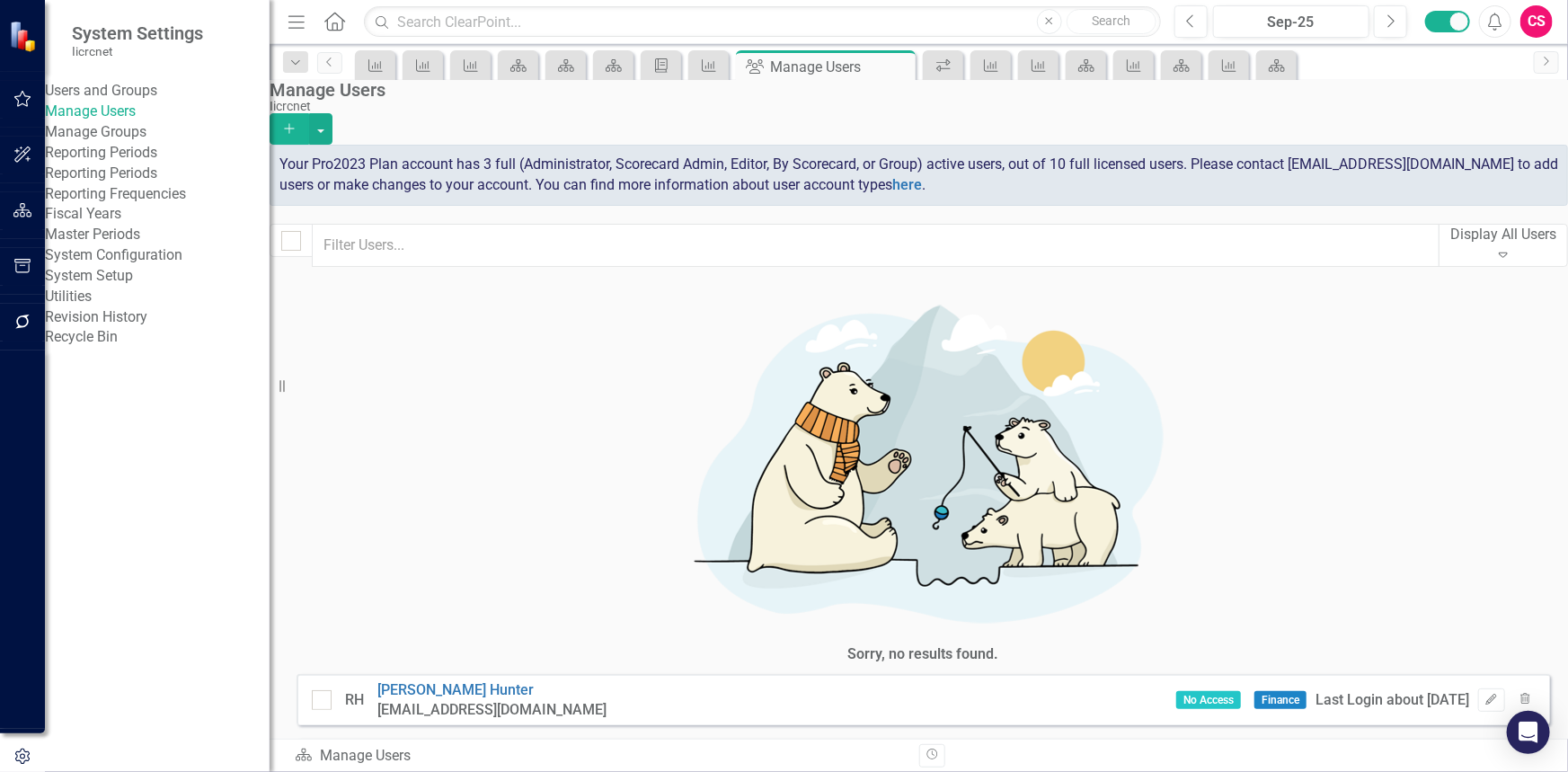
click at [1538, 27] on div "CS" at bounding box center [1537, 22] width 32 height 32
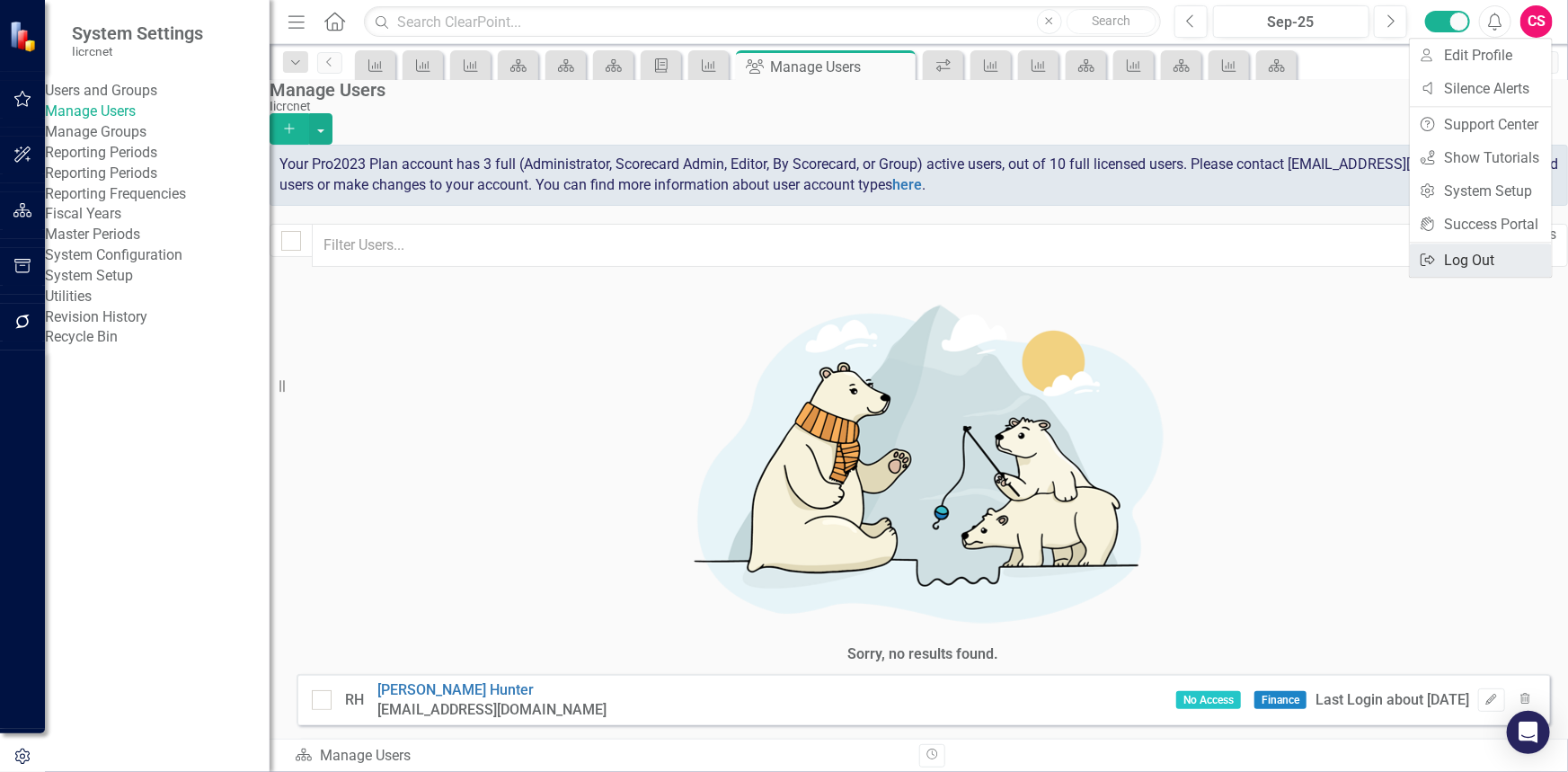
click at [1469, 261] on link "Logout Log Out" at bounding box center [1481, 259] width 142 height 33
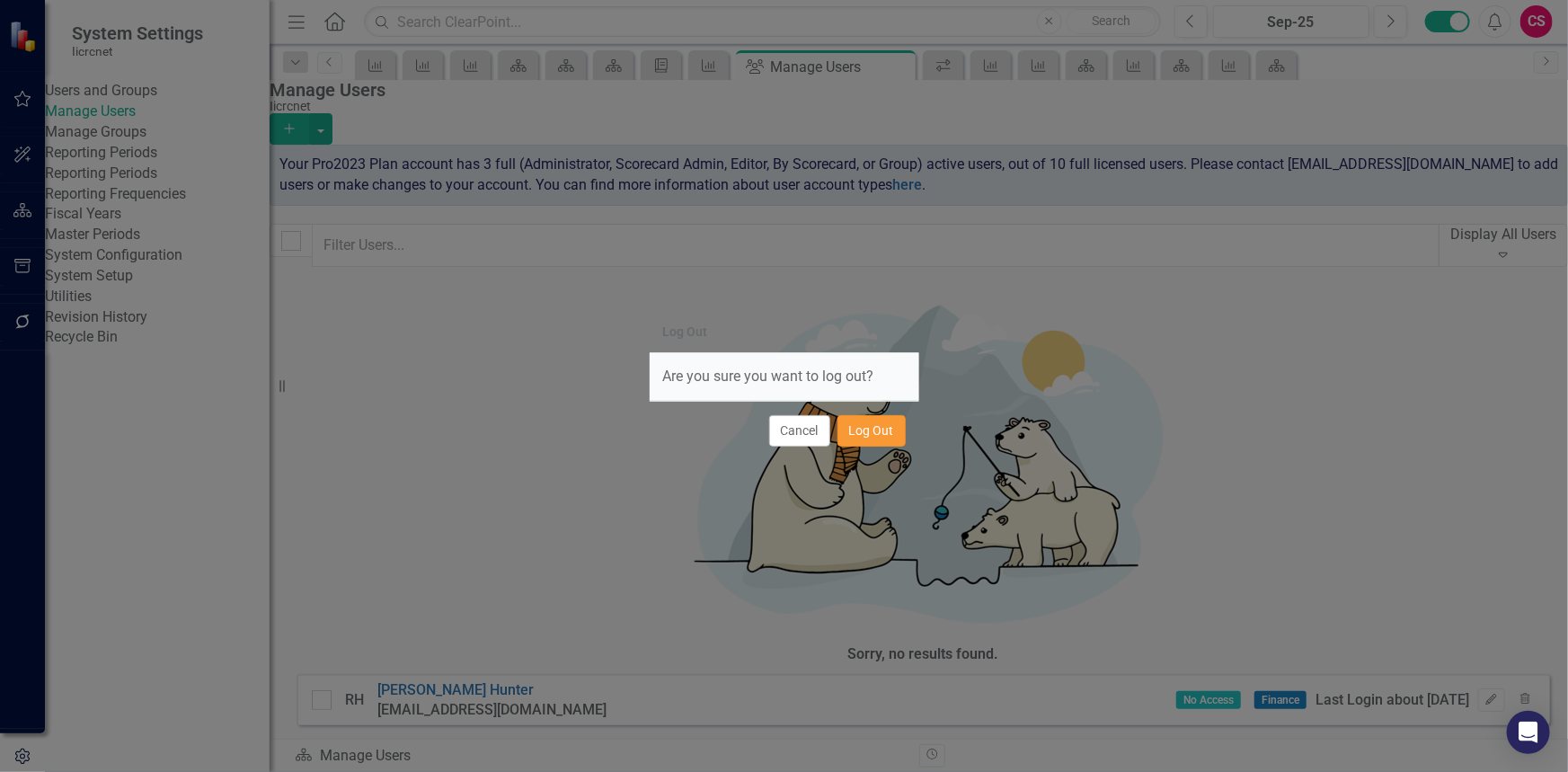
click at [859, 426] on button "Log Out" at bounding box center [872, 430] width 68 height 31
